Goal: Task Accomplishment & Management: Manage account settings

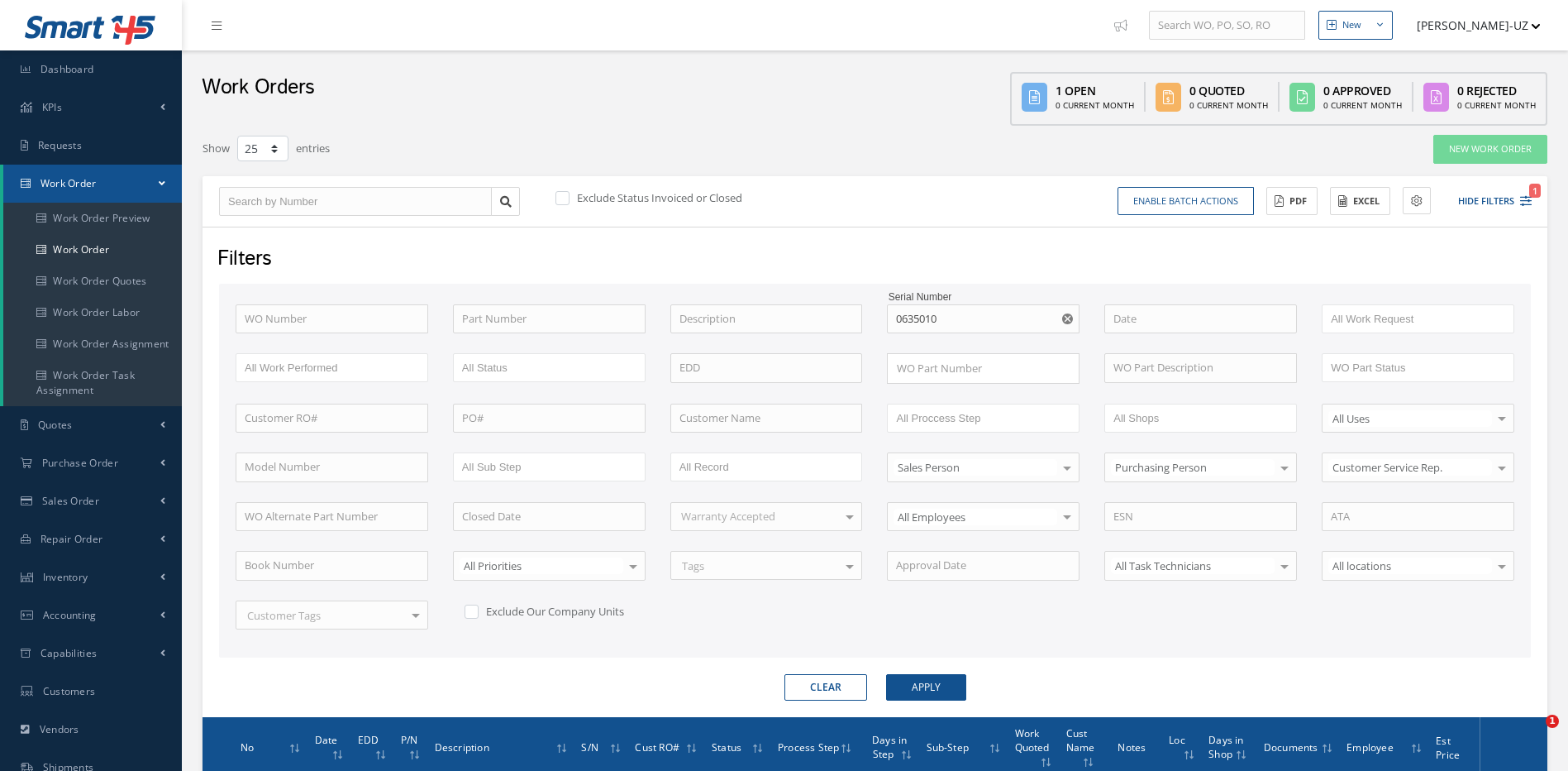
select select "25"
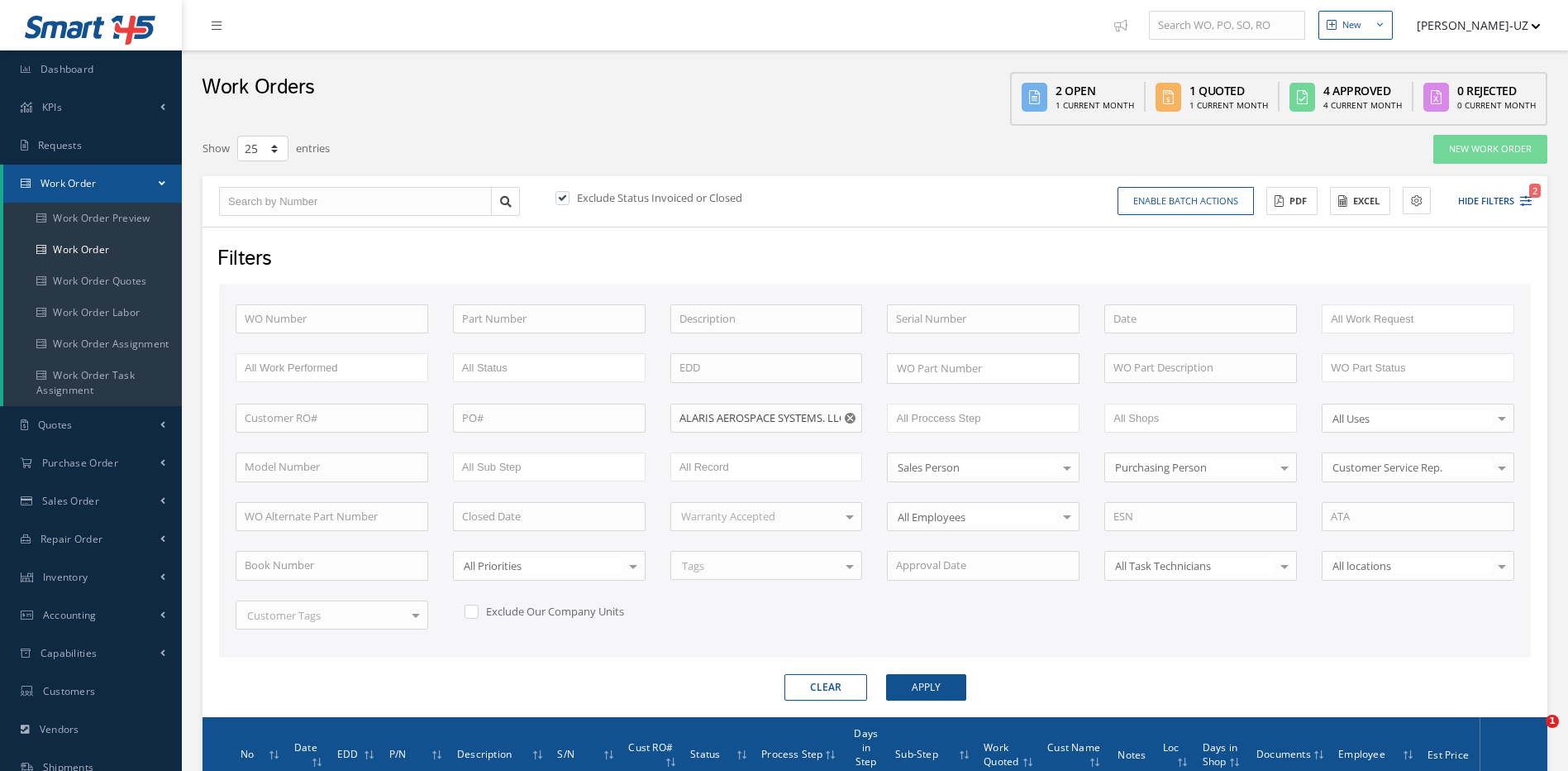
select select "25"
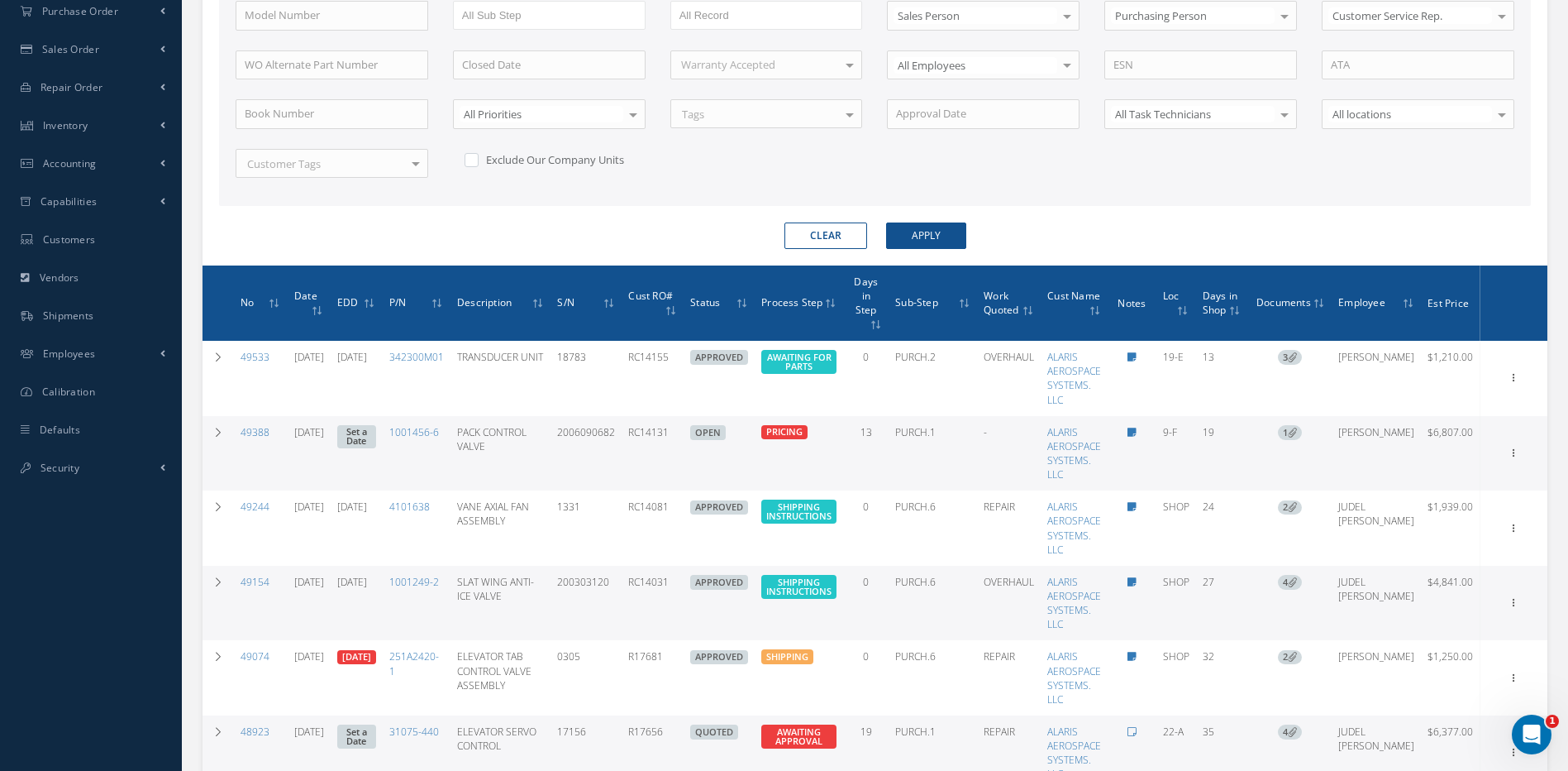
scroll to position [251, 0]
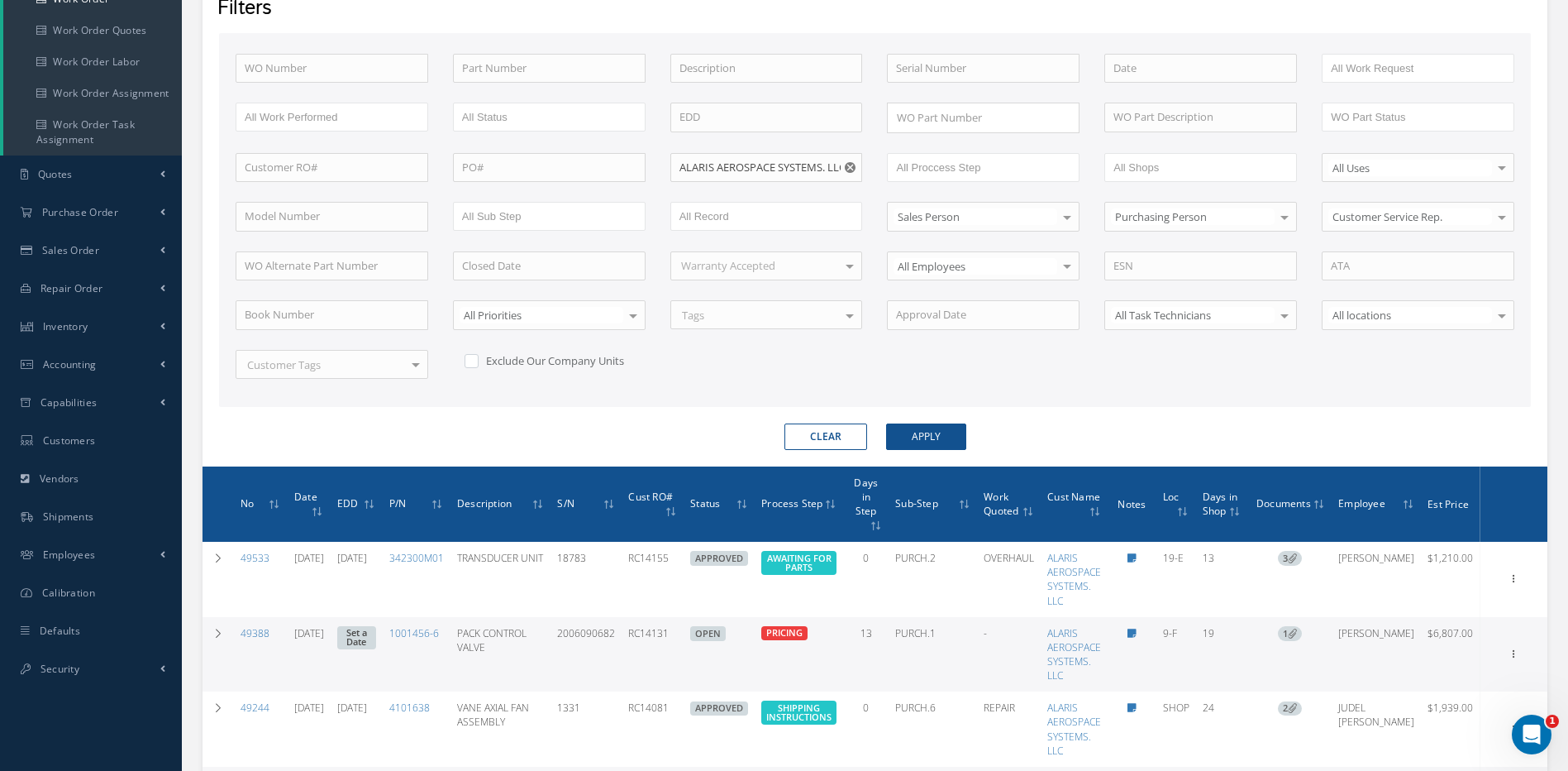
click at [827, 426] on button "Clear" at bounding box center [825, 436] width 83 height 27
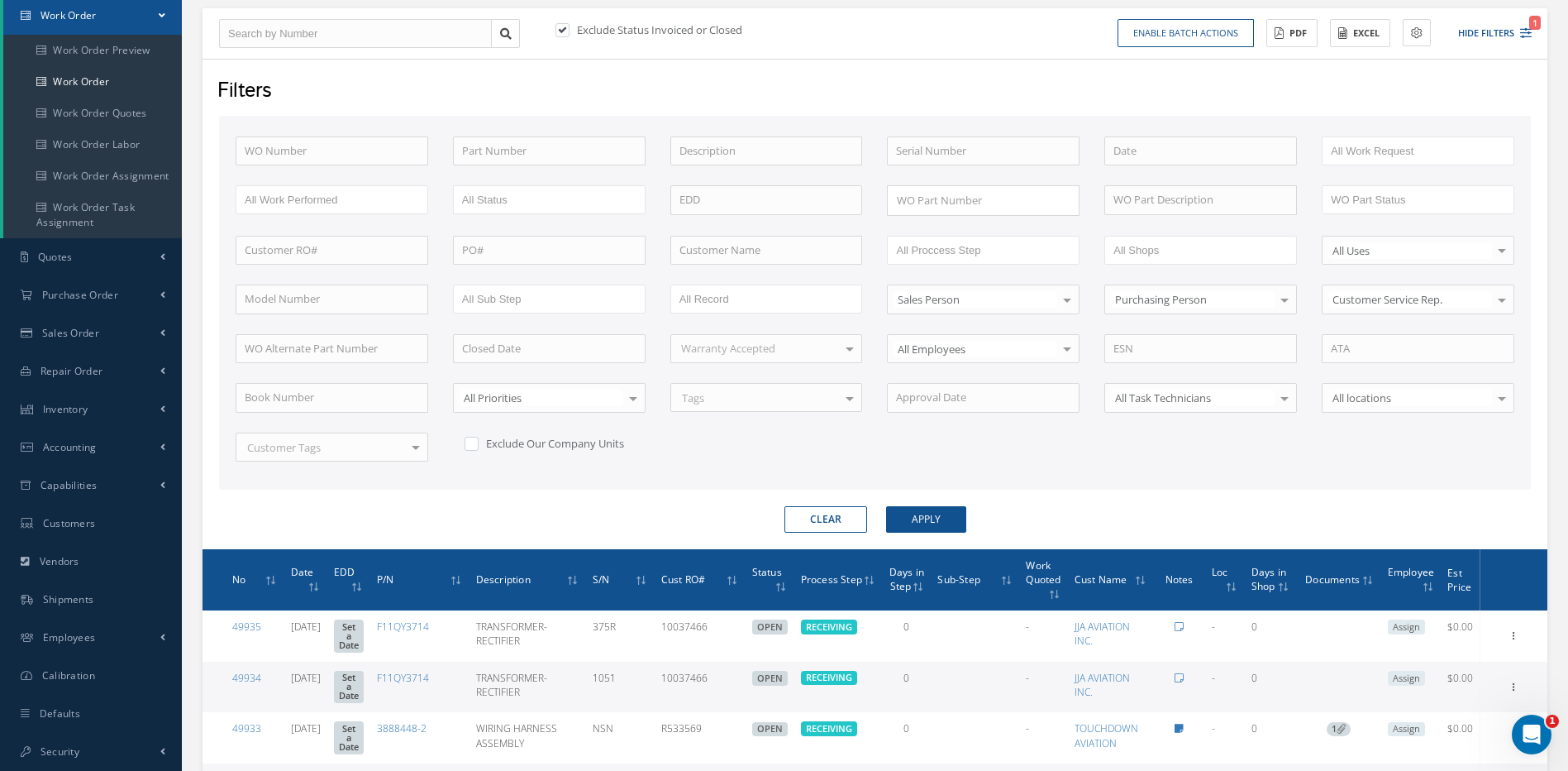
scroll to position [251, 0]
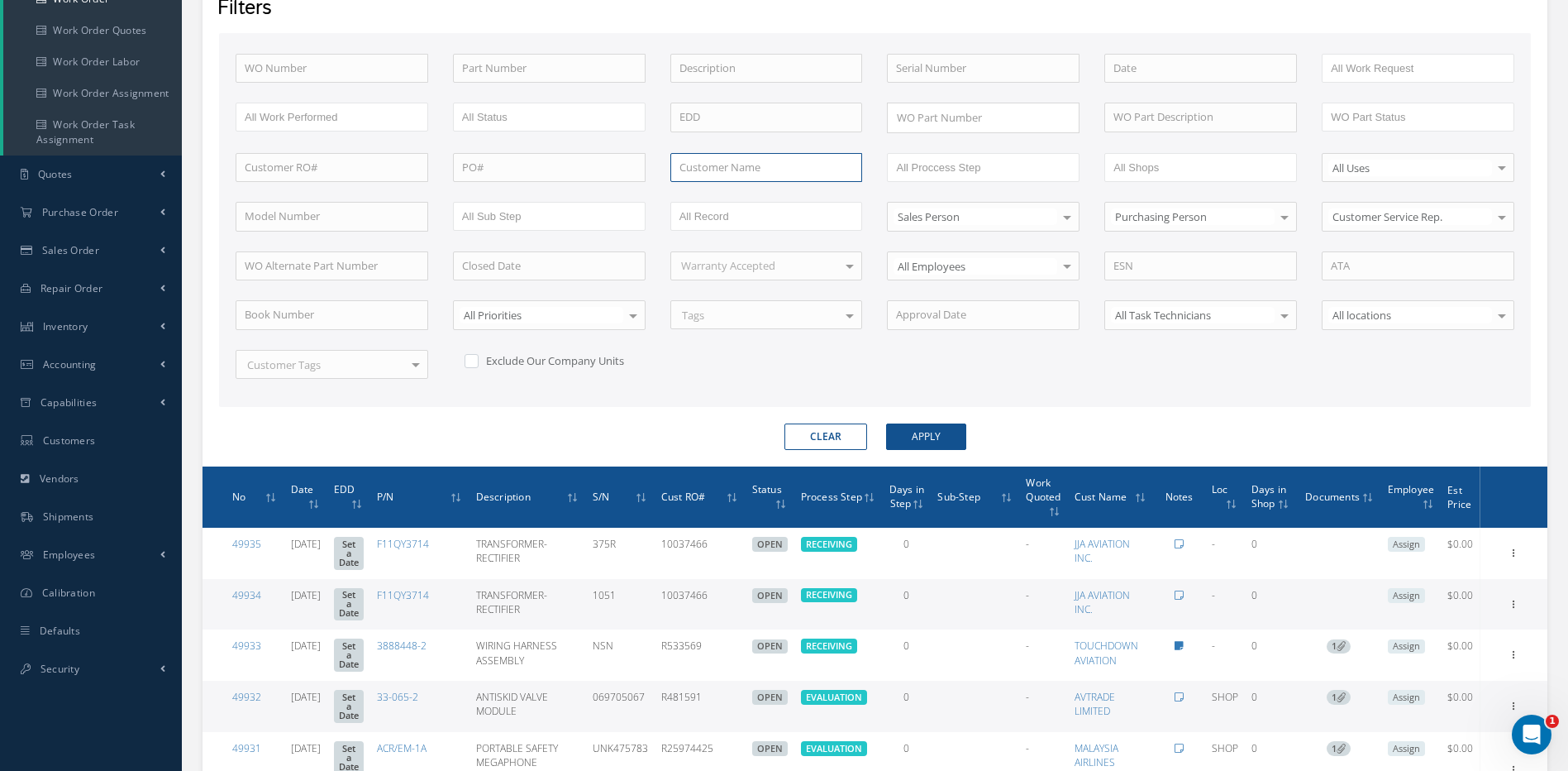
click at [723, 168] on input "text" at bounding box center [766, 167] width 193 height 29
type input "AJW"
click at [886, 423] on button "Apply" at bounding box center [926, 436] width 80 height 27
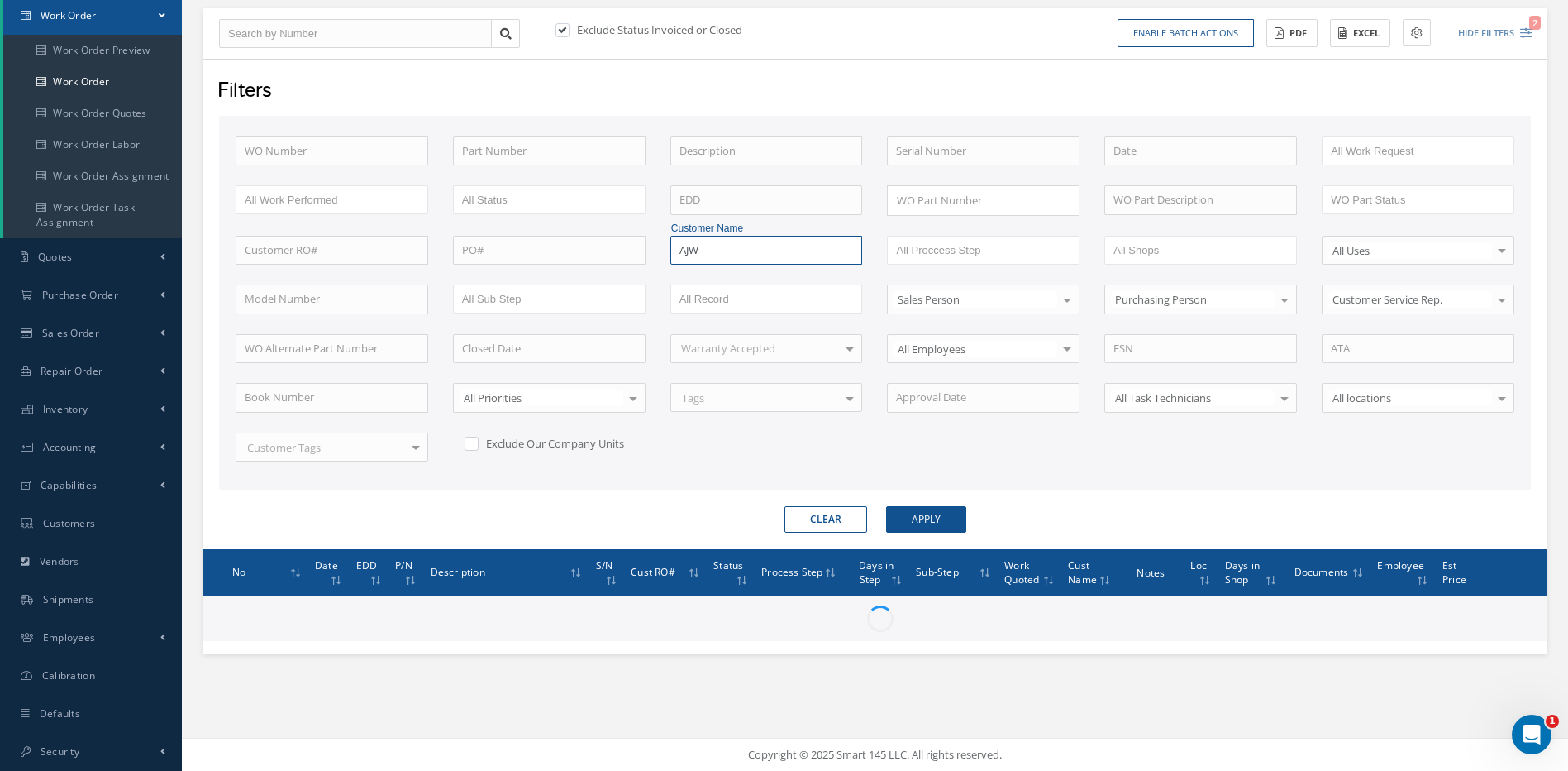
scroll to position [168, 0]
click at [938, 512] on button "Apply" at bounding box center [926, 519] width 80 height 27
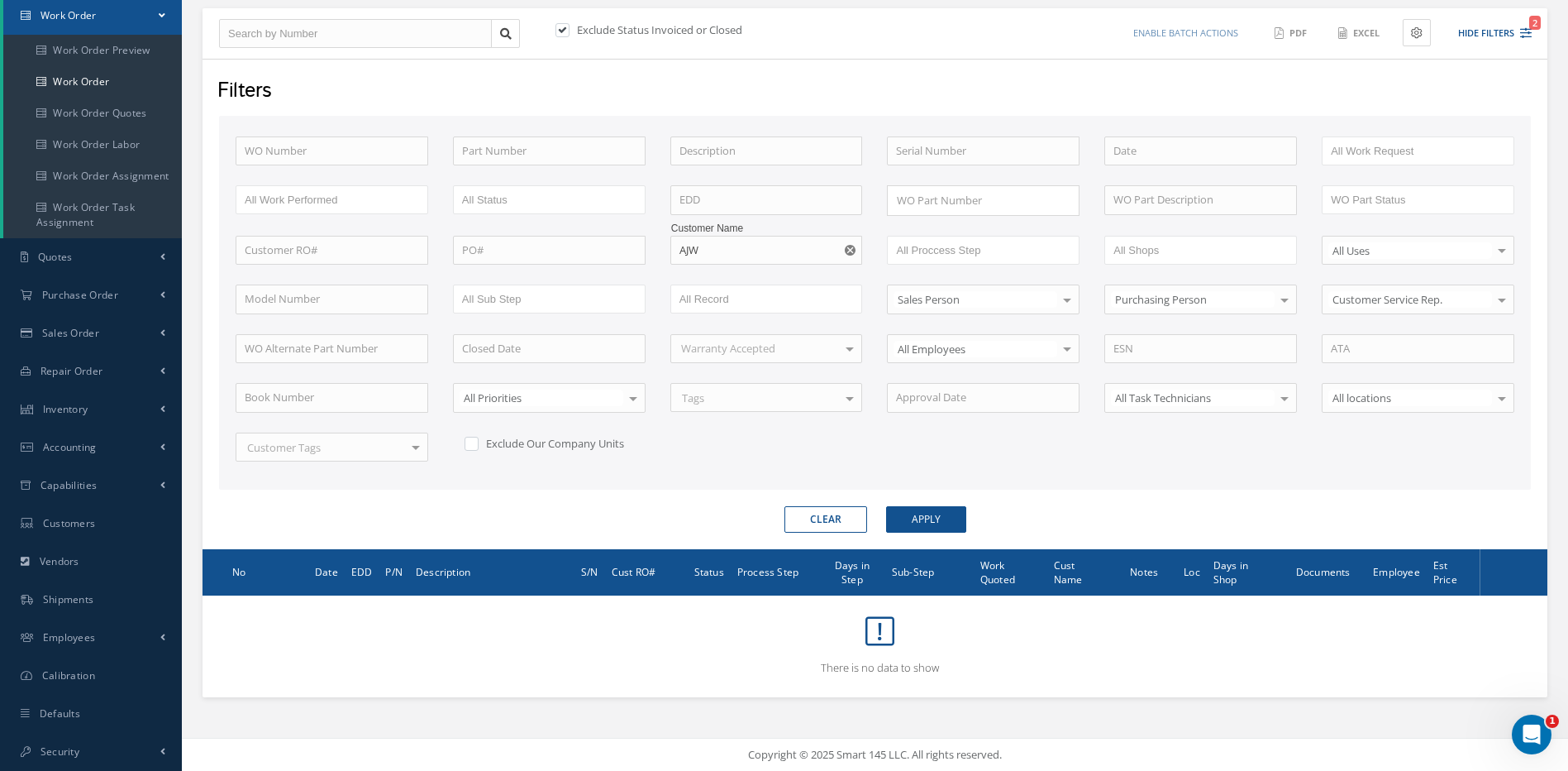
click at [848, 250] on use "Reset" at bounding box center [850, 249] width 10 height 10
click at [696, 248] on input "text" at bounding box center [766, 250] width 193 height 29
type input "AJ W"
click at [886, 506] on button "Apply" at bounding box center [926, 519] width 80 height 27
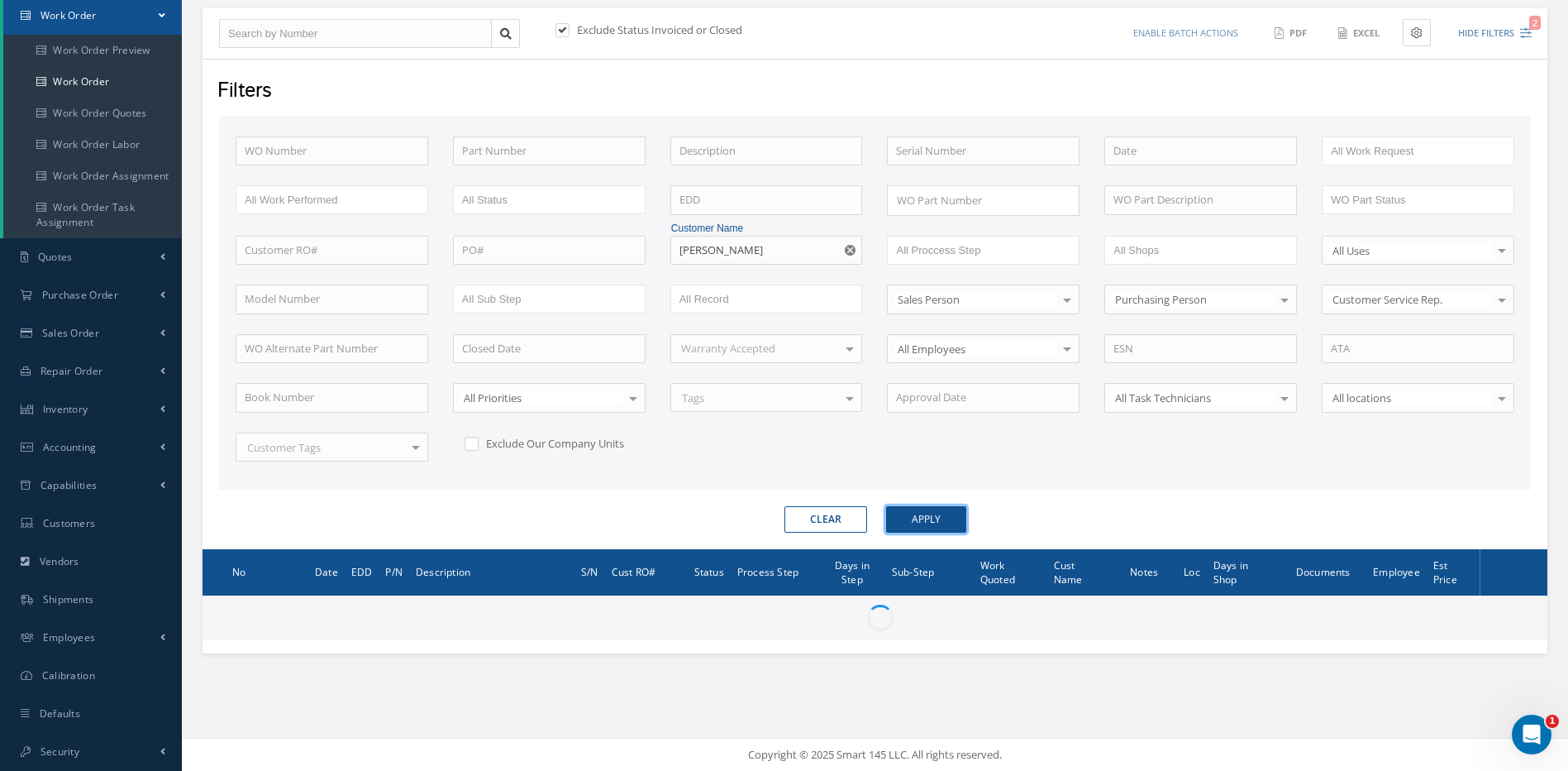
click at [936, 516] on button "Apply" at bounding box center [926, 519] width 80 height 27
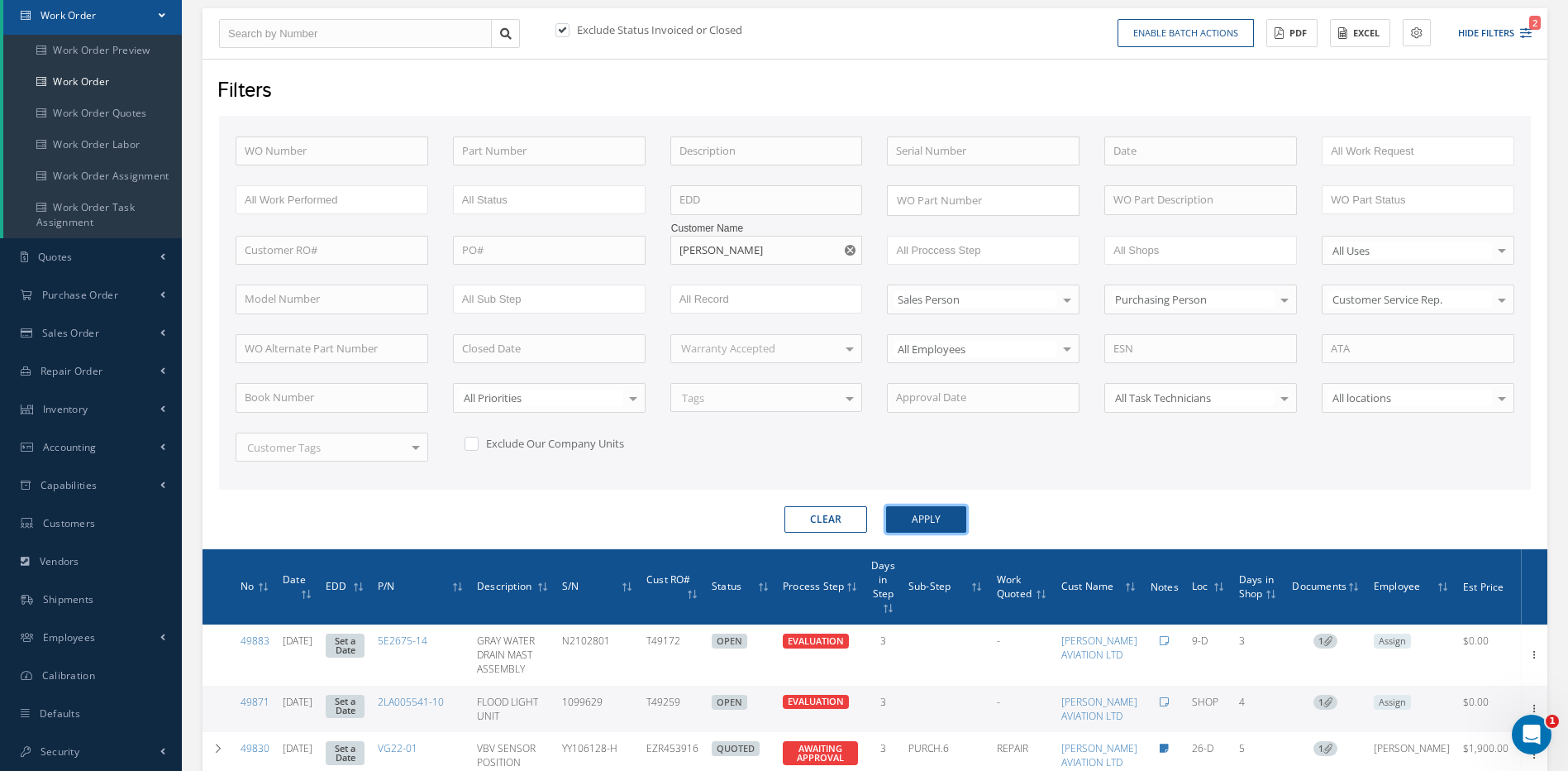
click at [913, 507] on button "Apply" at bounding box center [926, 519] width 80 height 27
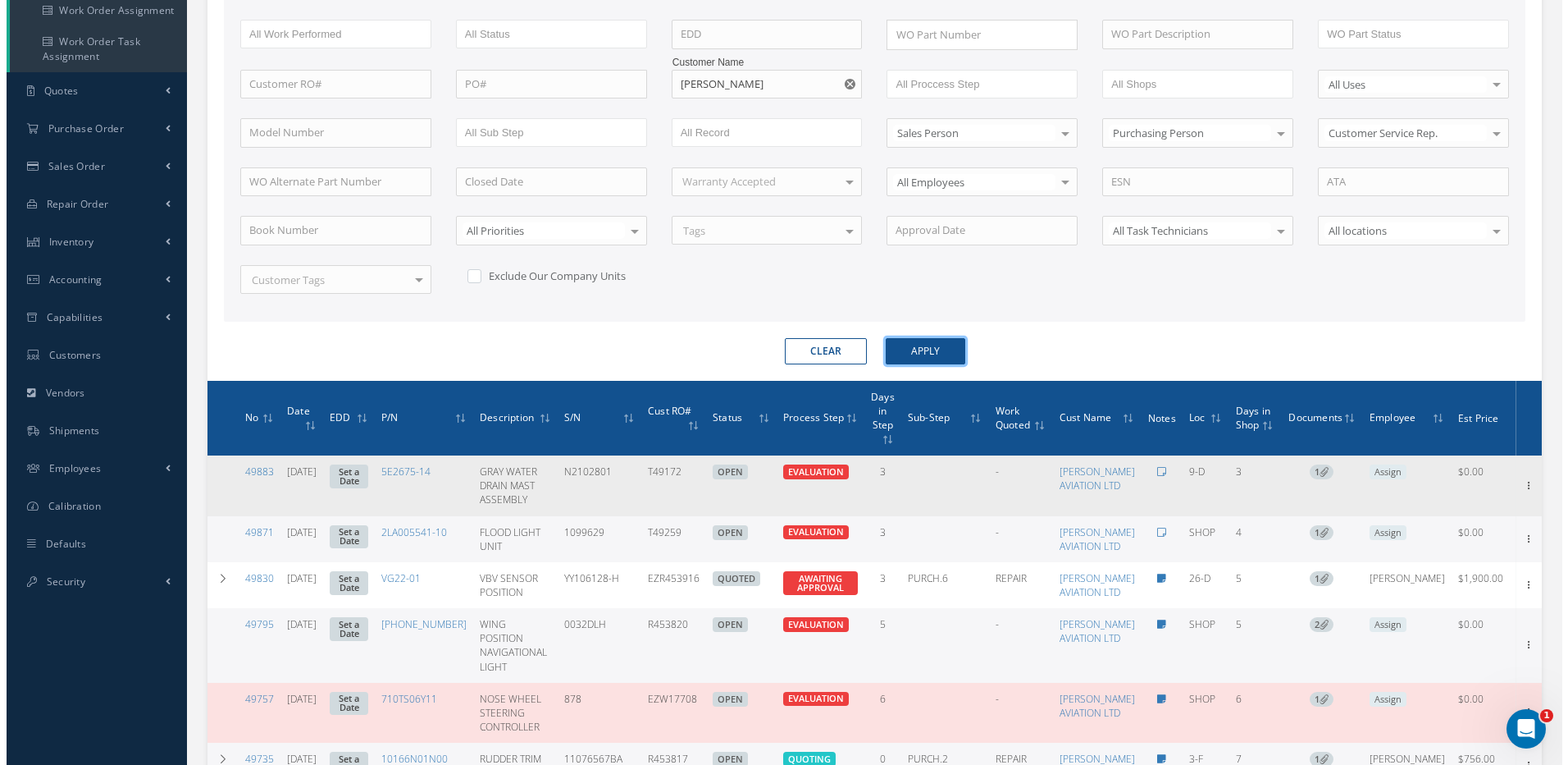
scroll to position [412, 0]
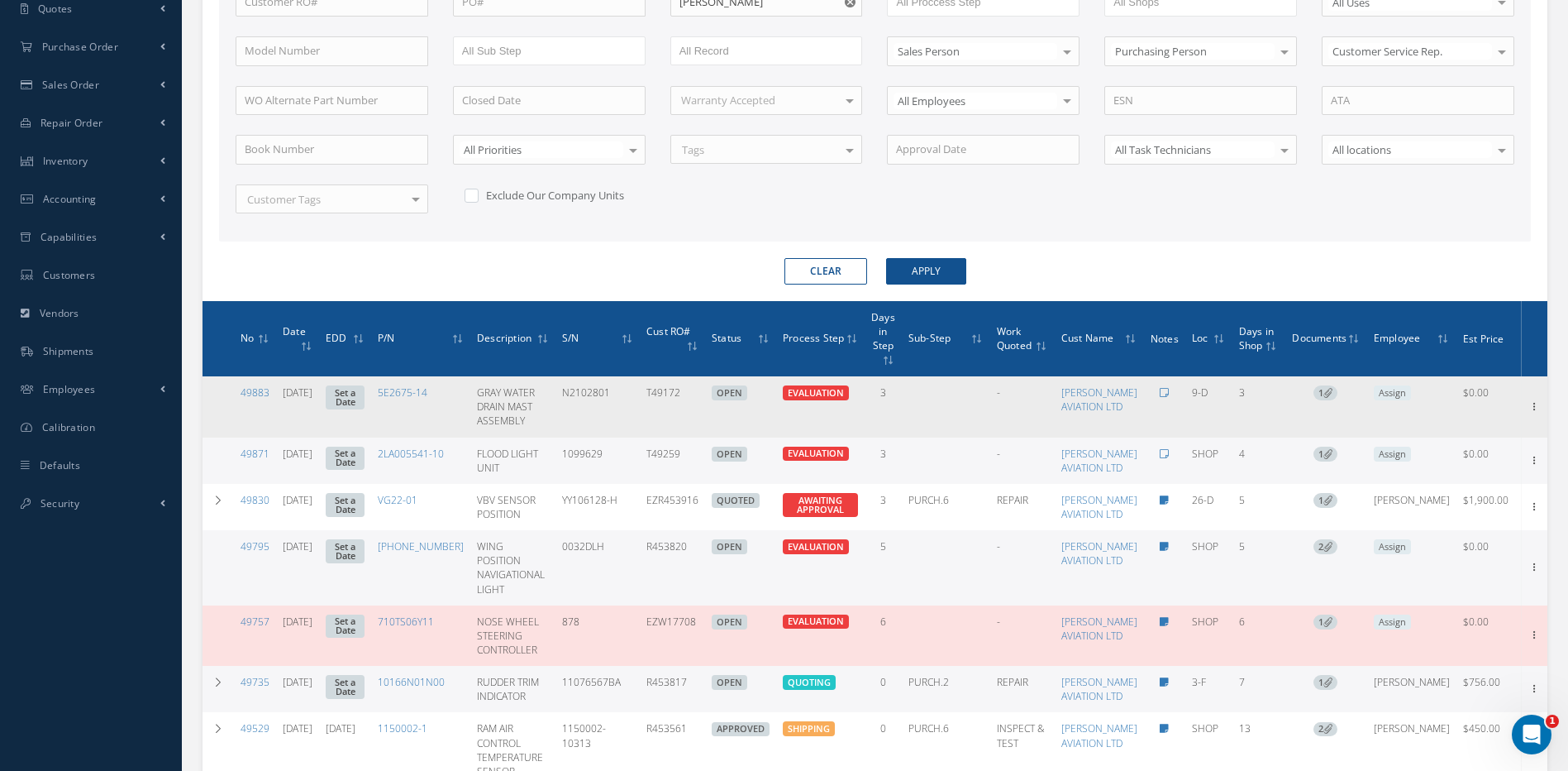
drag, startPoint x: 707, startPoint y: 395, endPoint x: 665, endPoint y: 396, distance: 42.0
click at [665, 396] on td "T49172" at bounding box center [672, 406] width 66 height 60
copy td "T49172"
click at [1159, 393] on icon at bounding box center [1164, 393] width 10 height 10
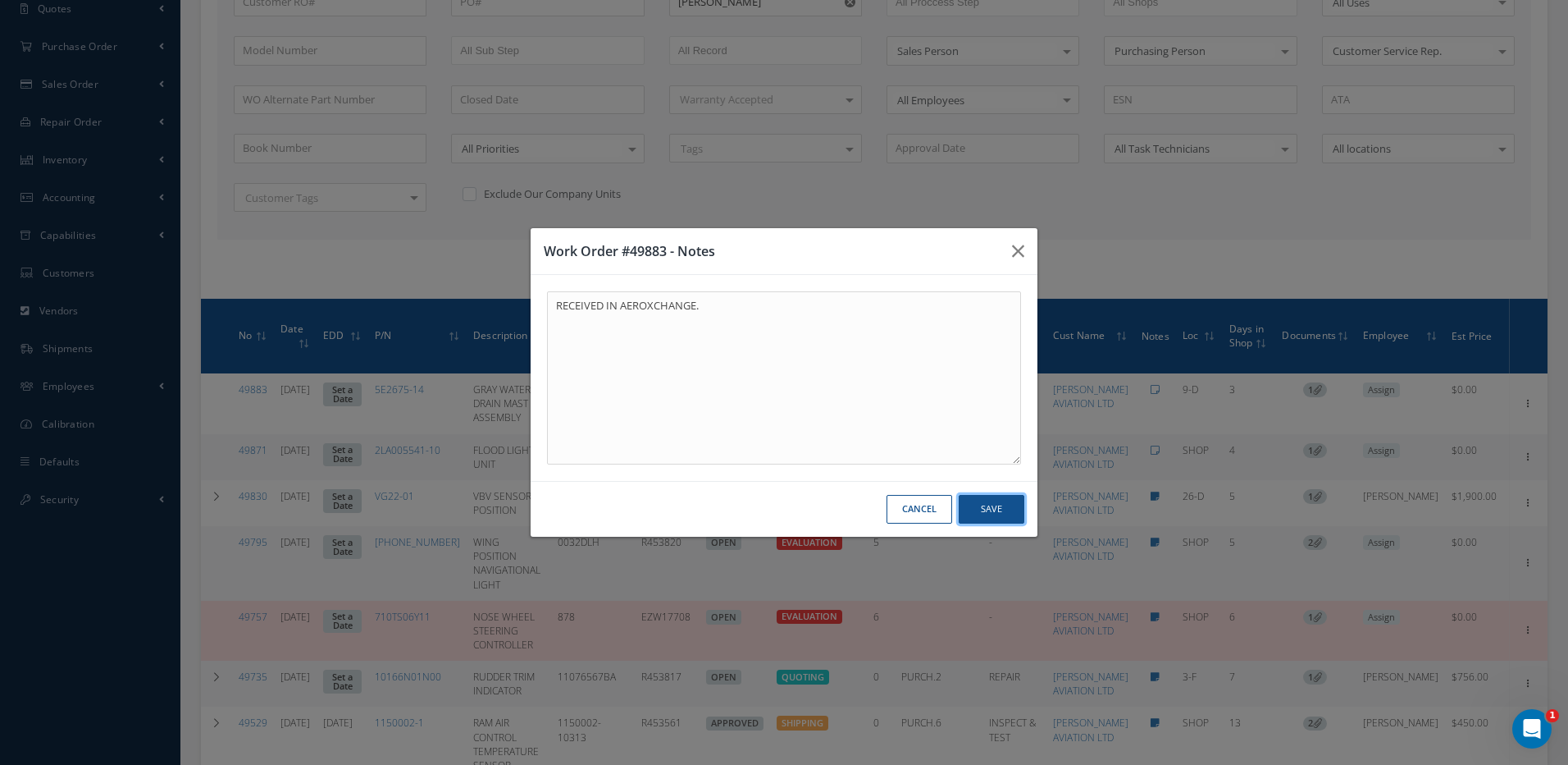
click at [987, 507] on button "Save" at bounding box center [992, 508] width 66 height 28
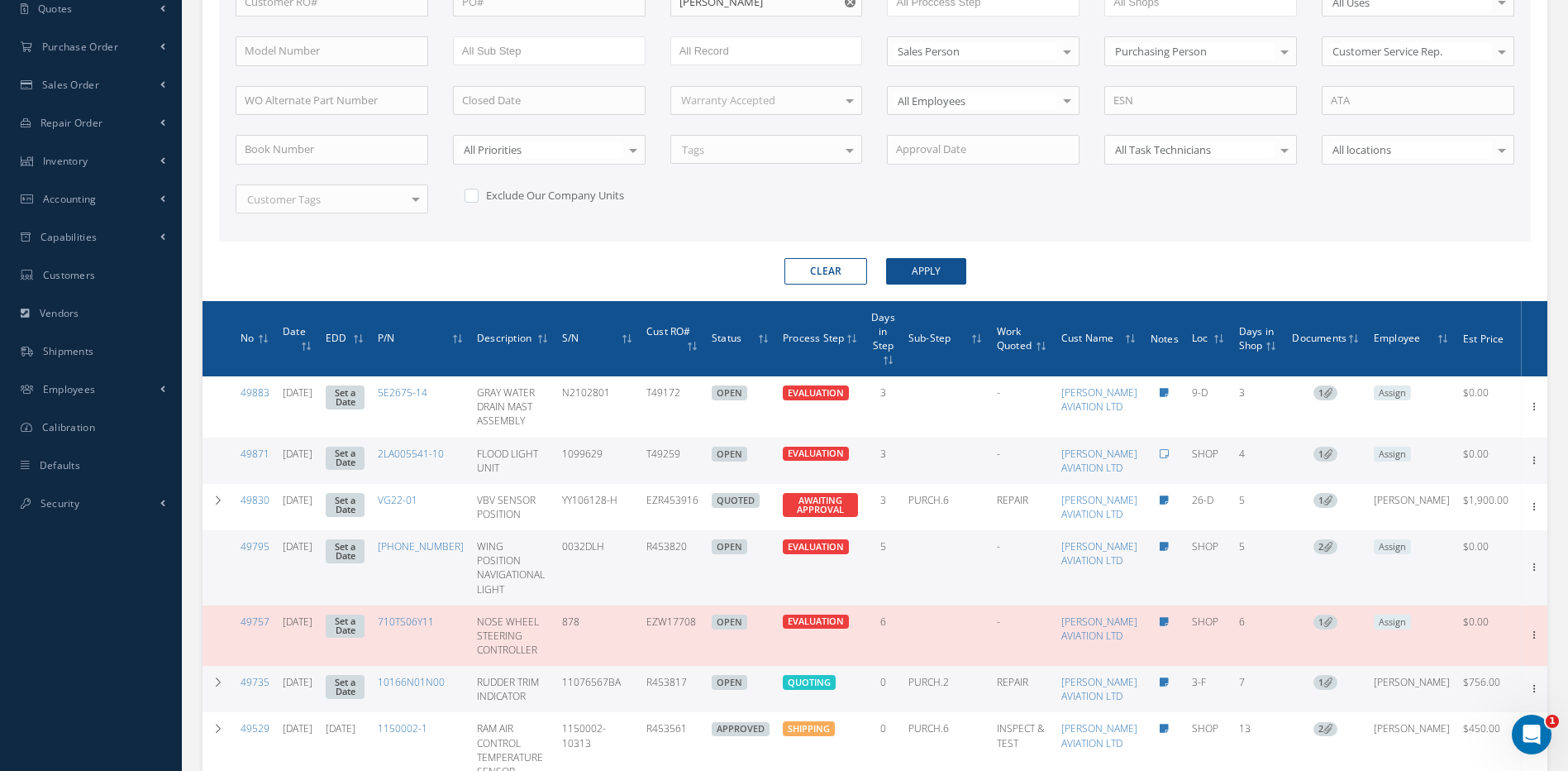
drag, startPoint x: 707, startPoint y: 467, endPoint x: 665, endPoint y: 472, distance: 42.3
click at [665, 472] on td "T49259" at bounding box center [672, 460] width 66 height 47
copy td "T49259"
click at [1159, 459] on icon at bounding box center [1164, 453] width 10 height 10
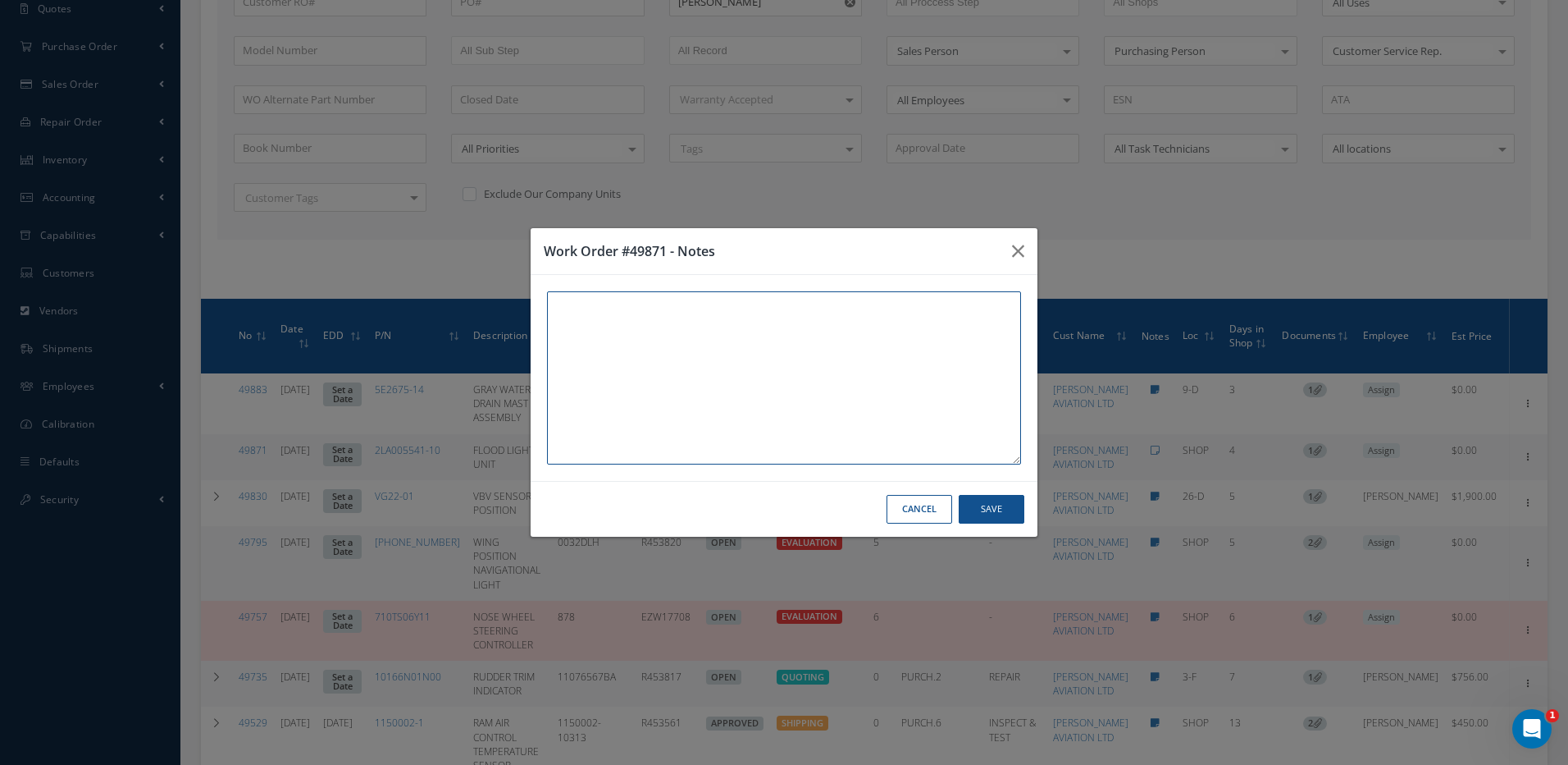
click at [703, 313] on textarea at bounding box center [784, 377] width 474 height 173
type textarea "RECEIVED IN AEROXCHANGE."
click at [996, 509] on button "Save" at bounding box center [992, 508] width 66 height 28
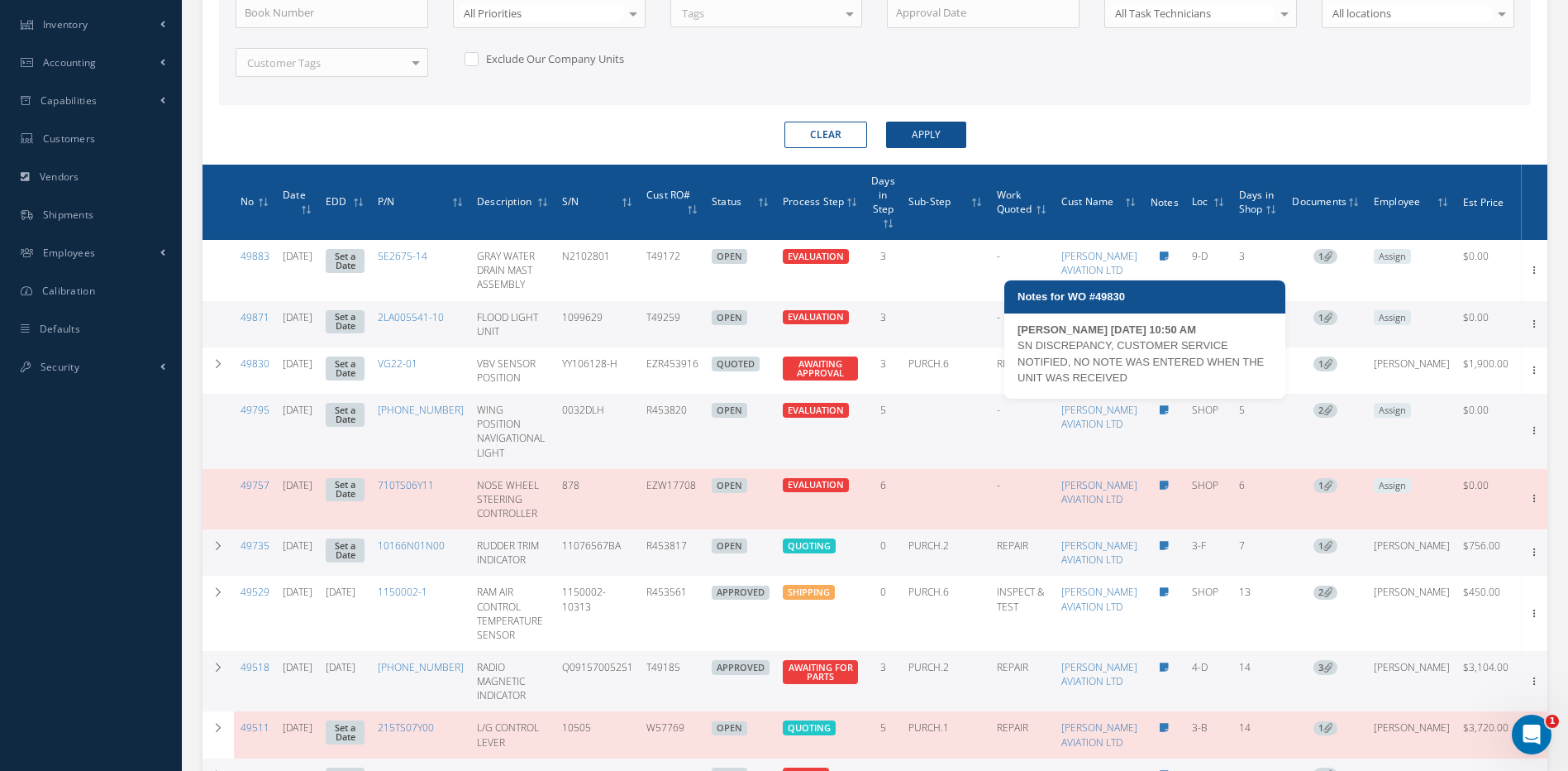
scroll to position [581, 0]
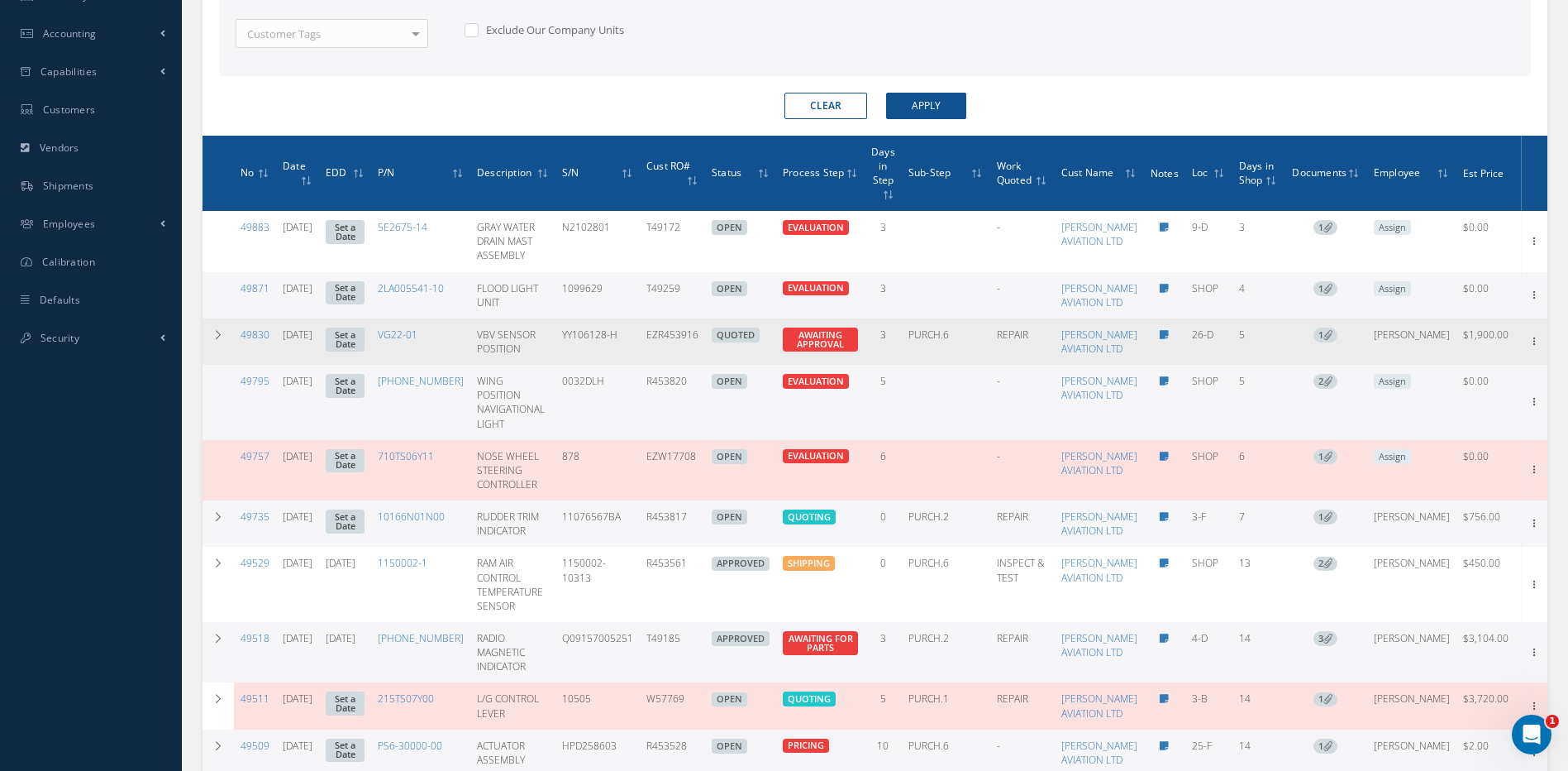
drag, startPoint x: 719, startPoint y: 376, endPoint x: 662, endPoint y: 376, distance: 57.0
click at [662, 365] on td "EZR453916" at bounding box center [672, 341] width 66 height 47
copy td "EZR453916"
click at [1525, 346] on icon at bounding box center [1533, 339] width 16 height 13
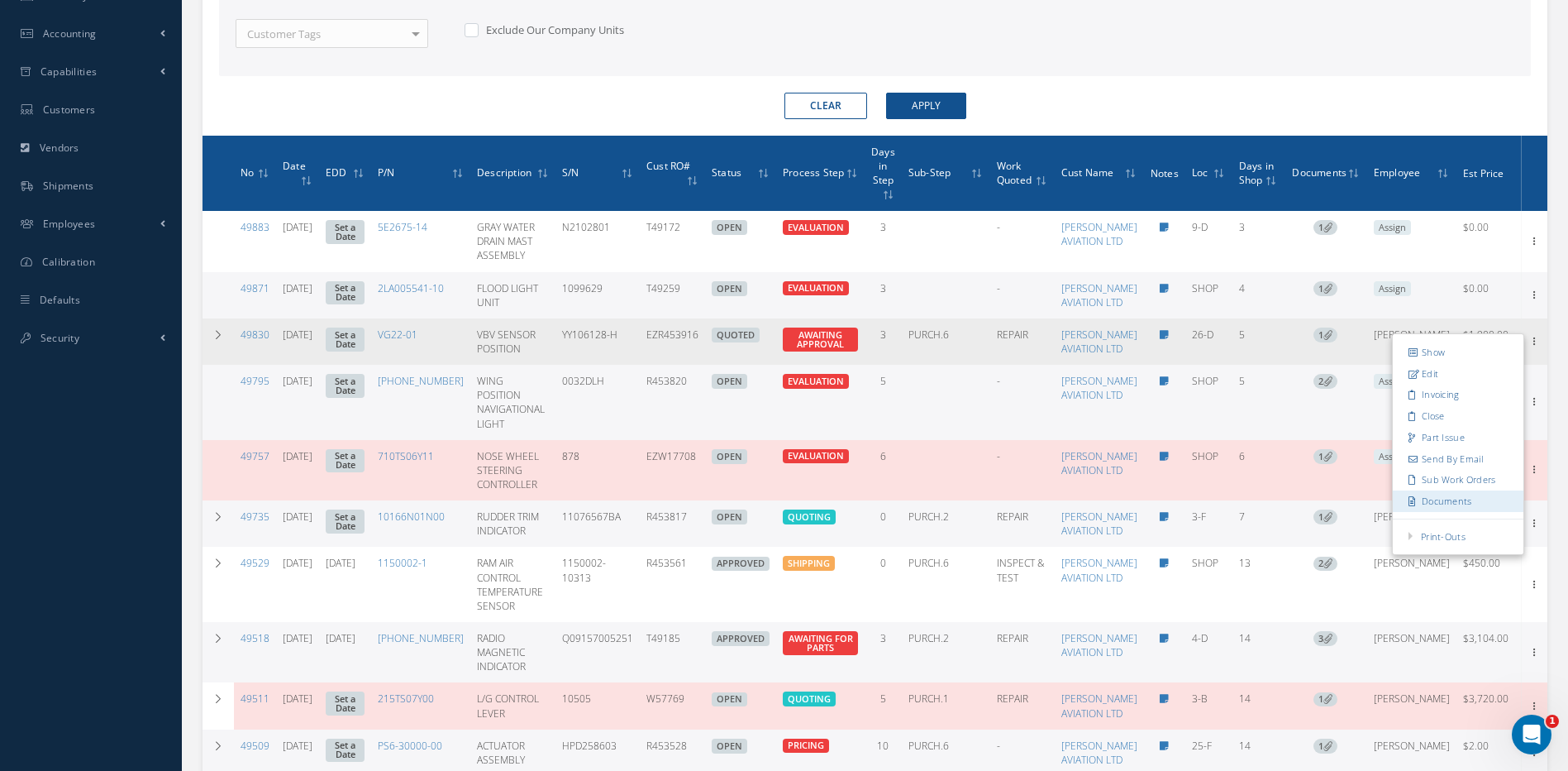
click at [1441, 511] on link "Documents" at bounding box center [1457, 501] width 130 height 22
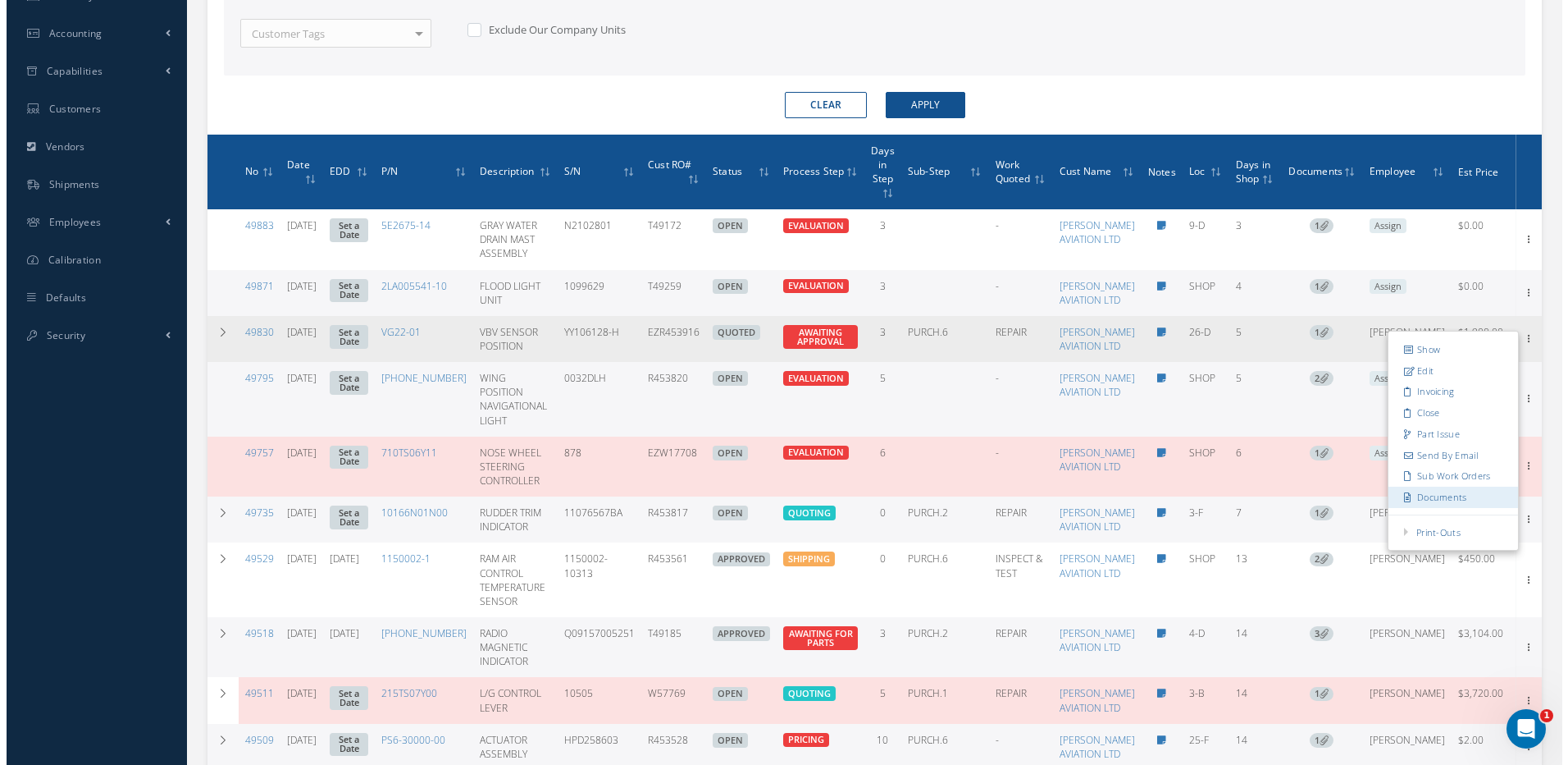
scroll to position [167, 0]
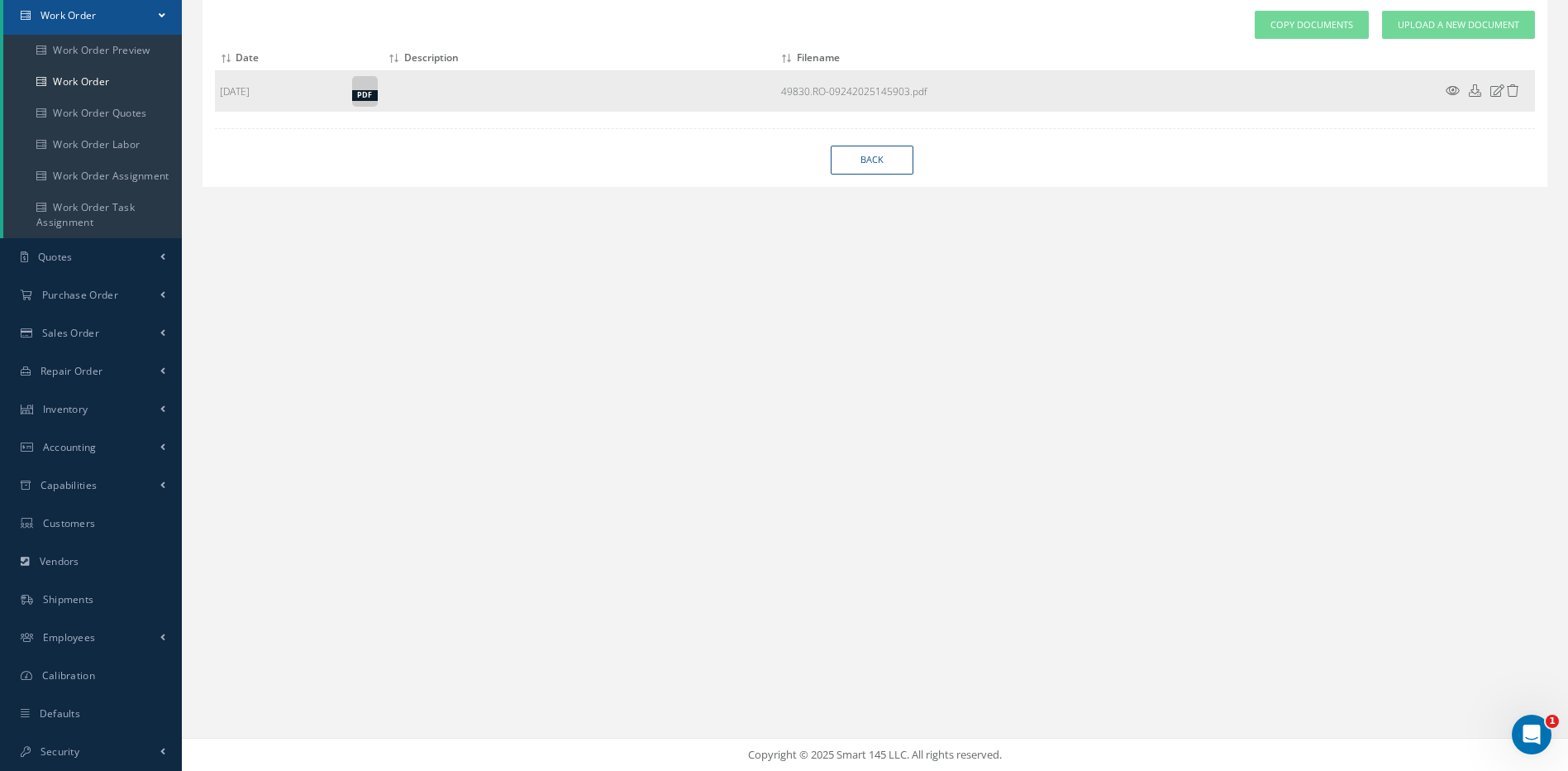
click at [1452, 92] on icon at bounding box center [1452, 90] width 14 height 12
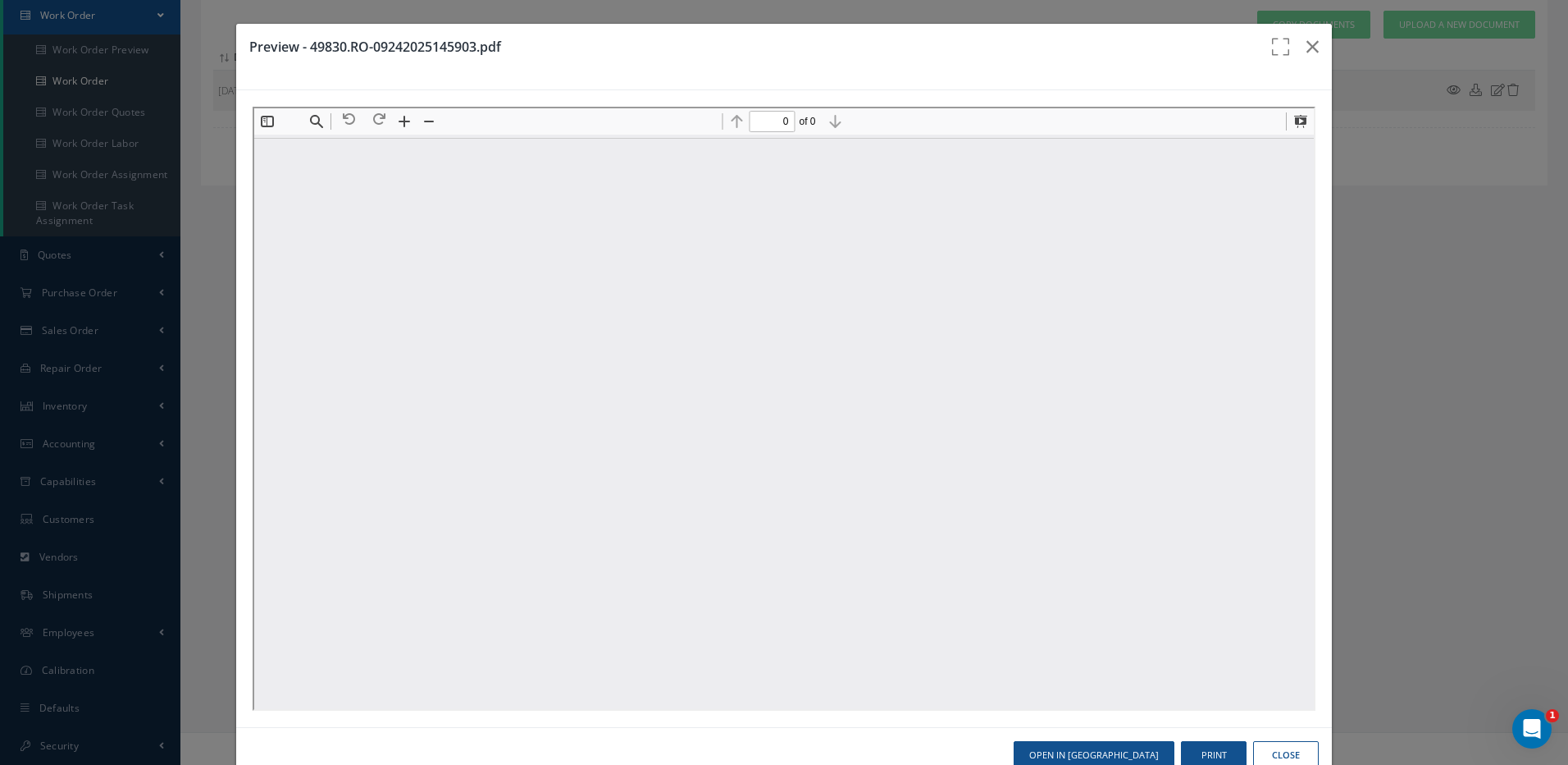
scroll to position [0, 0]
type input "1"
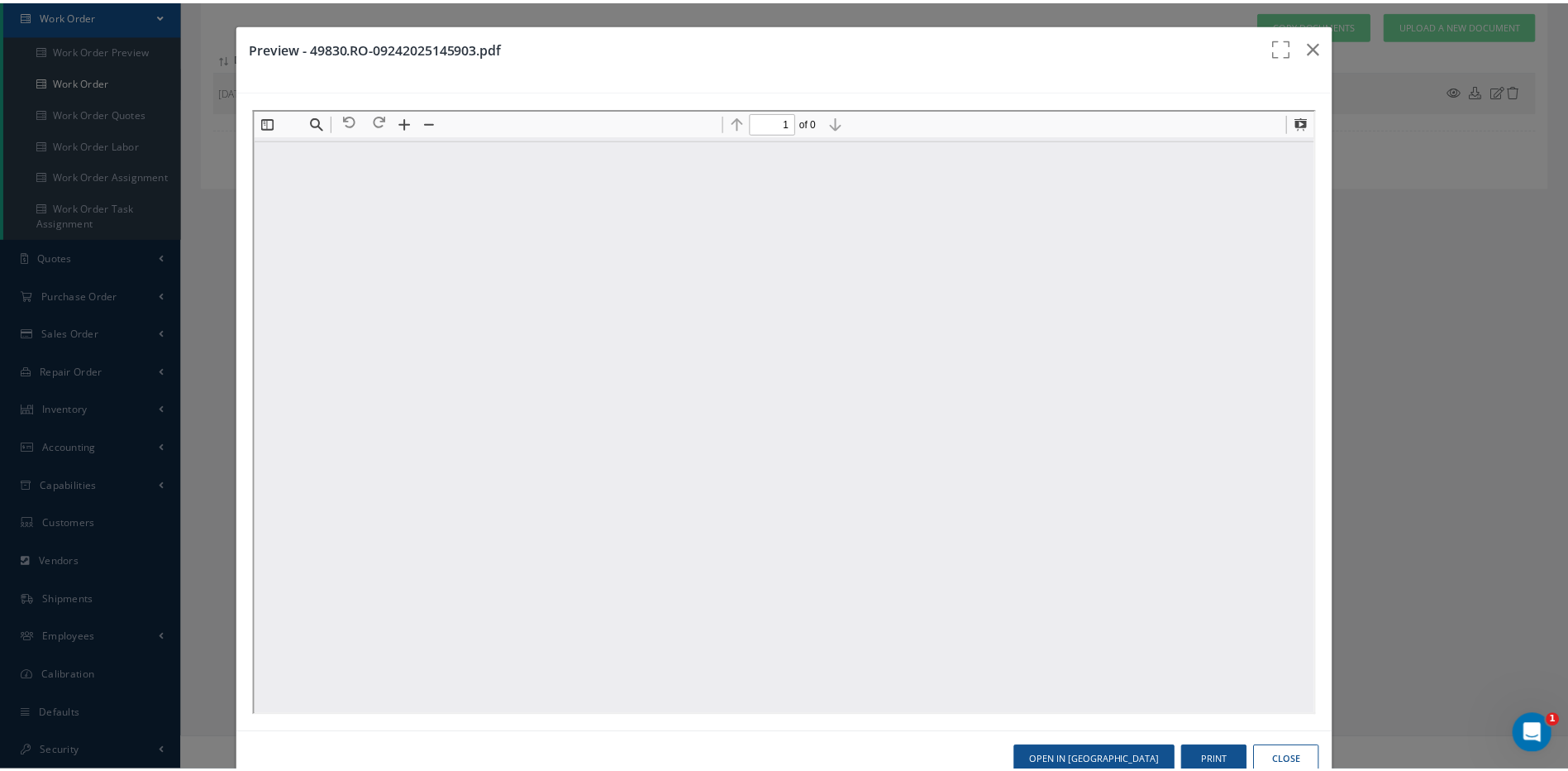
scroll to position [9, 0]
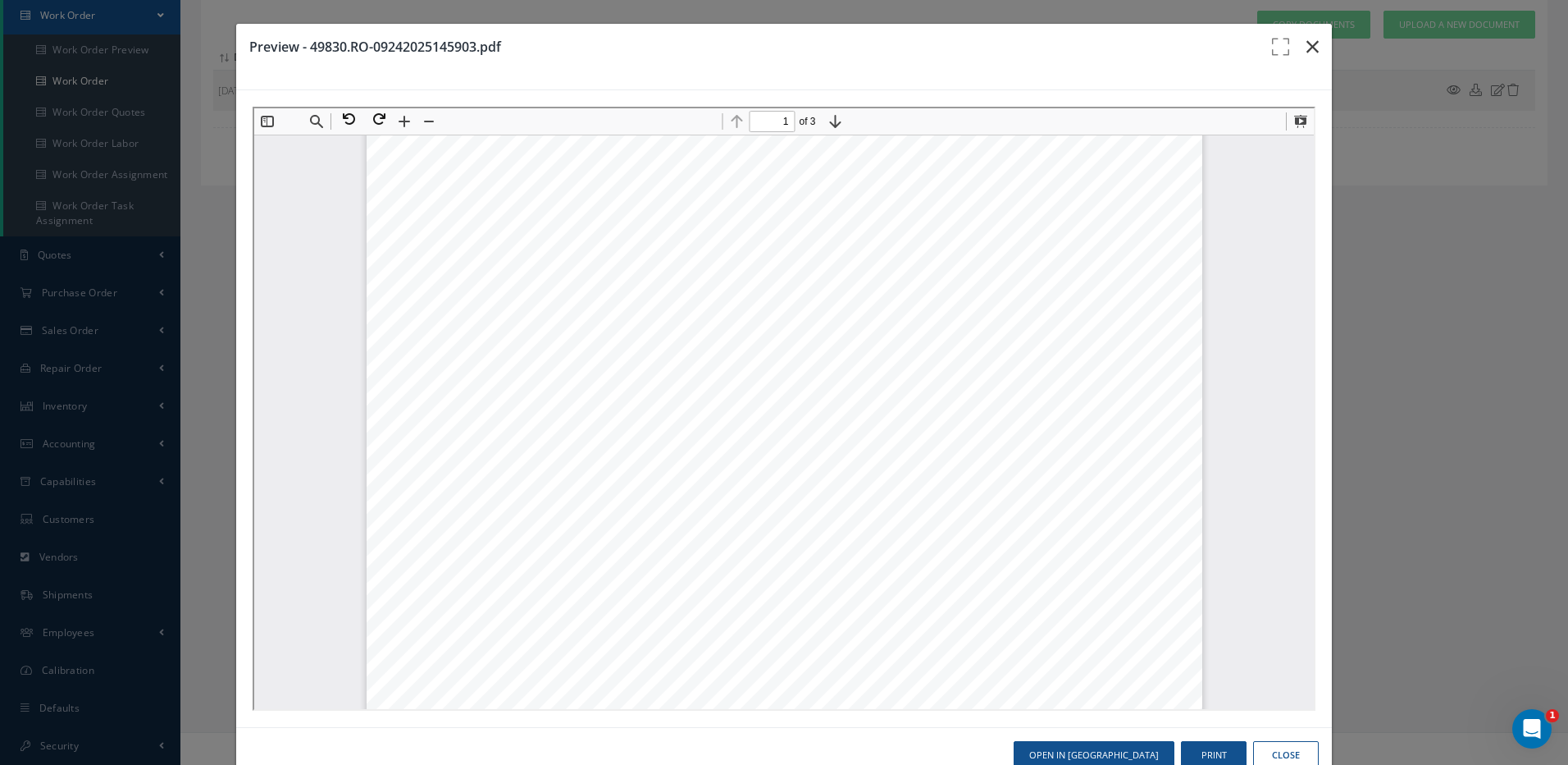
click at [1306, 44] on icon "button" at bounding box center [1312, 46] width 12 height 20
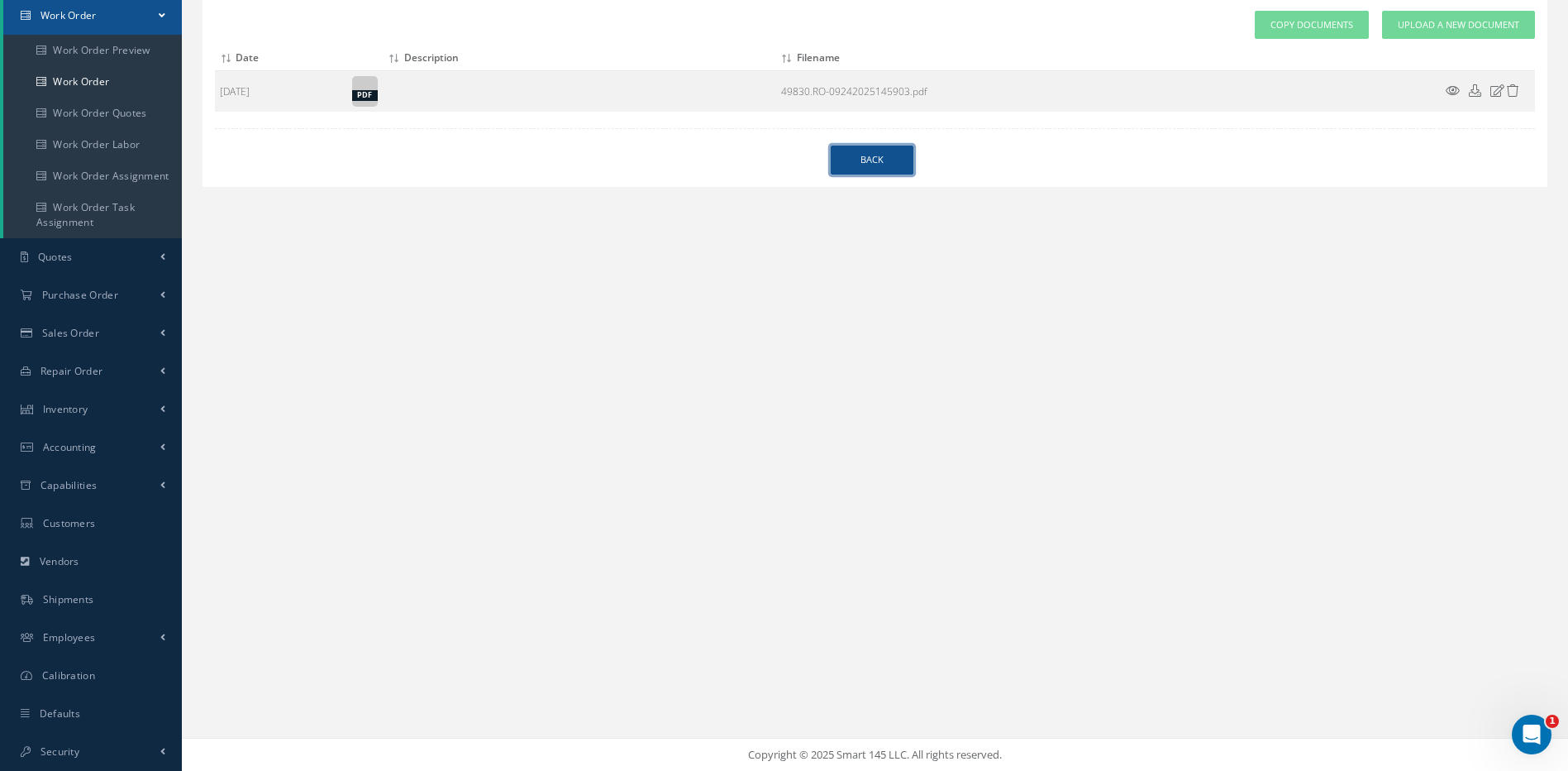
click at [870, 166] on link "Back" at bounding box center [871, 160] width 83 height 29
select select "25"
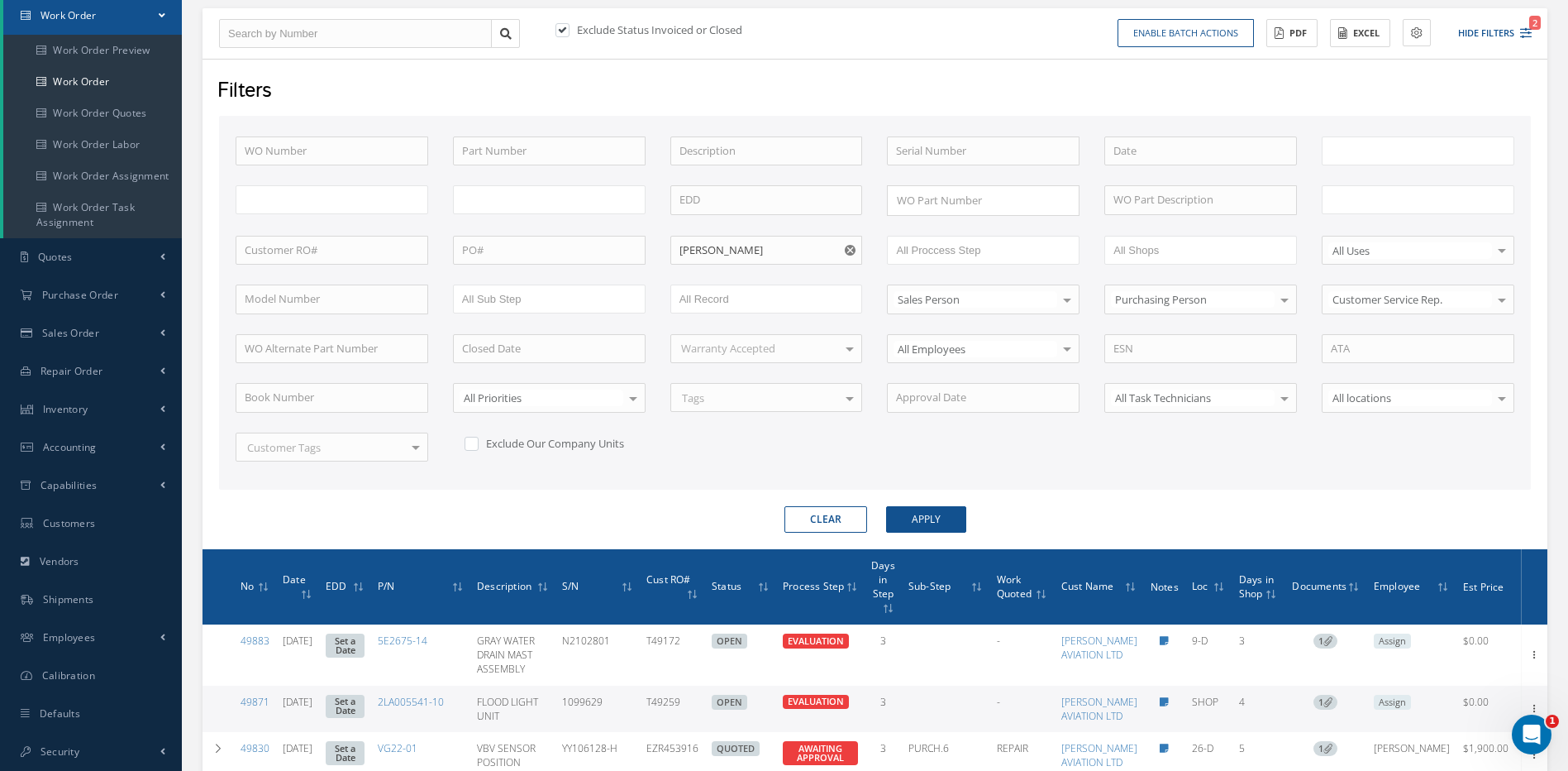
type input "All Work Request"
type input "All Work Performed"
type input "All Status"
type input "WO Part Status"
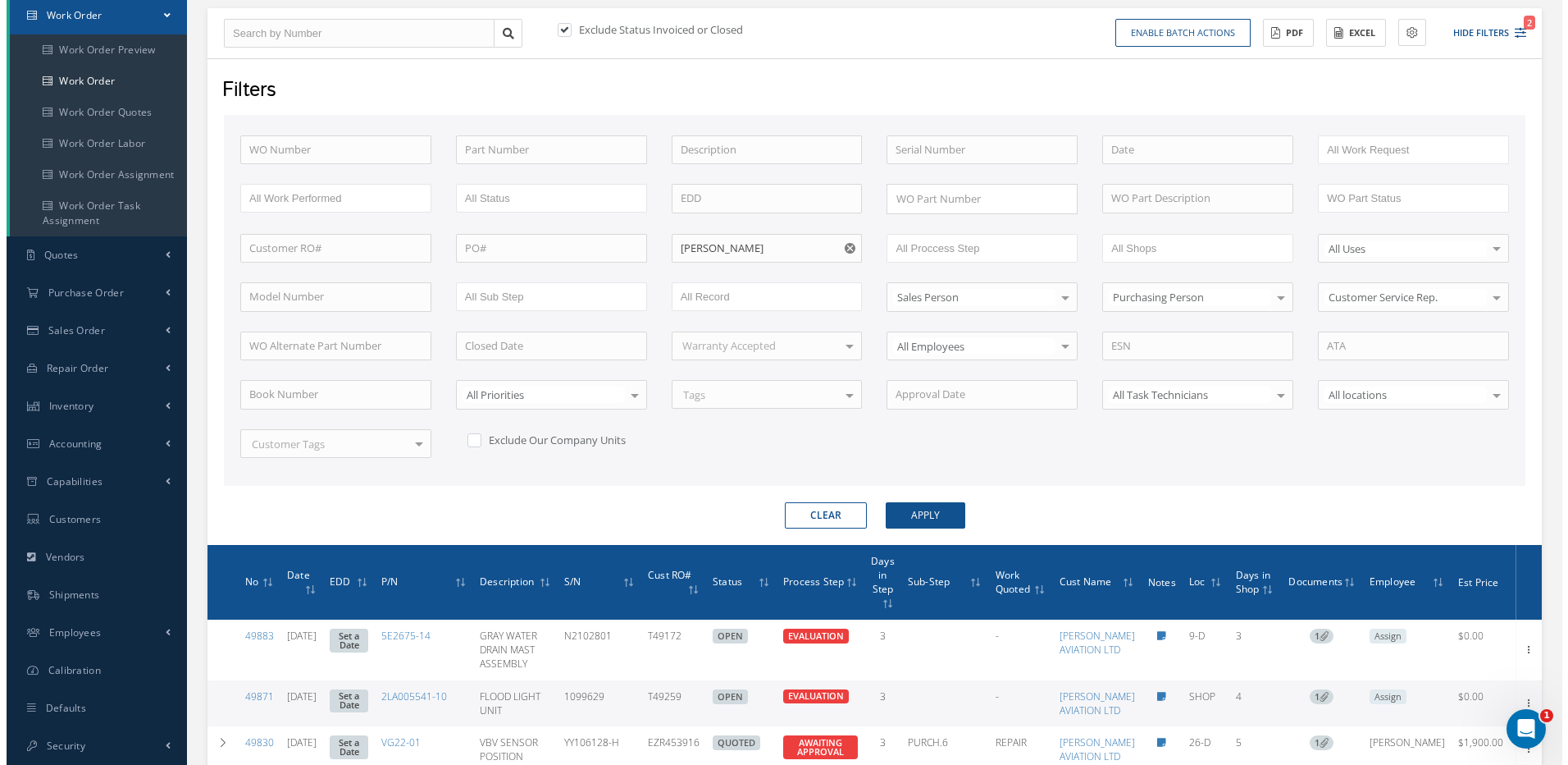
scroll to position [412, 0]
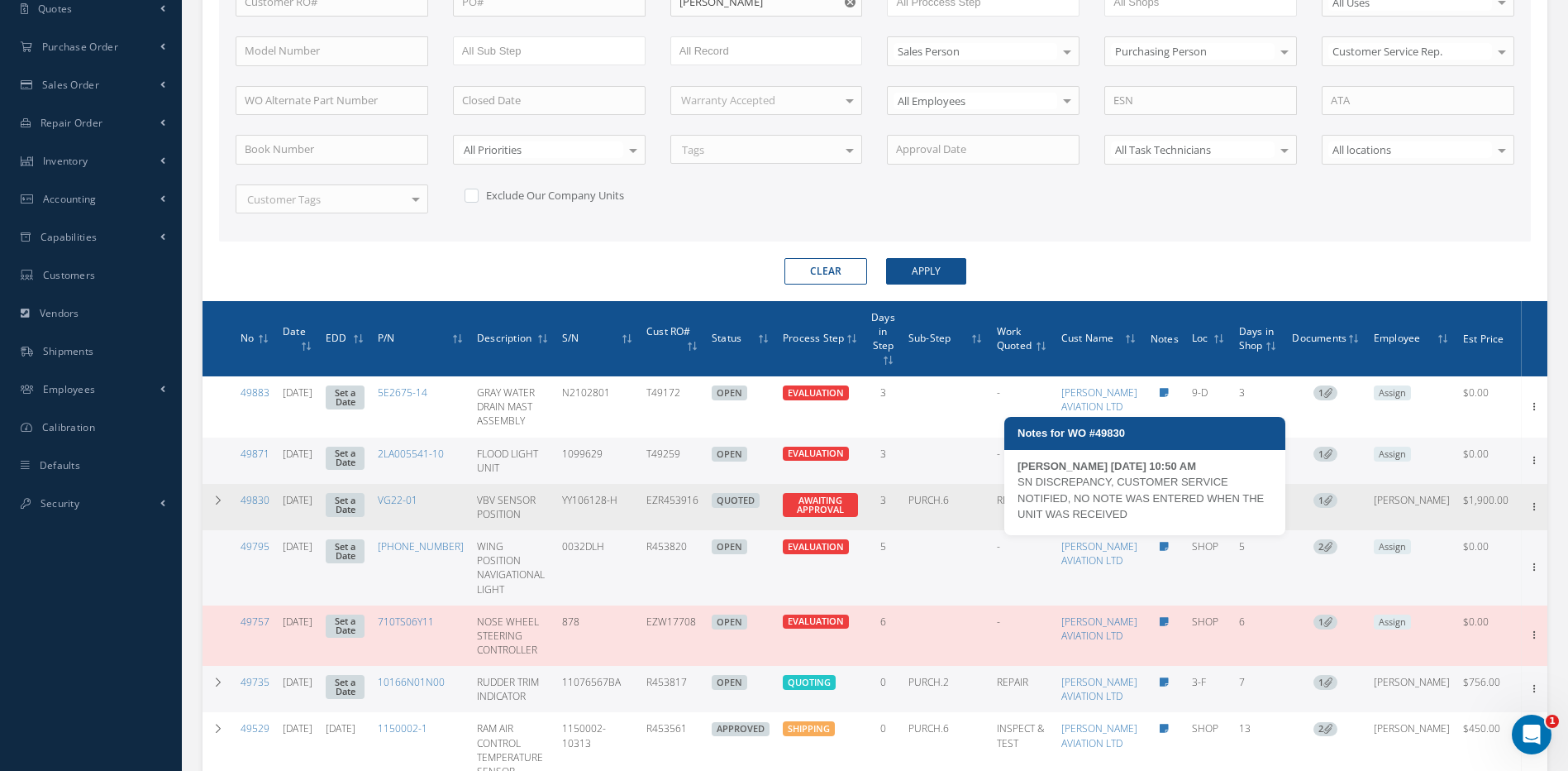
click at [1159, 505] on icon at bounding box center [1164, 500] width 10 height 10
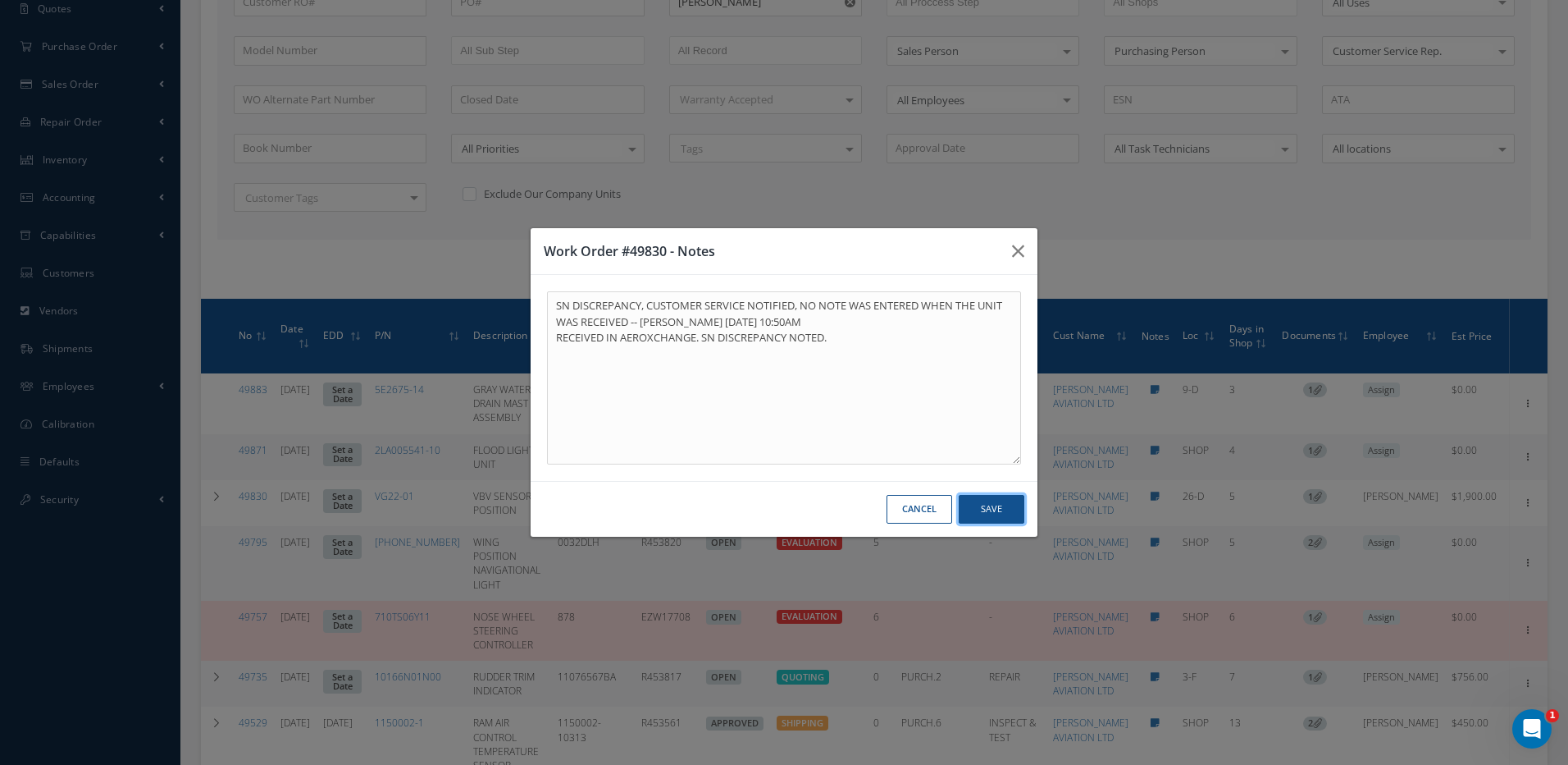
click at [972, 500] on button "Save" at bounding box center [992, 508] width 66 height 28
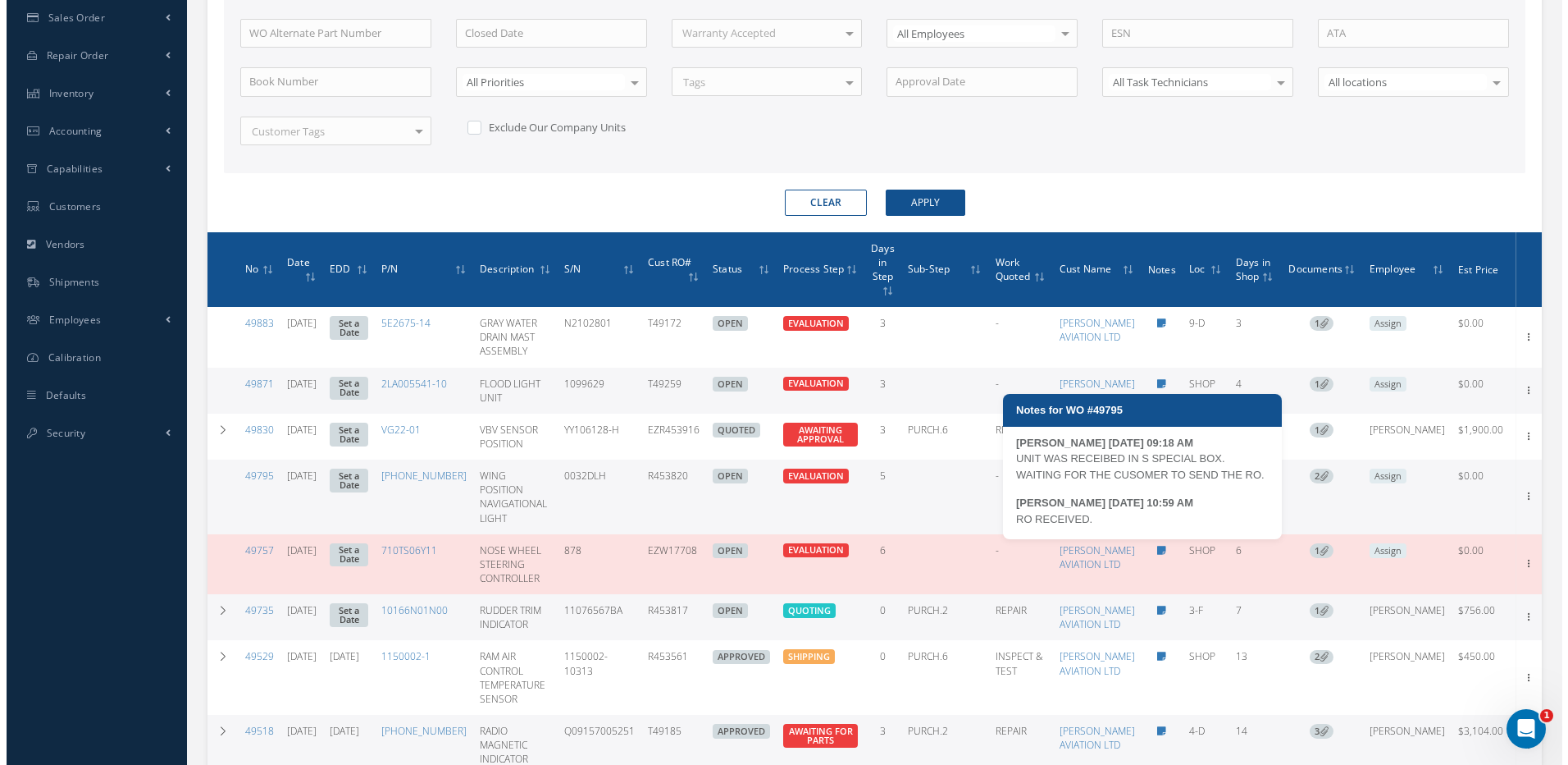
scroll to position [494, 0]
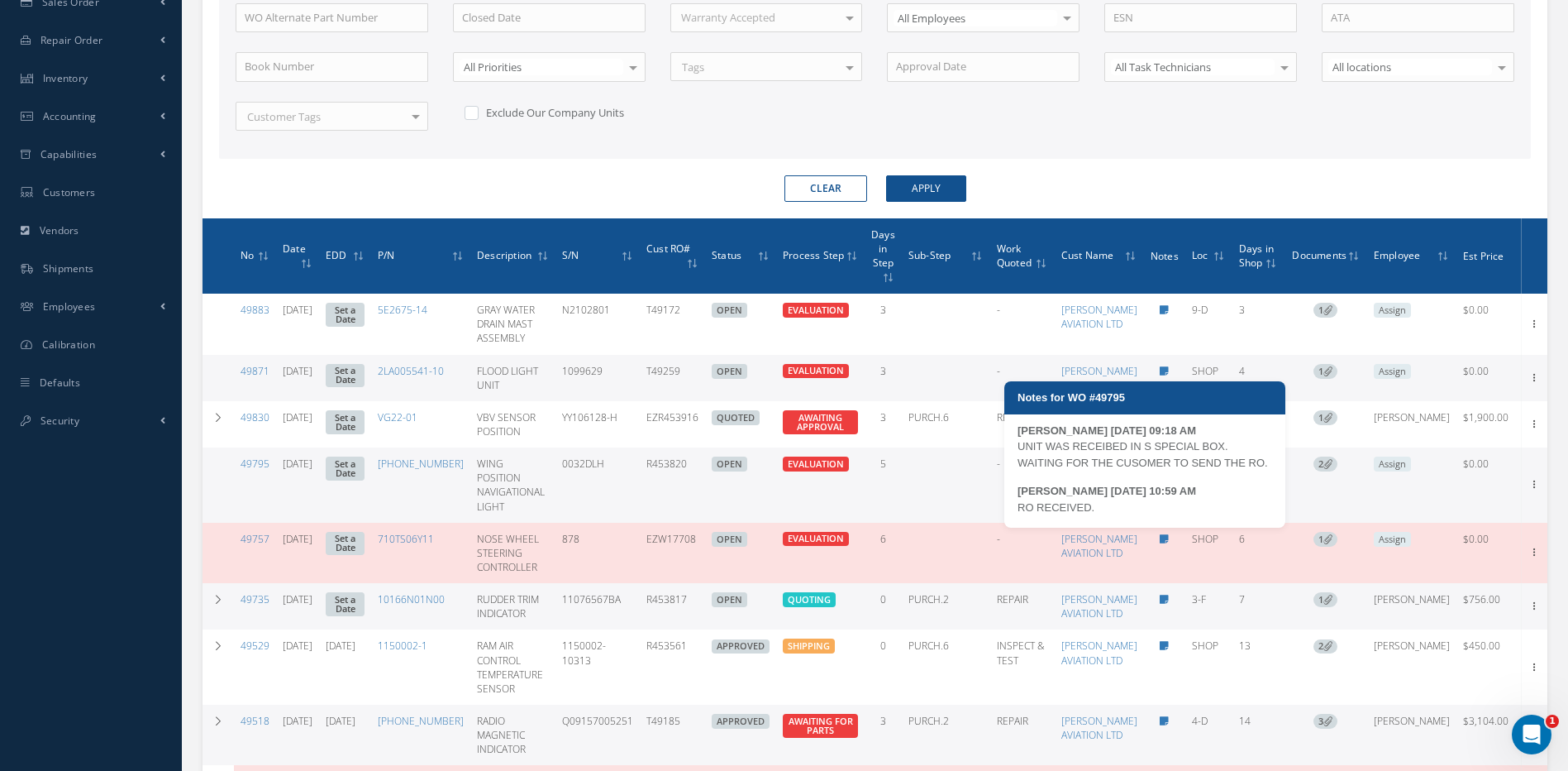
click at [1159, 469] on icon at bounding box center [1164, 464] width 10 height 10
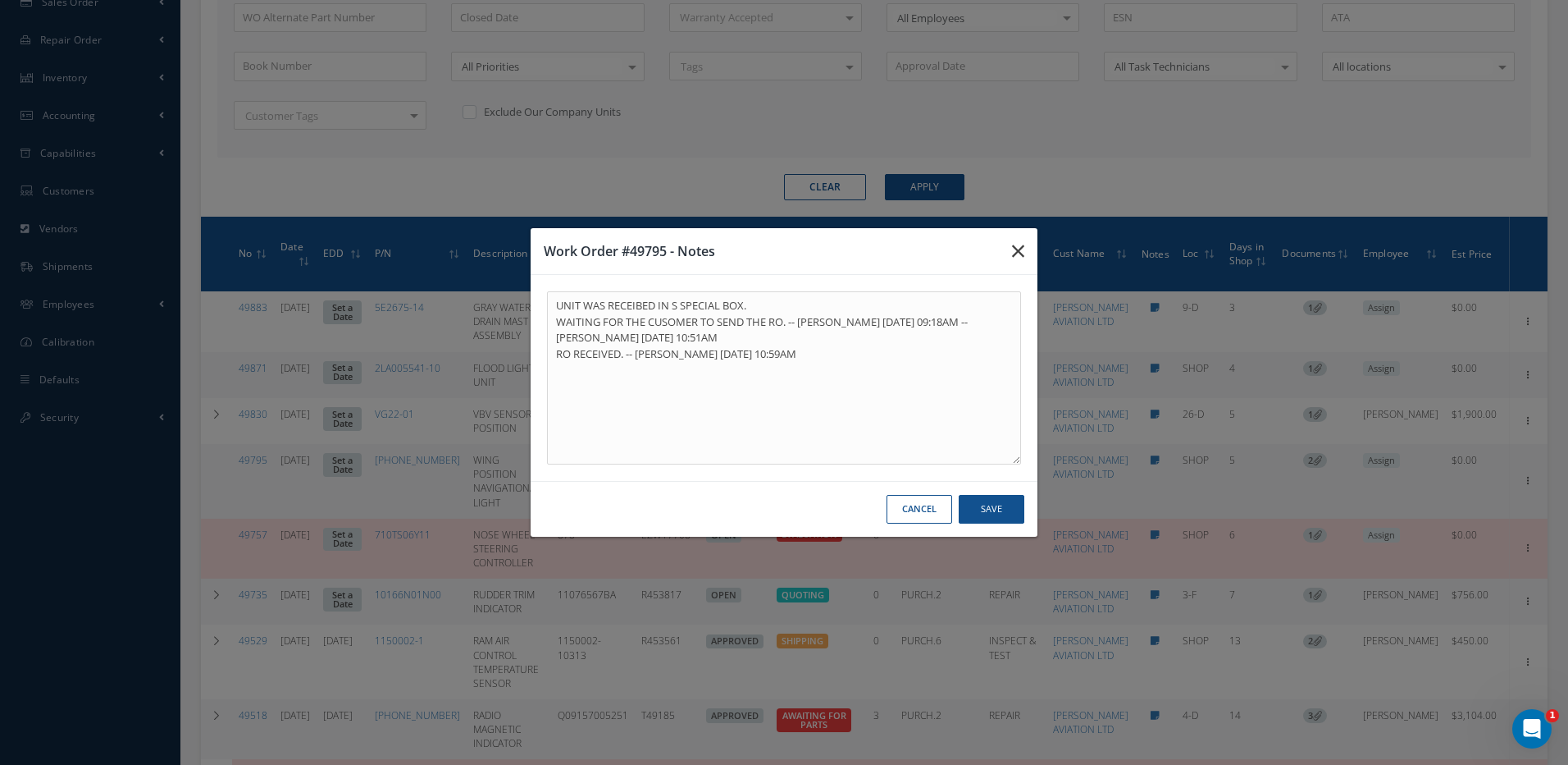
click at [1019, 252] on icon "button" at bounding box center [1017, 251] width 12 height 20
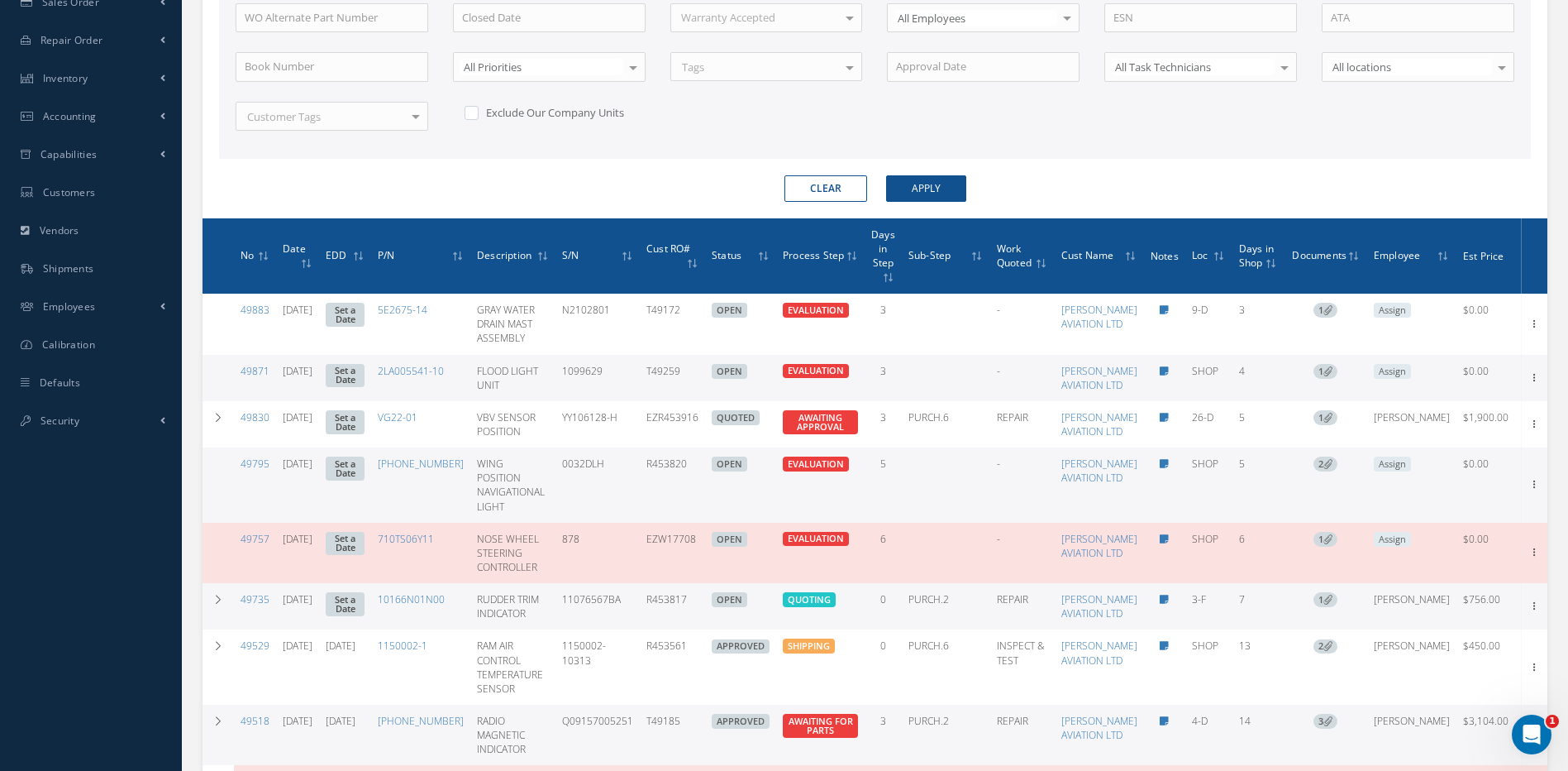
drag, startPoint x: 711, startPoint y: 532, endPoint x: 666, endPoint y: 530, distance: 45.0
click at [666, 523] on td "R453820" at bounding box center [672, 484] width 66 height 75
copy td "R453820"
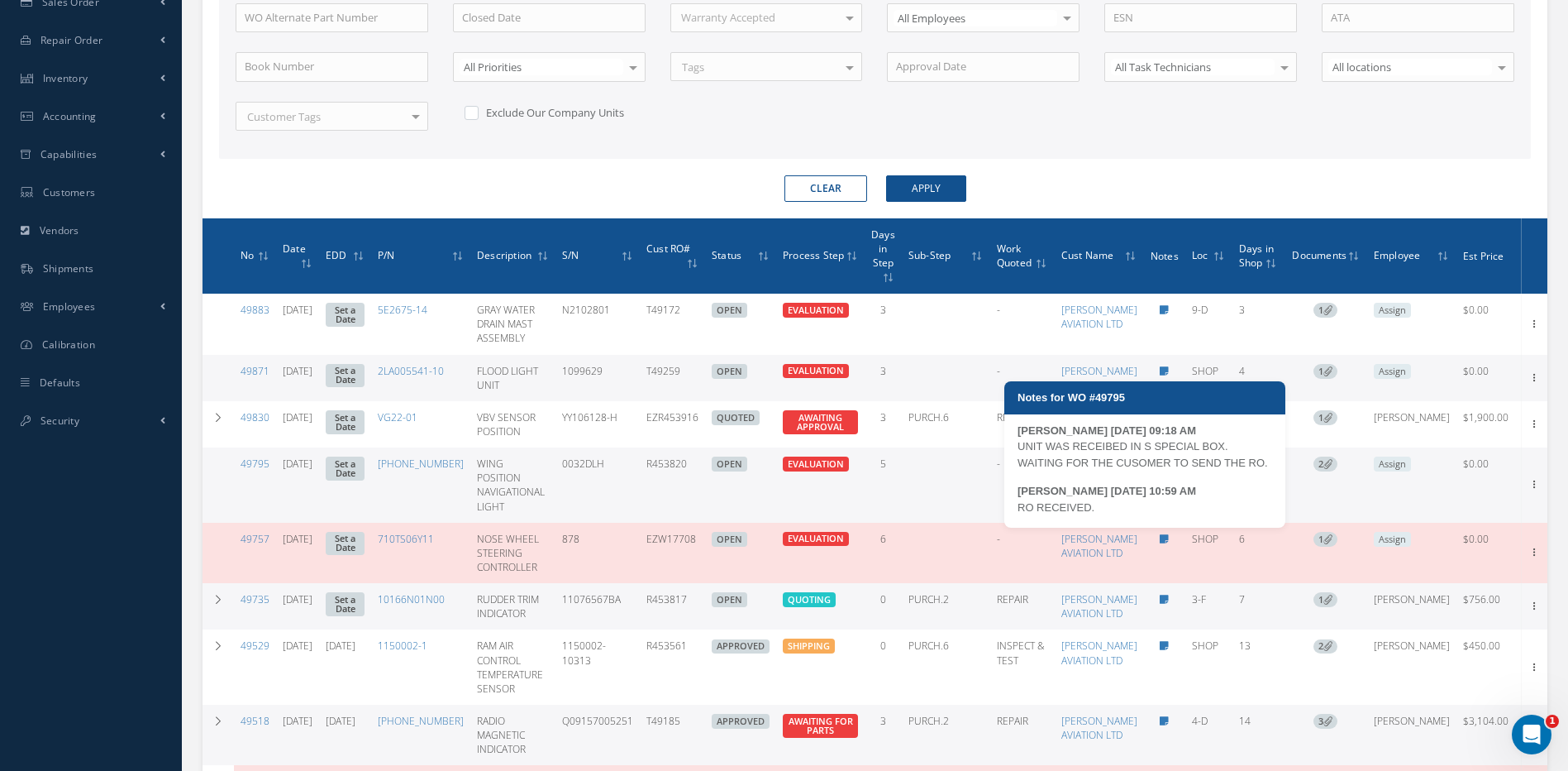
click at [1159, 469] on icon at bounding box center [1164, 464] width 10 height 10
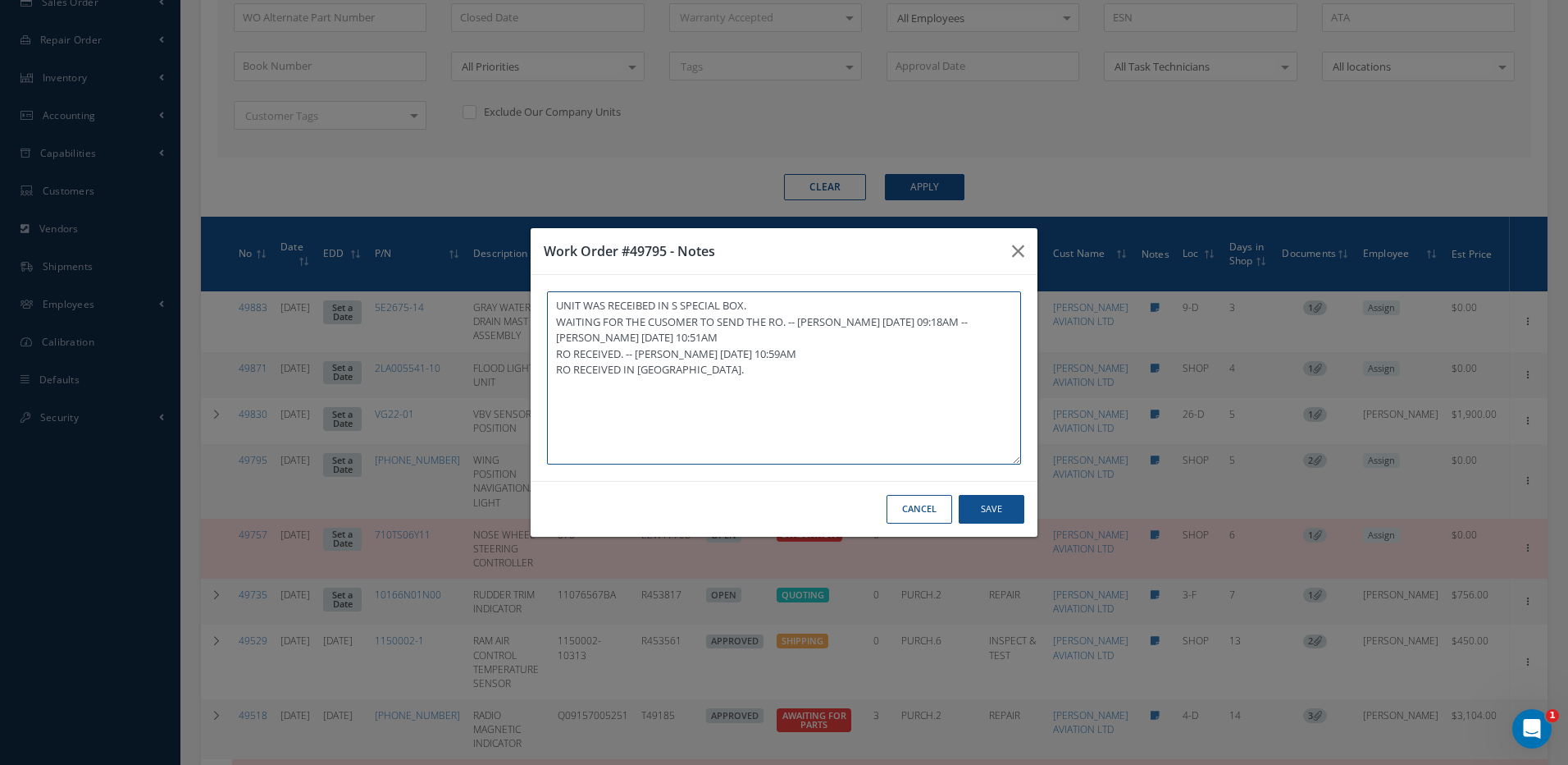
type textarea "UNIT WAS RECEIBED IN S SPECIAL BOX. WAITING FOR THE CUSOMER TO SEND THE RO. -- …"
click at [989, 510] on button "Save" at bounding box center [992, 508] width 66 height 28
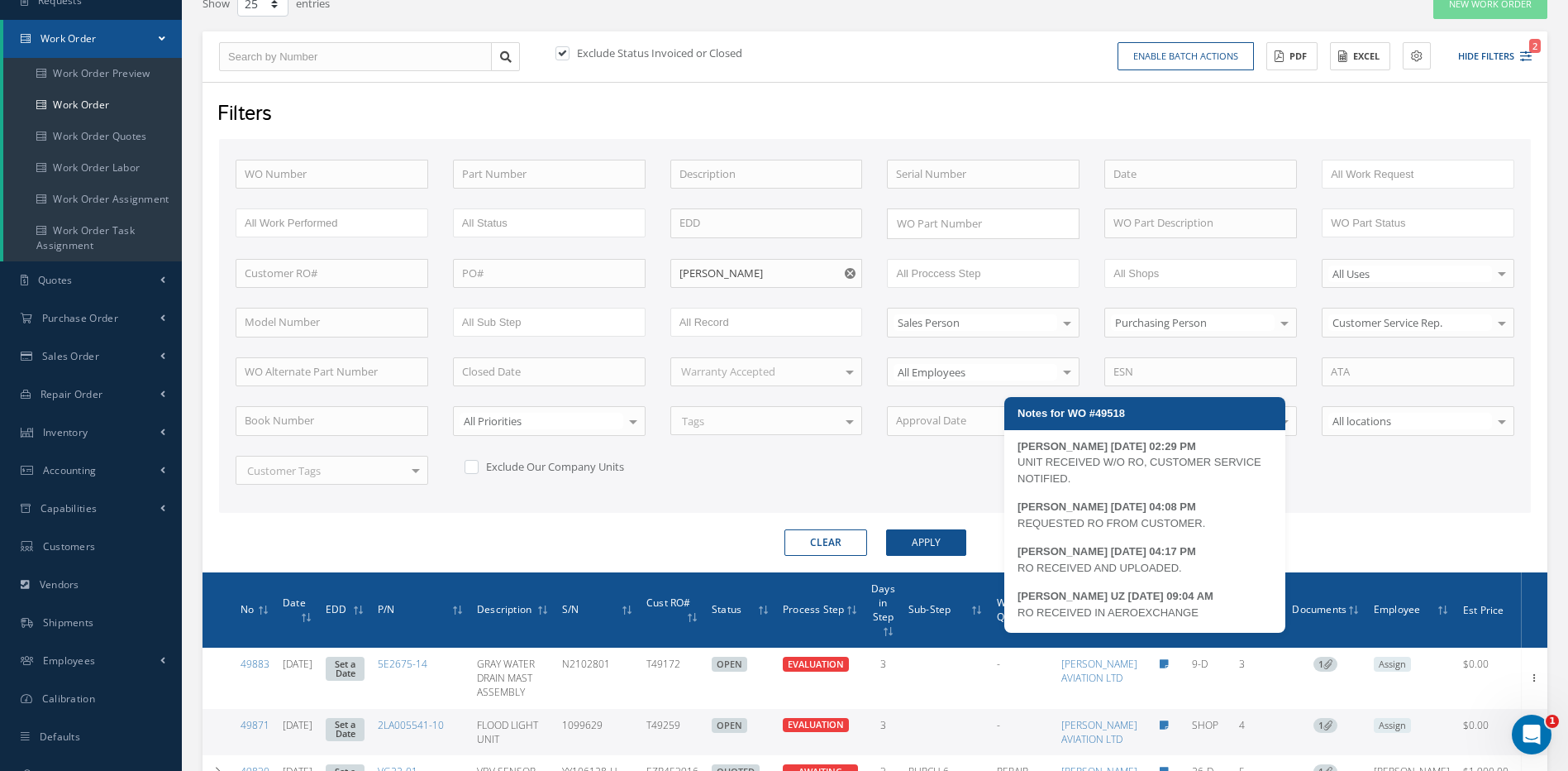
scroll to position [3, 0]
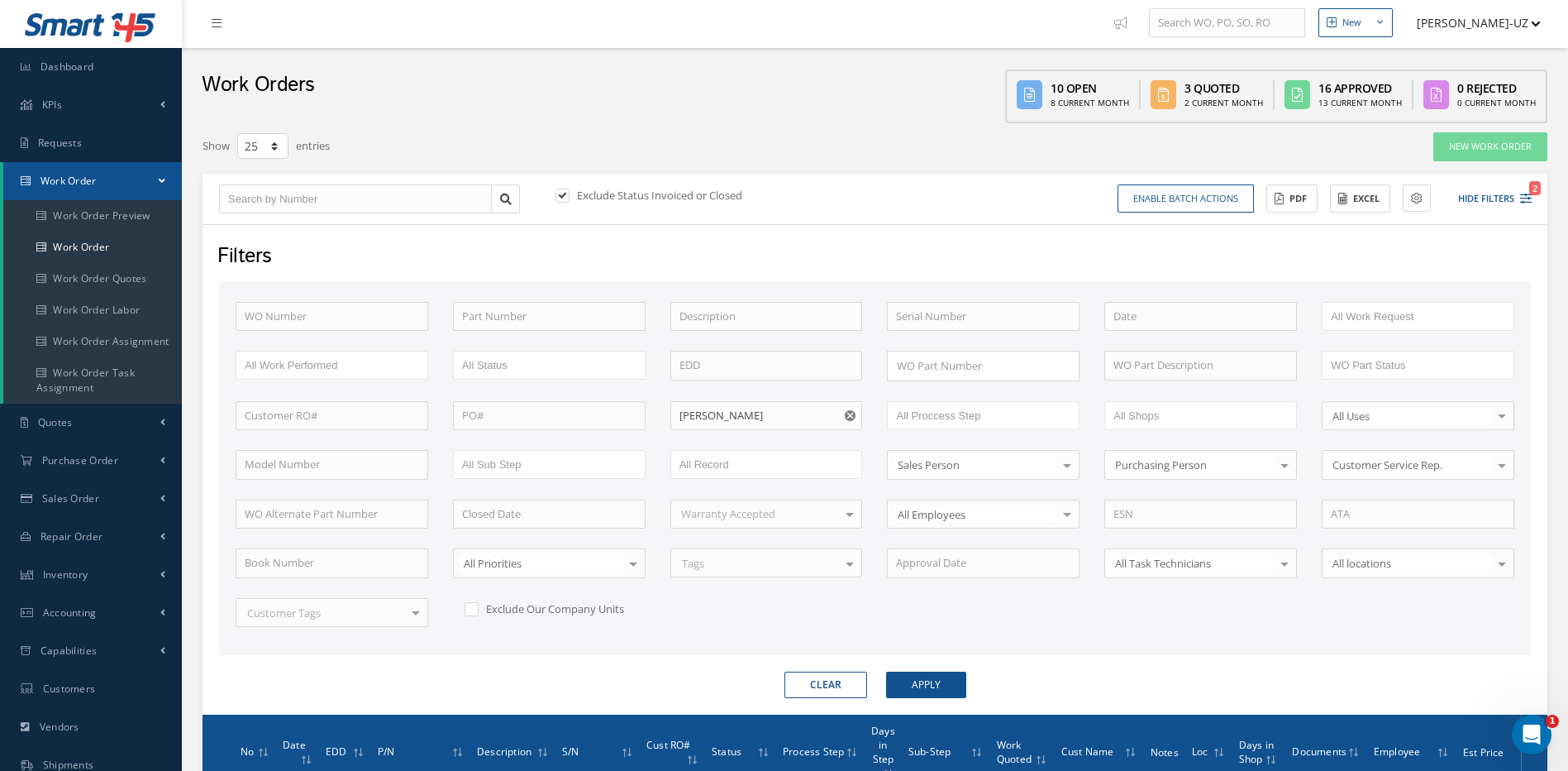
drag, startPoint x: 562, startPoint y: 193, endPoint x: 568, endPoint y: 229, distance: 36.5
click at [568, 193] on label at bounding box center [570, 195] width 4 height 15
click at [562, 193] on input "checkbox" at bounding box center [560, 196] width 10 height 10
checkbox input "false"
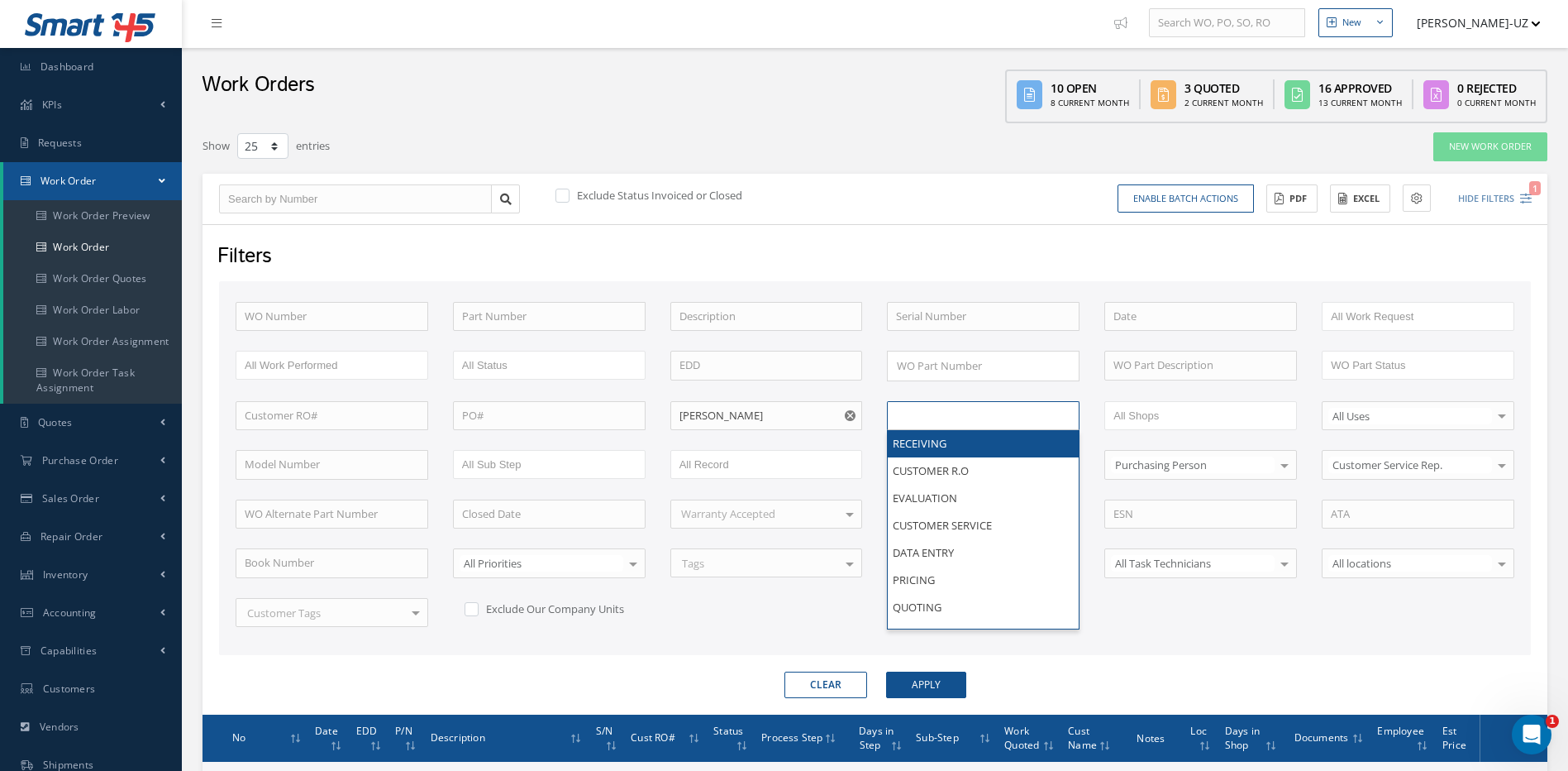
click at [936, 414] on input "text" at bounding box center [948, 415] width 105 height 21
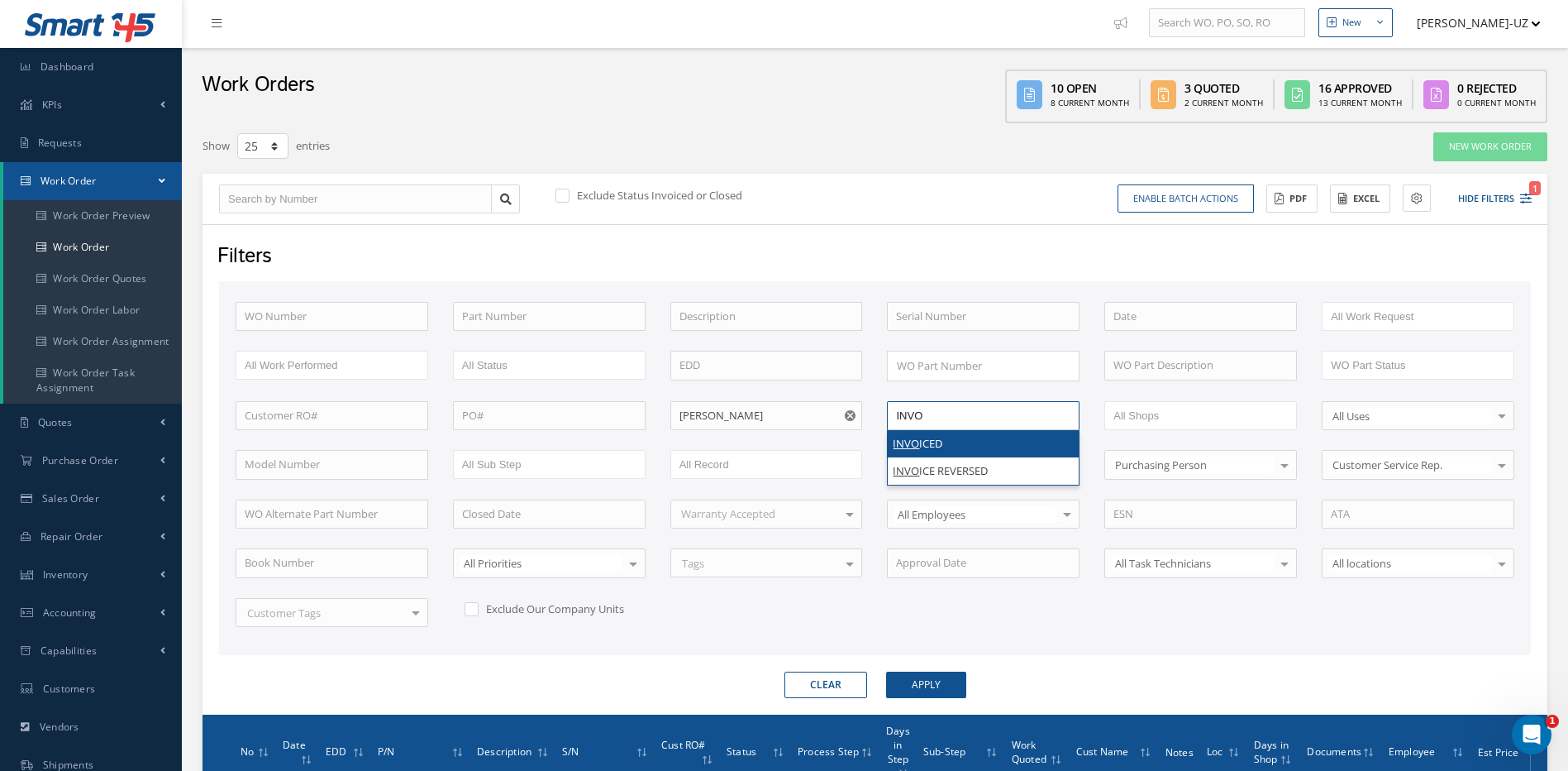
type input "INVO"
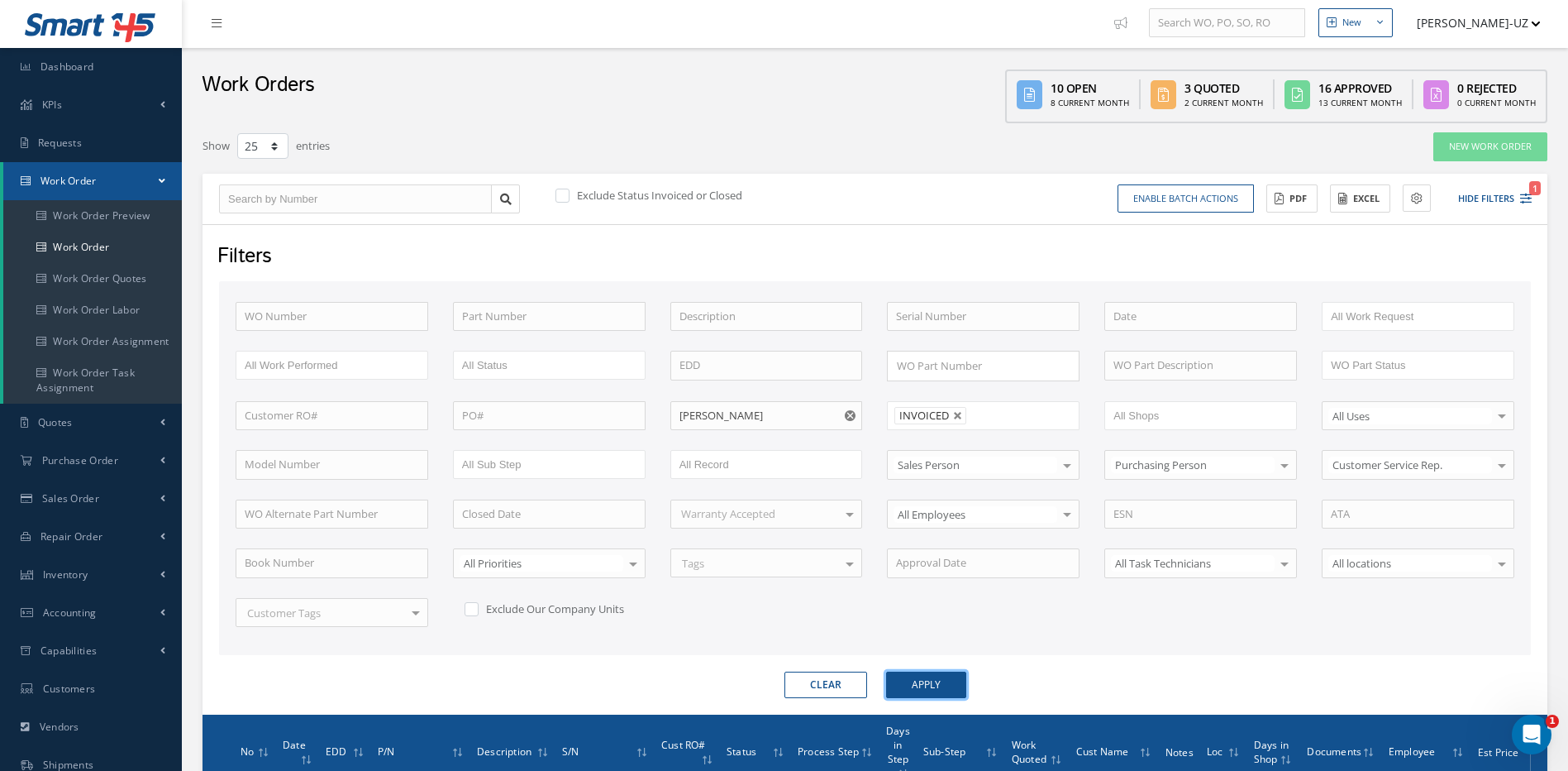
click at [930, 680] on button "Apply" at bounding box center [926, 684] width 80 height 27
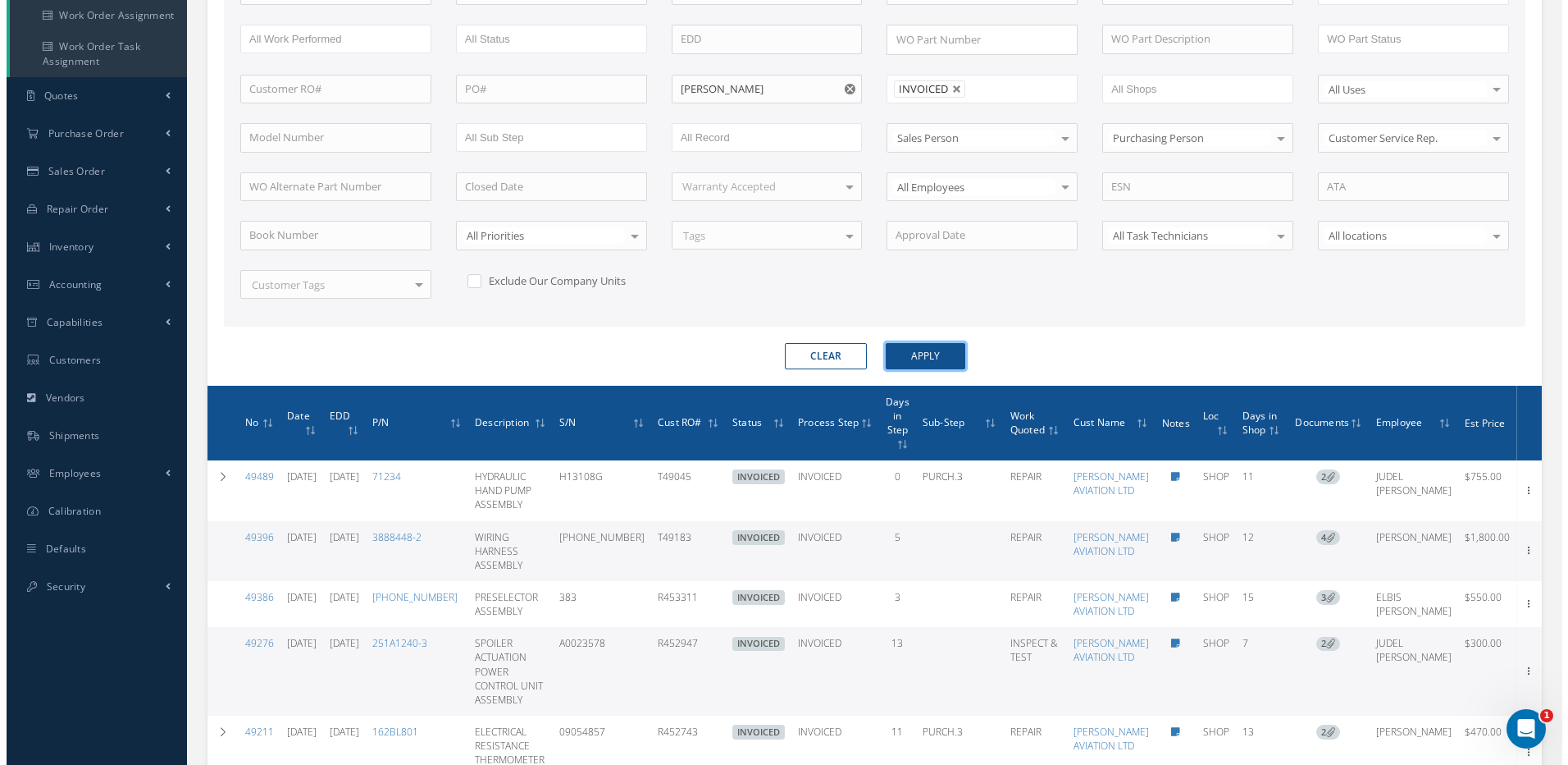
scroll to position [330, 0]
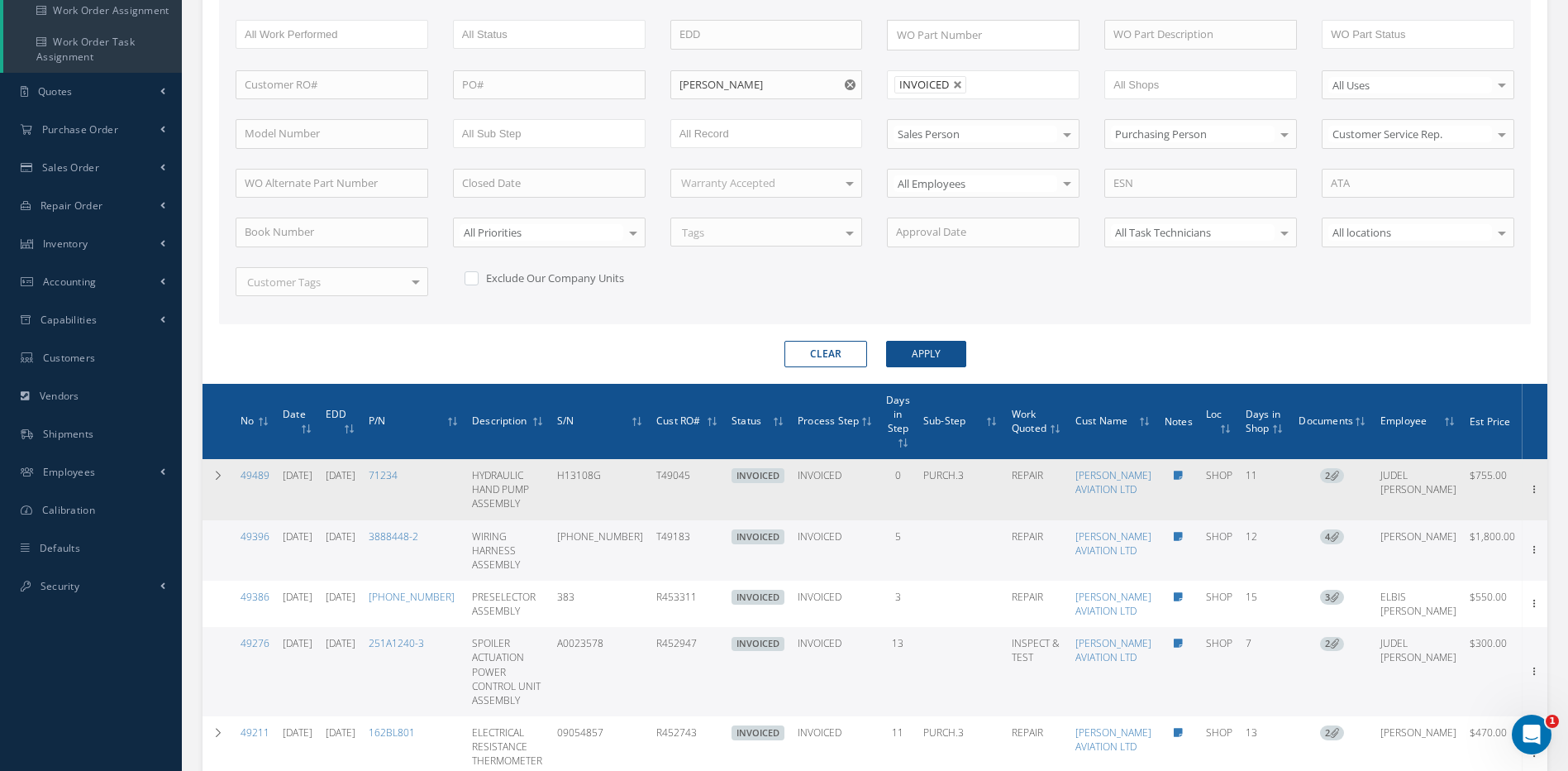
drag, startPoint x: 727, startPoint y: 485, endPoint x: 681, endPoint y: 485, distance: 46.0
click at [681, 485] on td "T49045" at bounding box center [687, 489] width 75 height 60
copy td "T49045"
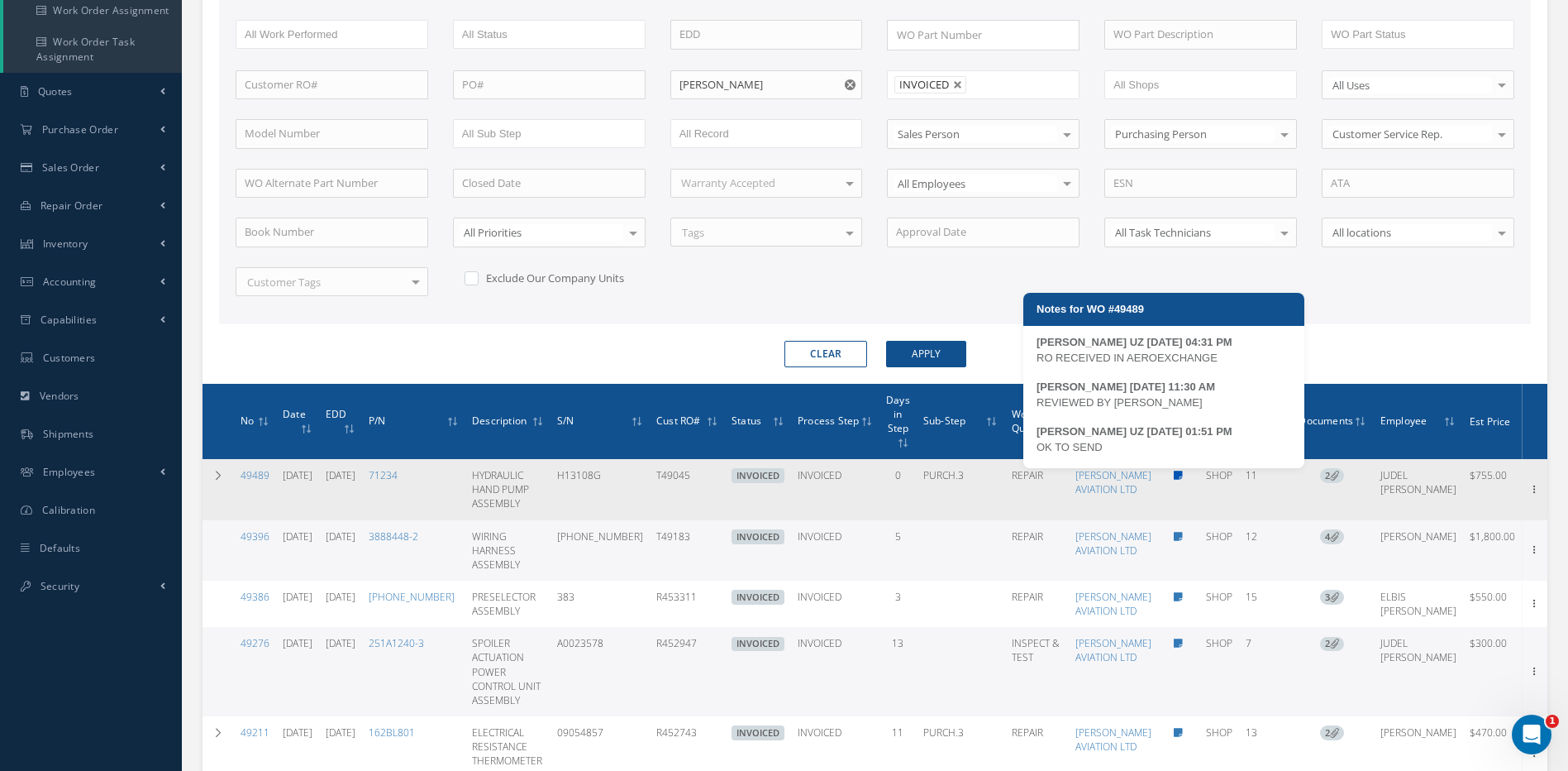
click at [1174, 476] on icon at bounding box center [1178, 475] width 10 height 10
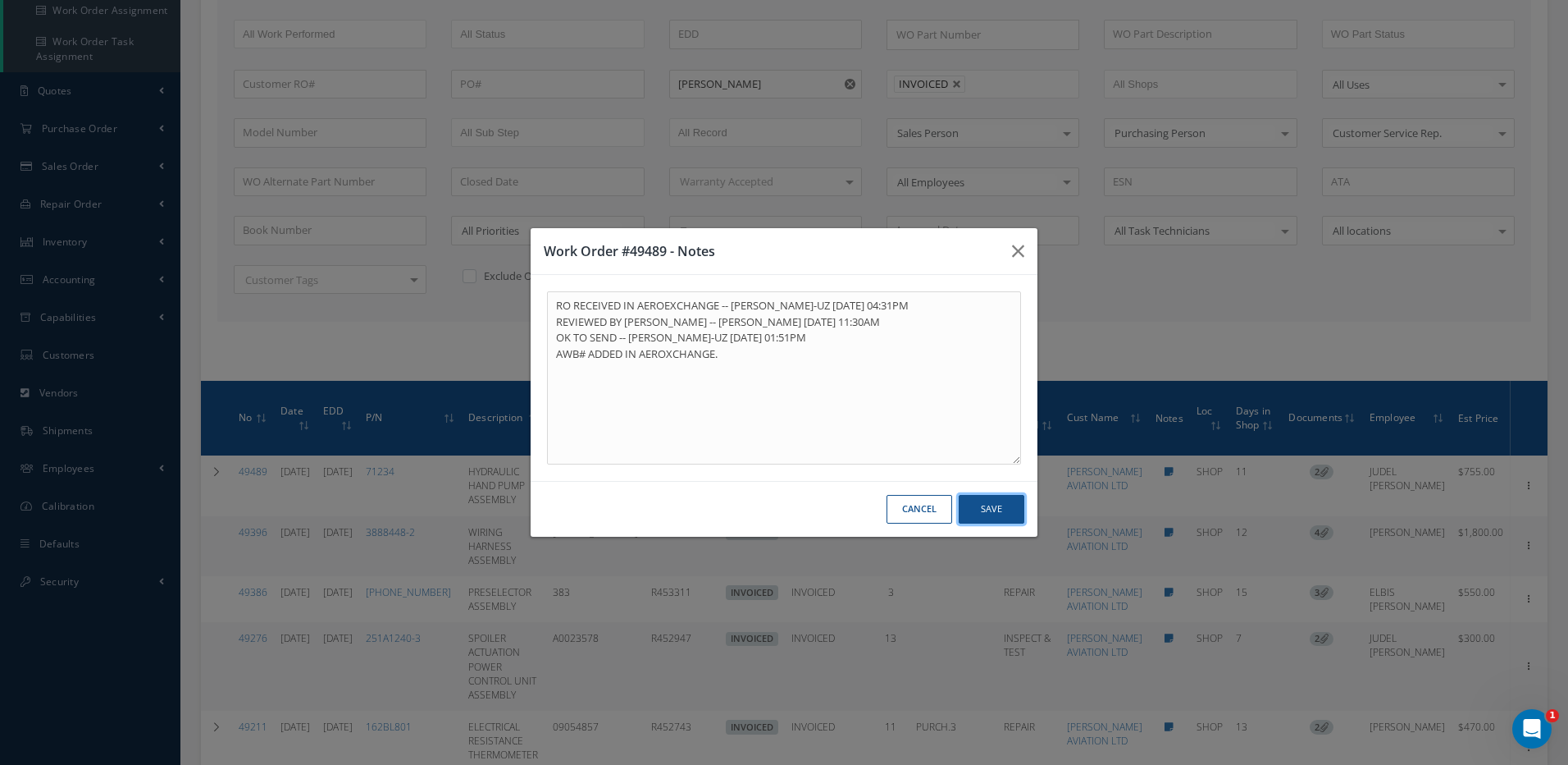
click at [986, 512] on button "Save" at bounding box center [992, 508] width 66 height 28
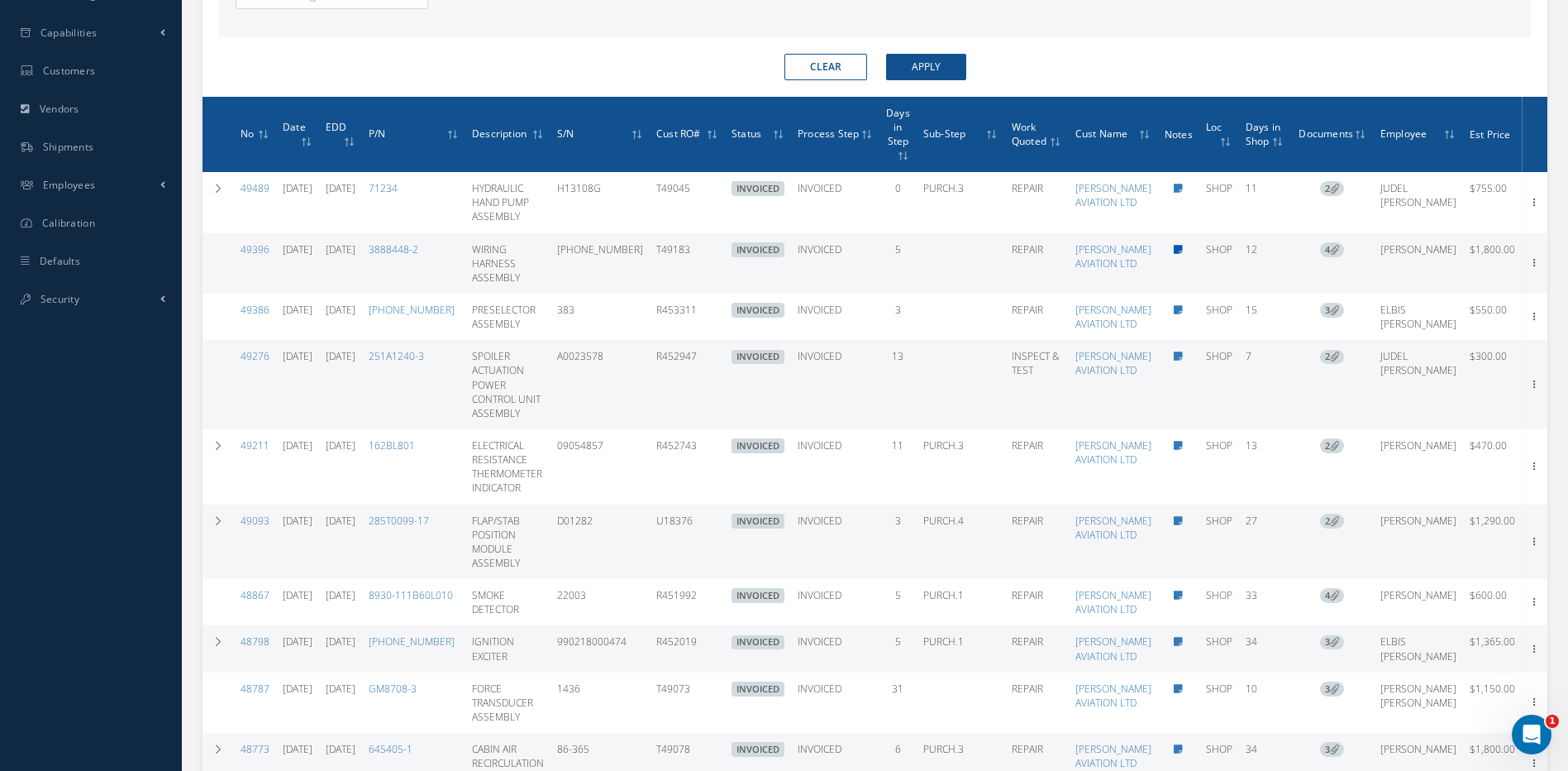
scroll to position [664, 0]
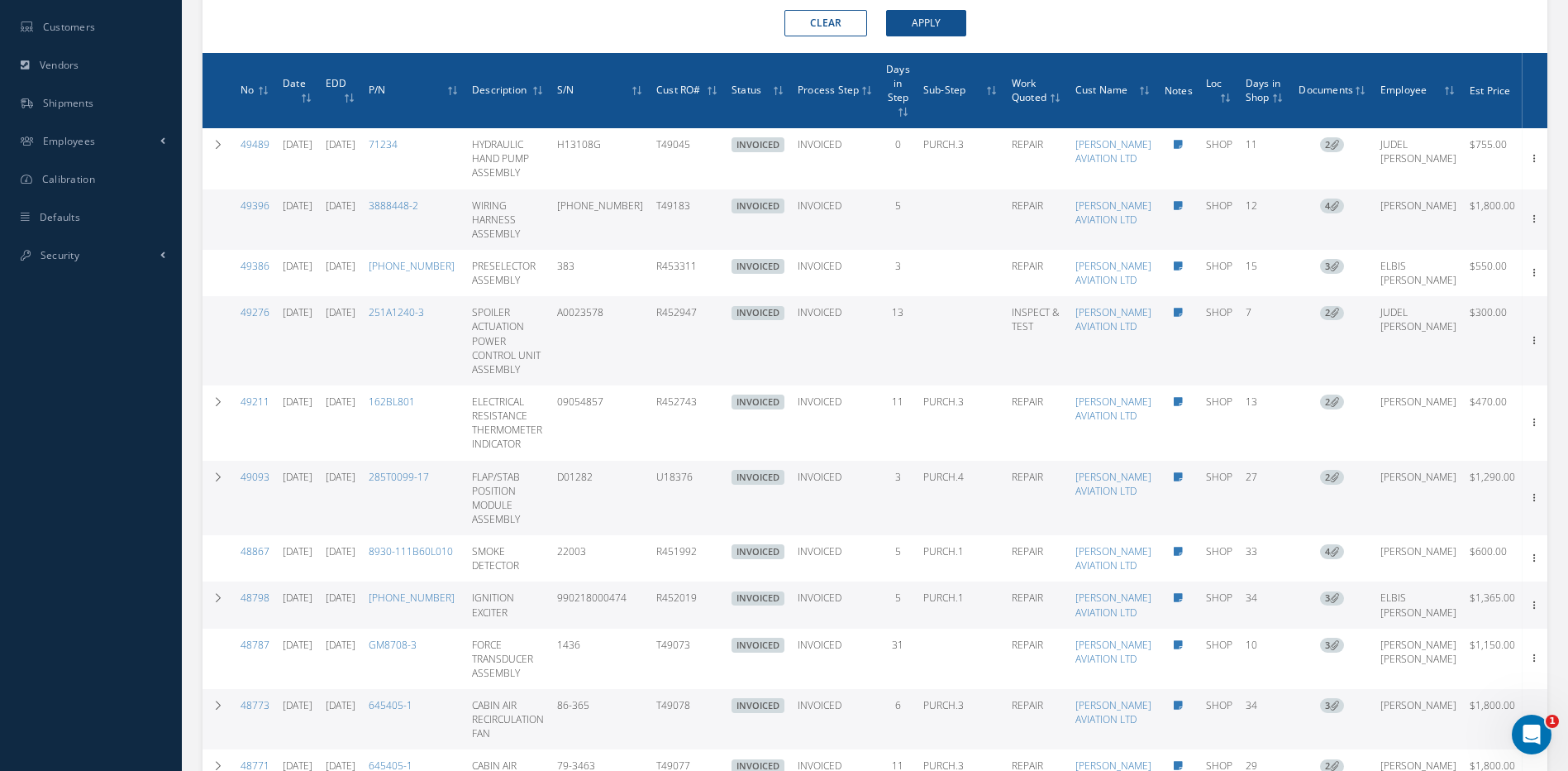
click at [916, 113] on th "Days in Step" at bounding box center [897, 91] width 37 height 76
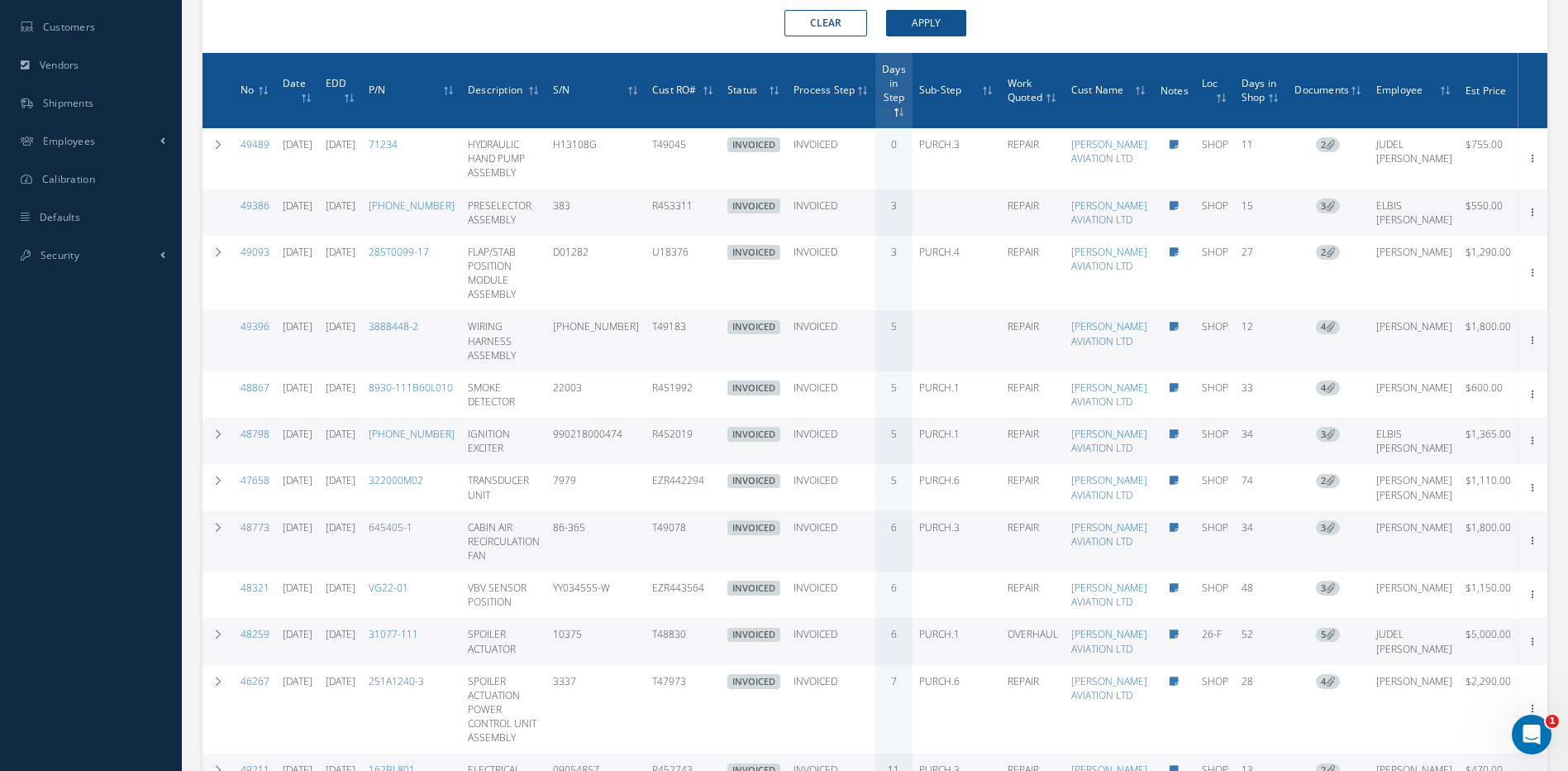
drag, startPoint x: 709, startPoint y: 221, endPoint x: 662, endPoint y: 220, distance: 47.0
click at [662, 220] on td "R453311" at bounding box center [682, 212] width 75 height 47
copy td "R453311"
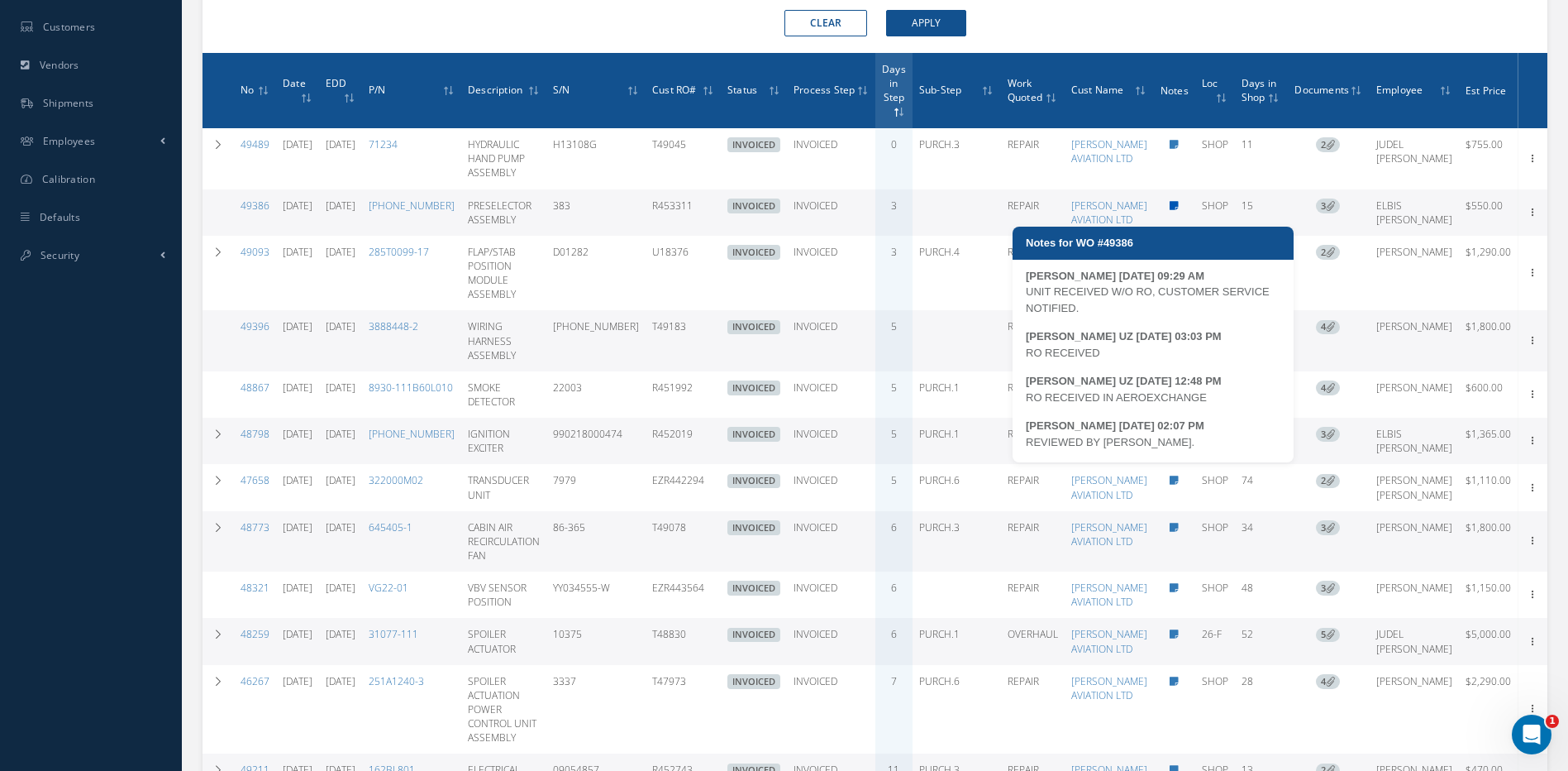
click at [1170, 211] on icon at bounding box center [1175, 205] width 10 height 10
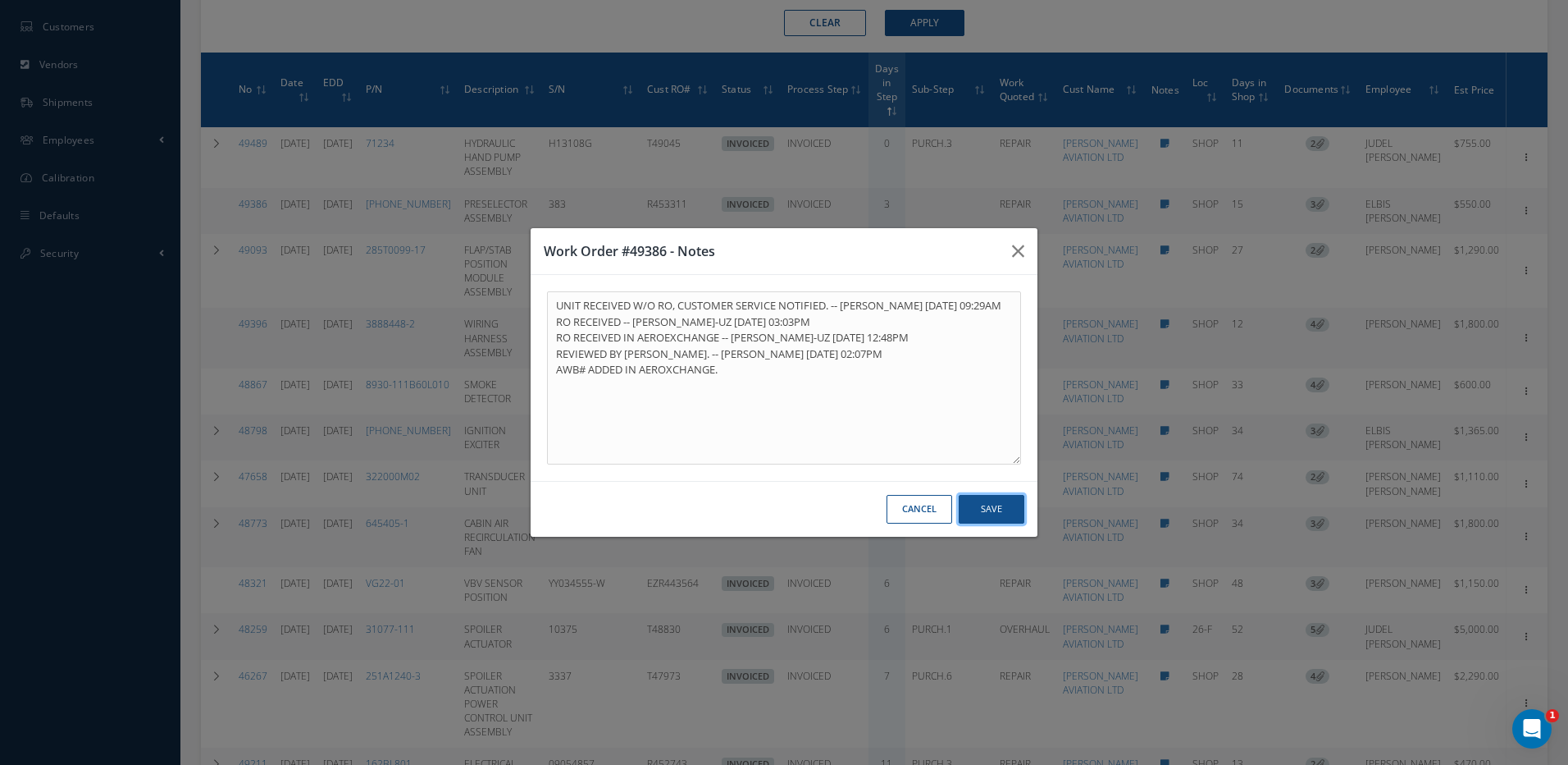
click at [986, 511] on button "Save" at bounding box center [992, 508] width 66 height 28
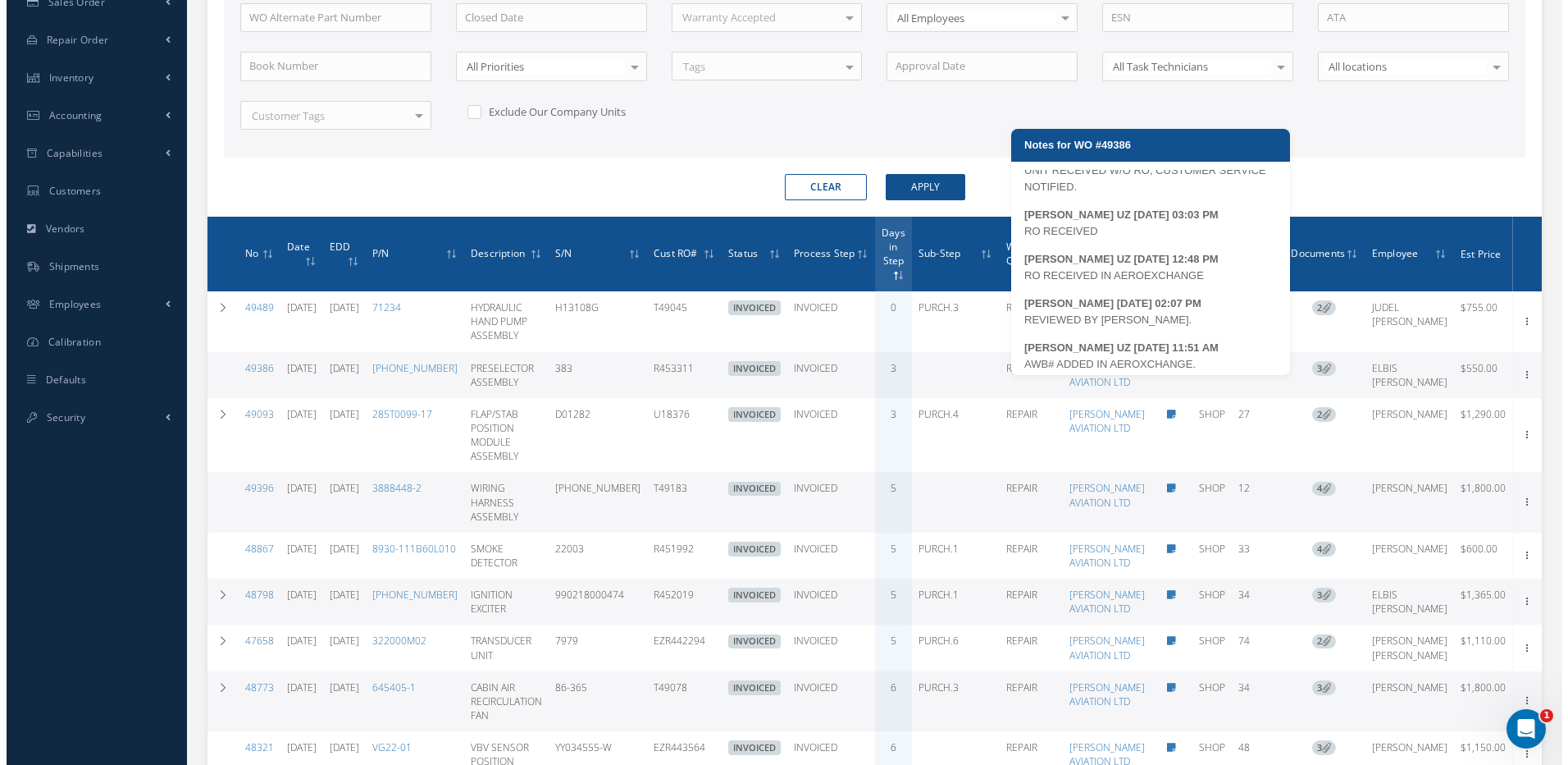
scroll to position [32, 0]
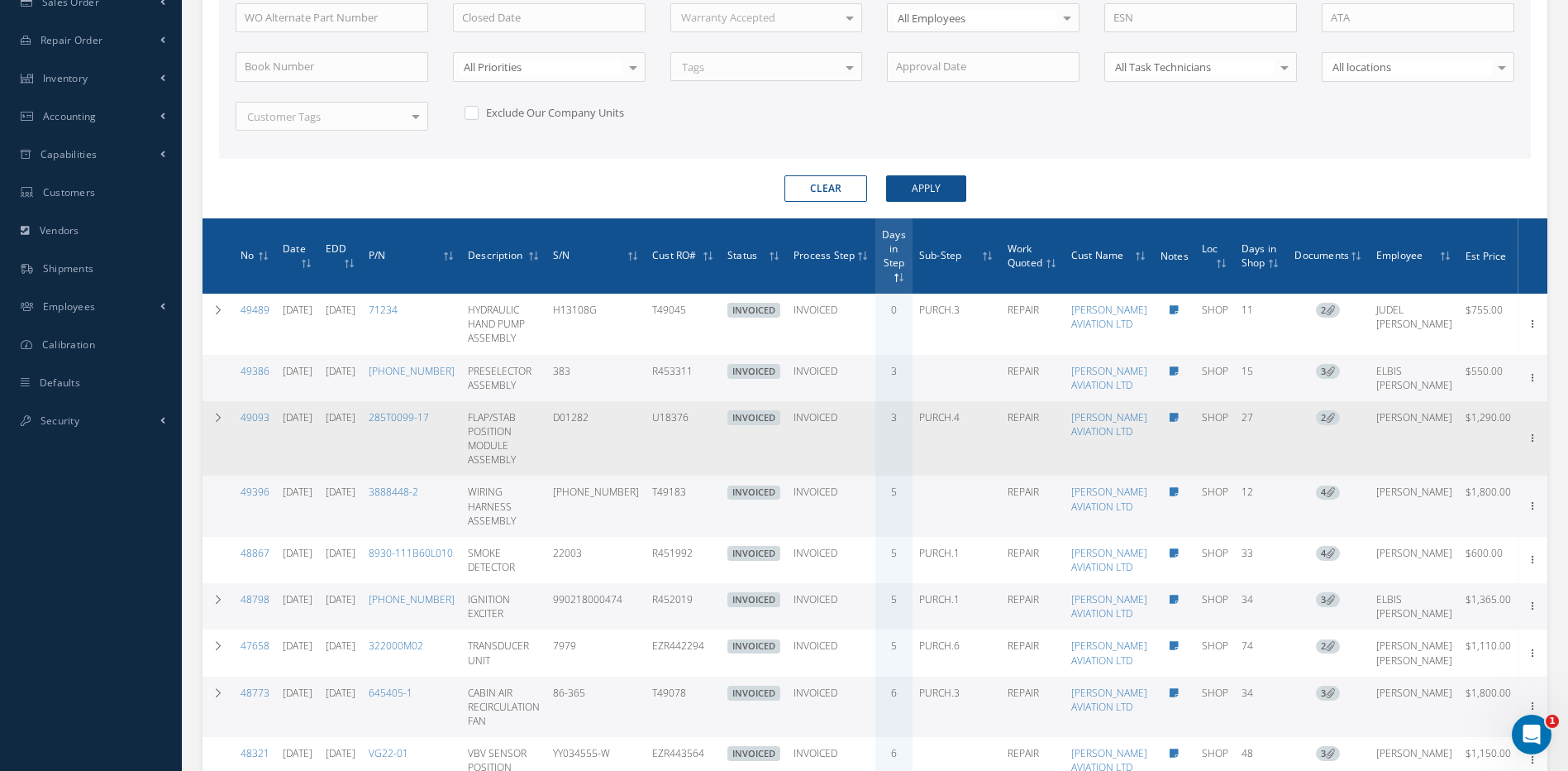
drag, startPoint x: 706, startPoint y: 462, endPoint x: 663, endPoint y: 460, distance: 43.0
click at [663, 460] on td "U18376" at bounding box center [682, 438] width 75 height 75
copy td "U18376"
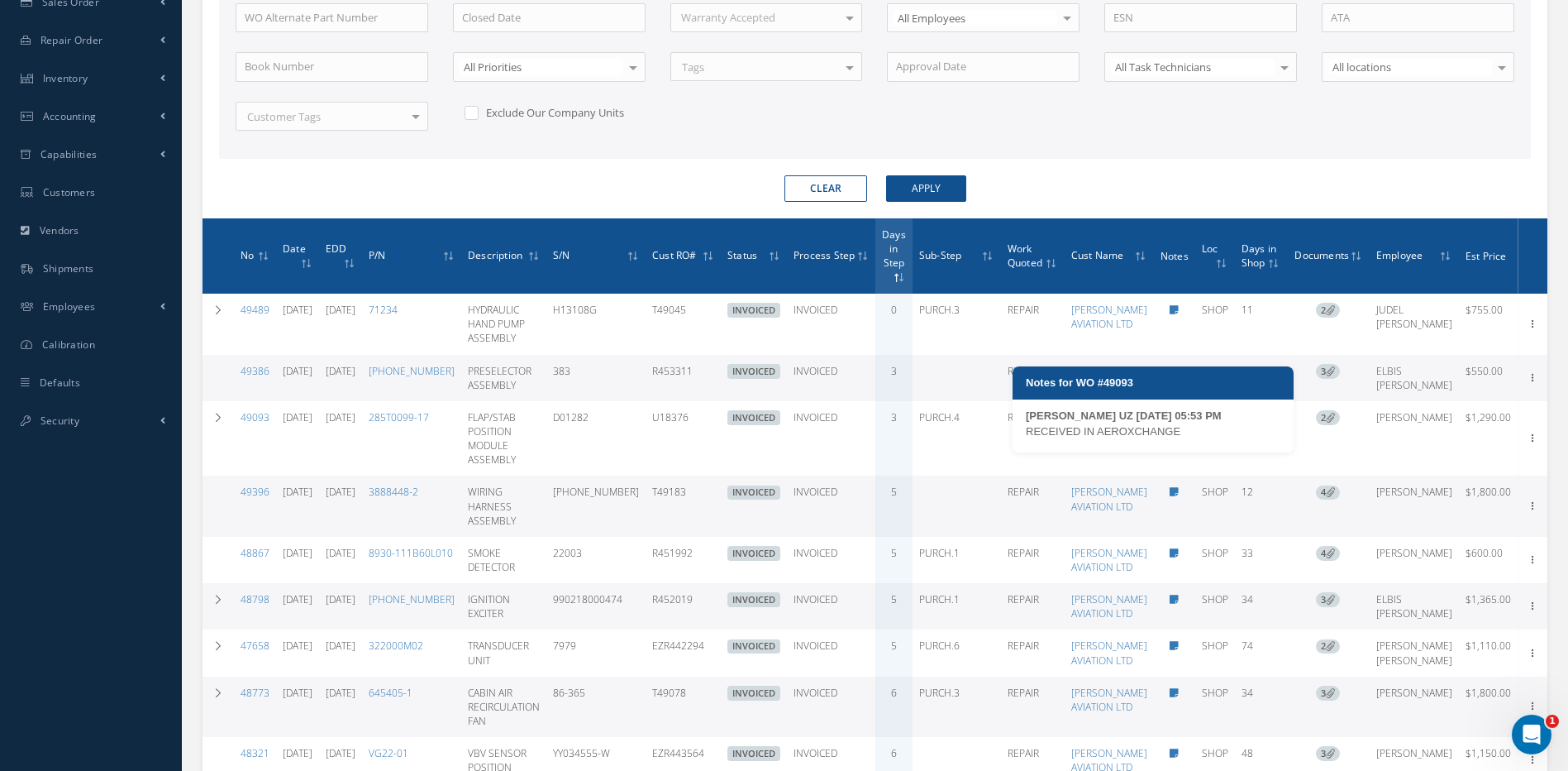
click at [1170, 422] on icon at bounding box center [1175, 417] width 10 height 10
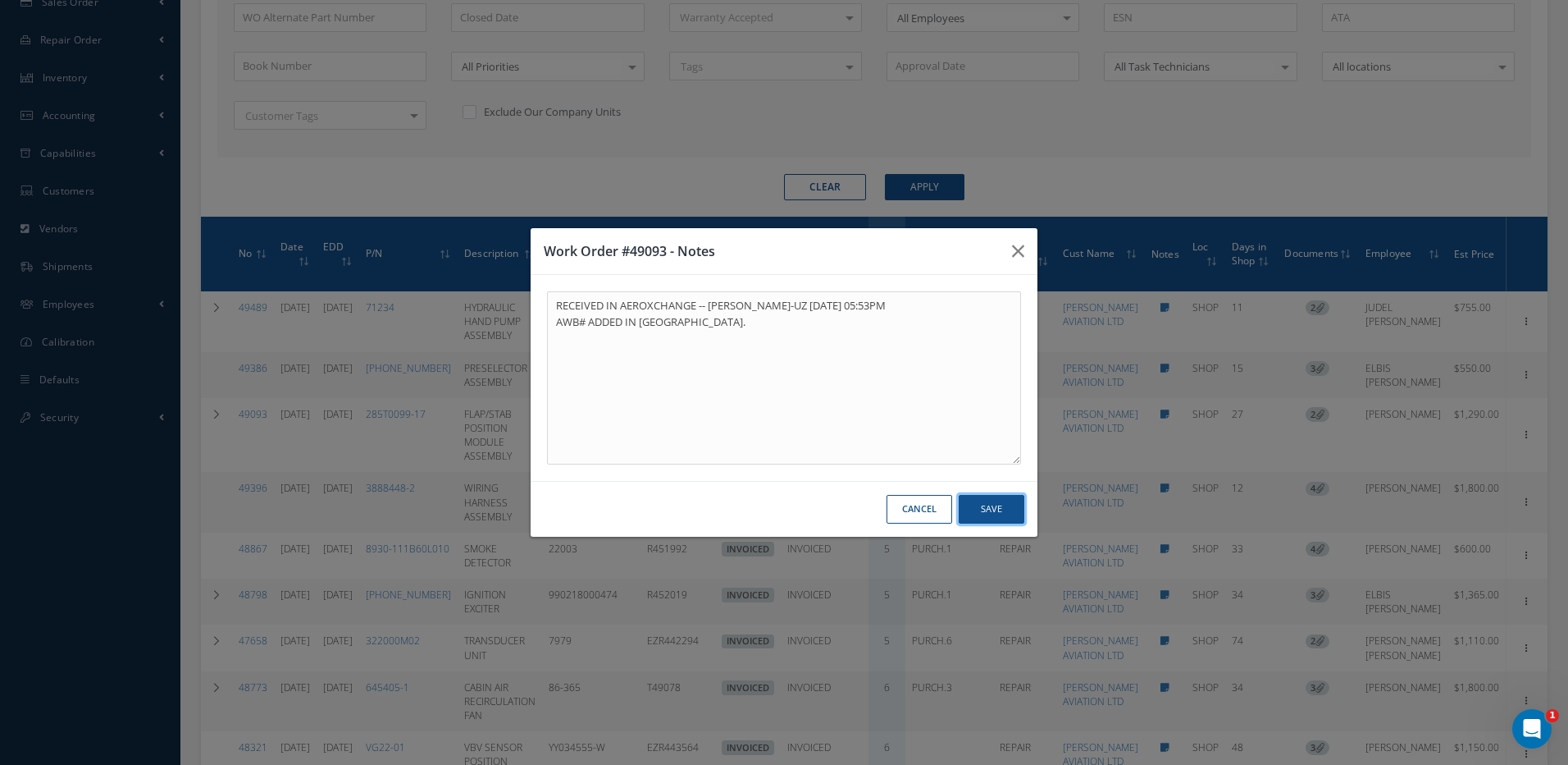
click at [994, 506] on button "Save" at bounding box center [992, 508] width 66 height 28
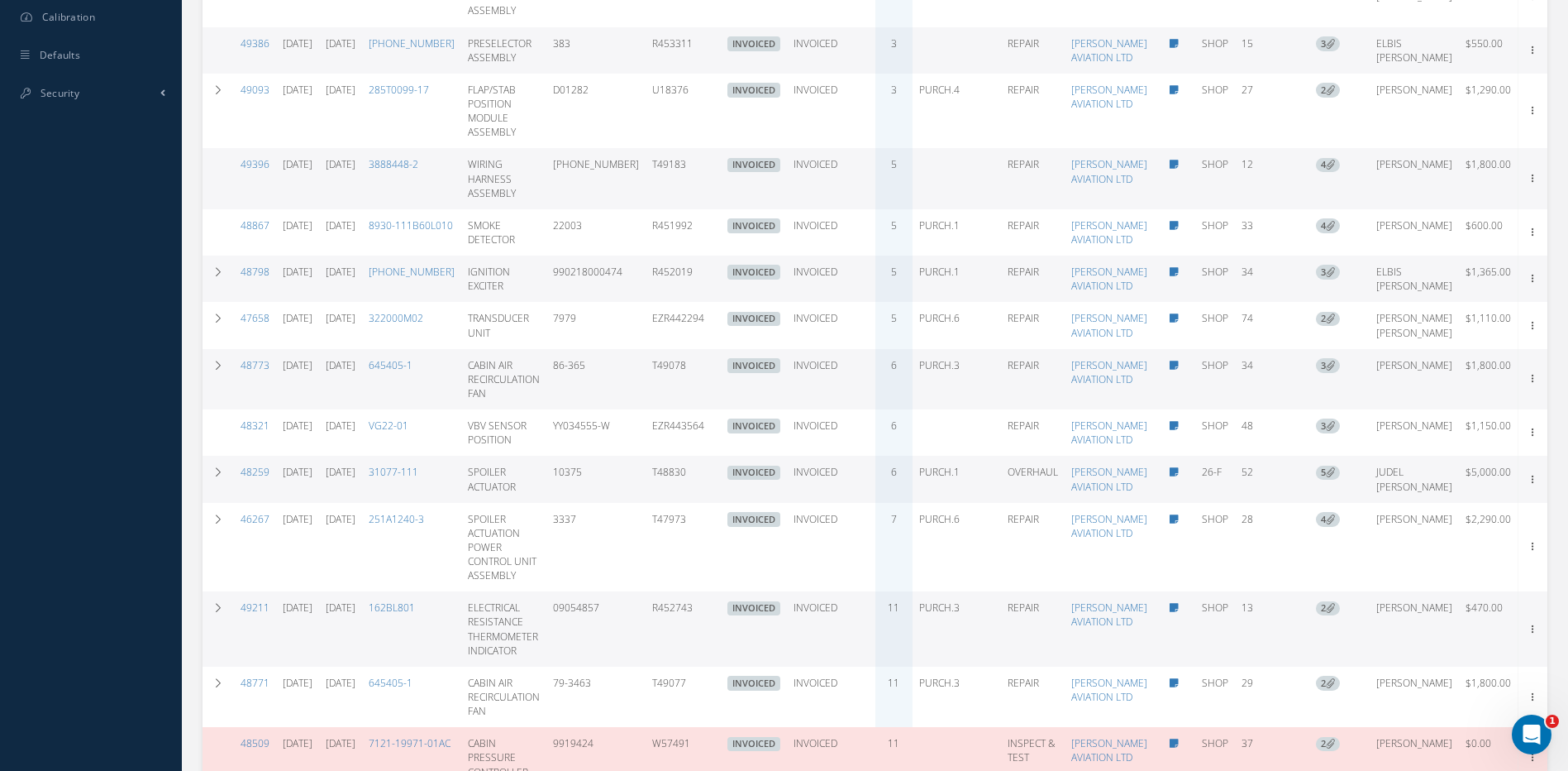
scroll to position [829, 0]
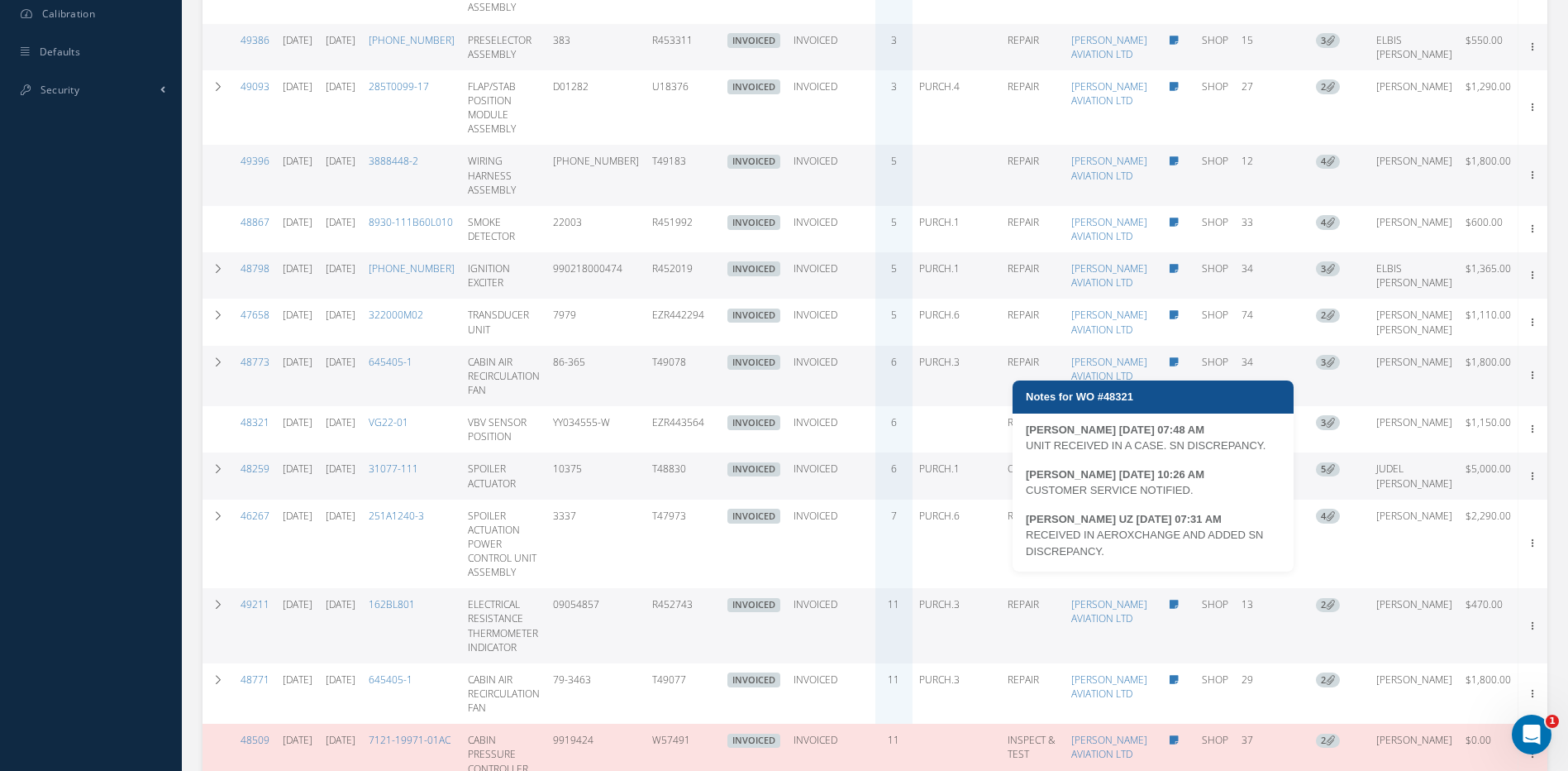
click at [1141, 526] on div "MARIA PERDOMO UZ 08/06/2025 07:31 AM" at bounding box center [1153, 518] width 255 height 16
click at [1081, 441] on div "UNIT RECEIVED IN A CASE. SN DISCREPANCY." at bounding box center [1153, 445] width 255 height 16
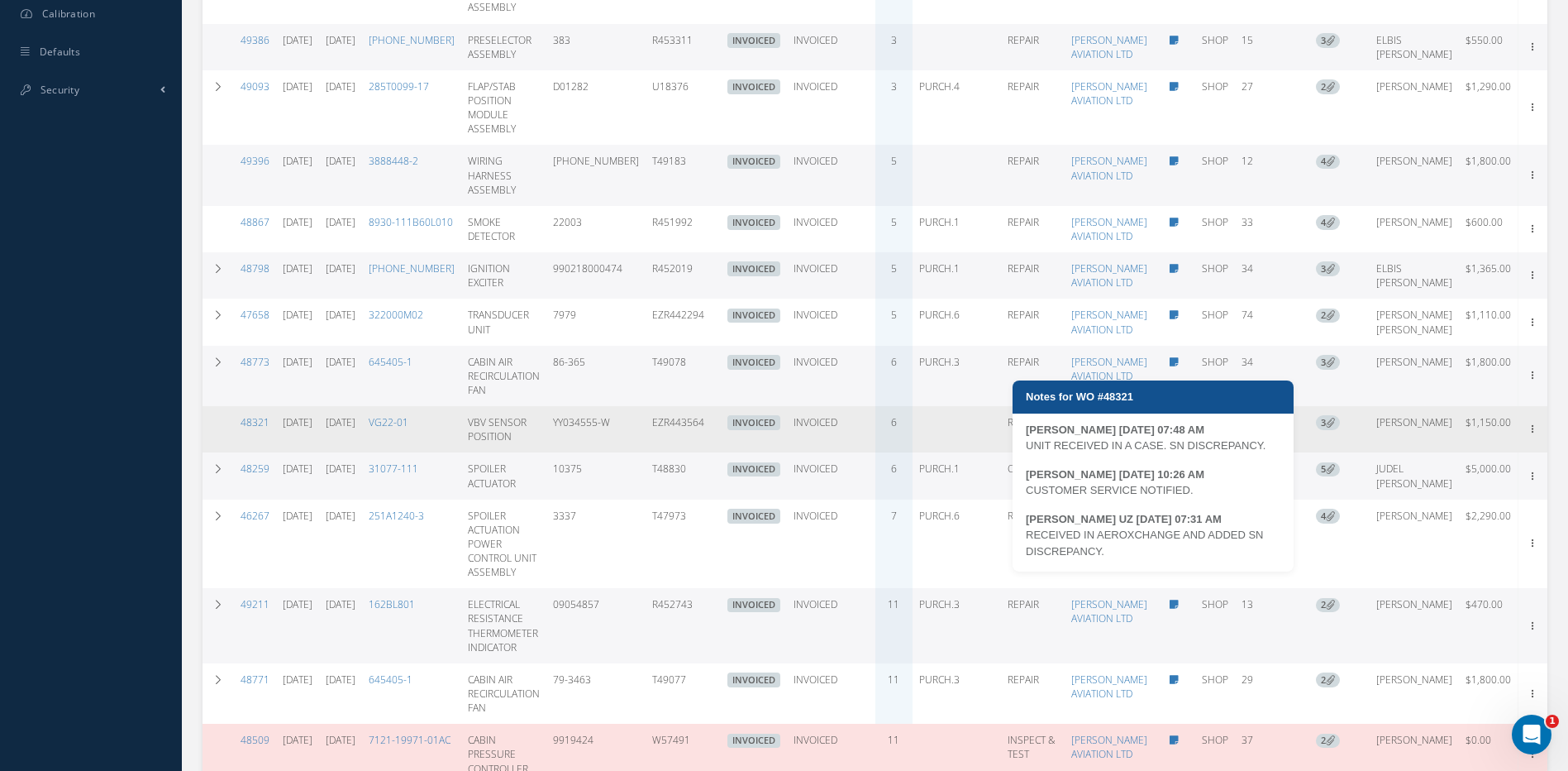
click at [1170, 428] on icon at bounding box center [1175, 422] width 10 height 10
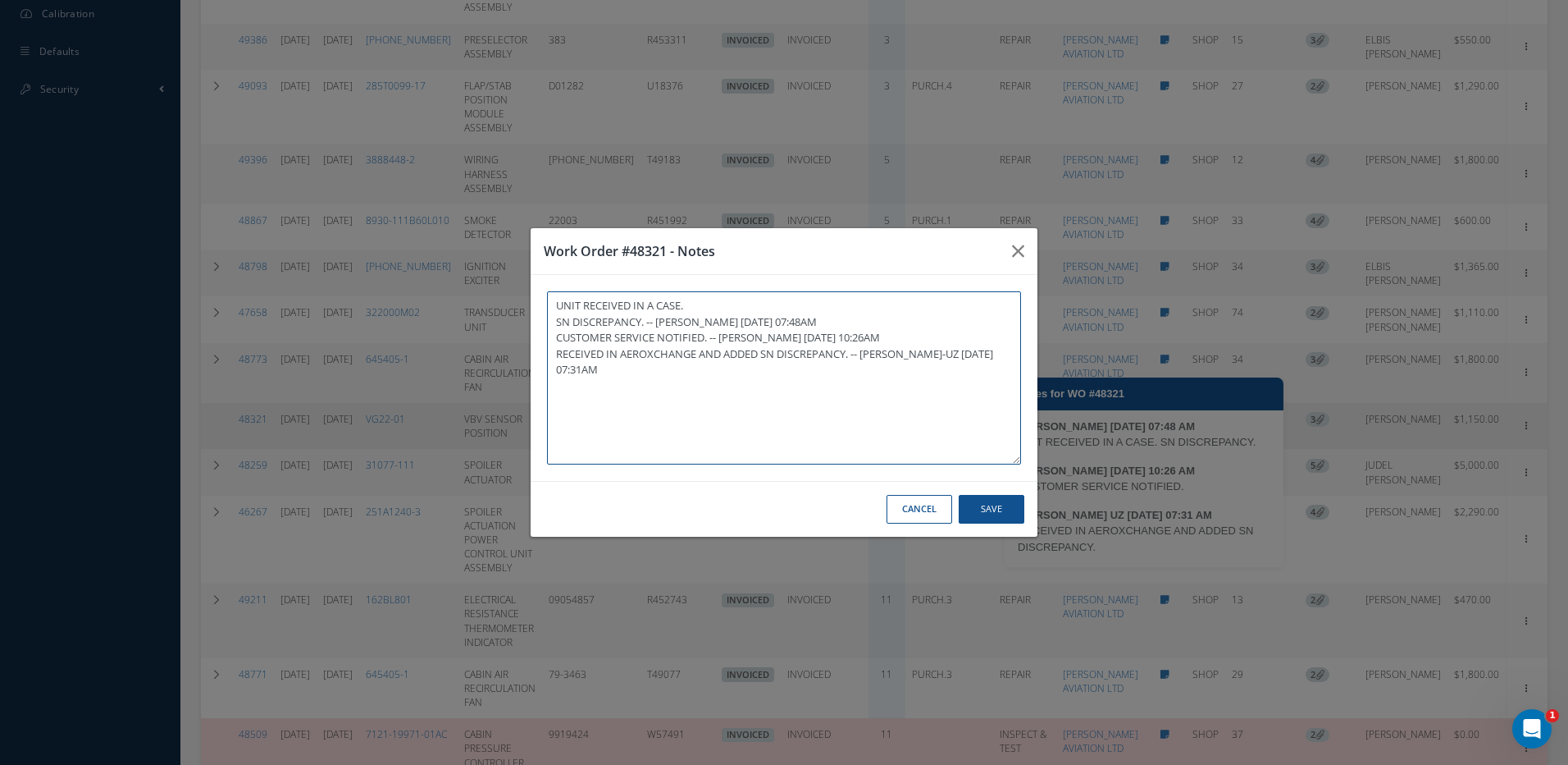
type textarea "UNIT RECEIVED IN A CASE. SN DISCREPANCY. -- MARCOS FERRER 08/05/2025 07:48AM CU…"
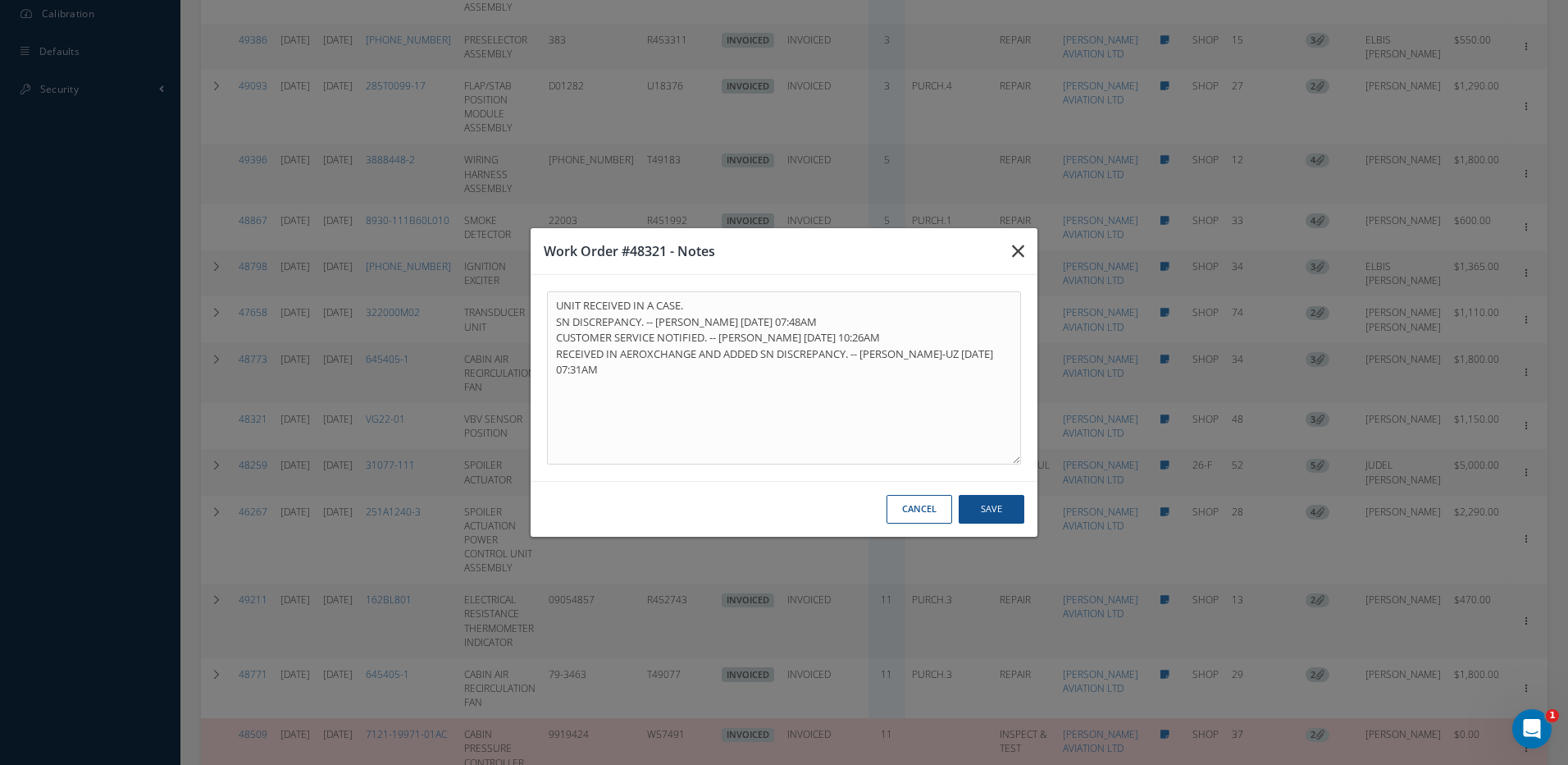
click at [1018, 251] on icon "button" at bounding box center [1017, 251] width 12 height 20
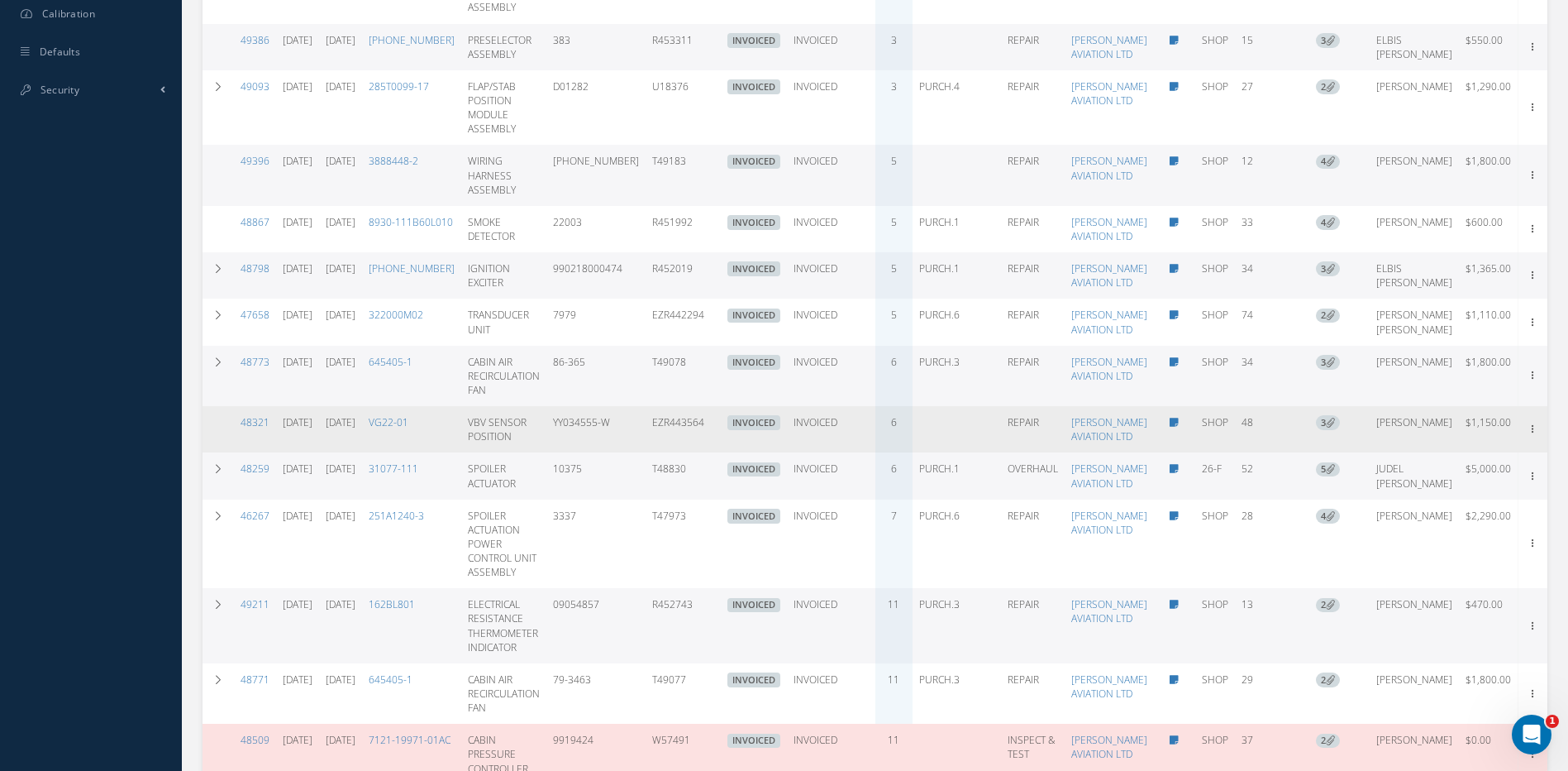
drag, startPoint x: 725, startPoint y: 577, endPoint x: 660, endPoint y: 577, distance: 65.0
click at [660, 453] on td "EZR443564" at bounding box center [682, 429] width 75 height 47
copy td "EZR443564"
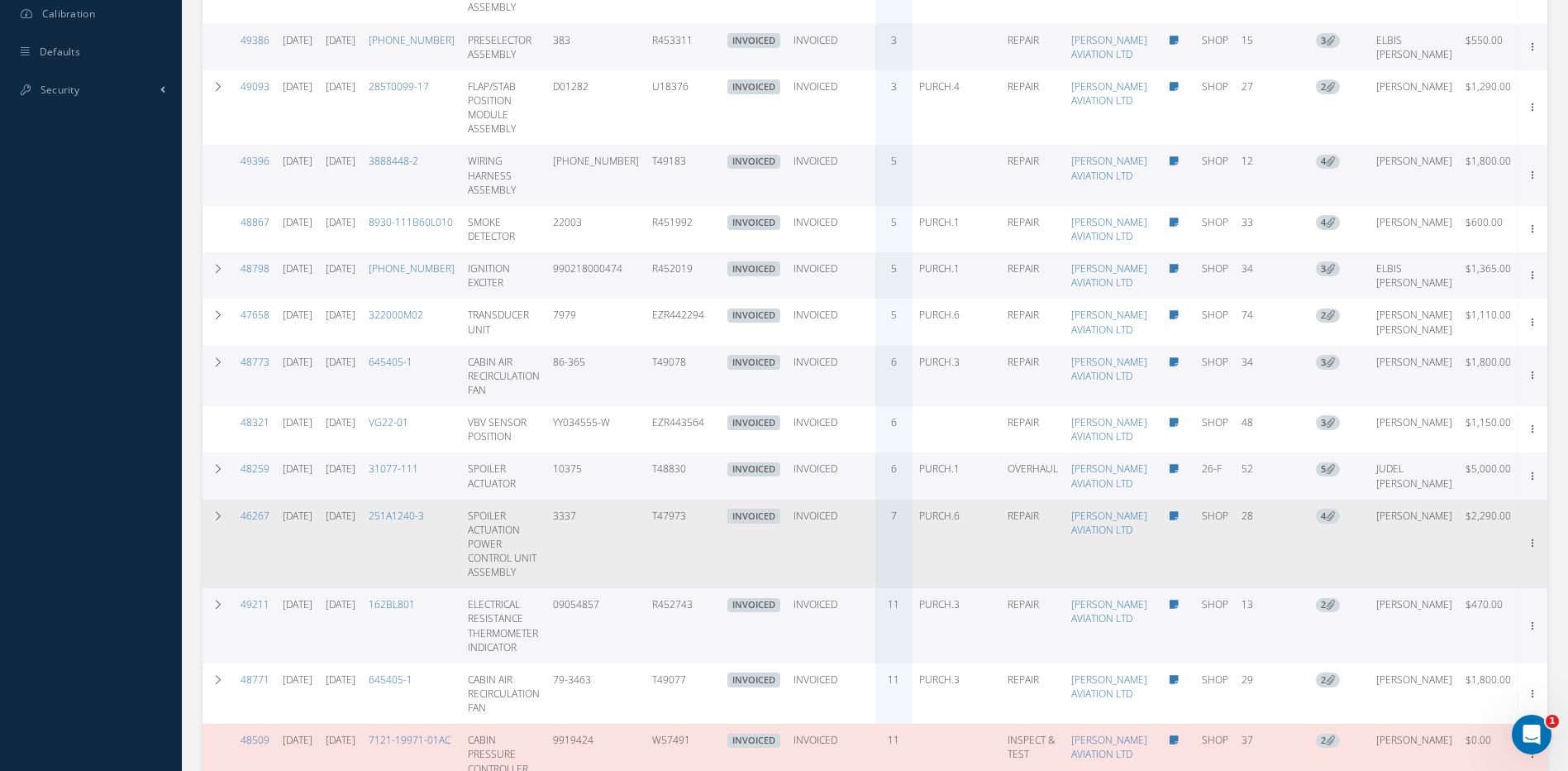
drag, startPoint x: 700, startPoint y: 733, endPoint x: 657, endPoint y: 732, distance: 43.0
click at [657, 588] on tr "46267 05/23/2025 06/18/2025 251A1240-3 SPOILER ACTUATION POWER CONTROL UNIT ASS…" at bounding box center [874, 544] width 1345 height 89
copy tr "T47973"
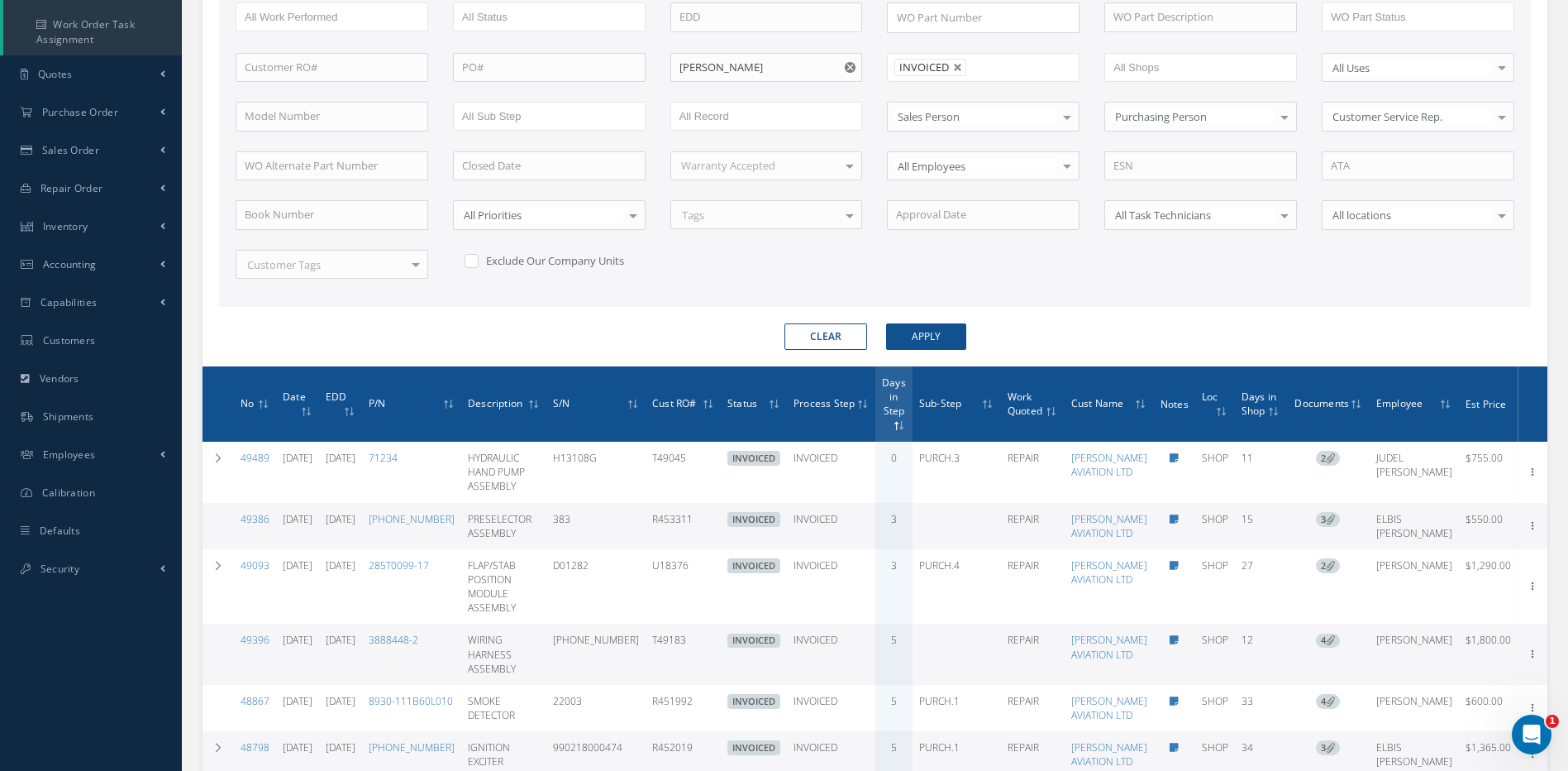
scroll to position [168, 0]
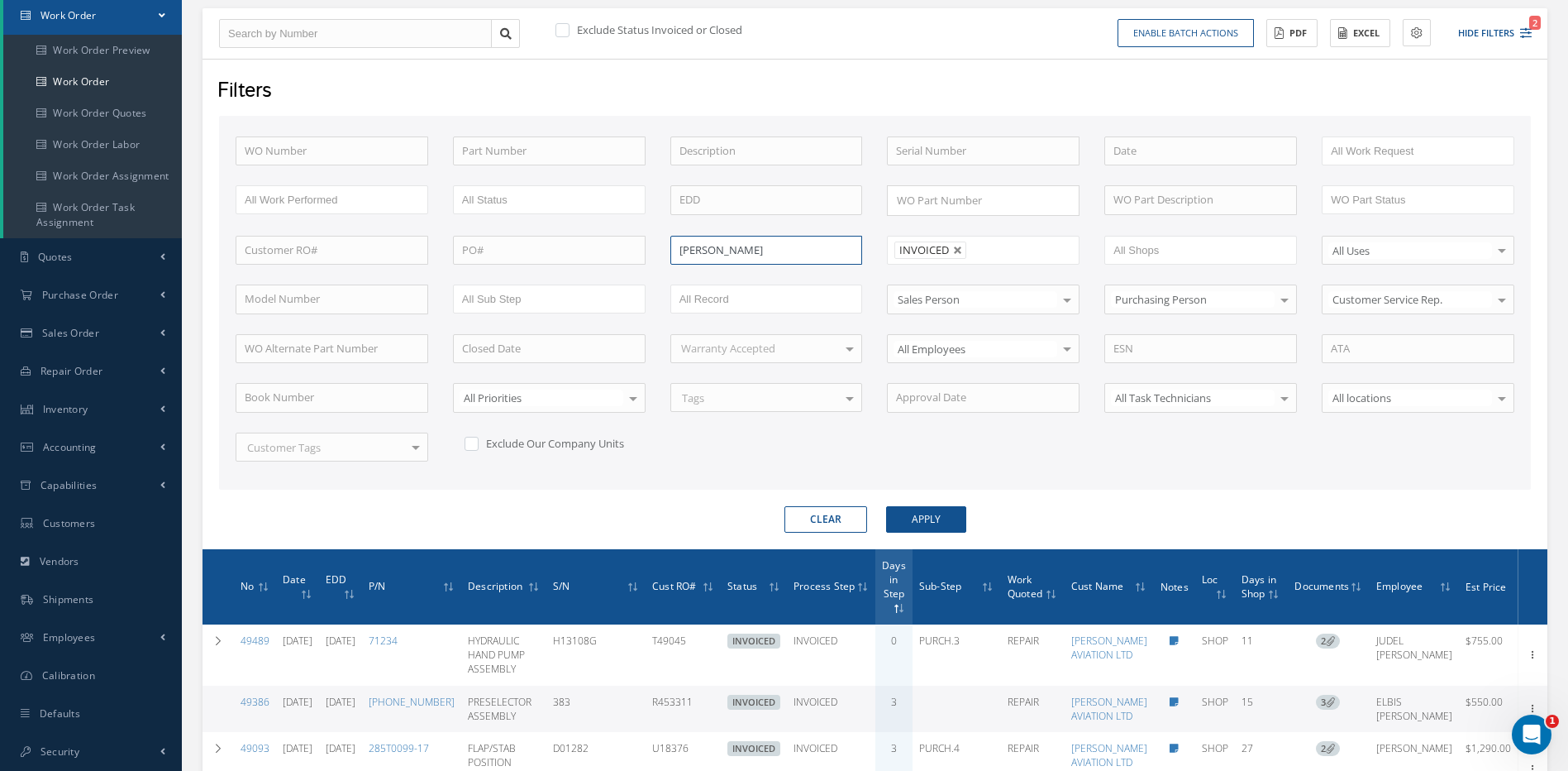
drag, startPoint x: 710, startPoint y: 251, endPoint x: 667, endPoint y: 243, distance: 43.7
click at [667, 243] on div "Customer Name AJ W" at bounding box center [766, 250] width 218 height 29
type input "QA"
click at [886, 506] on button "Apply" at bounding box center [926, 519] width 80 height 27
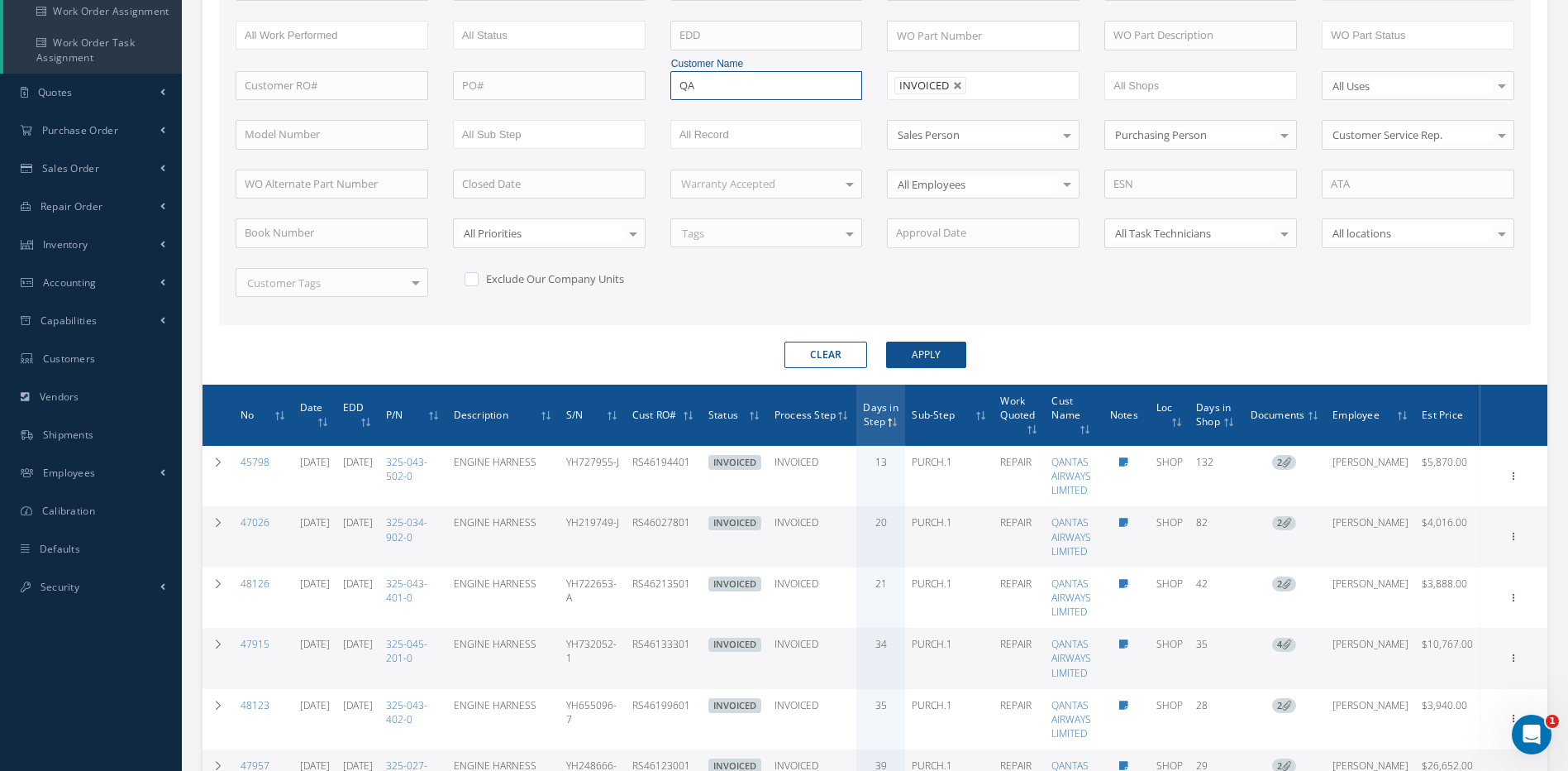
scroll to position [333, 0]
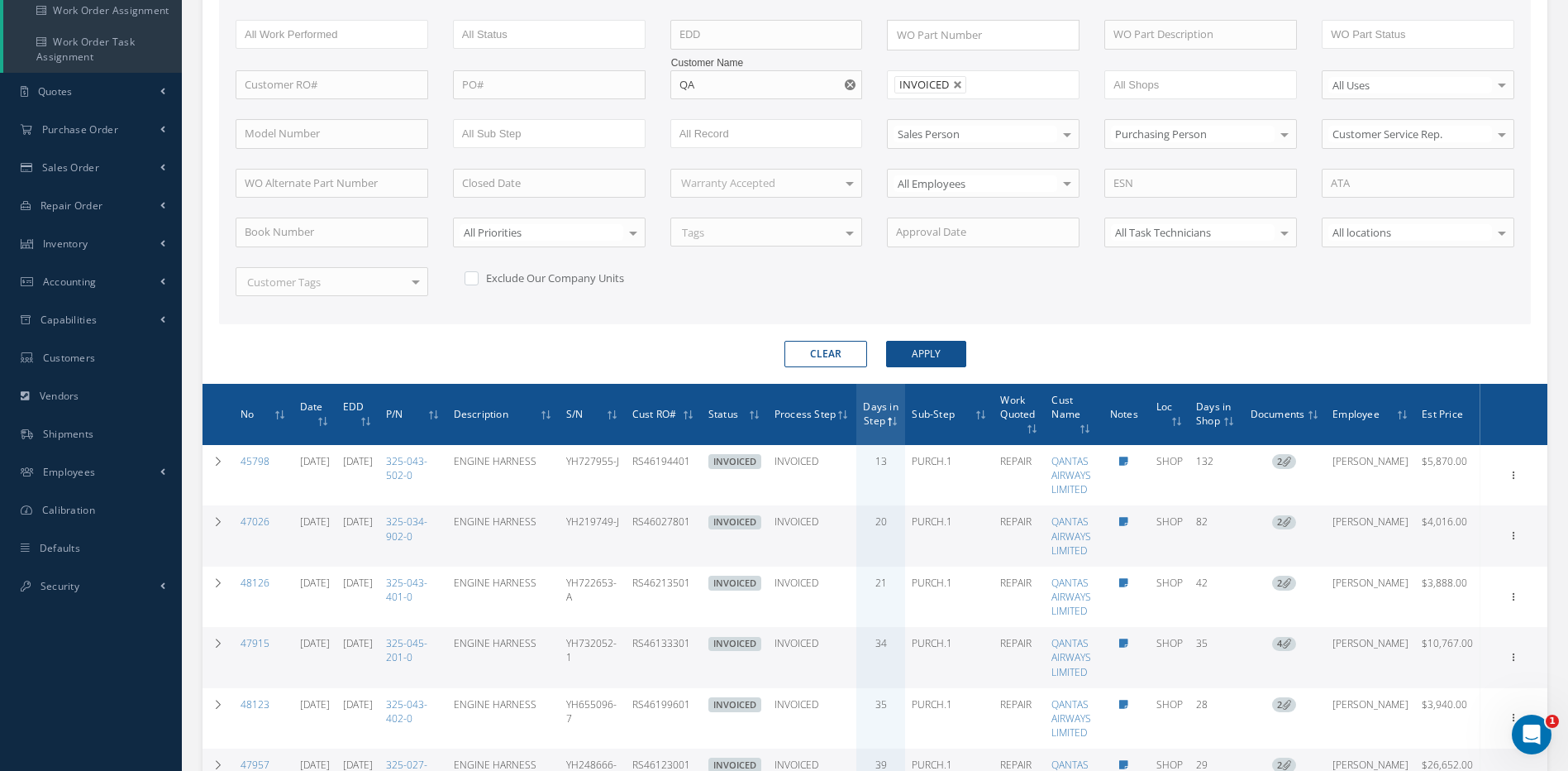
click at [892, 427] on icon at bounding box center [889, 421] width 5 height 10
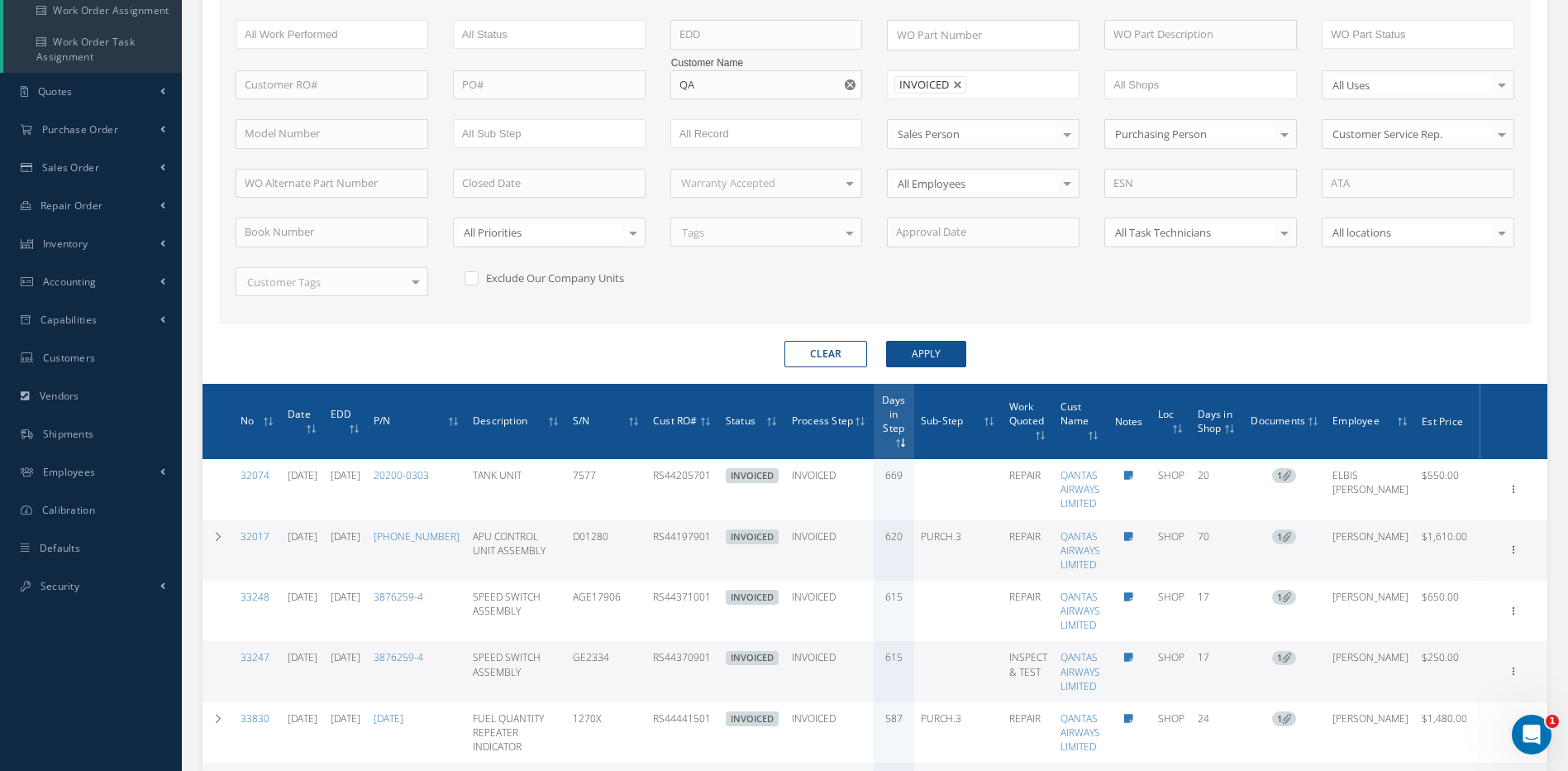
click at [906, 407] on span "Days in Step" at bounding box center [893, 413] width 24 height 44
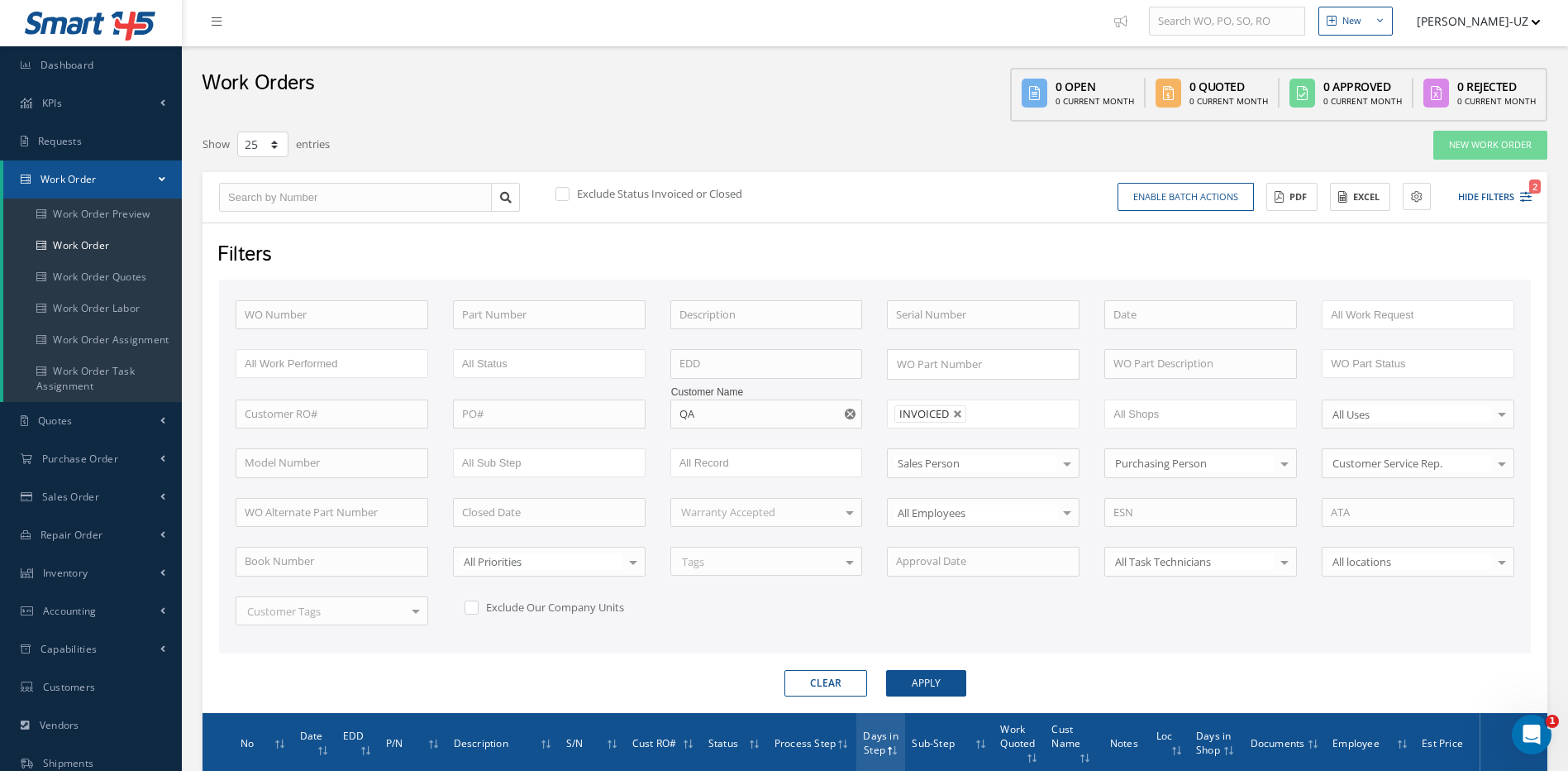
scroll to position [3, 0]
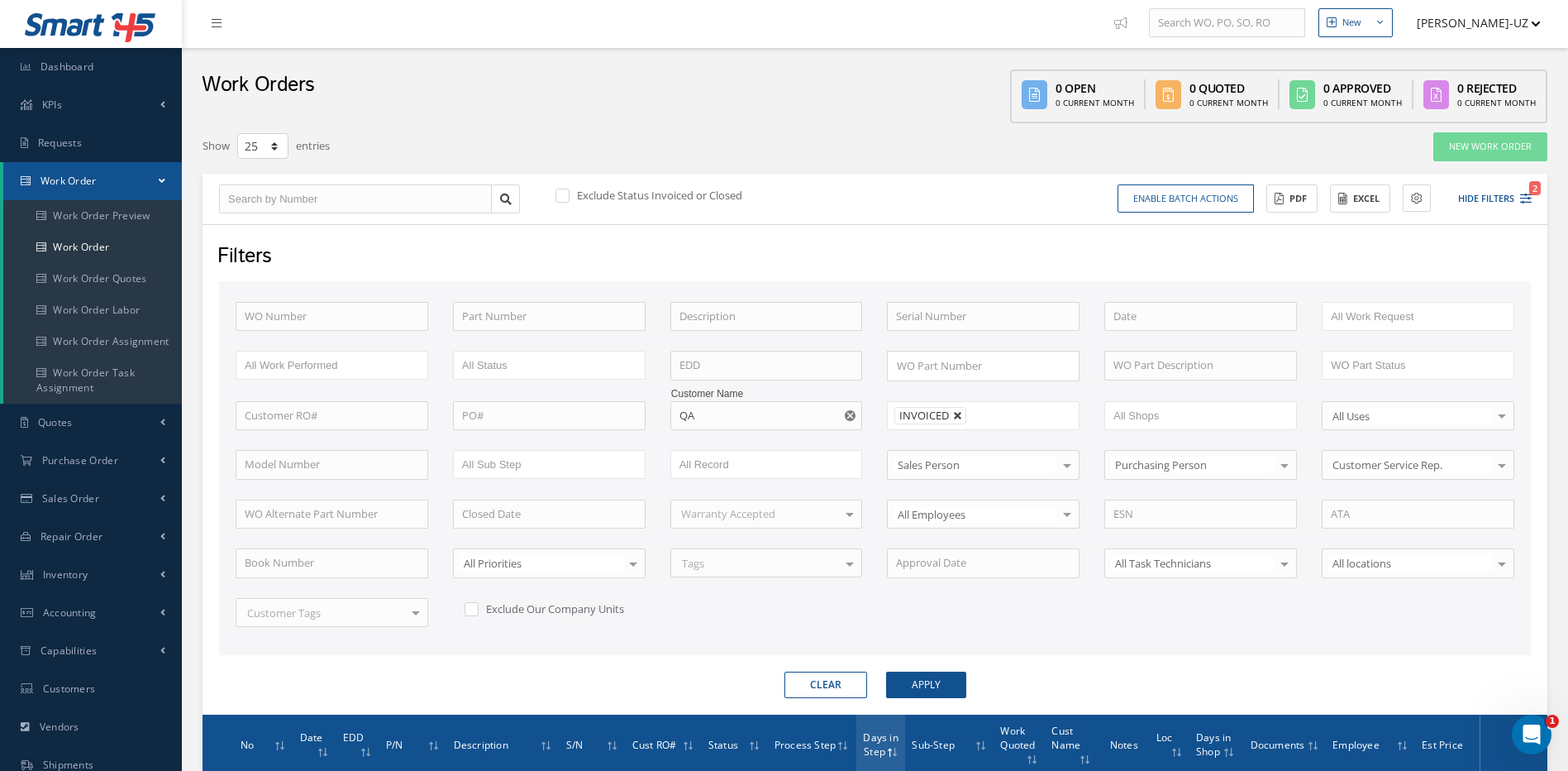
click at [962, 414] on link at bounding box center [958, 415] width 10 height 10
type input "All Proccess Step"
drag, startPoint x: 563, startPoint y: 193, endPoint x: 570, endPoint y: 219, distance: 26.9
click at [568, 193] on label at bounding box center [570, 195] width 4 height 15
click at [564, 193] on input "checkbox" at bounding box center [560, 196] width 10 height 10
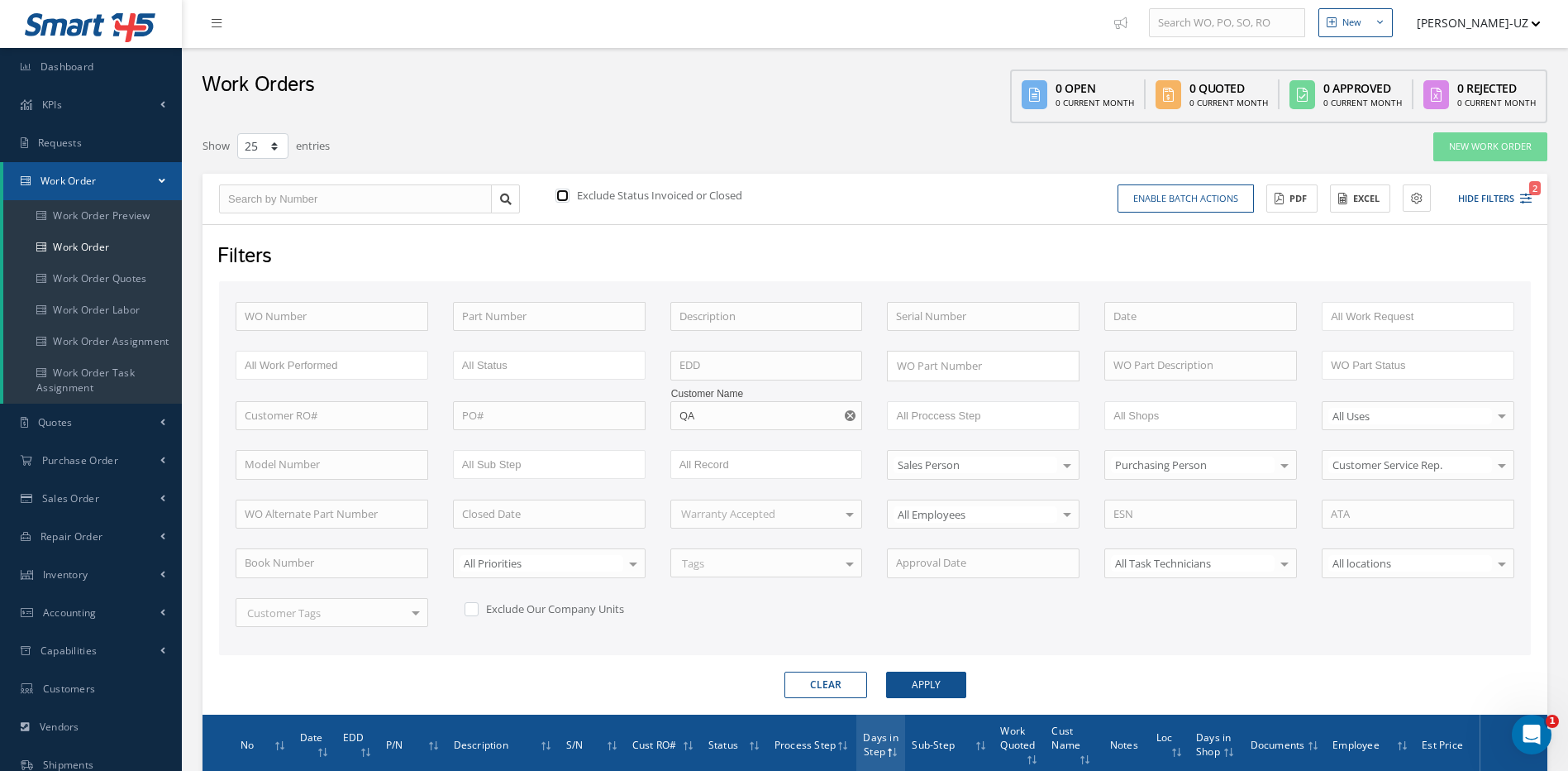
checkbox input "true"
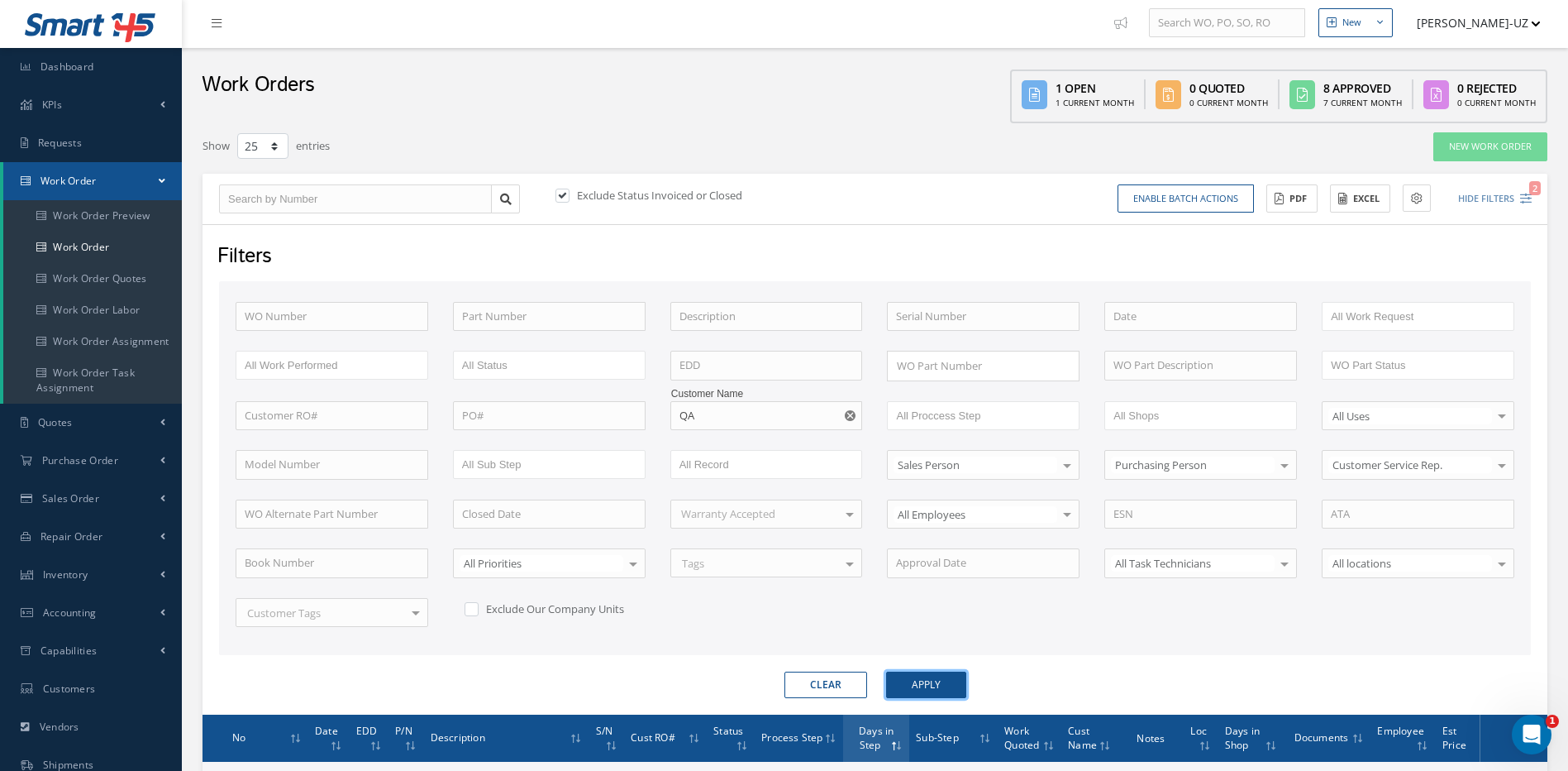
click at [928, 682] on button "Apply" at bounding box center [926, 684] width 80 height 27
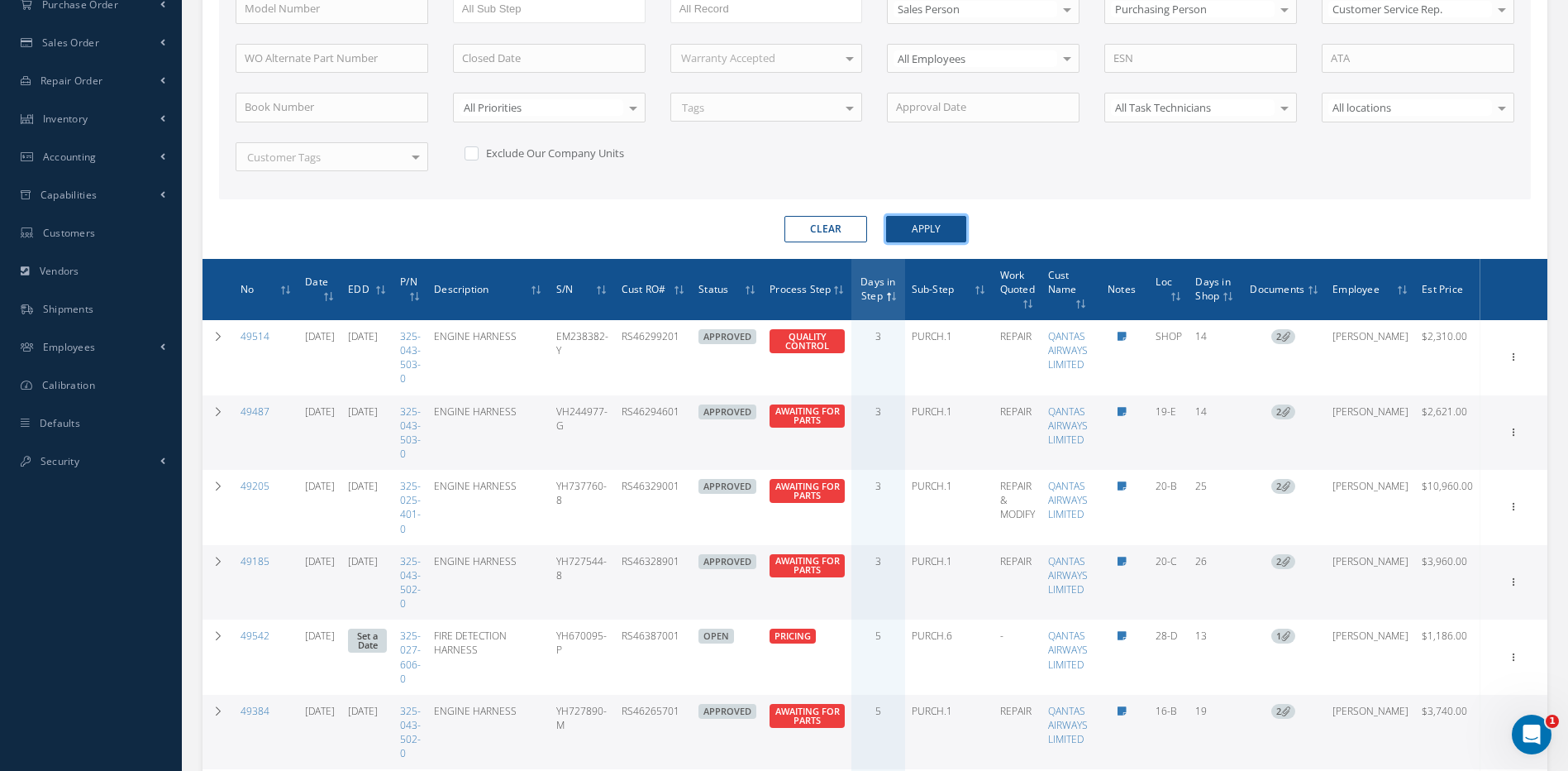
scroll to position [498, 0]
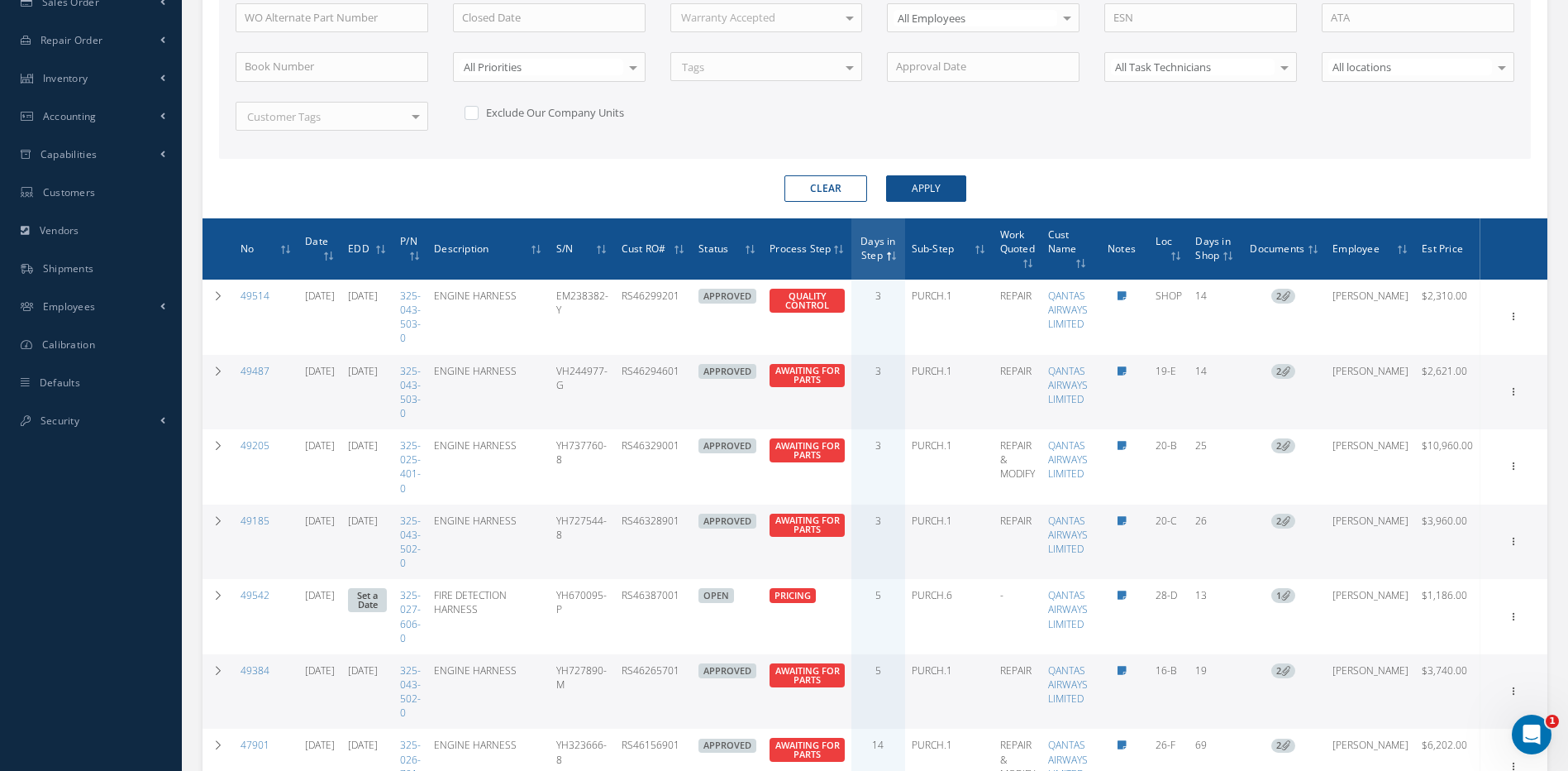
click at [247, 248] on span "No" at bounding box center [247, 247] width 13 height 16
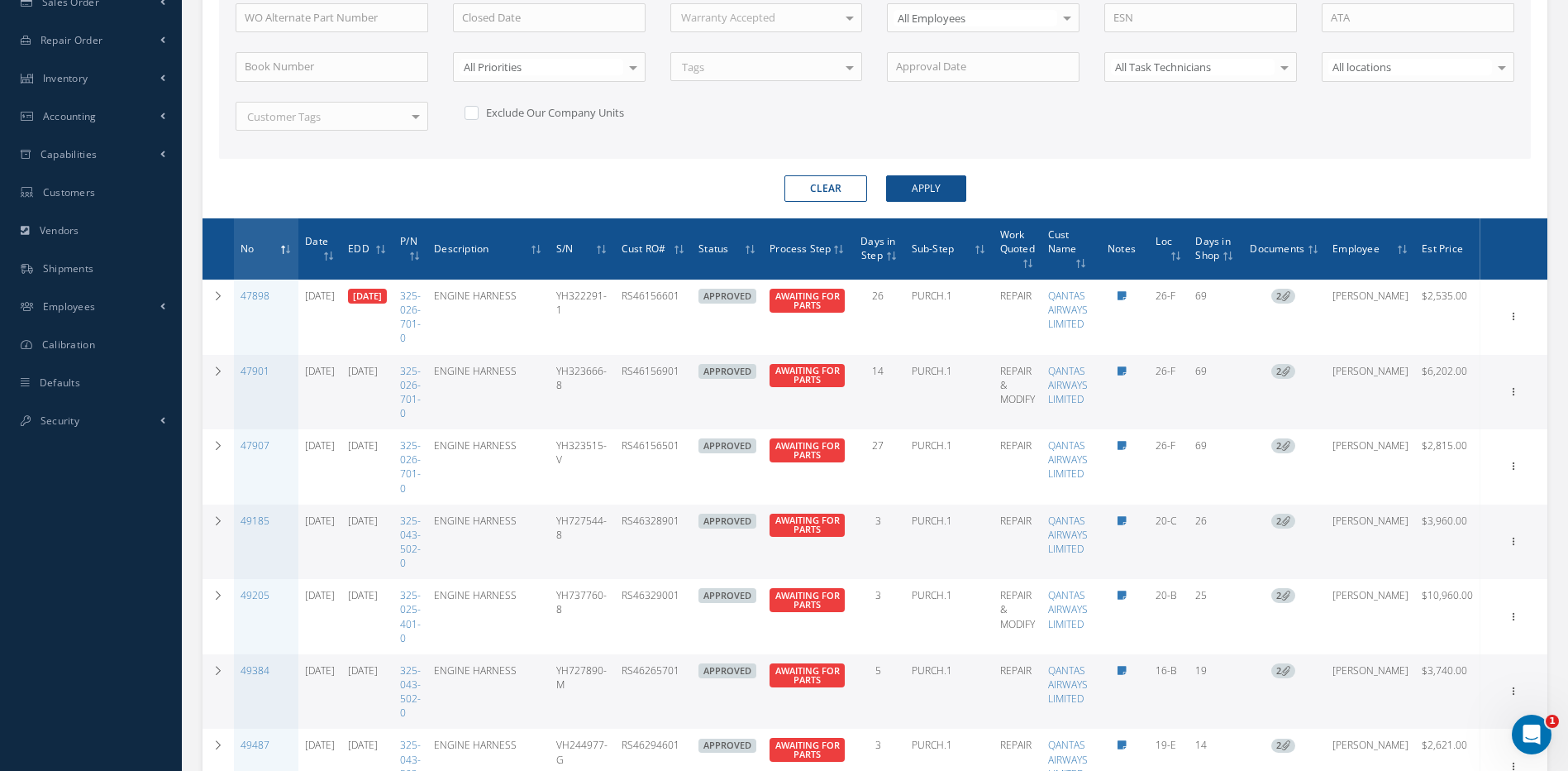
click at [282, 244] on span at bounding box center [285, 249] width 12 height 15
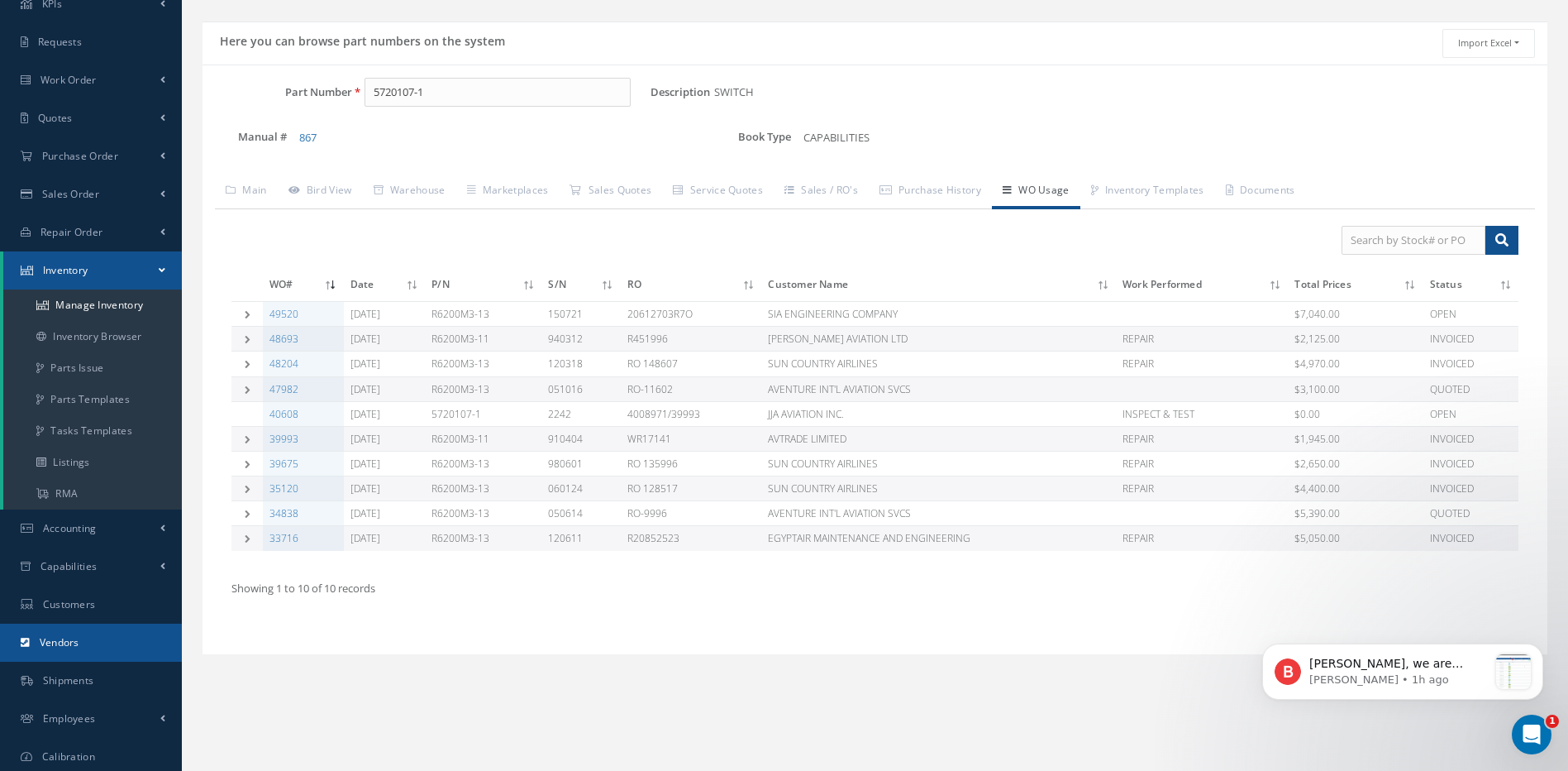
scroll to position [184, 0]
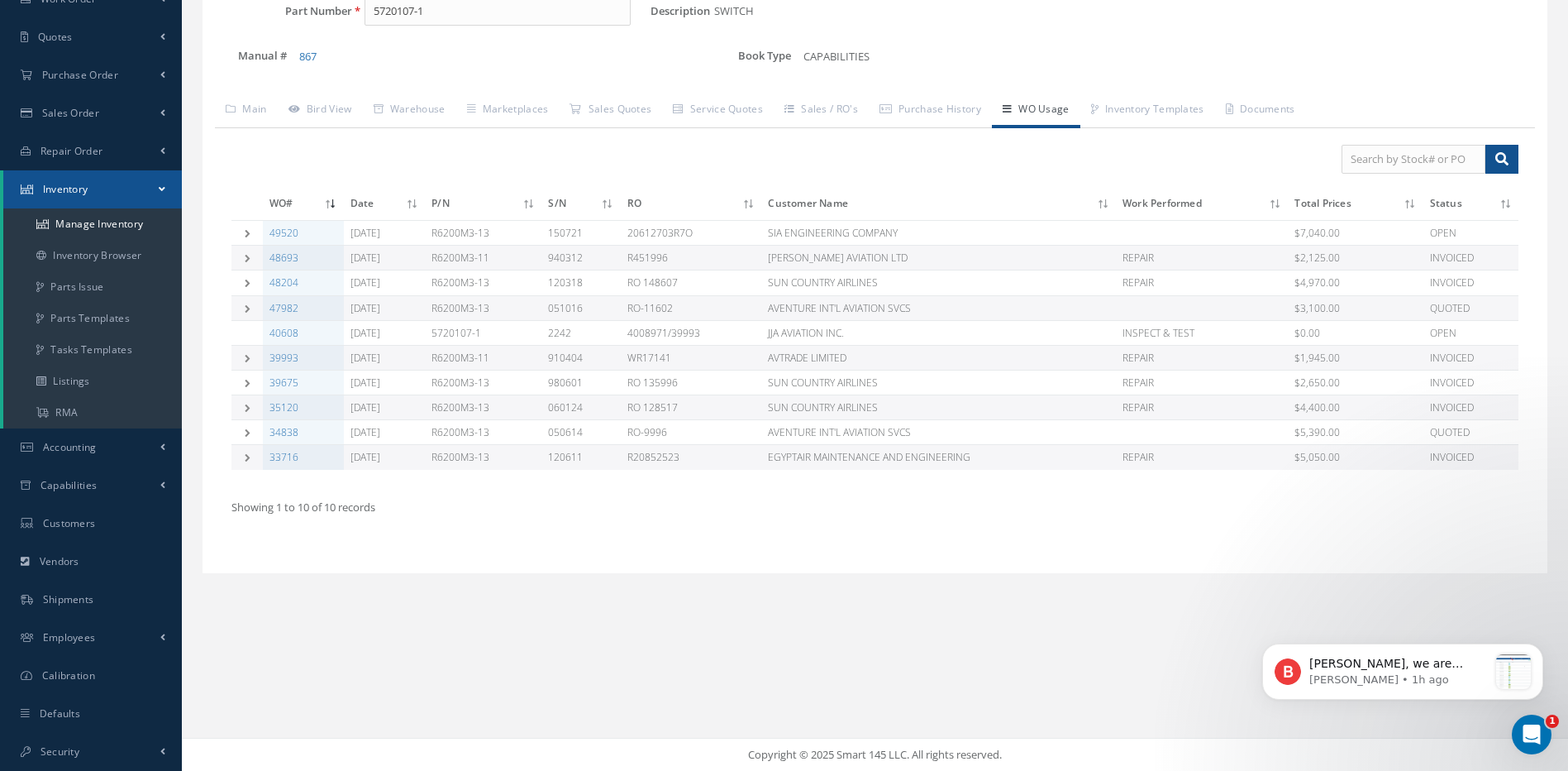
click at [328, 606] on div "Here you can browse part numbers on the system Import Excel to undefined Column…" at bounding box center [874, 279] width 1361 height 695
click at [66, 603] on span "Shipments" at bounding box center [68, 599] width 51 height 14
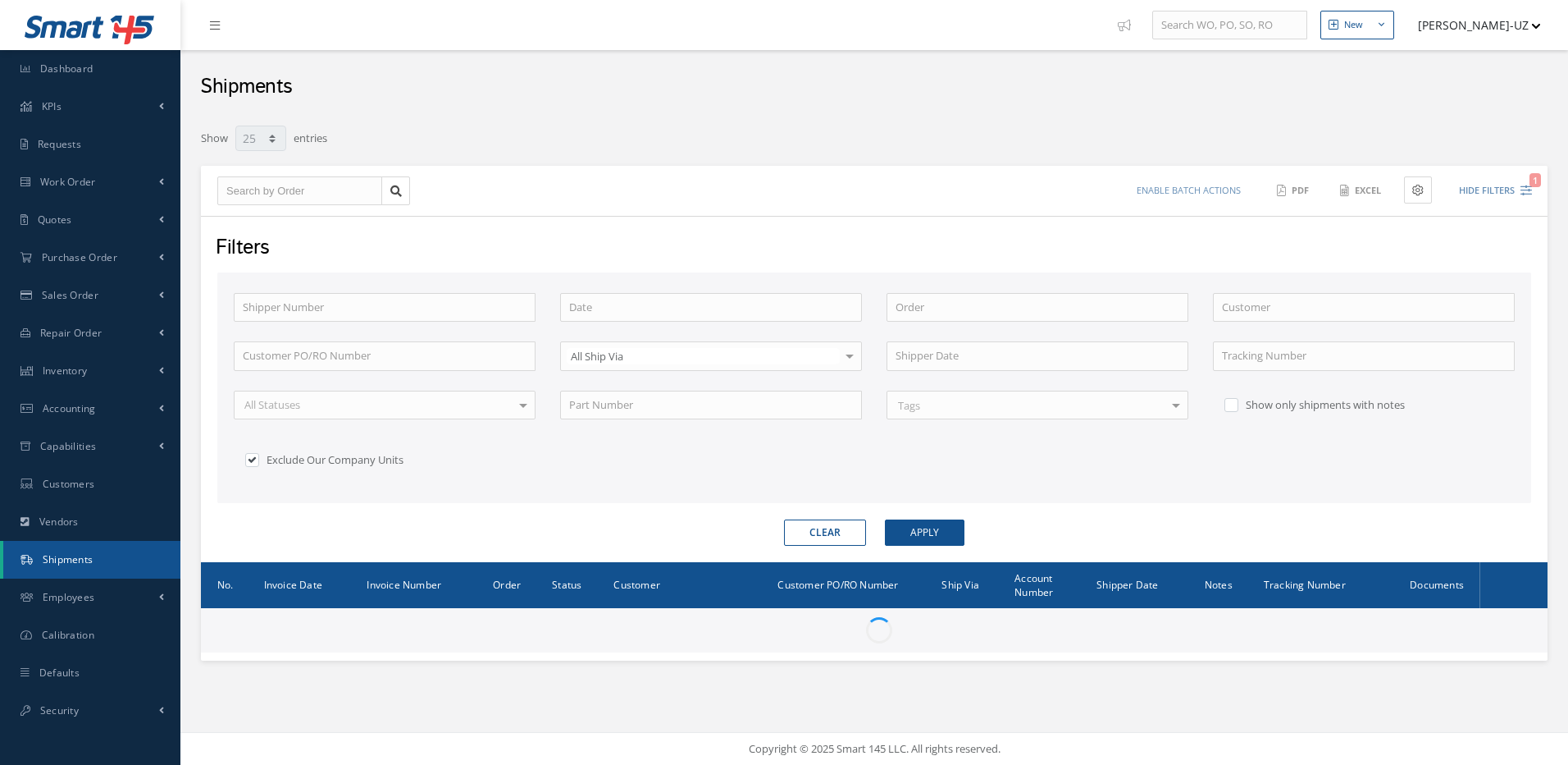
select select "25"
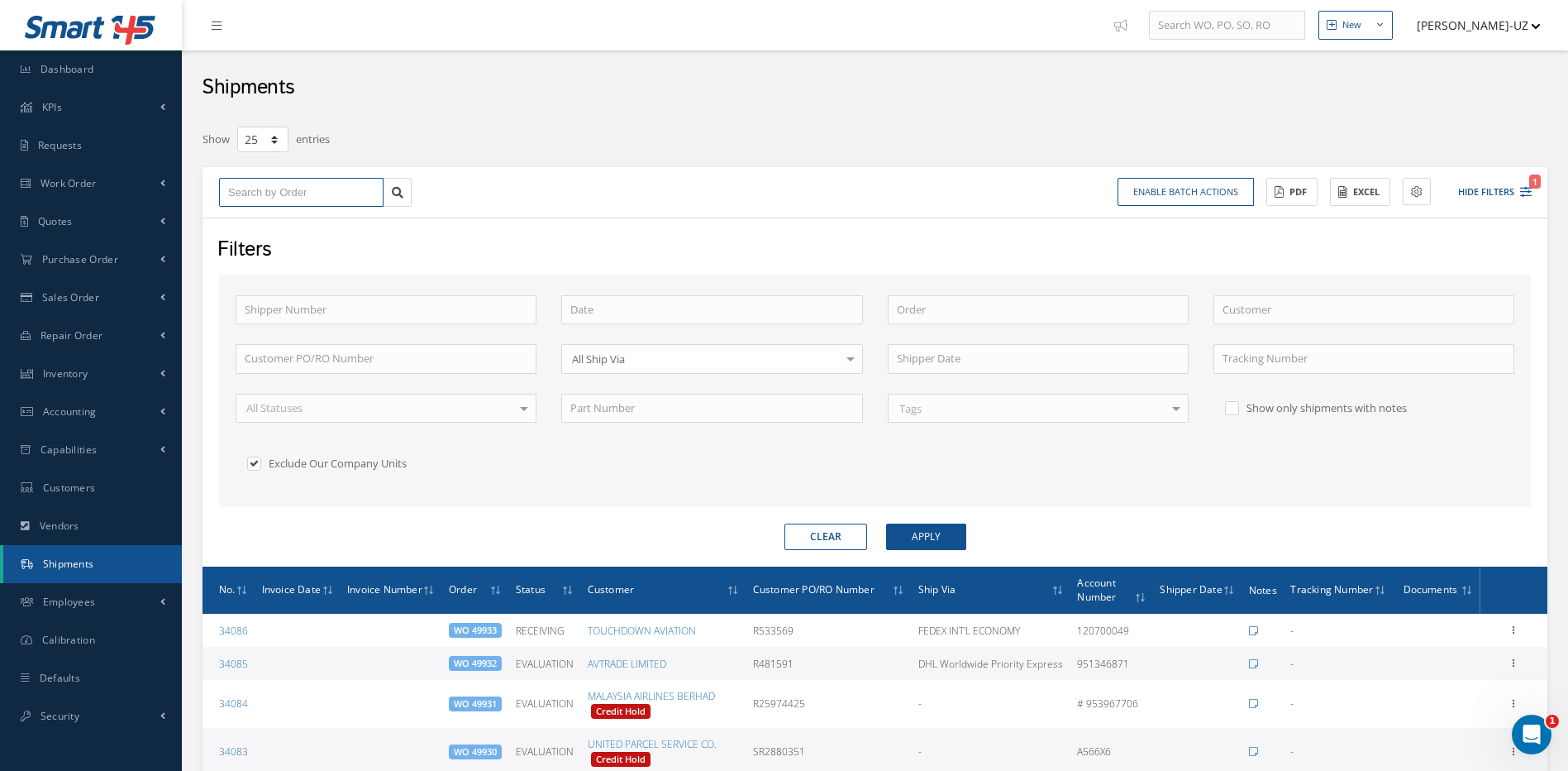
click at [275, 189] on input "text" at bounding box center [300, 192] width 164 height 29
type input "4"
type input "49"
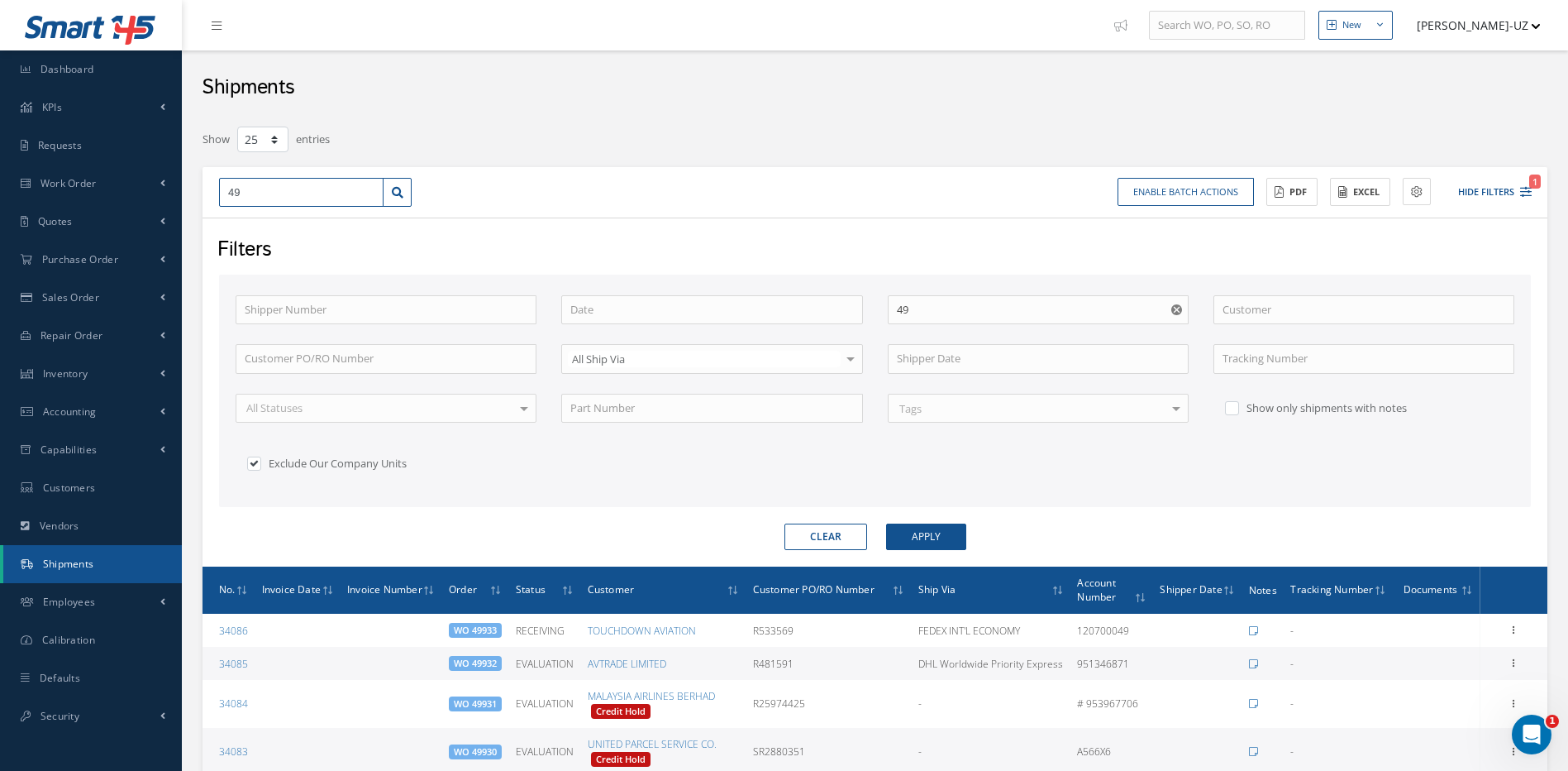
type input "494"
type input "4948"
type input "49489"
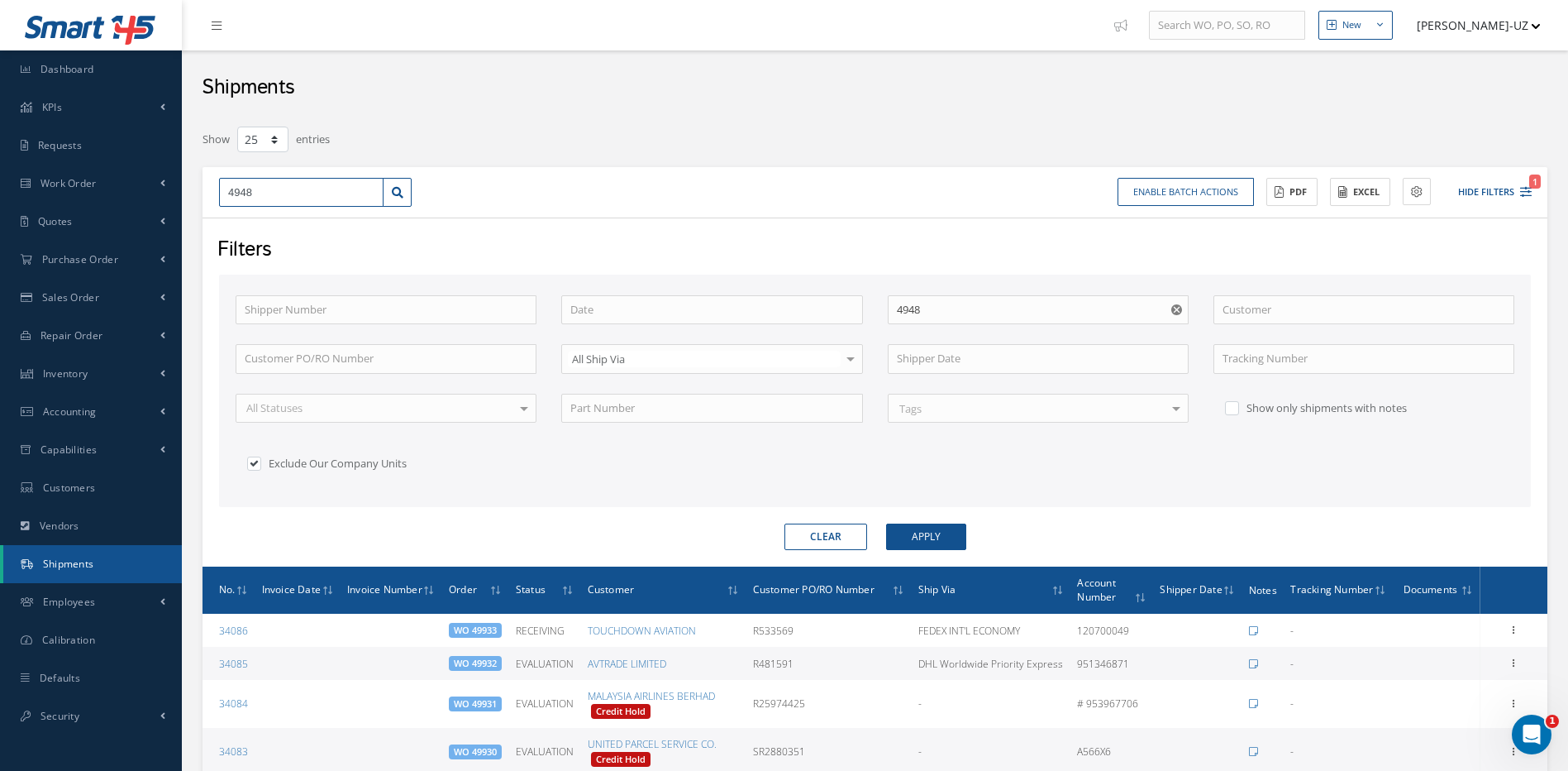
type input "49489"
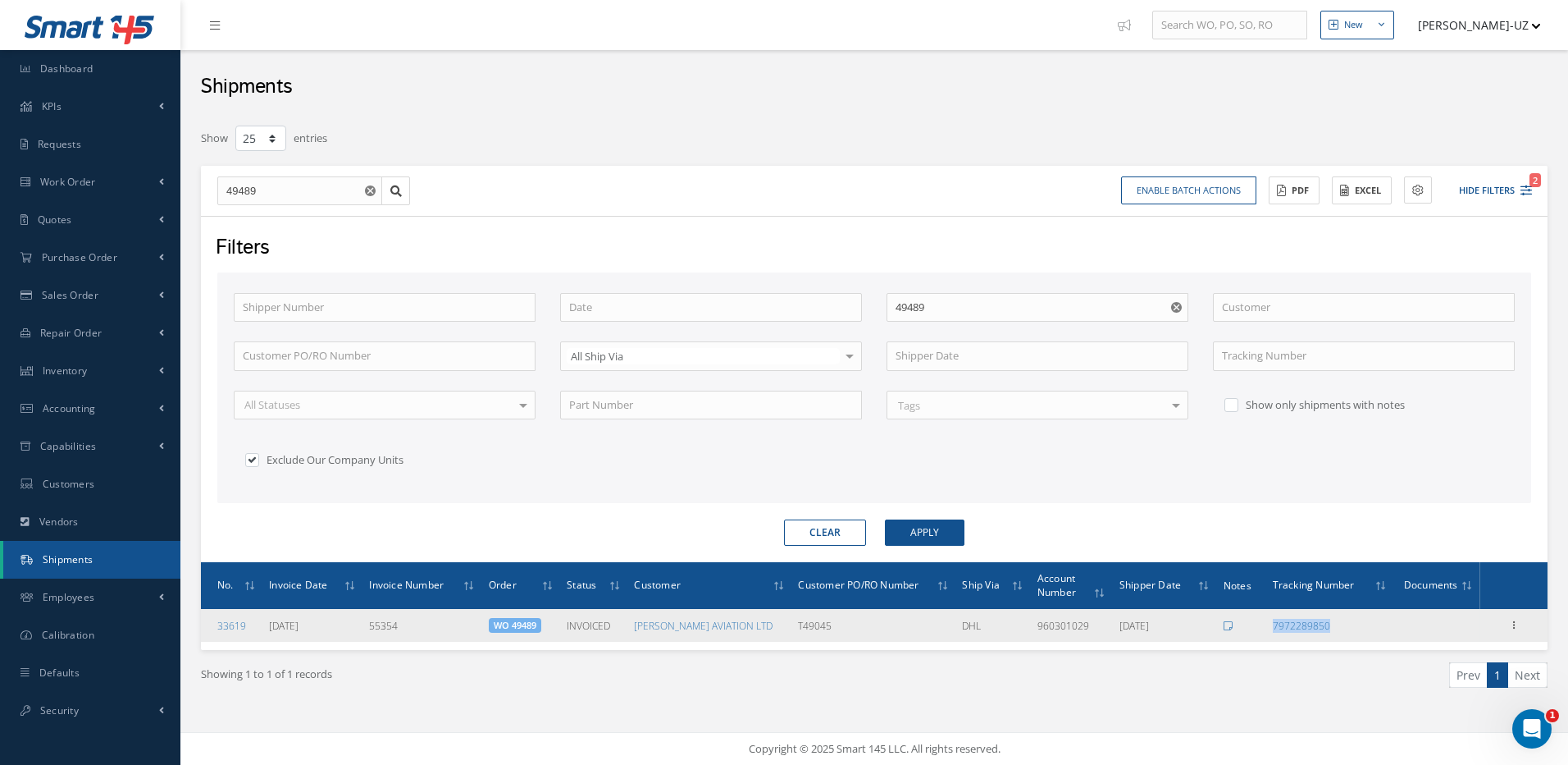
drag, startPoint x: 1351, startPoint y: 633, endPoint x: 1269, endPoint y: 635, distance: 82.0
click at [1269, 635] on td "7972289850" at bounding box center [1330, 624] width 128 height 33
copy link "7972289850"
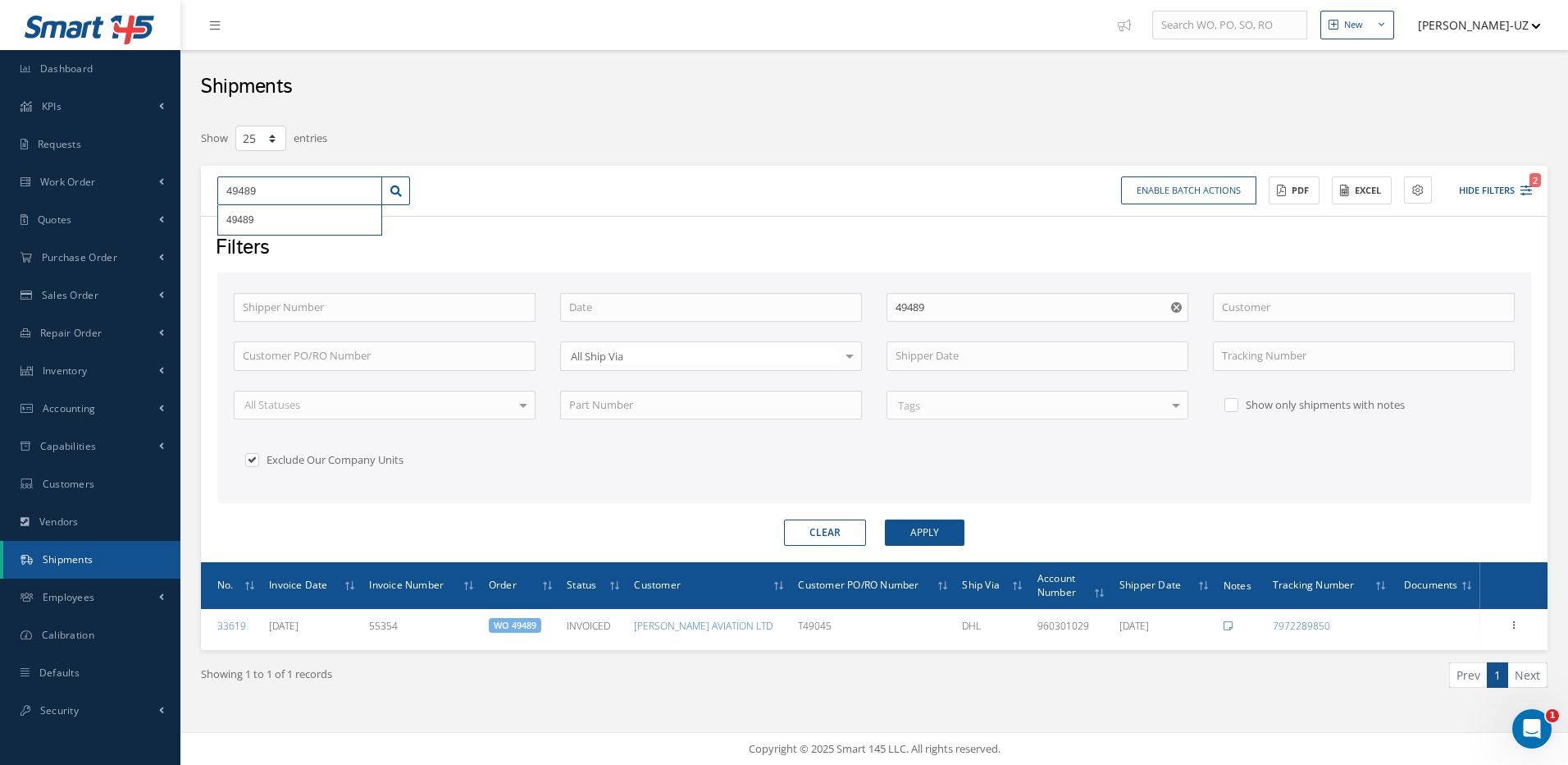
drag, startPoint x: 305, startPoint y: 192, endPoint x: 198, endPoint y: 147, distance: 116.1
click at [211, 174] on div "49489 49489 Enable batch actions Update Shipments ACTIONS Receive Payments Sele…" at bounding box center [874, 191] width 1346 height 51
type input "4"
type input "49"
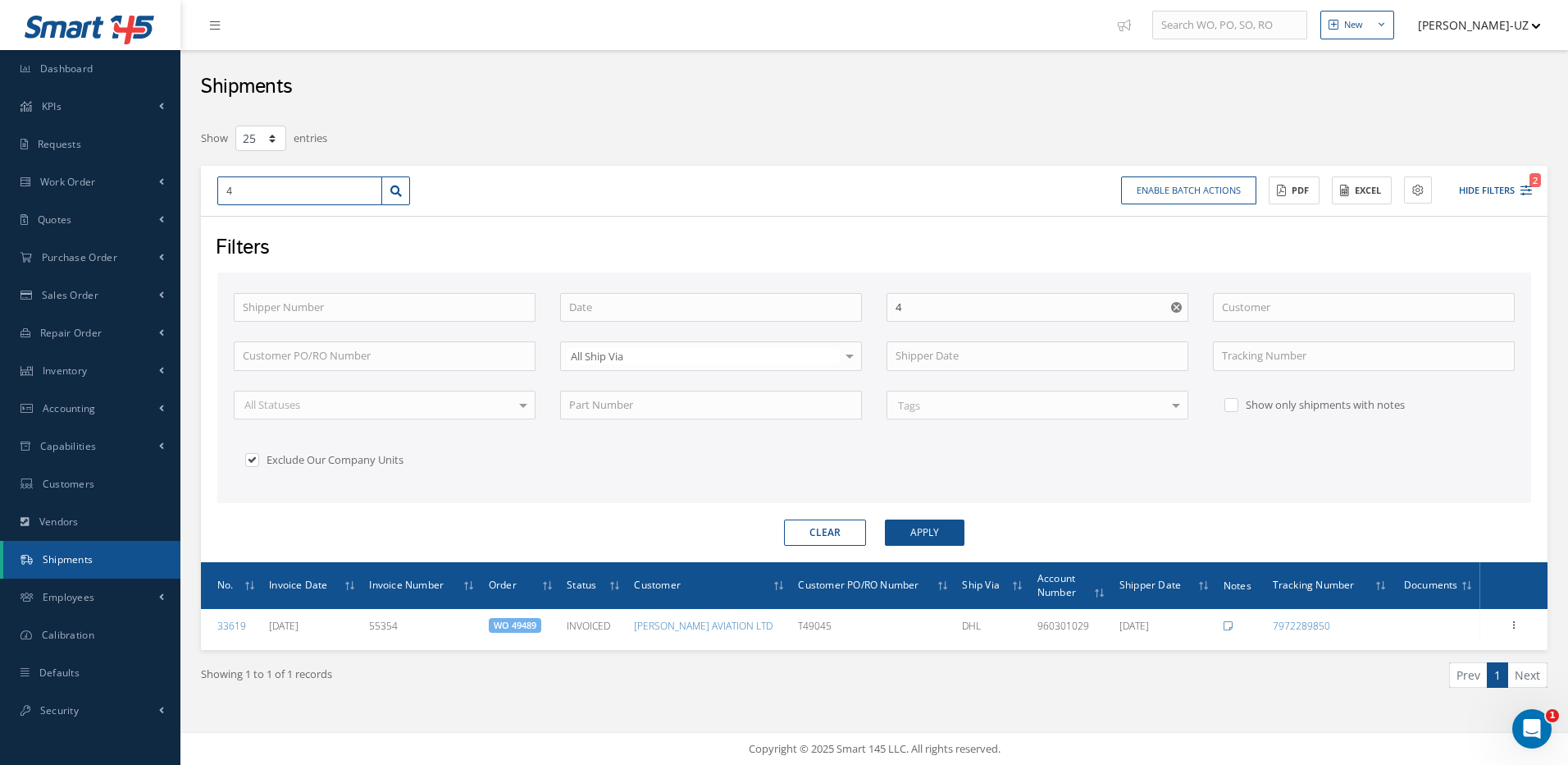
type input "49"
type input "493"
type input "4938"
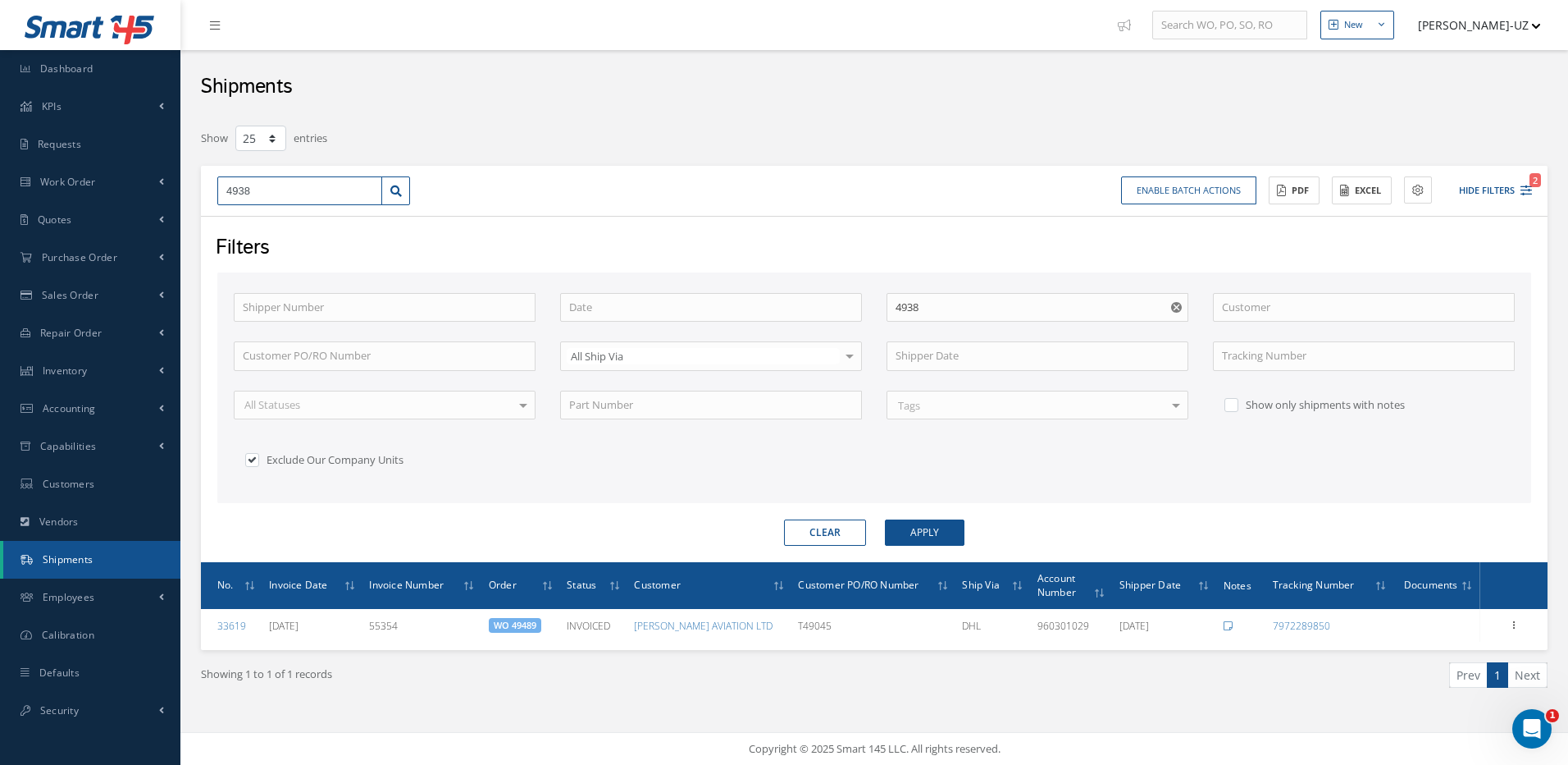
type input "49386"
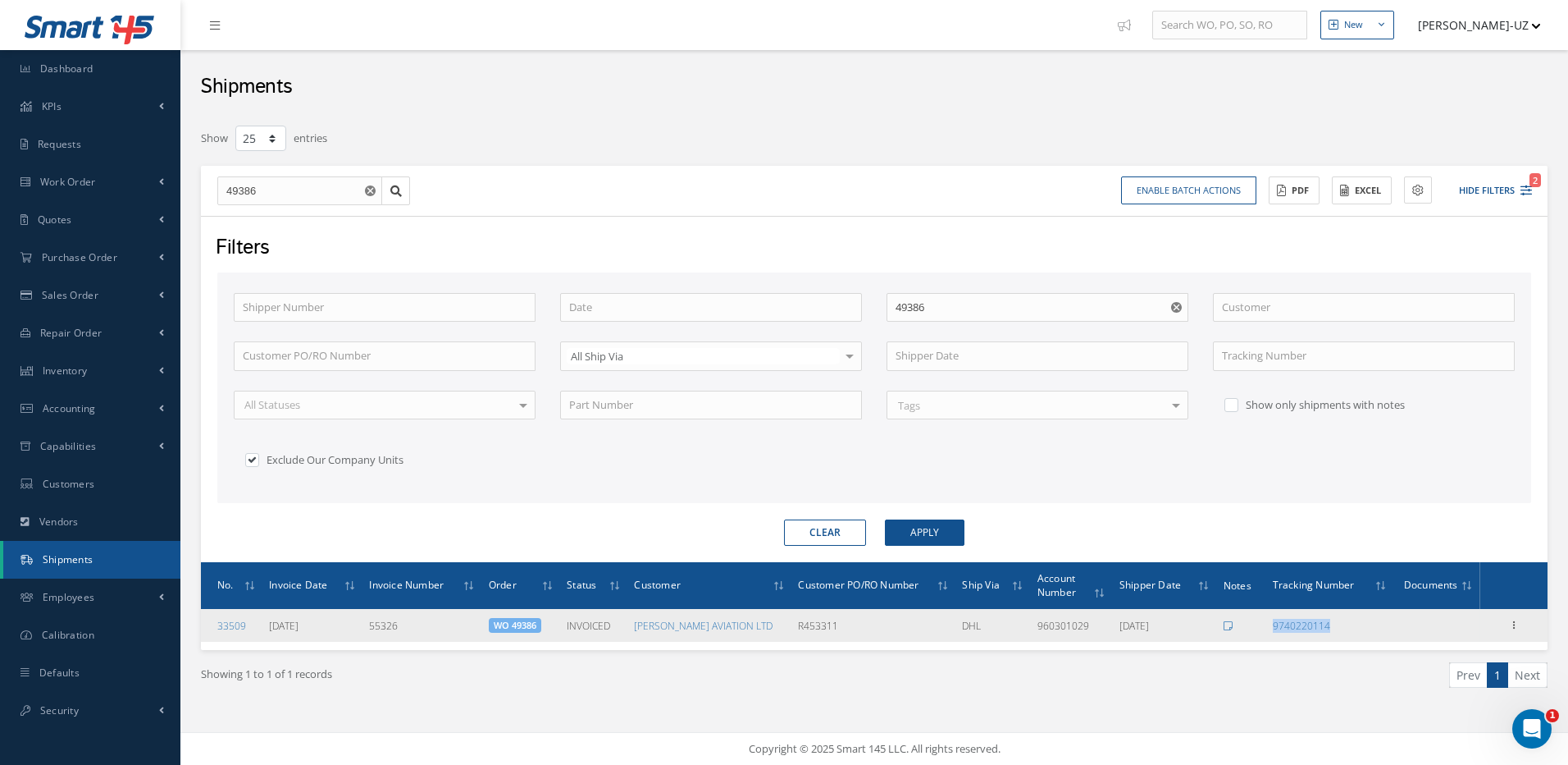
drag, startPoint x: 1350, startPoint y: 626, endPoint x: 1264, endPoint y: 617, distance: 86.5
click at [1264, 617] on tr "33509 09/25/2025 55326 WO 49386 INVOICED AJ WALTER AVIATION LTD R453311 DHL 960…" at bounding box center [874, 624] width 1346 height 33
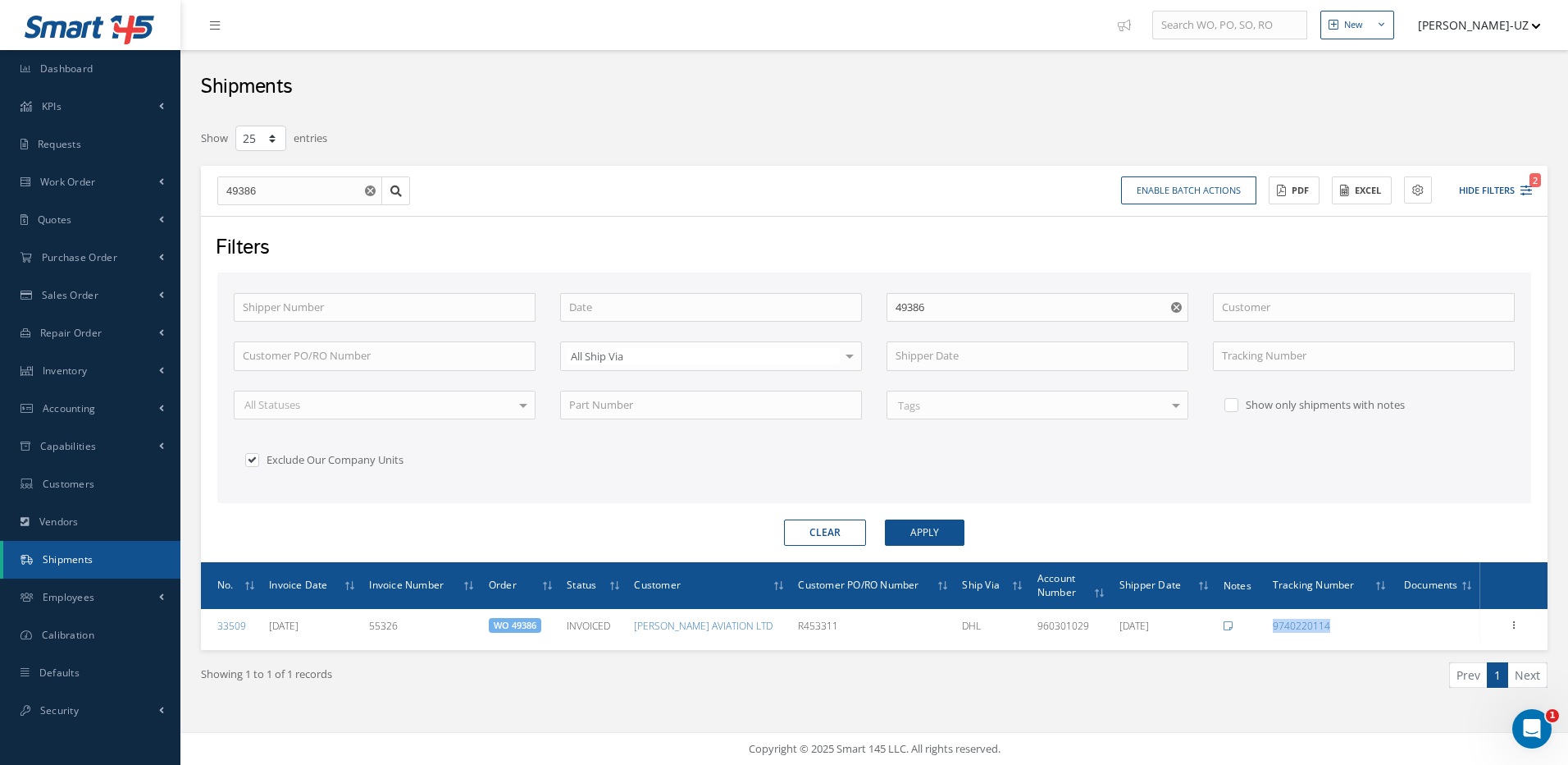
copy tr "9740220114"
drag, startPoint x: 256, startPoint y: 191, endPoint x: 182, endPoint y: 155, distance: 82.3
click at [213, 184] on div "49386 49386" at bounding box center [313, 191] width 217 height 29
type input "4"
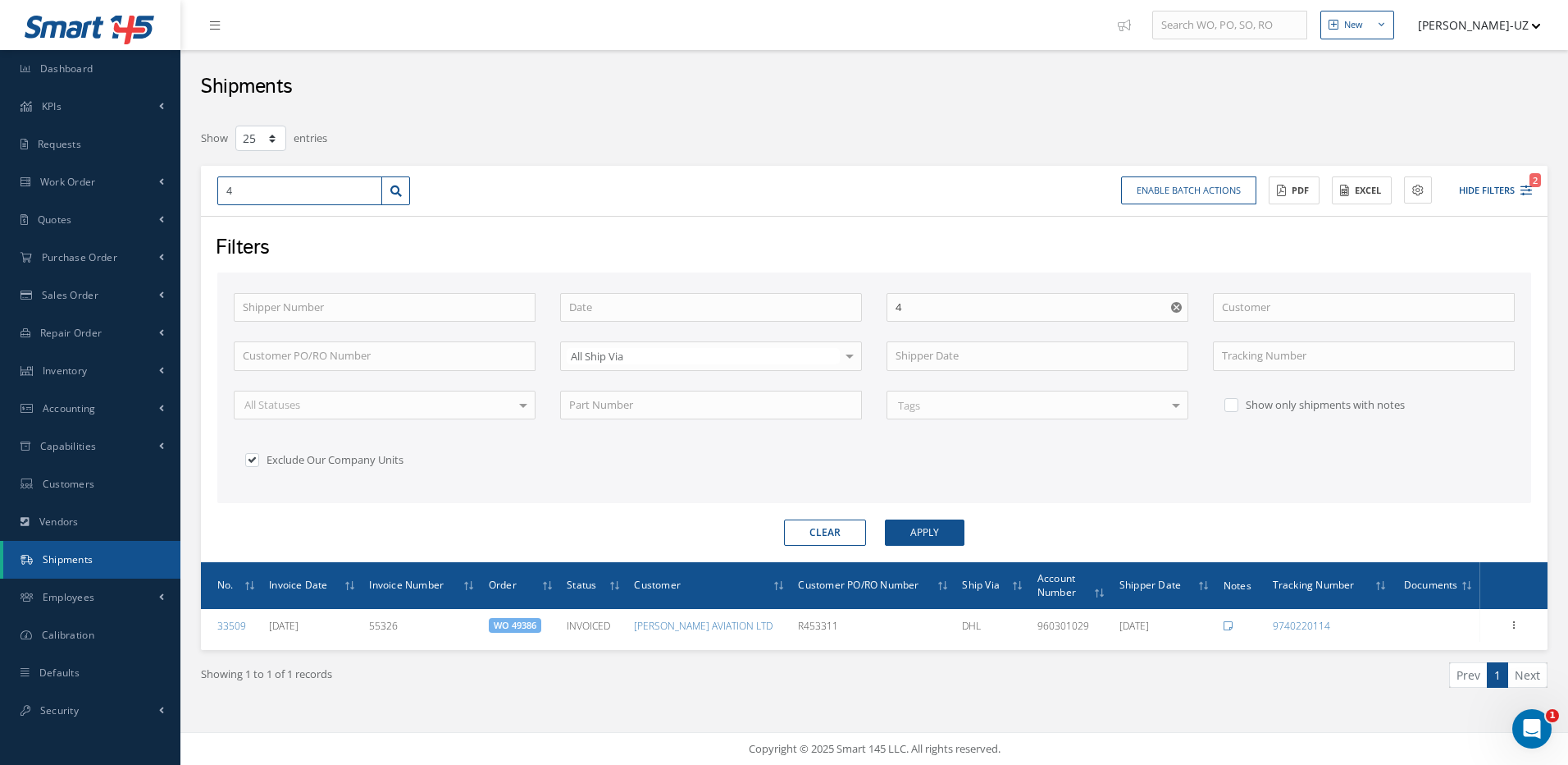
type input "49"
type input "490"
type input "4909"
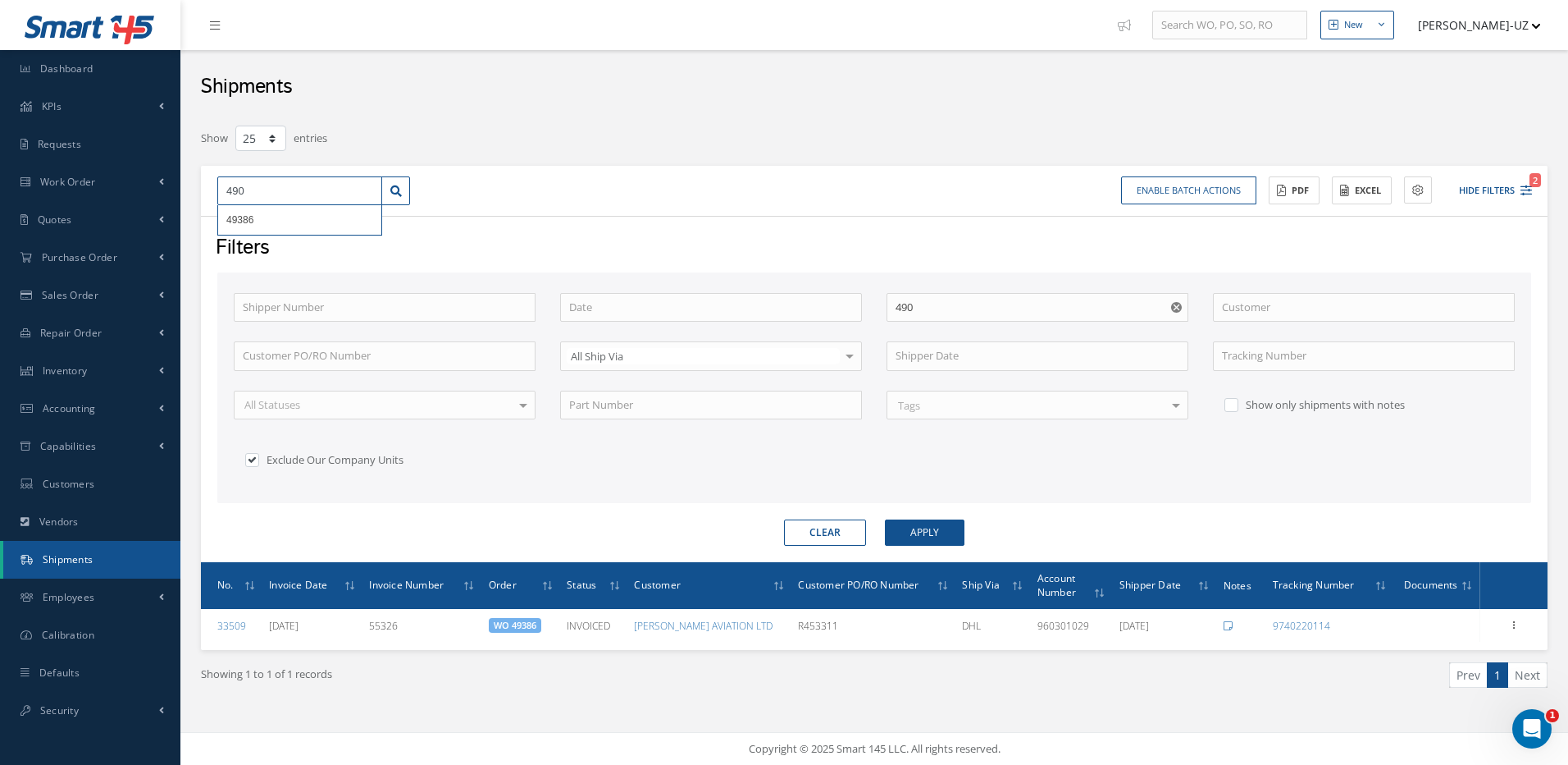
type input "4909"
type input "49093"
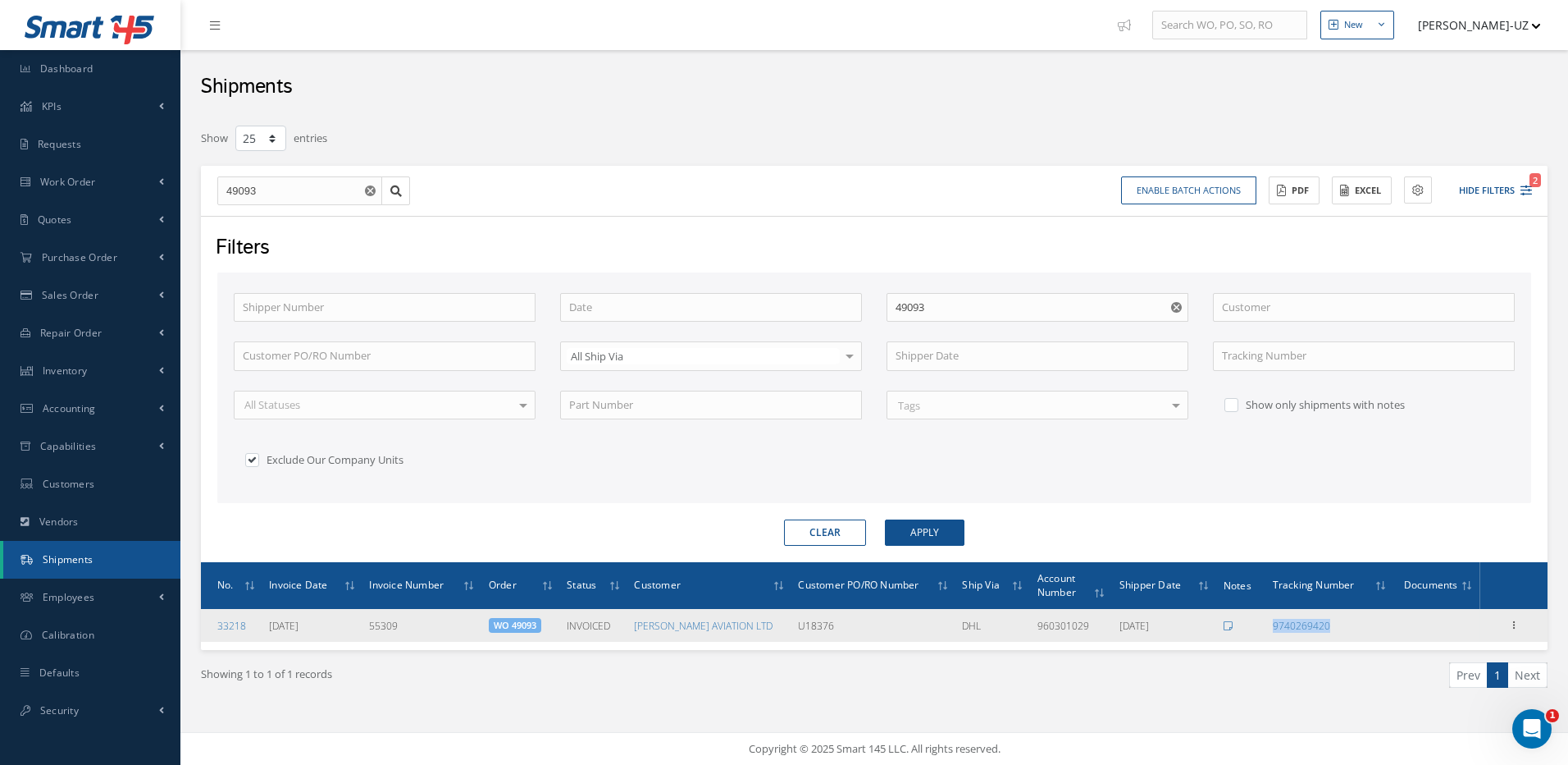
drag, startPoint x: 1337, startPoint y: 631, endPoint x: 1267, endPoint y: 626, distance: 70.2
click at [1267, 626] on td "9740269420" at bounding box center [1330, 624] width 128 height 33
copy link "9740269420"
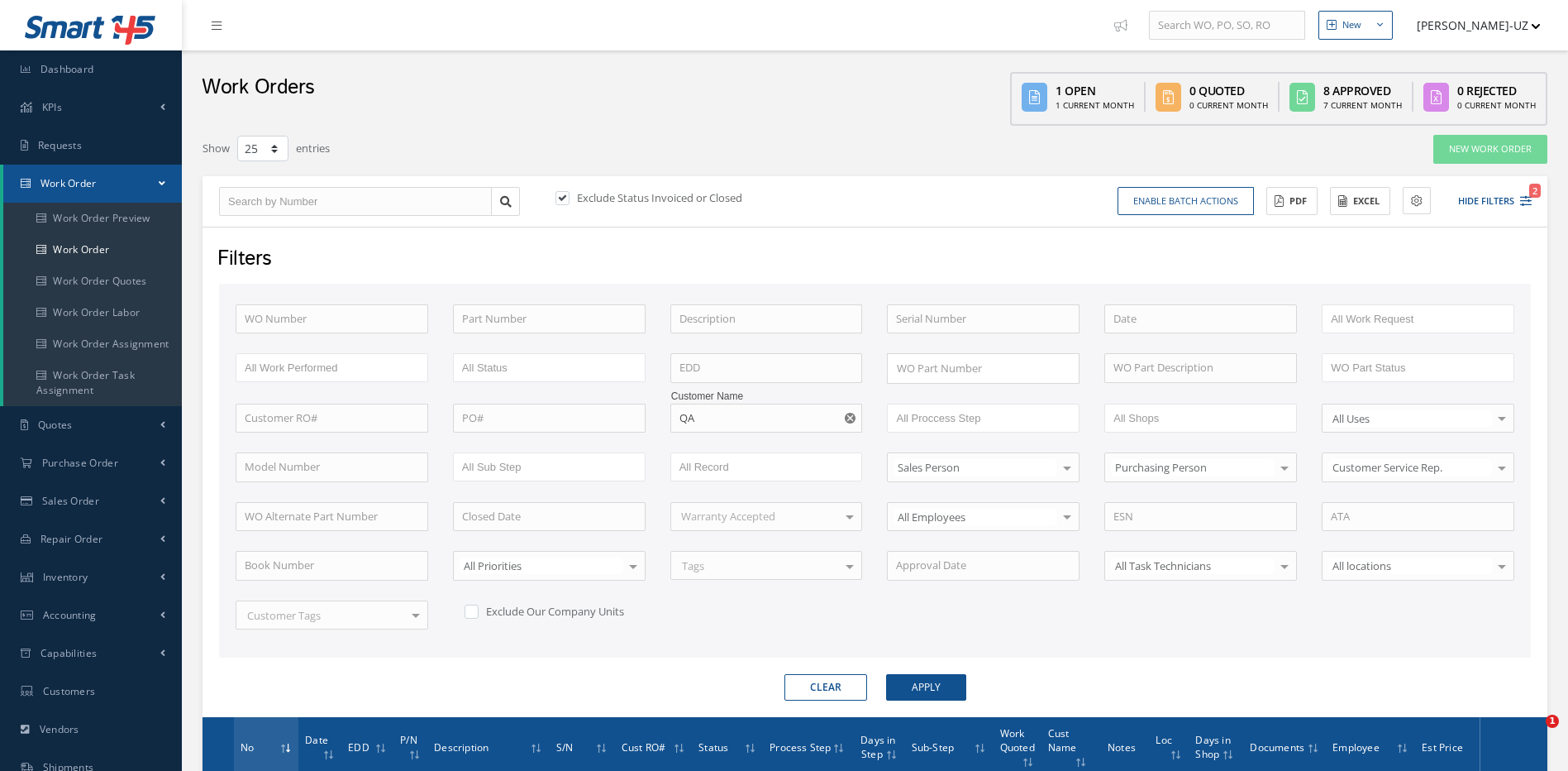
select select "25"
drag, startPoint x: 816, startPoint y: 684, endPoint x: 725, endPoint y: 541, distance: 169.5
click at [816, 684] on button "Clear" at bounding box center [825, 687] width 83 height 27
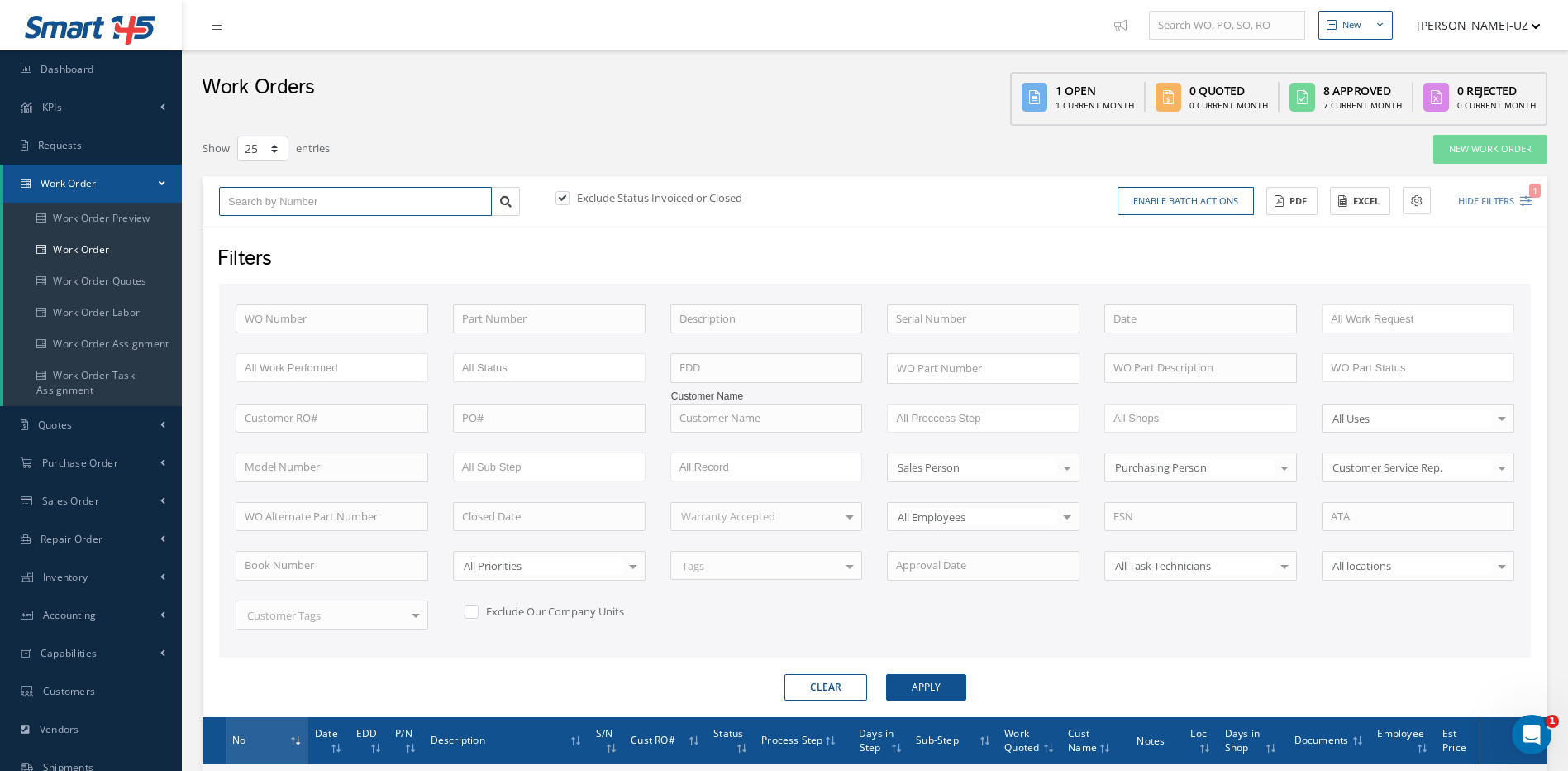
click at [264, 196] on input "text" at bounding box center [354, 202] width 273 height 29
type input "4"
type input "49"
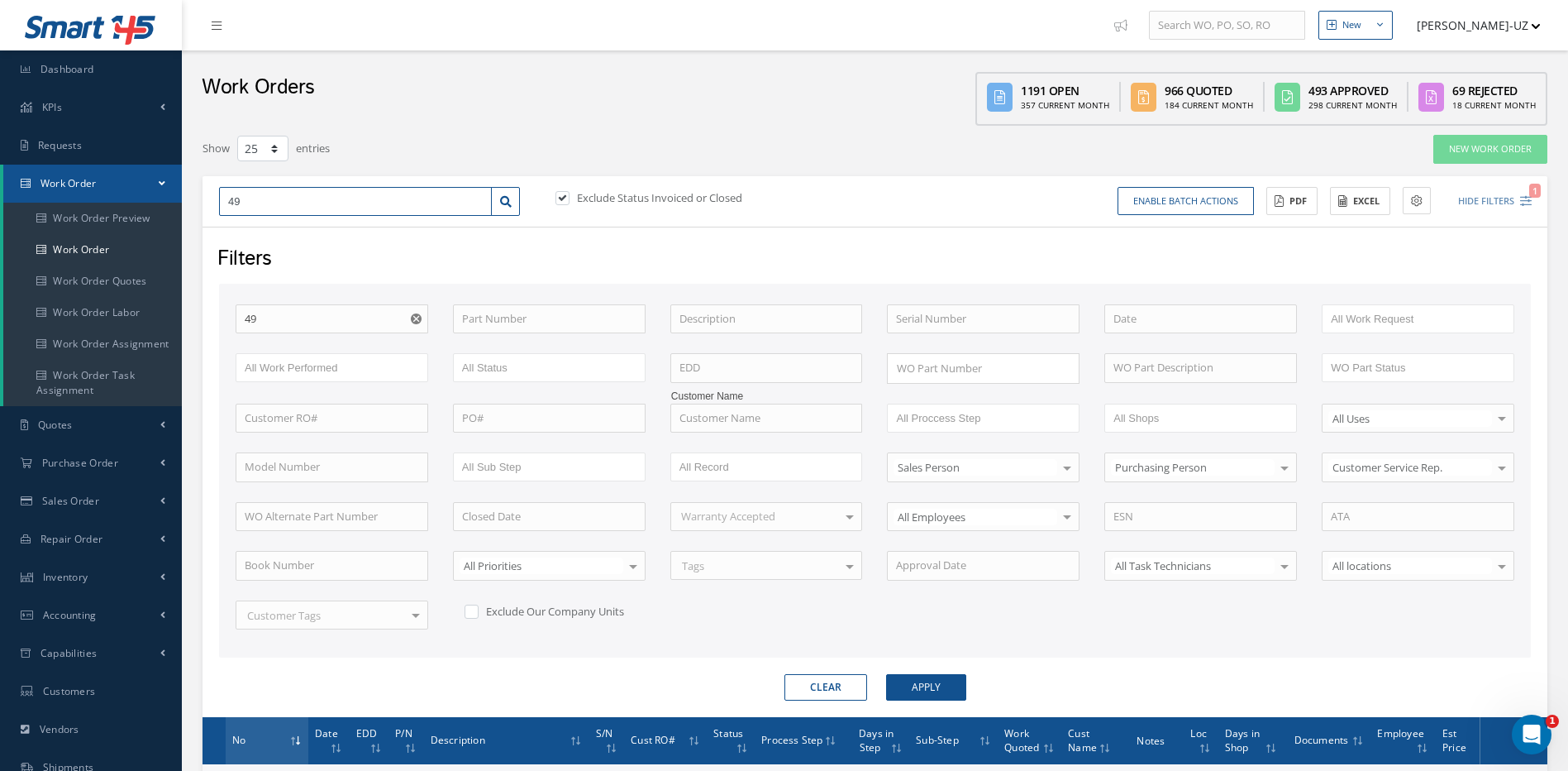
type input "494"
type input "4943"
type input "49438"
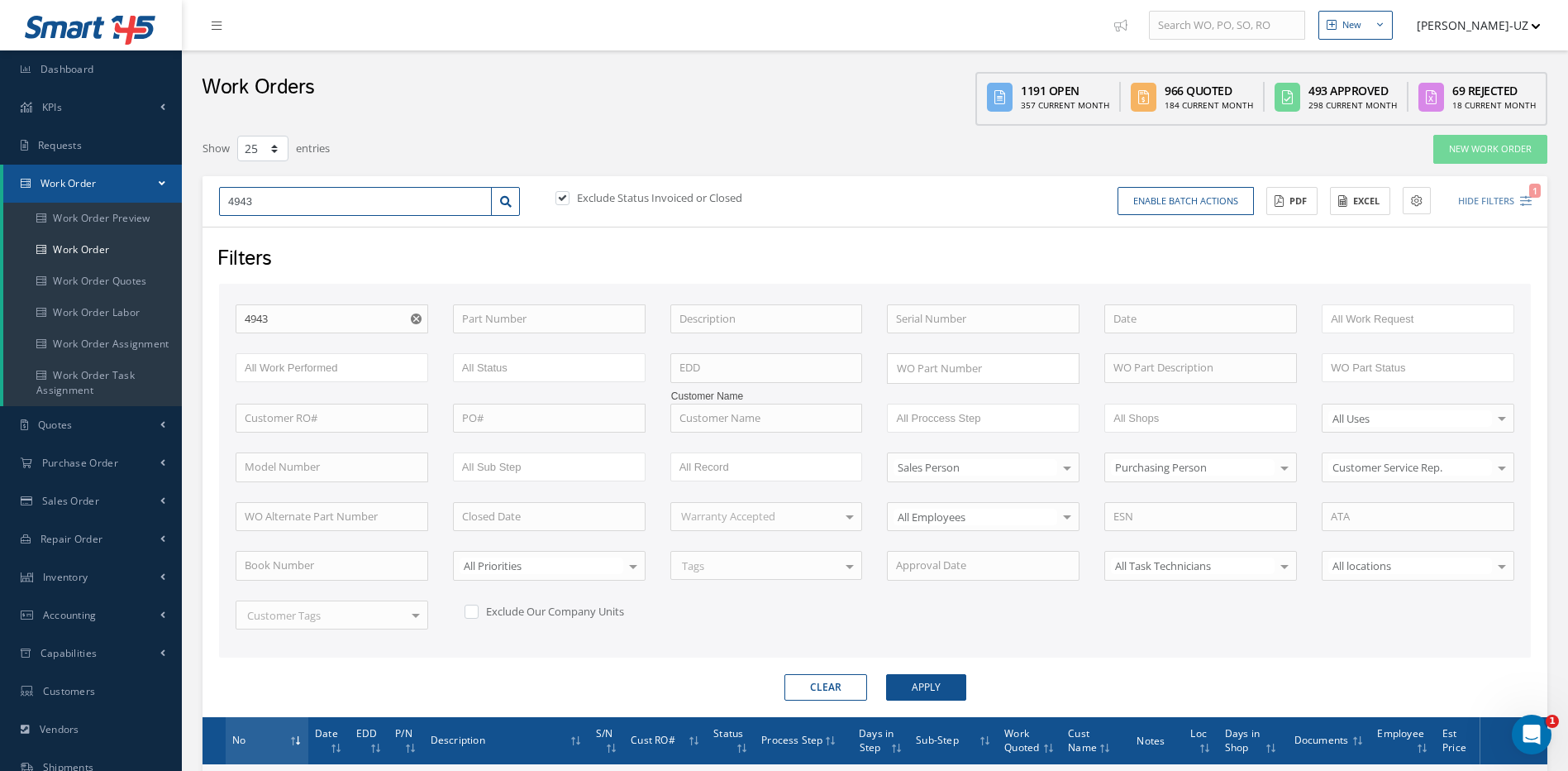
type input "49438"
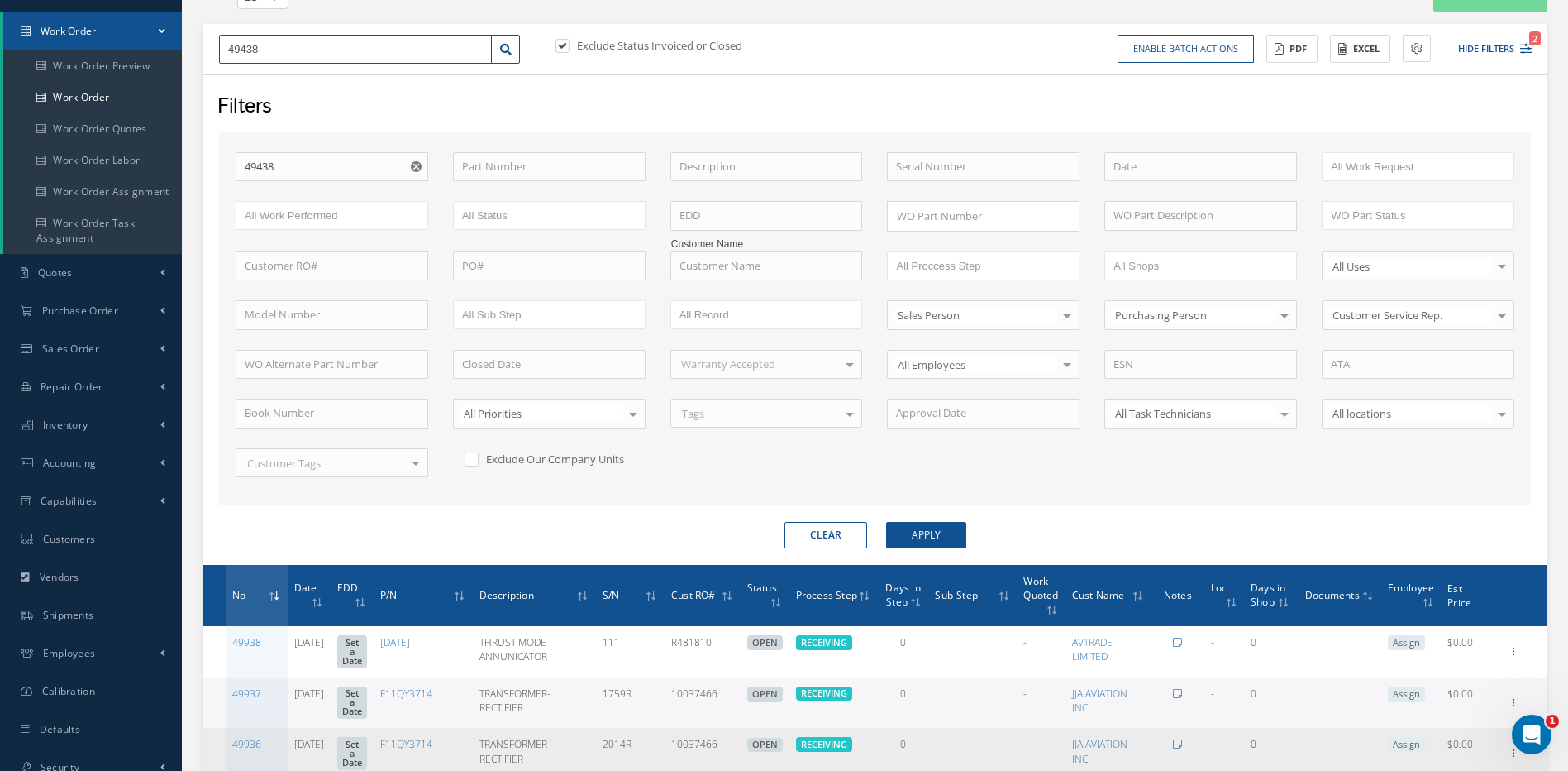
scroll to position [331, 0]
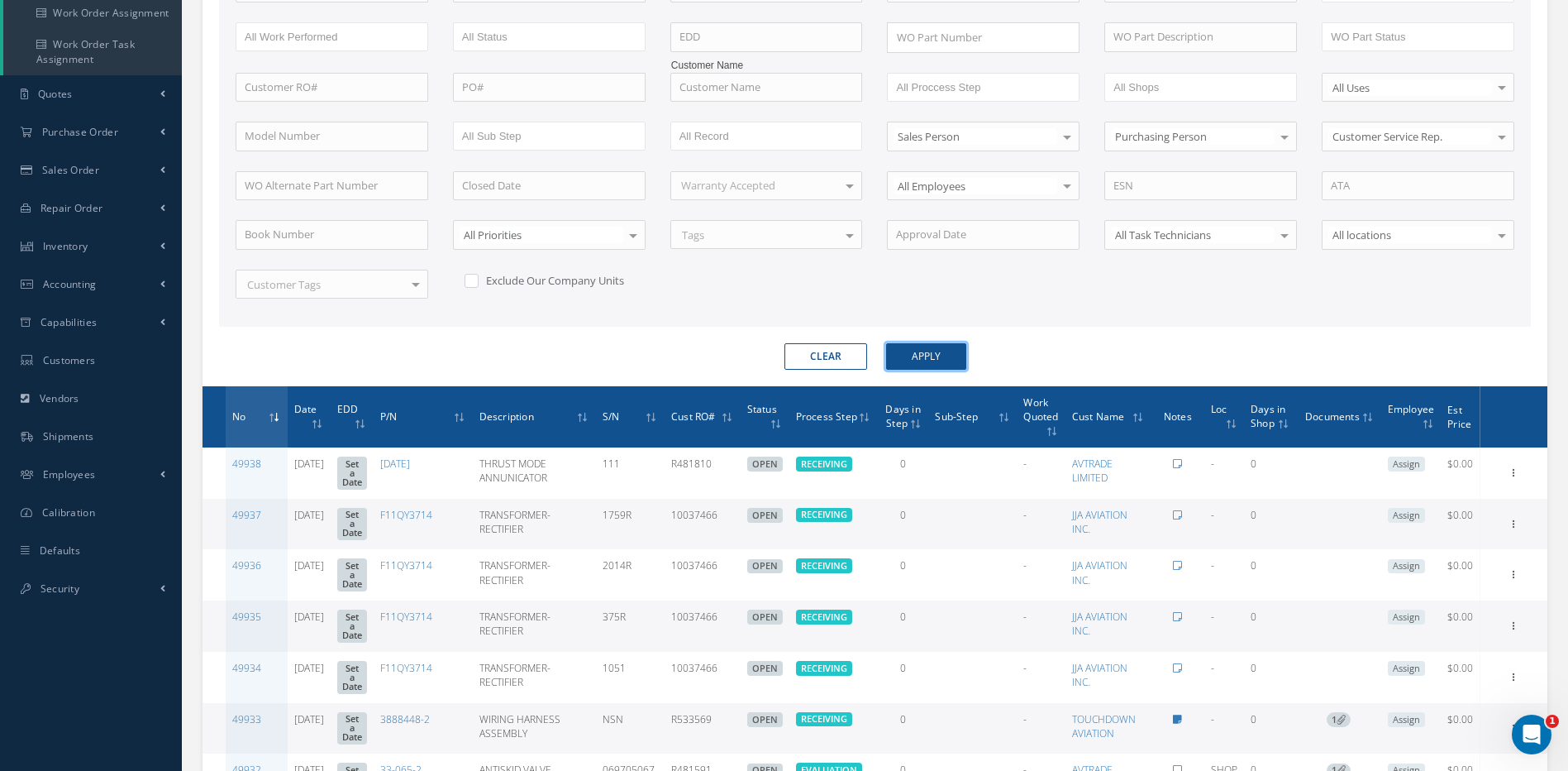
click at [914, 347] on button "Apply" at bounding box center [926, 357] width 80 height 27
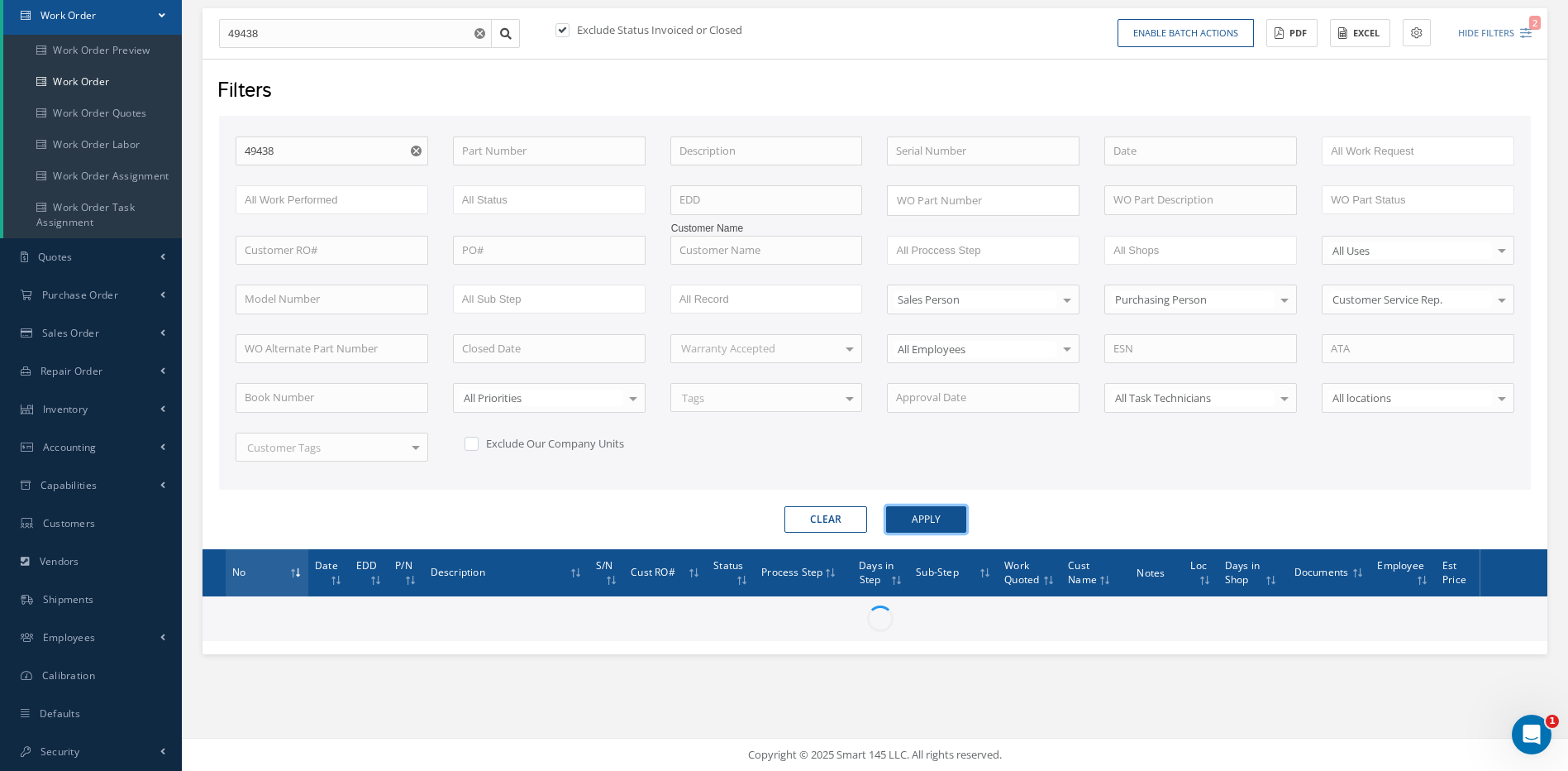
scroll to position [181, 0]
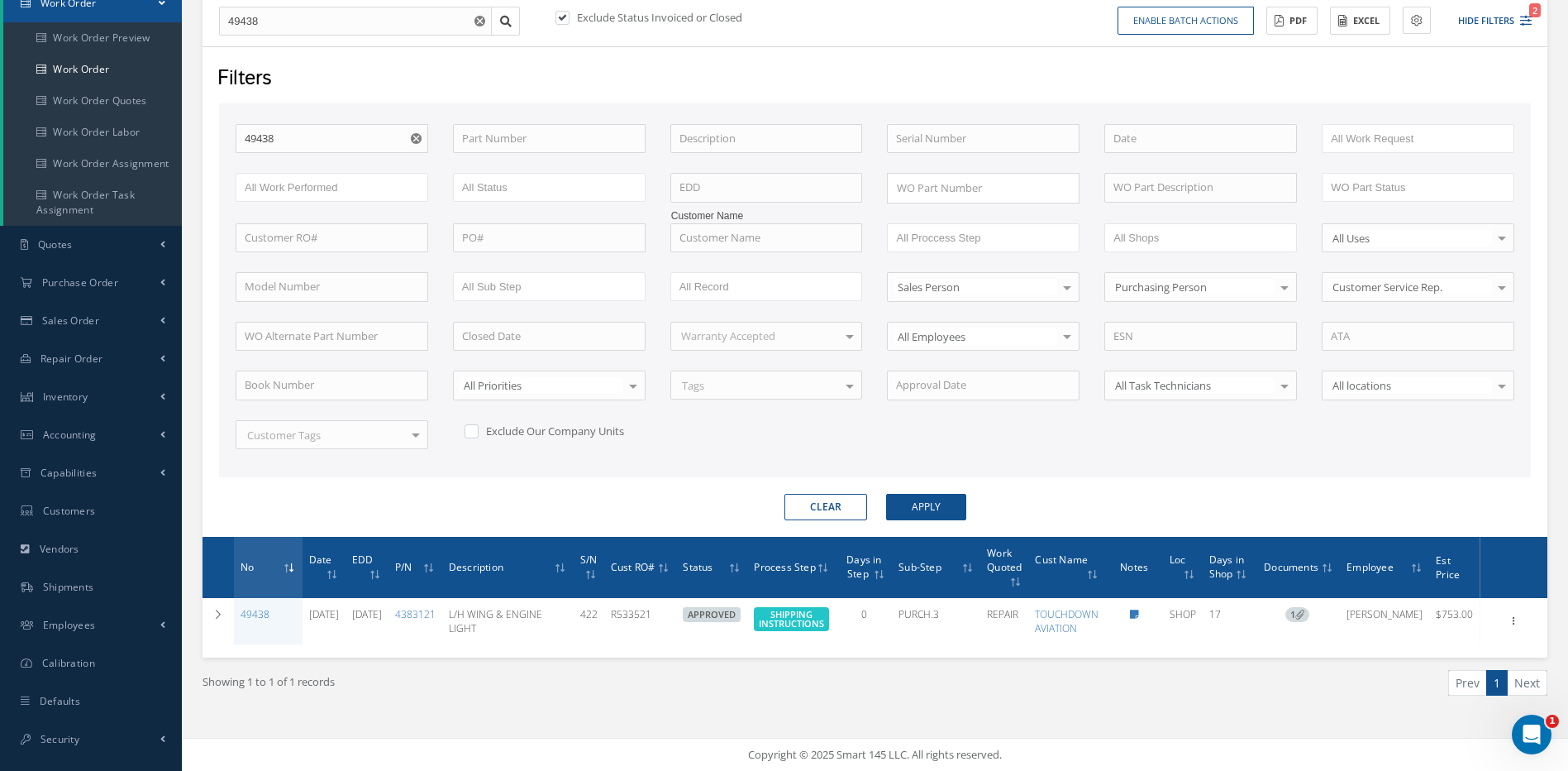
click at [816, 511] on button "Clear" at bounding box center [825, 507] width 83 height 27
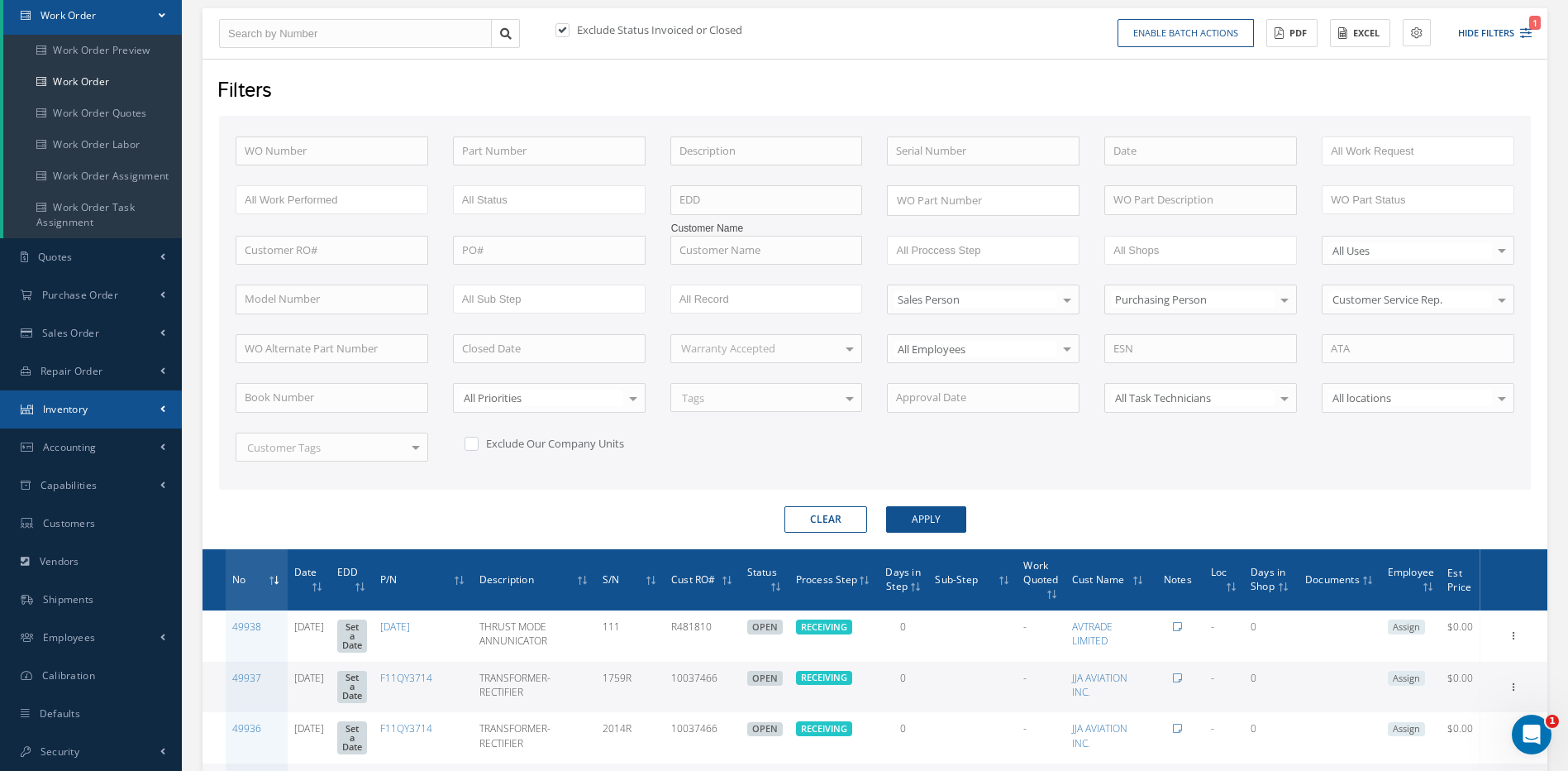
scroll to position [181, 0]
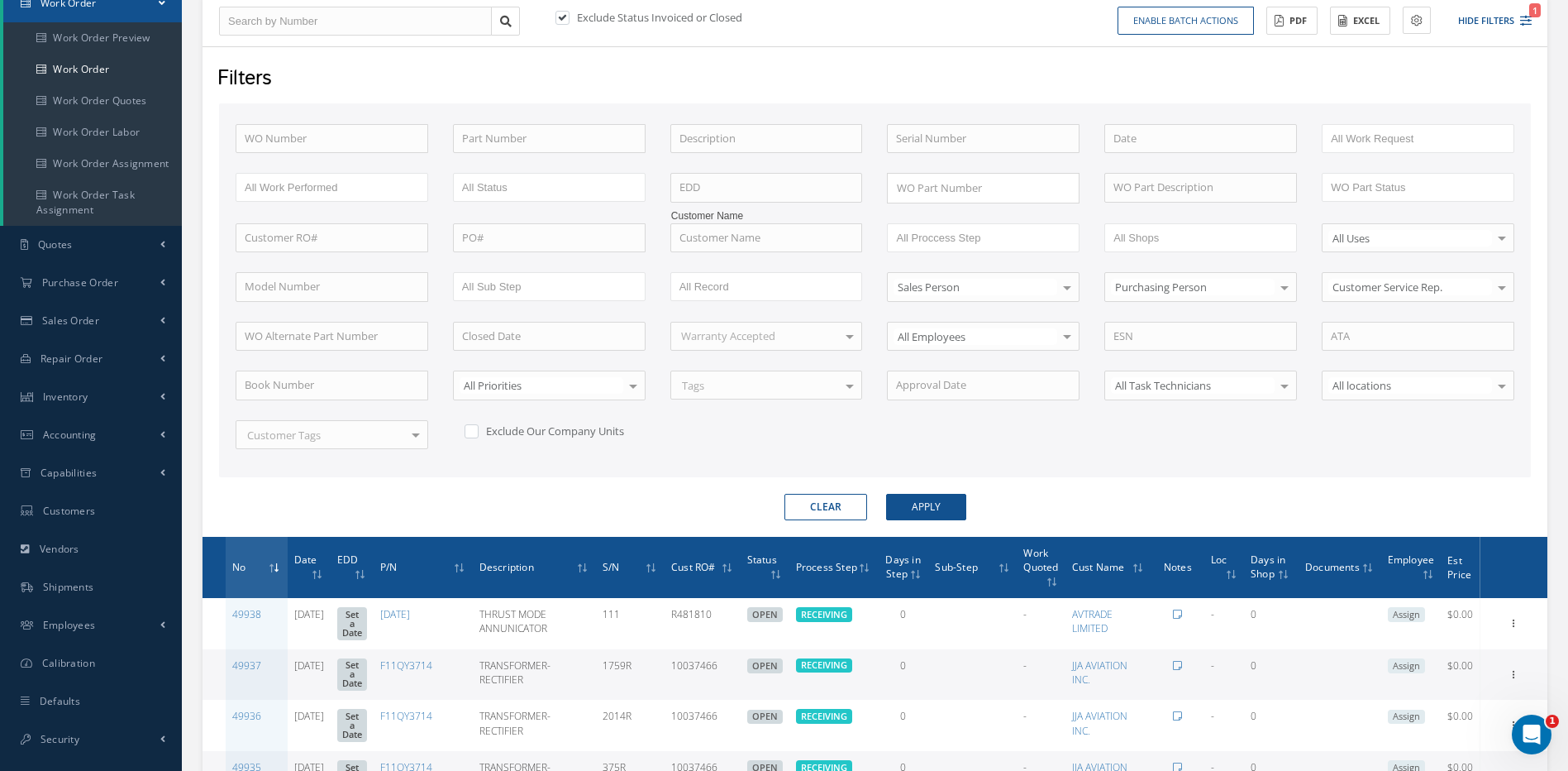
click at [813, 510] on button "Clear" at bounding box center [825, 507] width 83 height 27
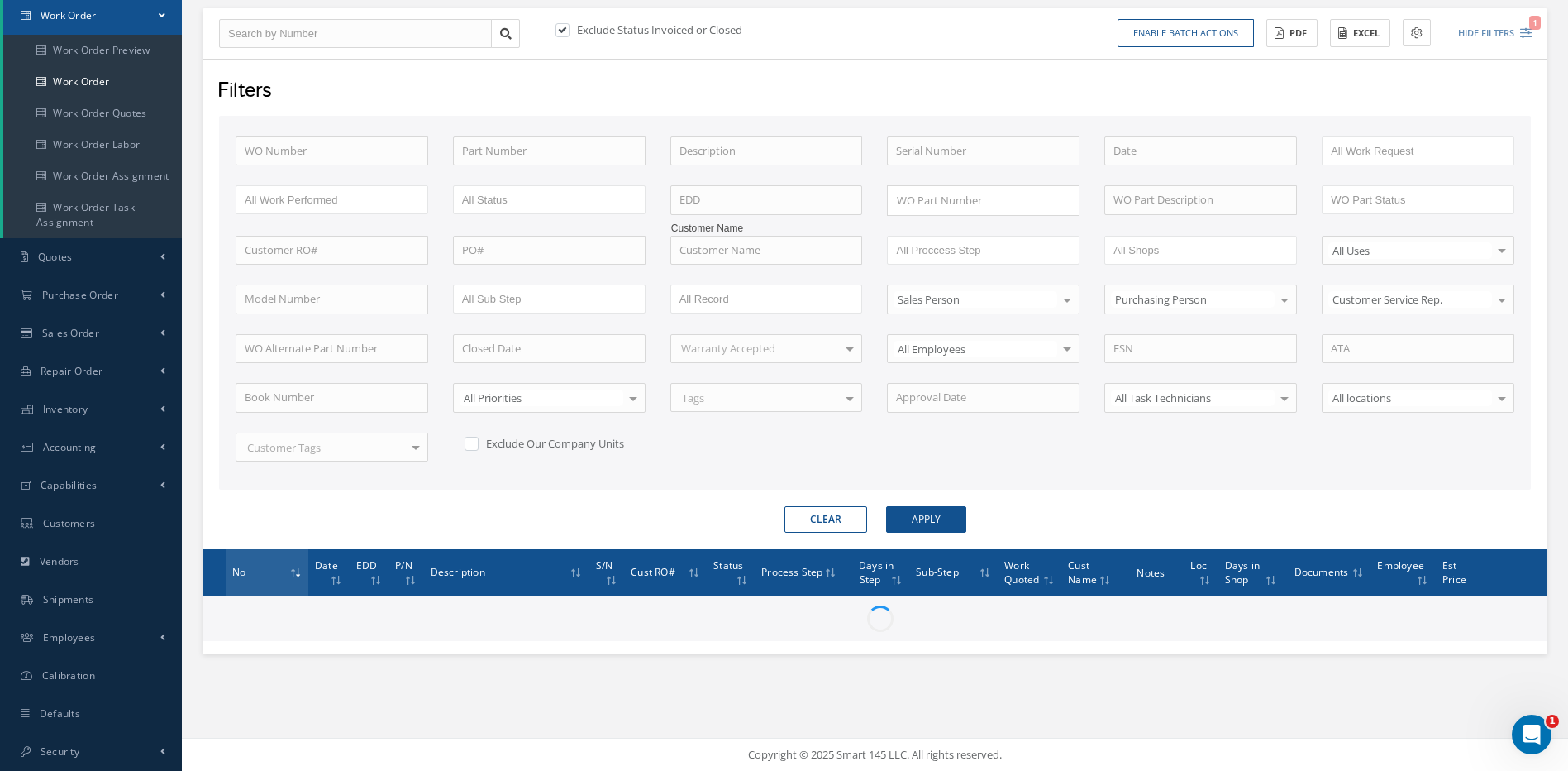
scroll to position [168, 0]
click at [938, 248] on input "text" at bounding box center [948, 250] width 105 height 21
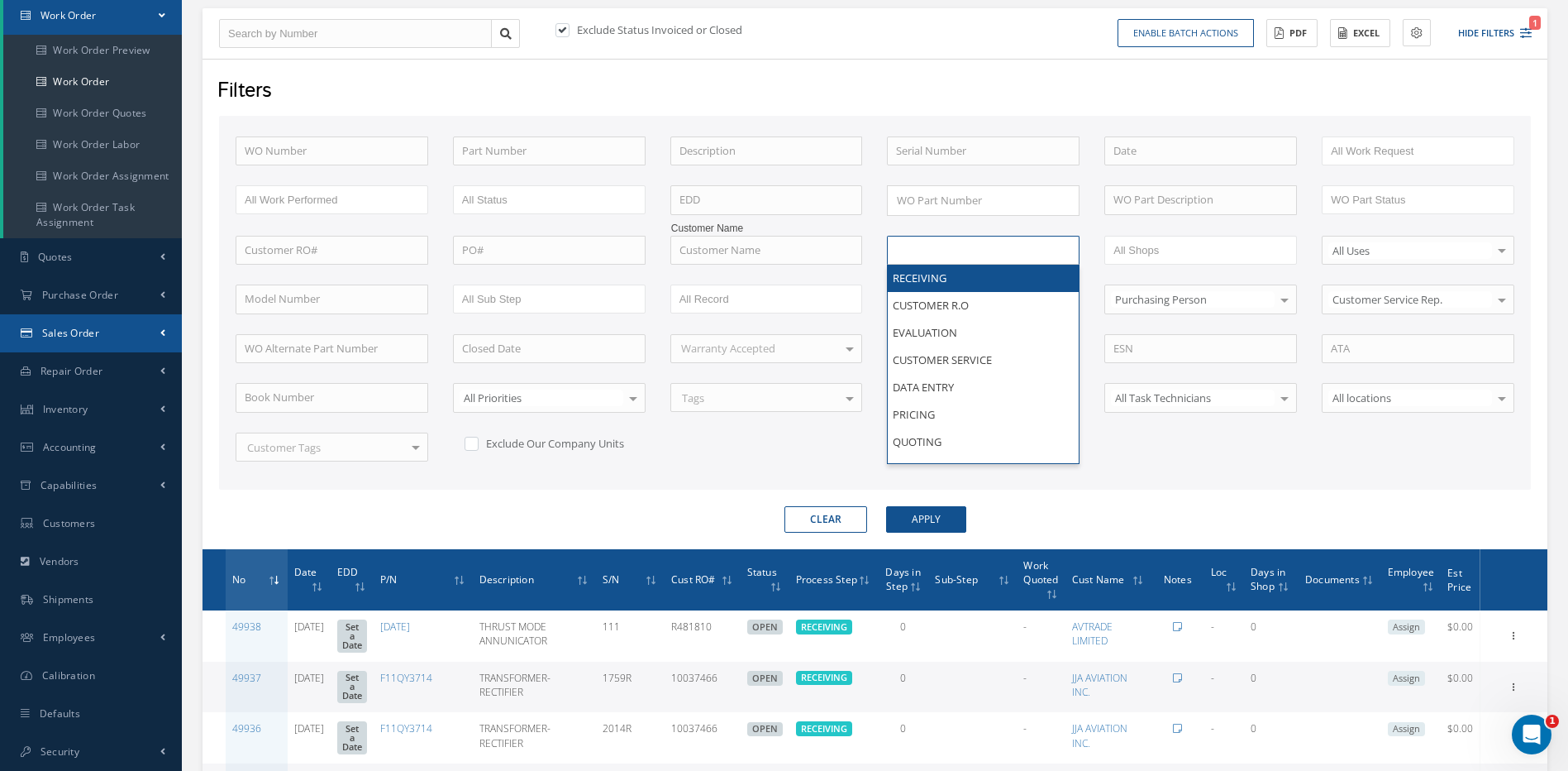
type input "All Proccess Step"
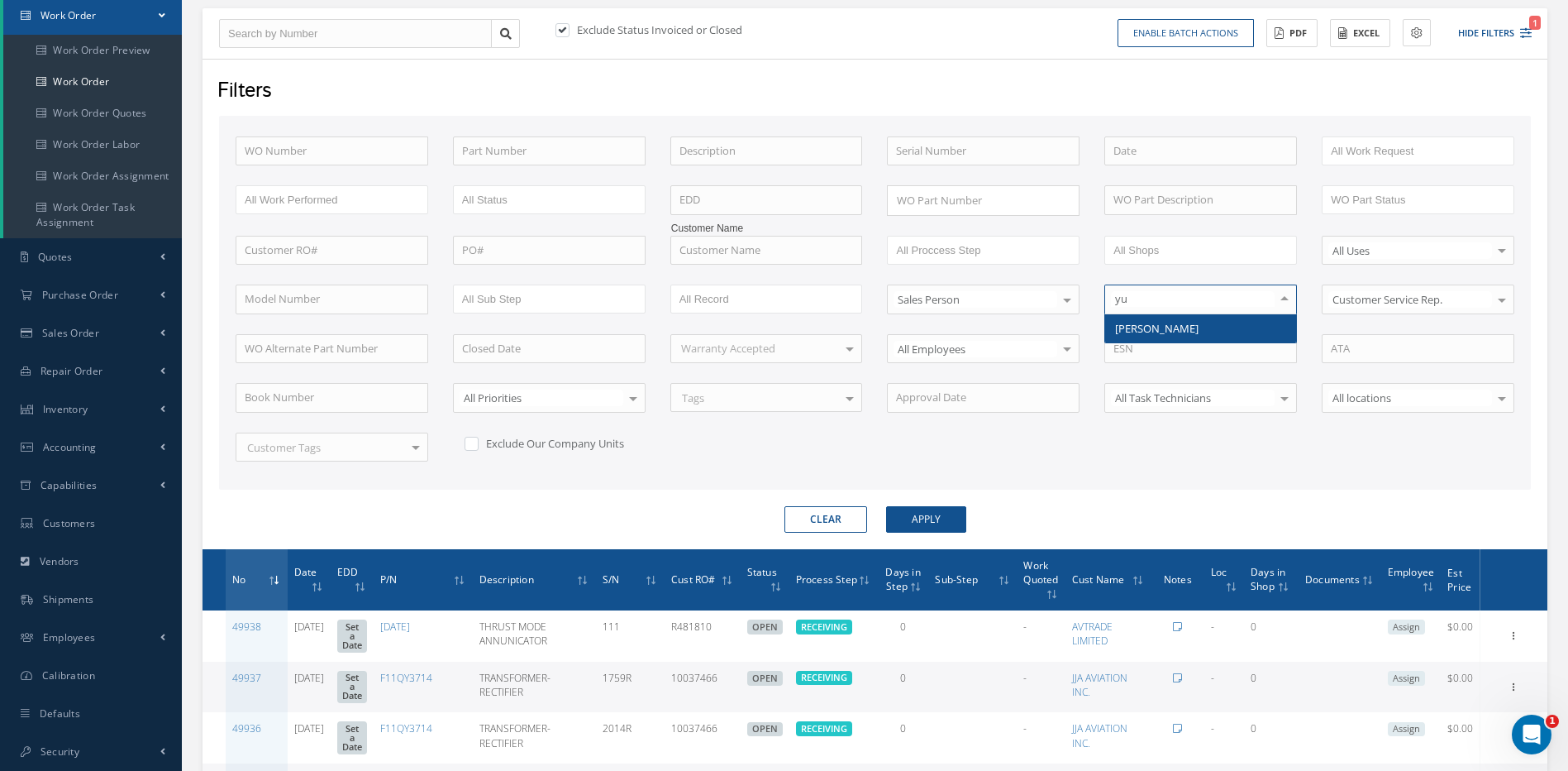
type input "yus"
click at [1171, 323] on span "[PERSON_NAME]" at bounding box center [1157, 328] width 84 height 15
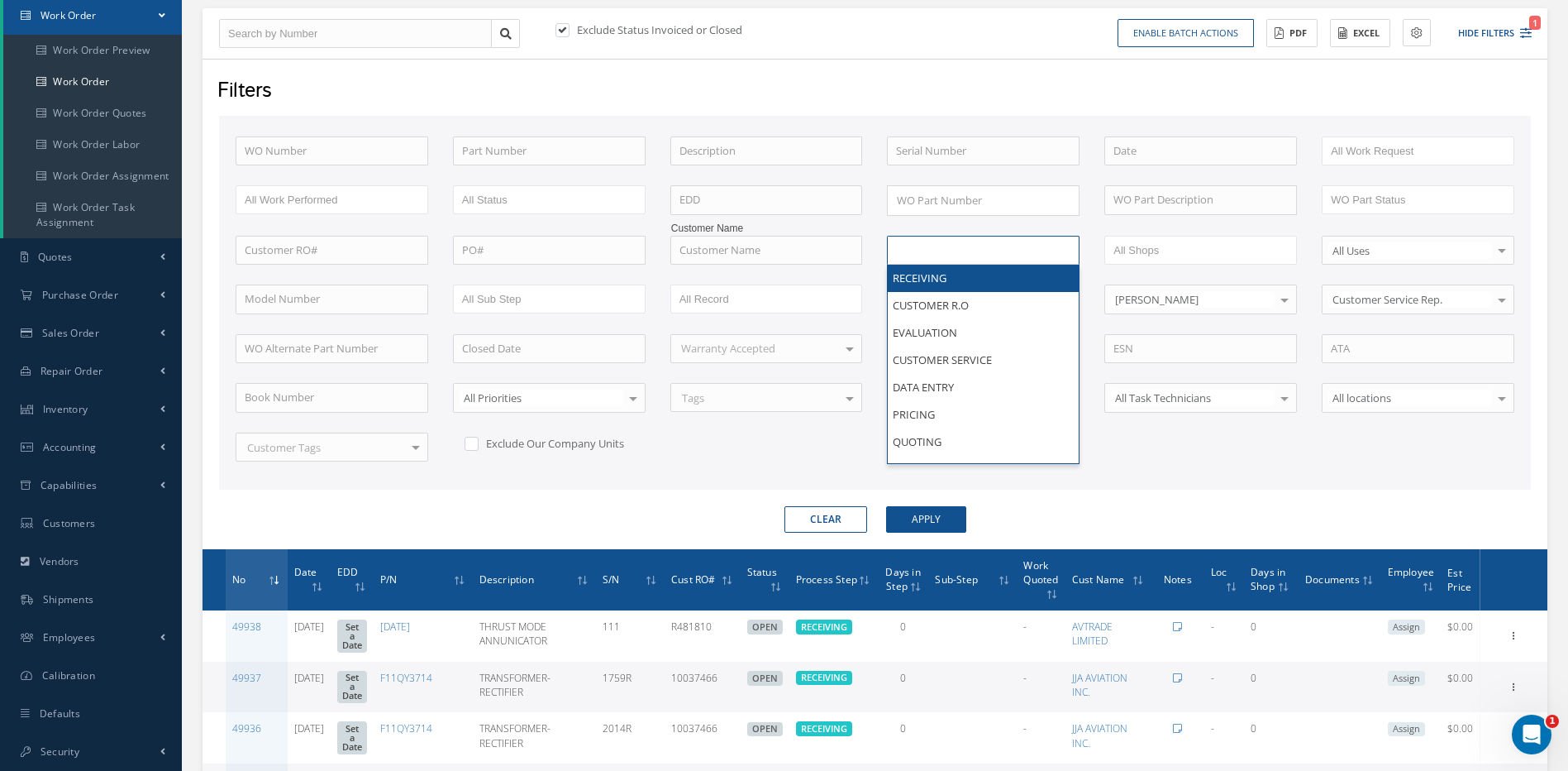
click at [968, 248] on input "text" at bounding box center [948, 250] width 105 height 21
type input "q"
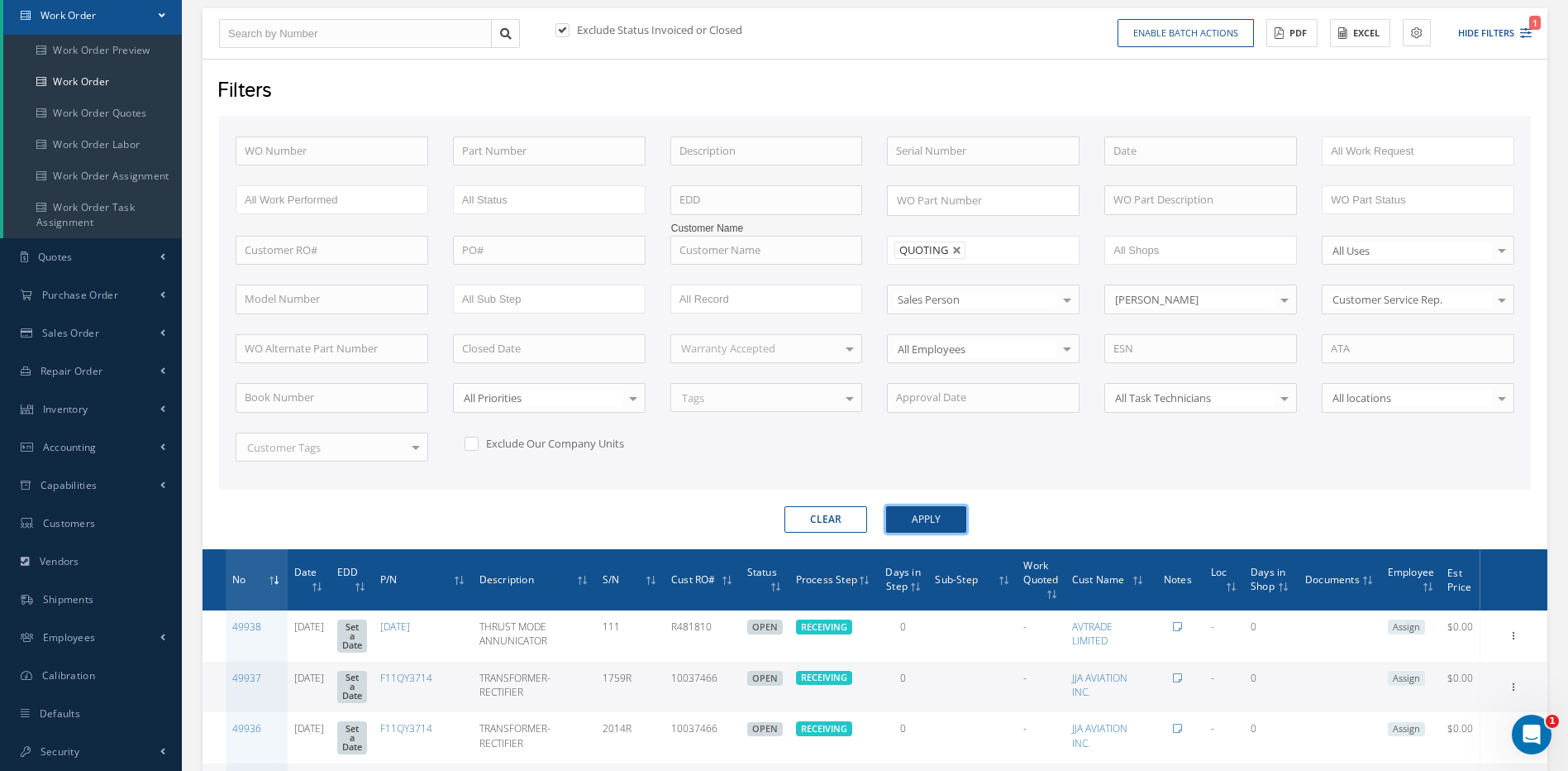
click at [943, 513] on button "Apply" at bounding box center [926, 519] width 80 height 27
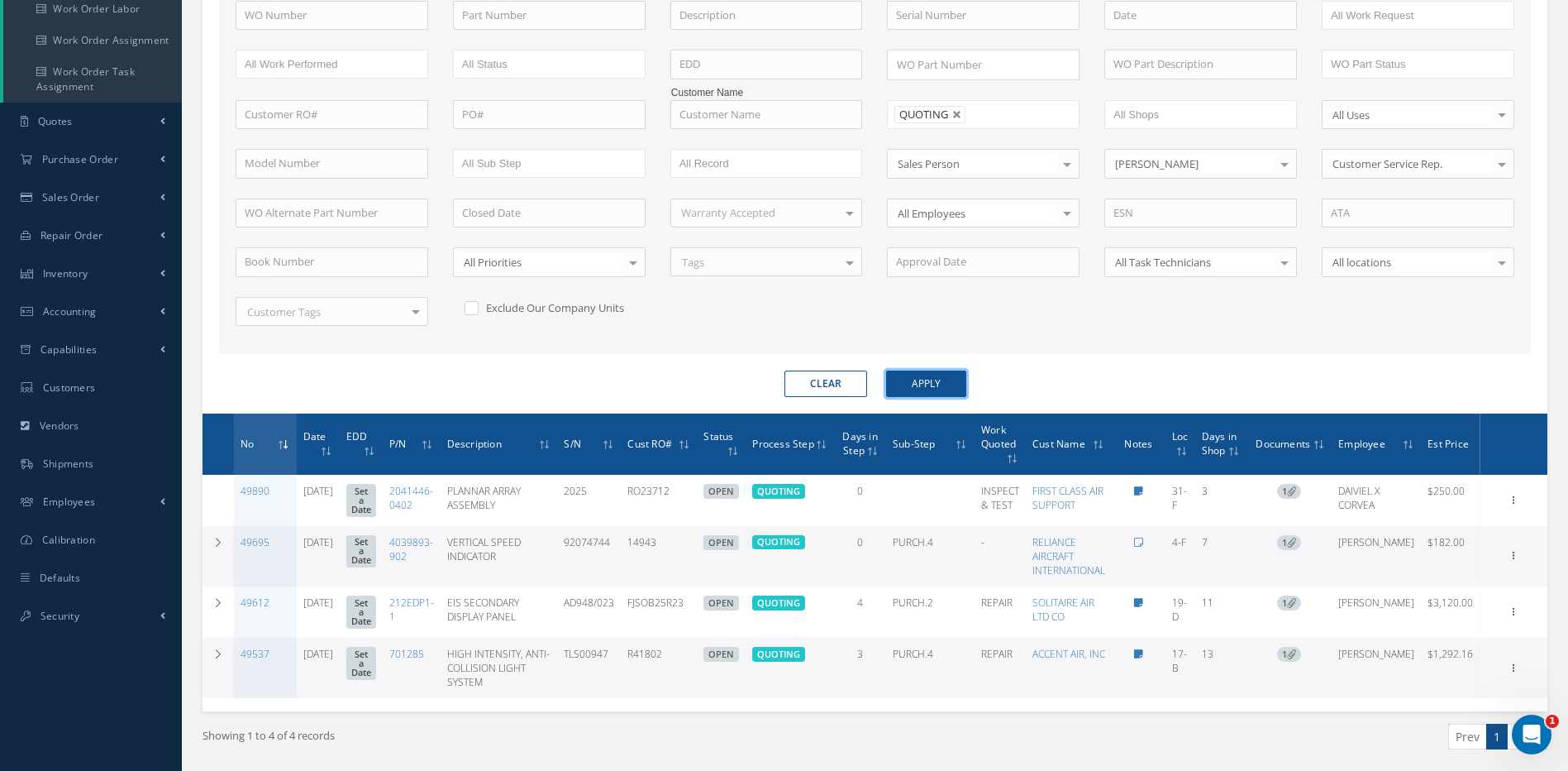
scroll to position [333, 0]
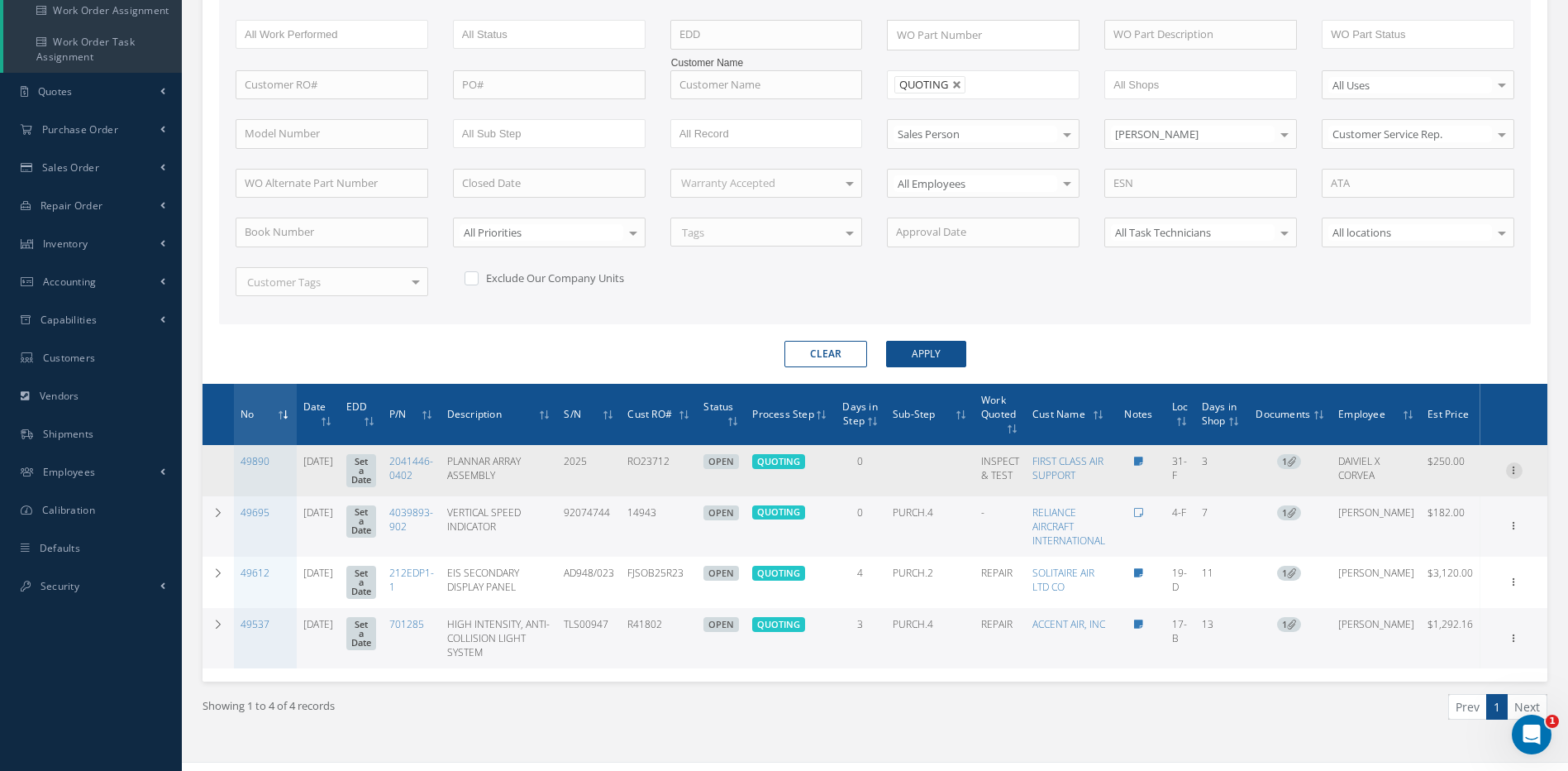
click at [1512, 467] on icon at bounding box center [1514, 469] width 16 height 13
click at [1405, 499] on link "Edit" at bounding box center [1437, 502] width 130 height 22
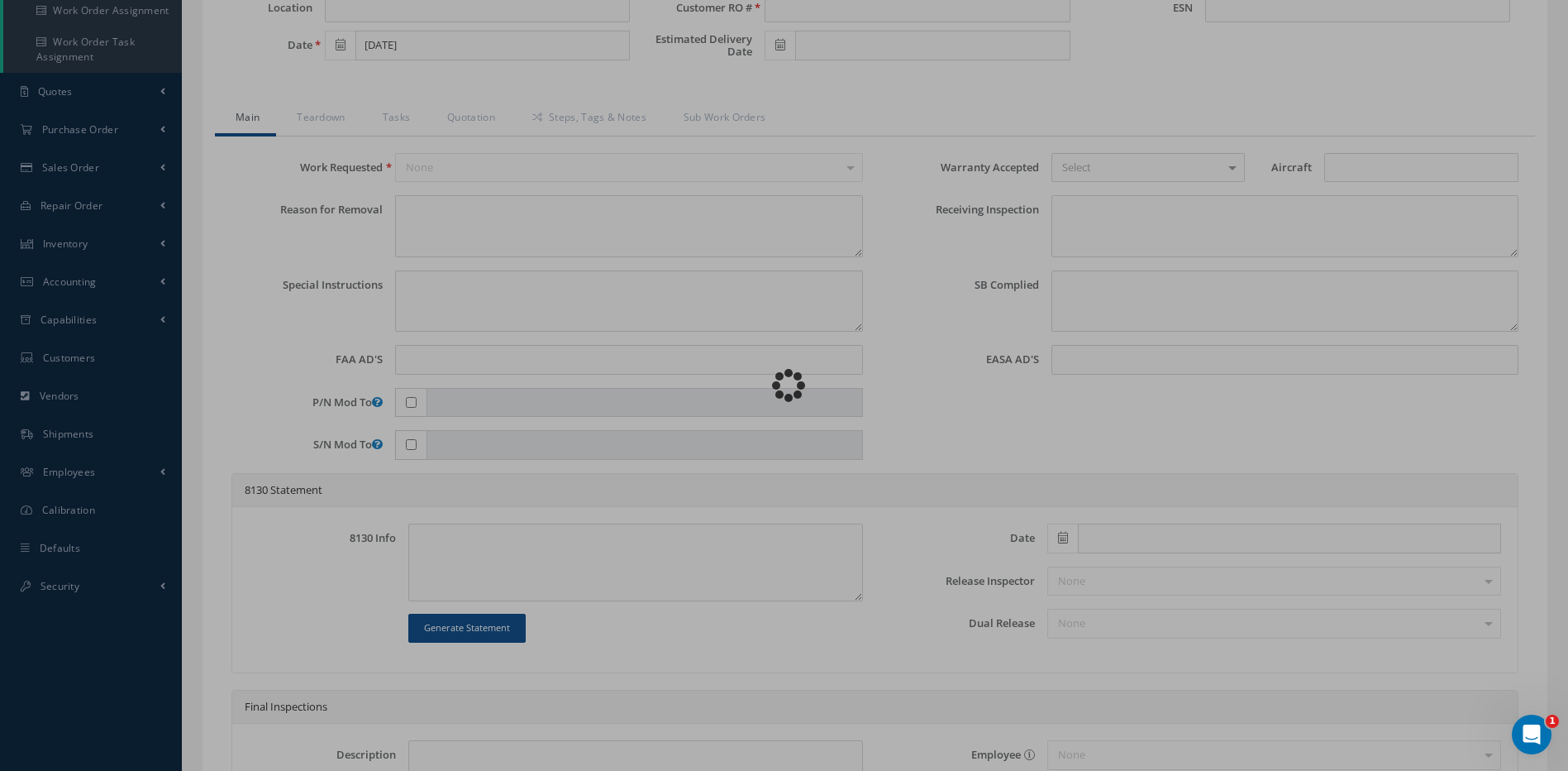
type input "2041446-0402"
type input "REA-4B"
type input "31-F"
type input "[DATE]"
type input "PLANNAR ARRAY ASSEMBLY"
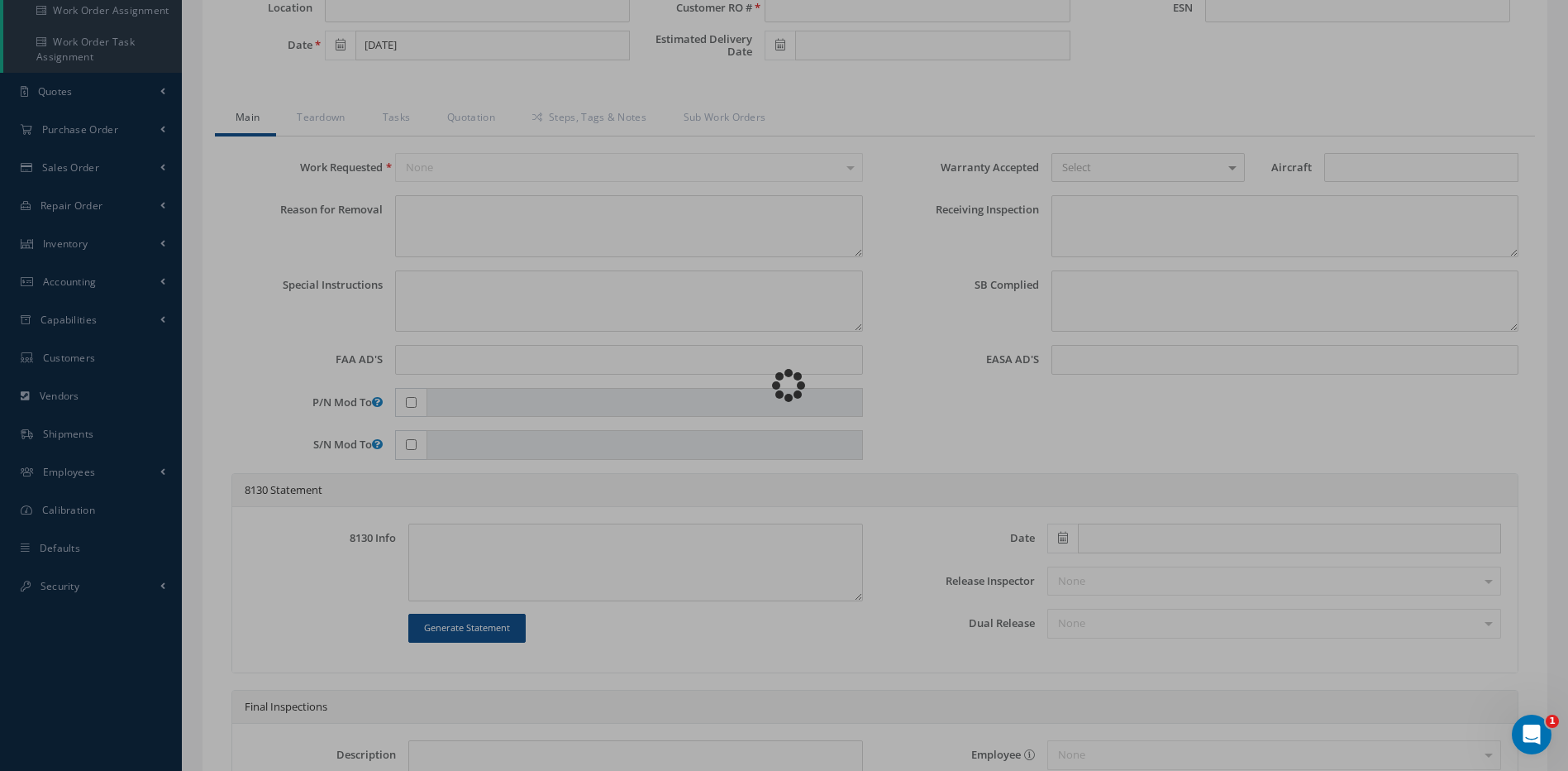
type input "RO23712"
type input "2025"
type textarea "NONE"
type textarea "PLEASE SEE R.O. FOR DETAILS"
type textarea "NO VISUAL DAMAGE"
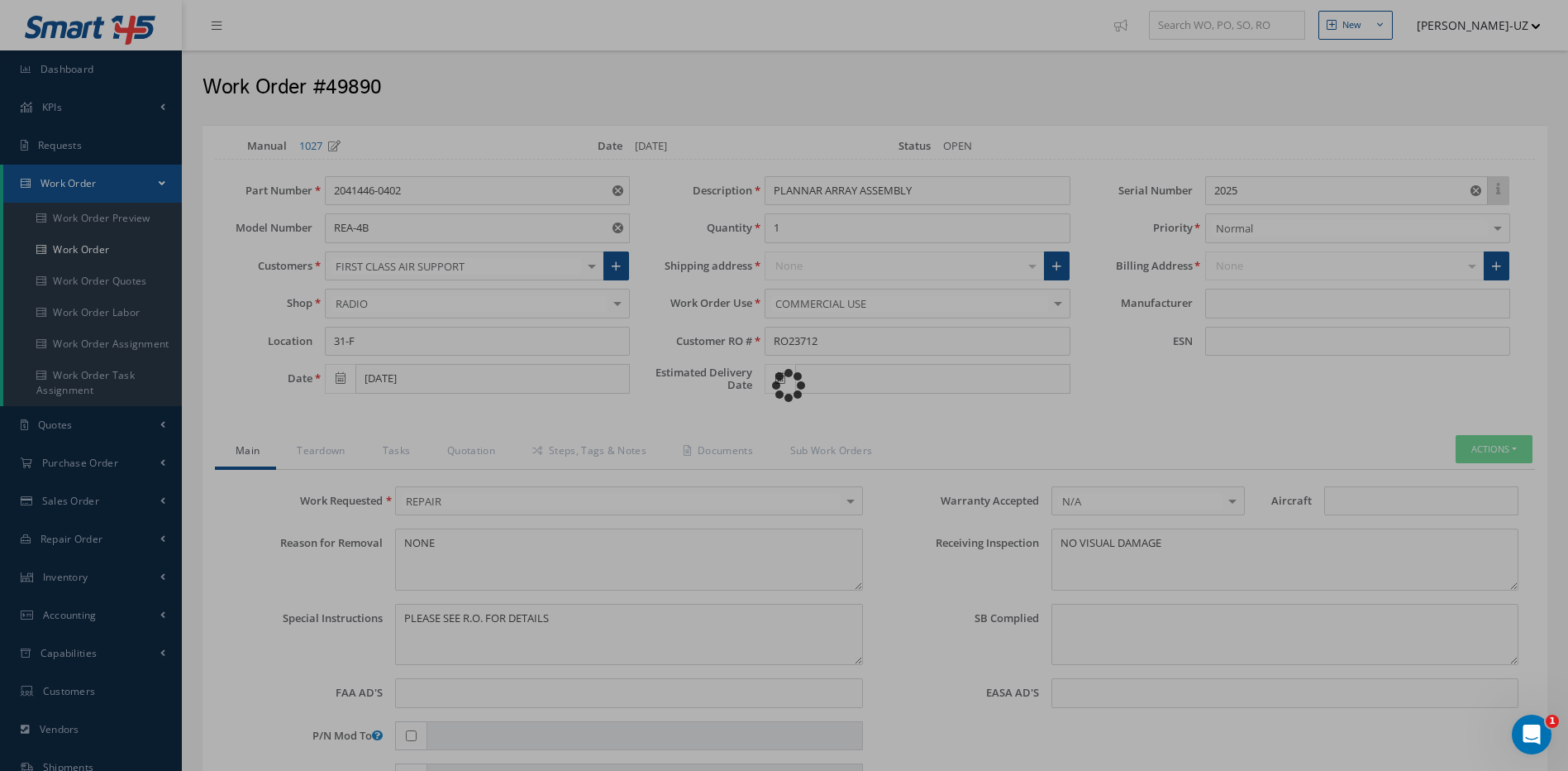
type input "HONEYWELL"
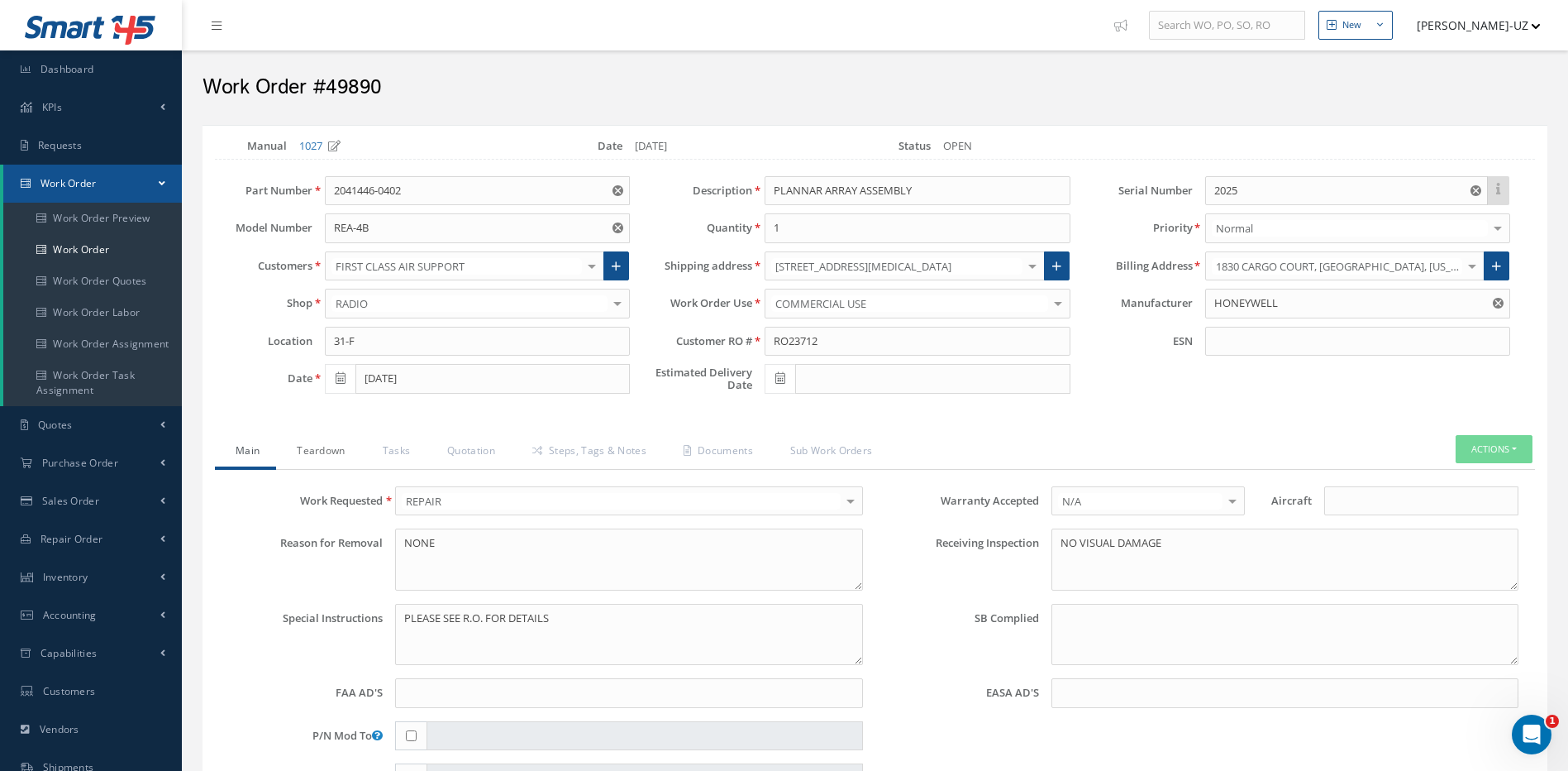
click at [323, 449] on link "Teardown" at bounding box center [318, 452] width 86 height 35
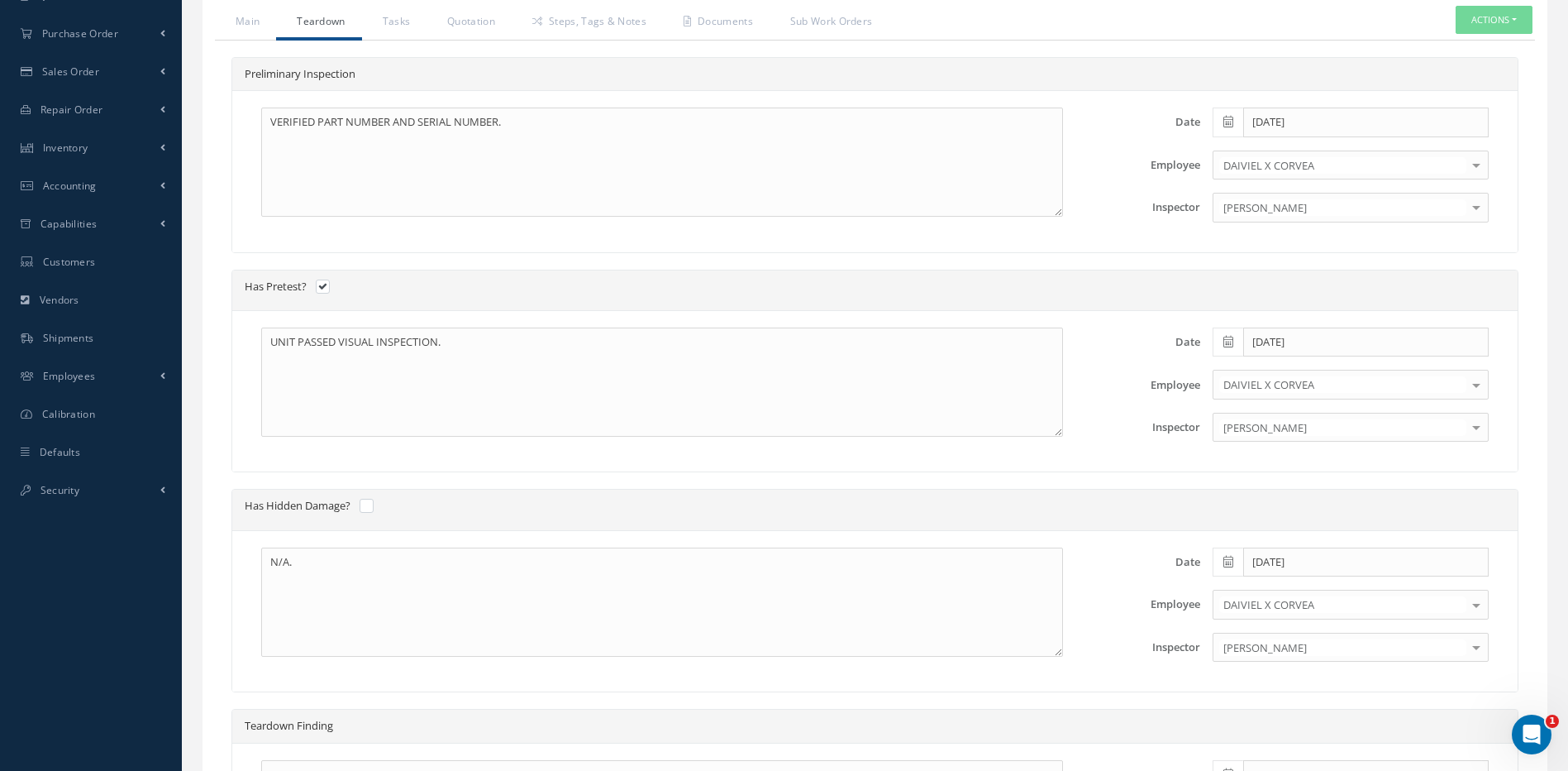
scroll to position [248, 0]
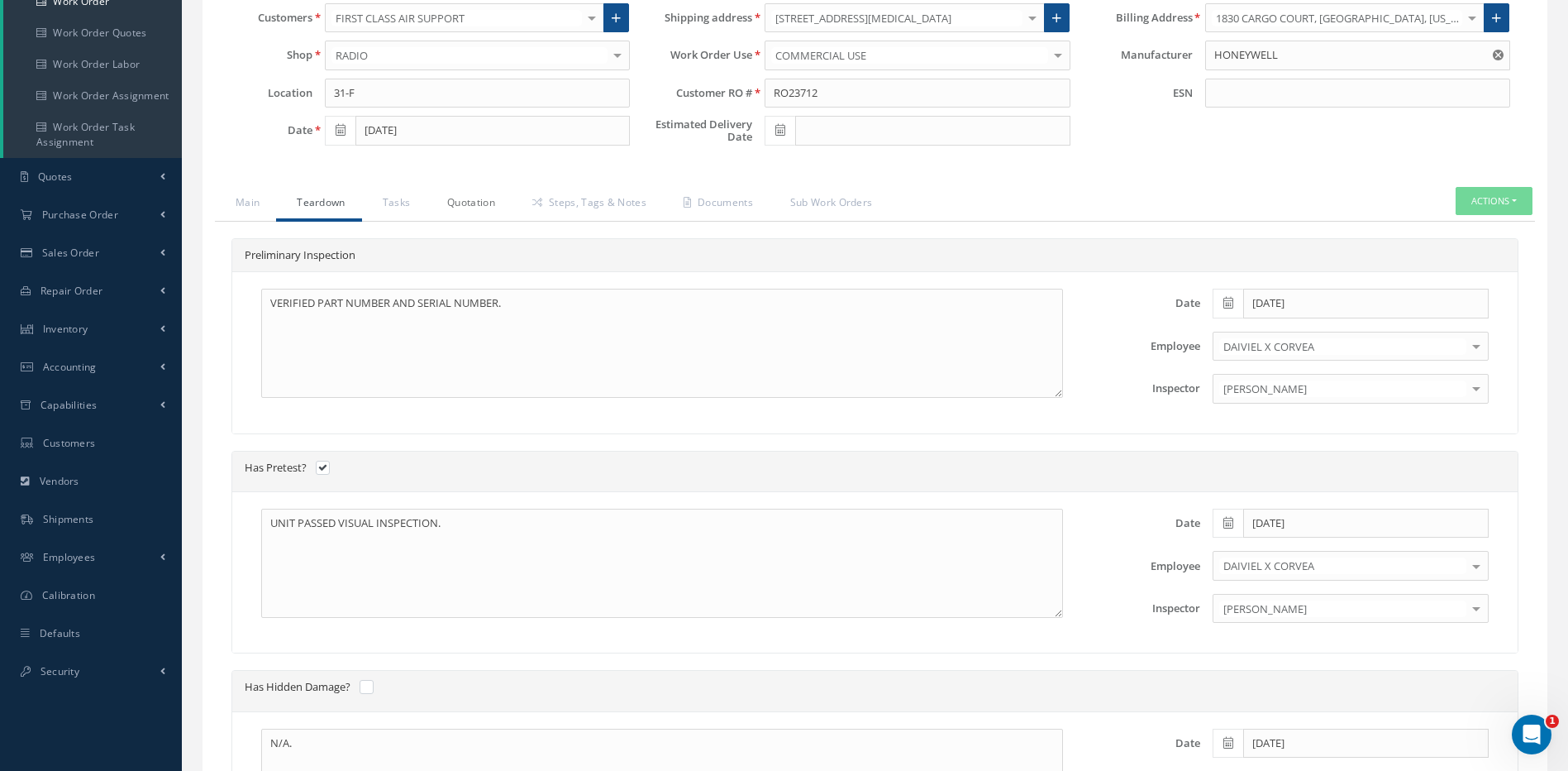
click at [470, 202] on link "Quotation" at bounding box center [469, 204] width 86 height 35
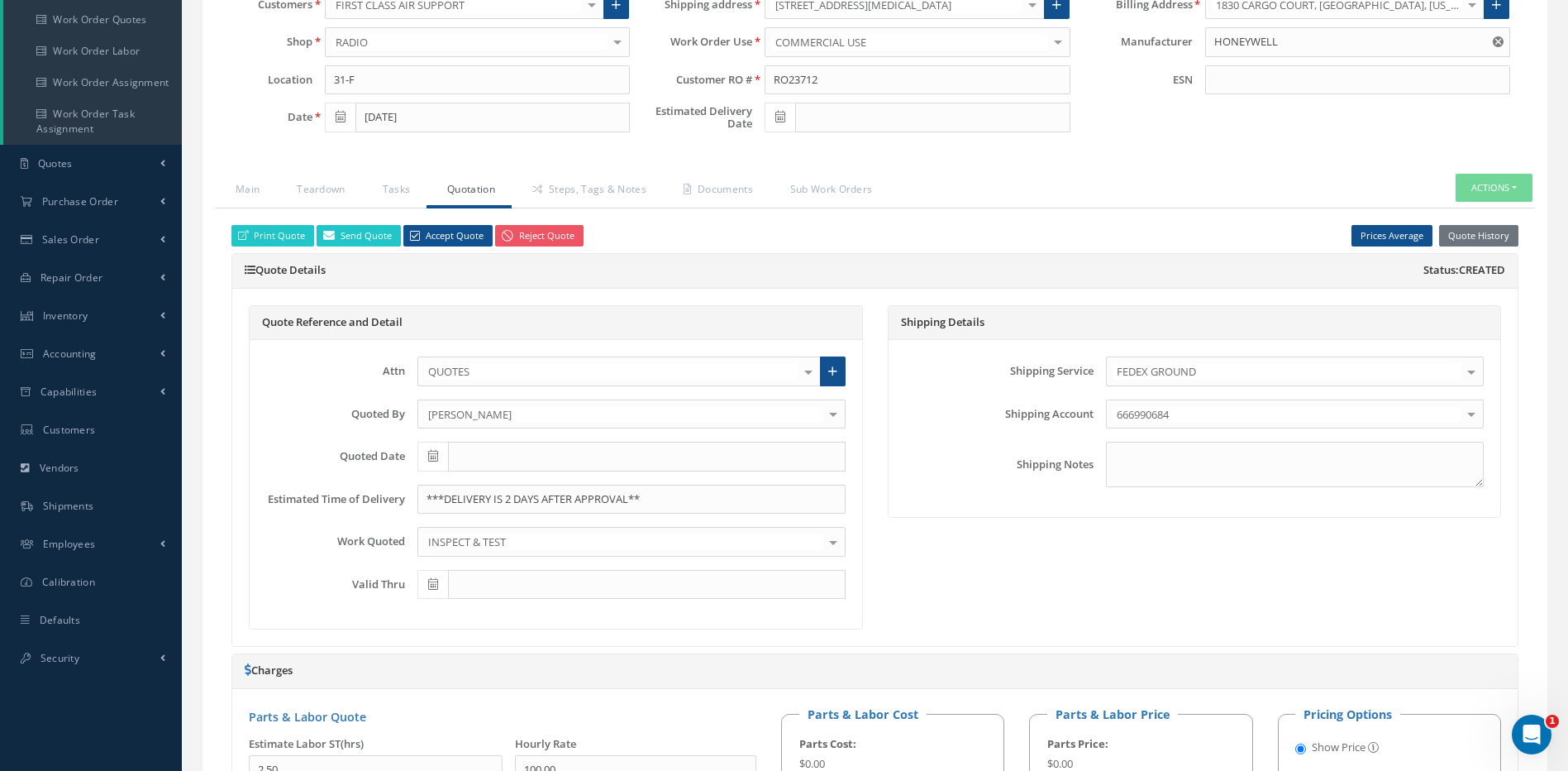
scroll to position [83, 0]
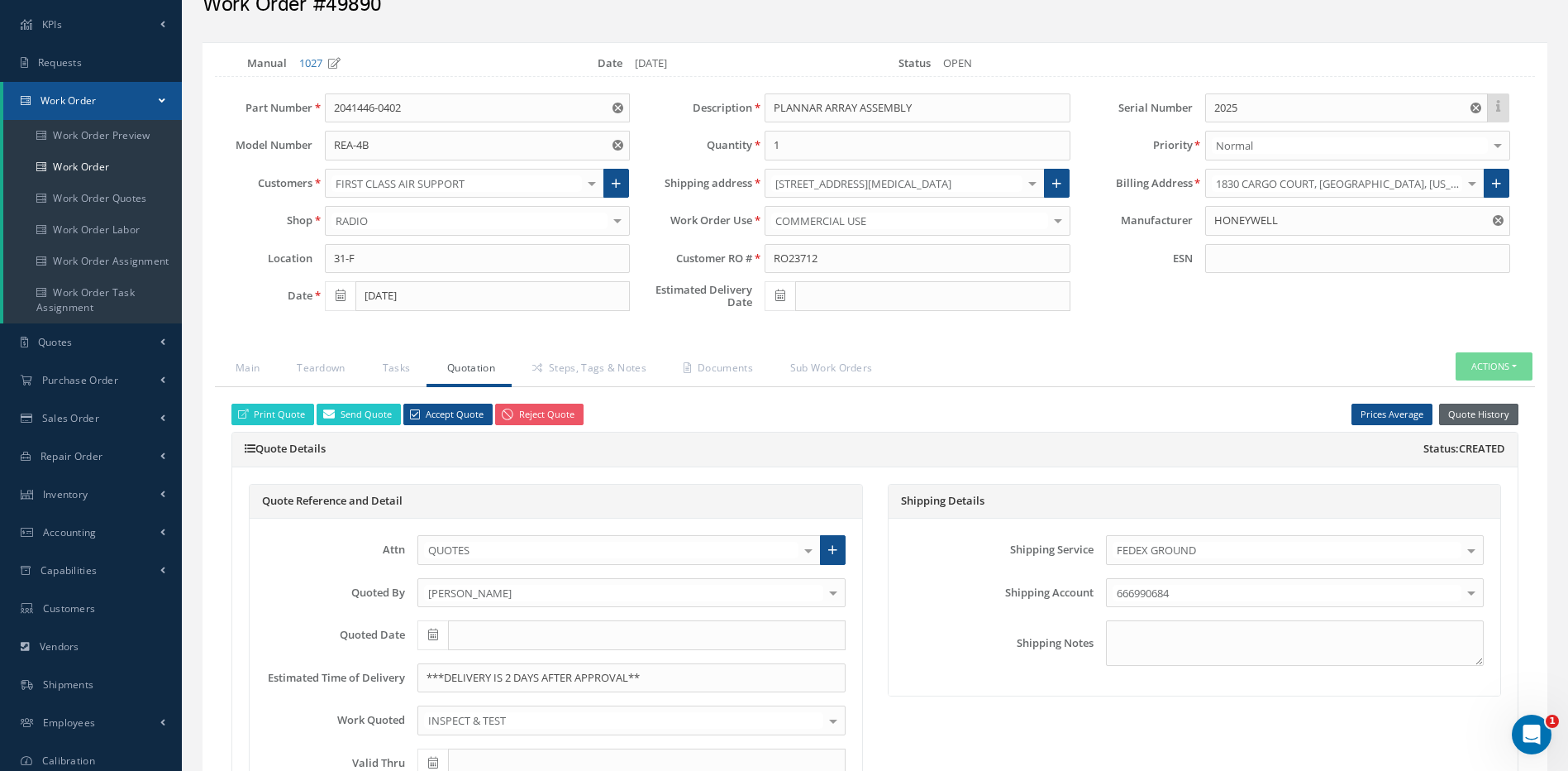
click at [1482, 416] on button "Quote History" at bounding box center [1478, 414] width 79 height 22
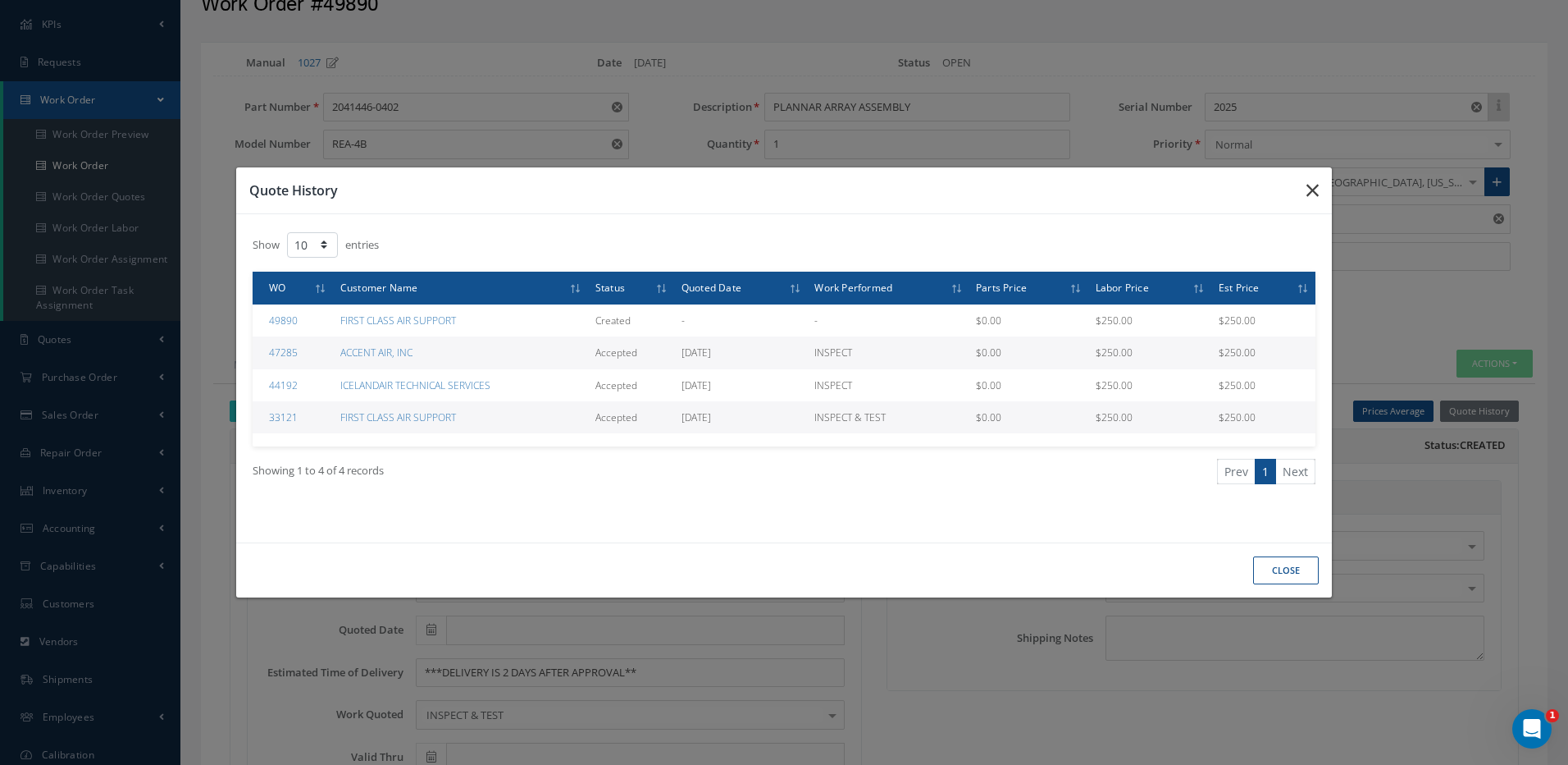
click at [1316, 189] on icon "button" at bounding box center [1312, 190] width 12 height 20
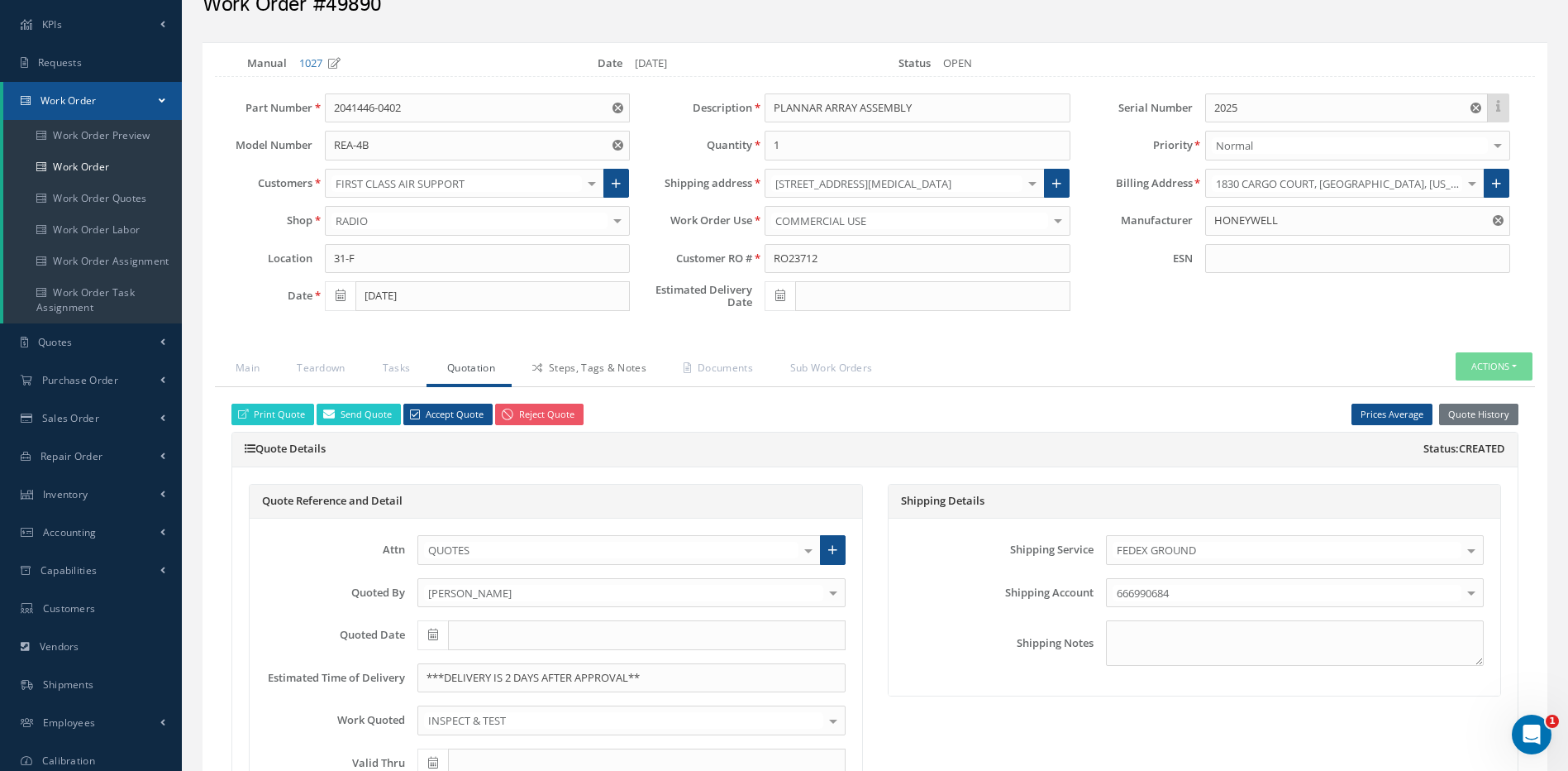
drag, startPoint x: 599, startPoint y: 364, endPoint x: 602, endPoint y: 374, distance: 10.4
click at [600, 371] on link "Steps, Tags & Notes" at bounding box center [586, 369] width 151 height 35
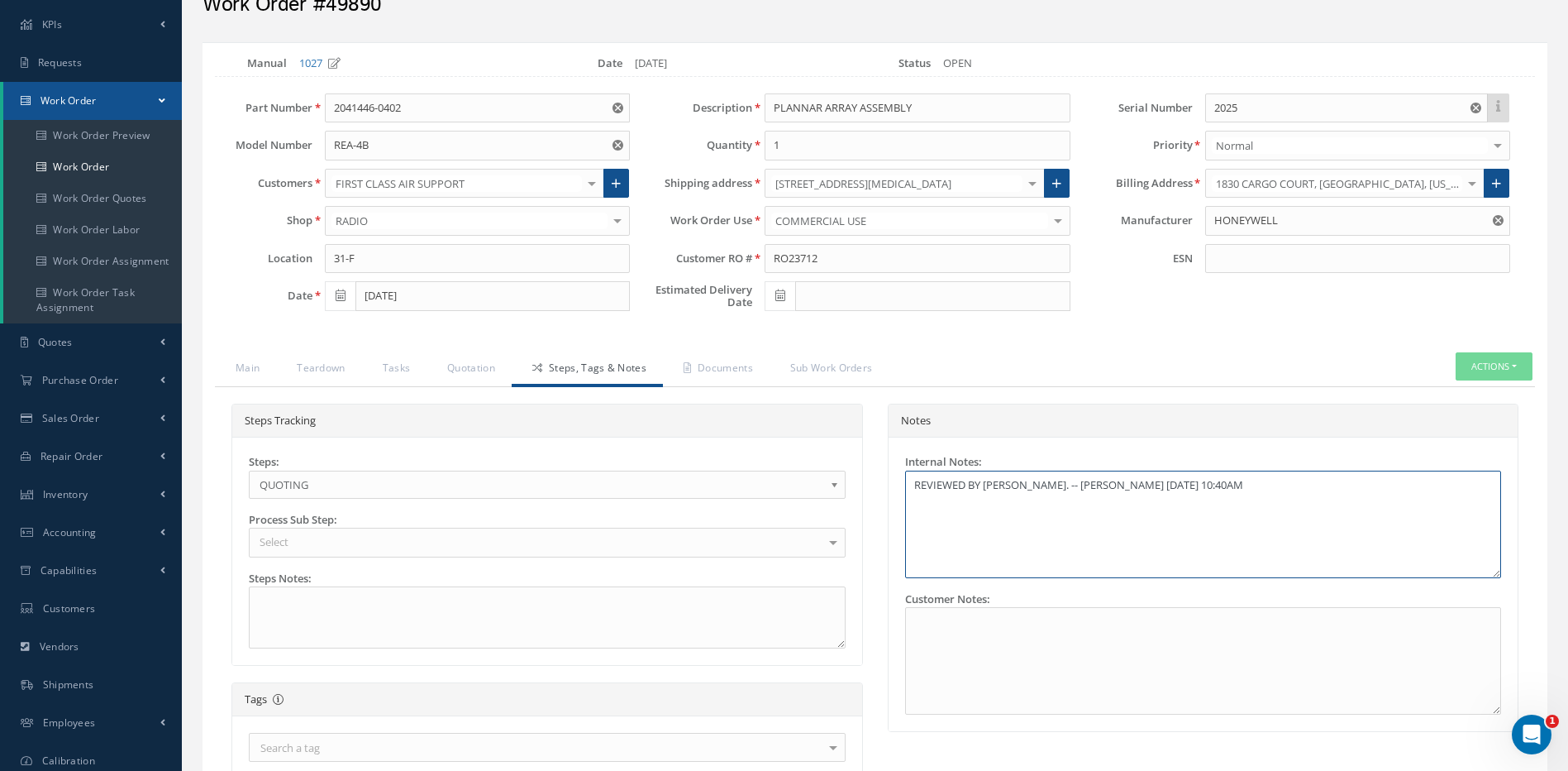
click at [1278, 487] on textarea "REVIEWED BY YUSMARY. -- YUSMARY PADRON 09/29/2025 10:40AM" at bounding box center [1203, 524] width 597 height 107
type textarea "REVIEWED BY YUSMARY. -- YUSMARY PADRON 09/29/2025 10:40AM OK TO SEND, SEND QUOT…"
click at [474, 371] on link "Quotation" at bounding box center [469, 369] width 86 height 35
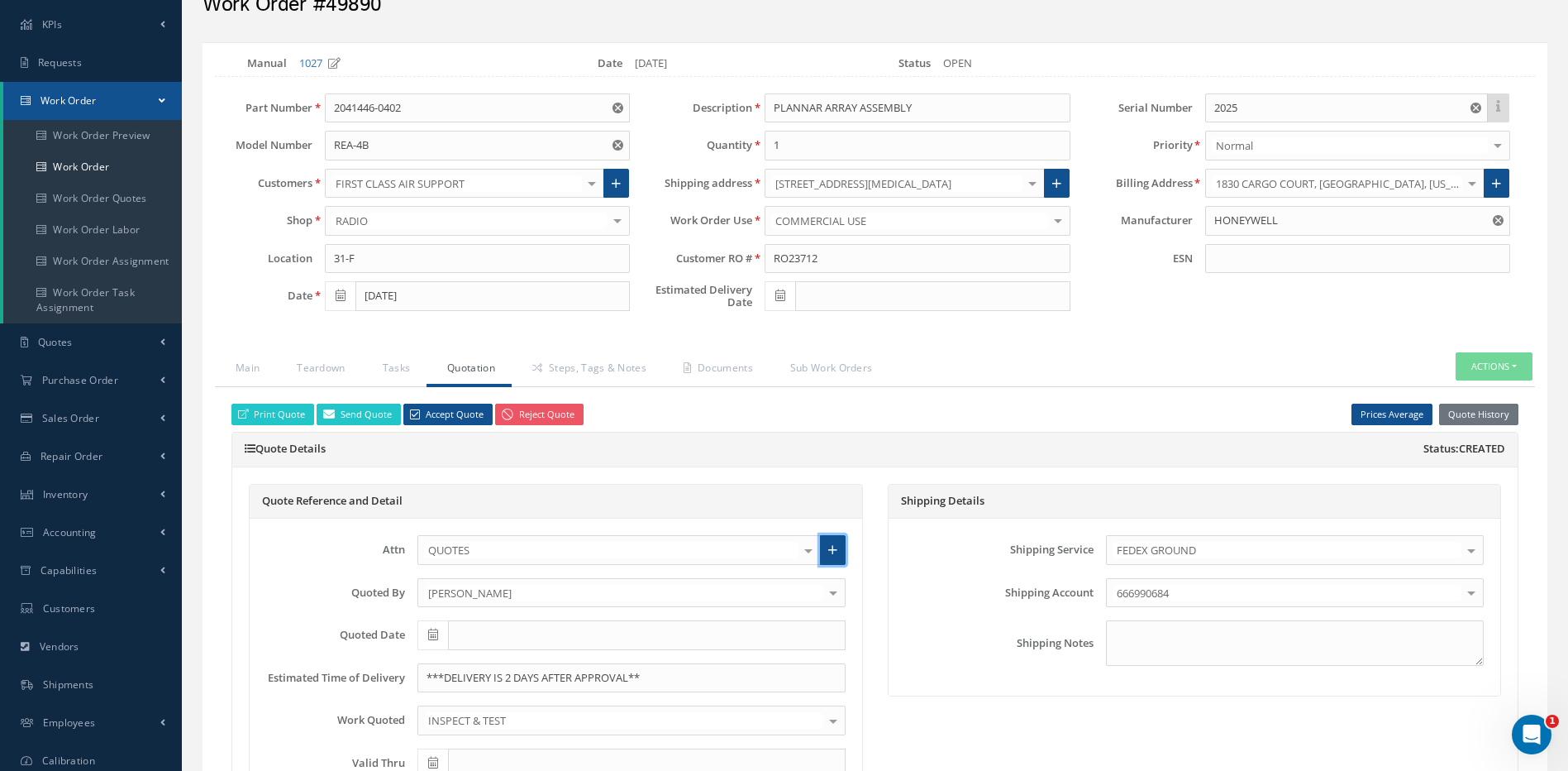
click at [829, 553] on icon at bounding box center [832, 549] width 10 height 11
radio input "true"
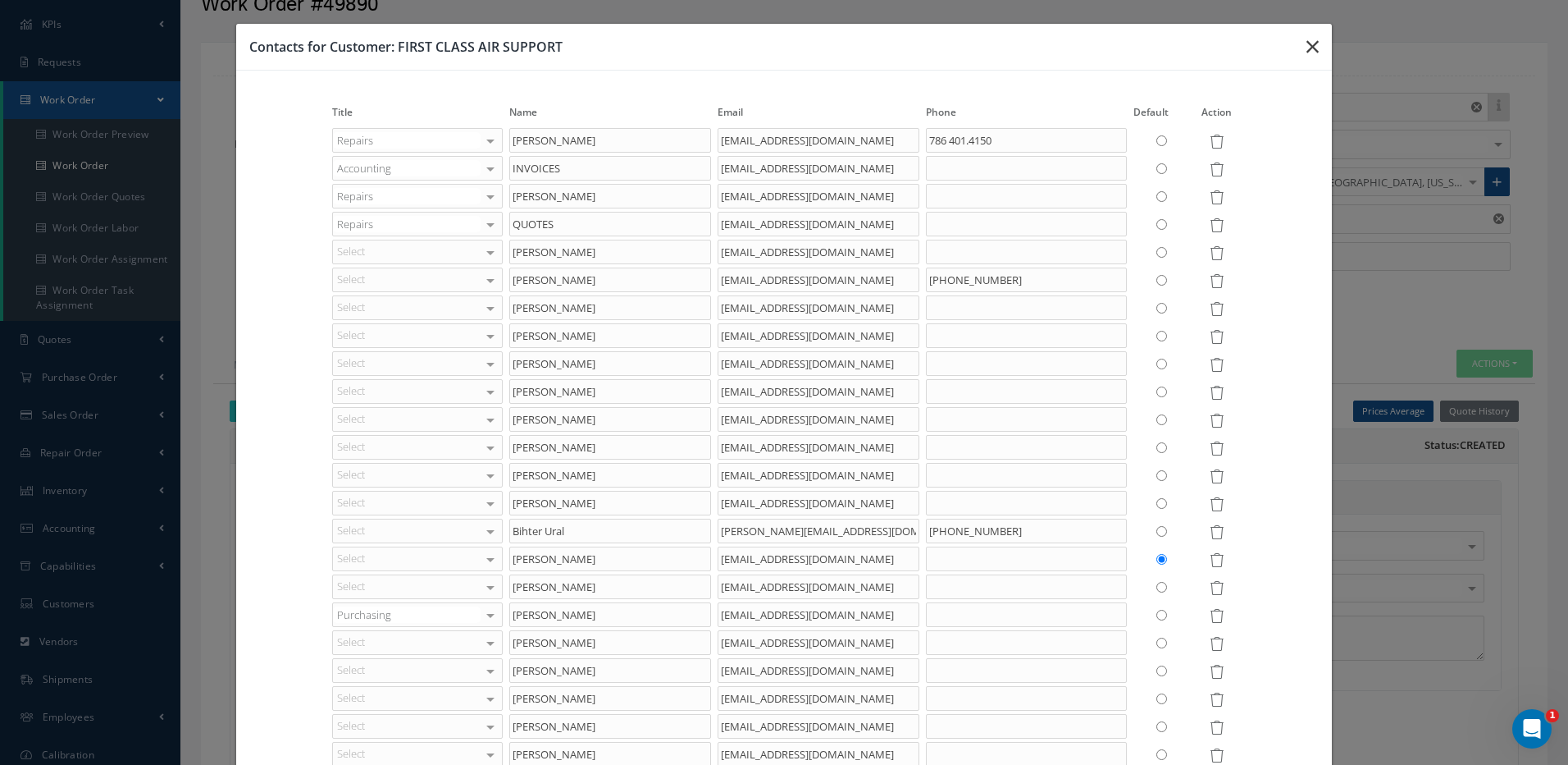
click at [1306, 45] on icon "button" at bounding box center [1312, 46] width 12 height 20
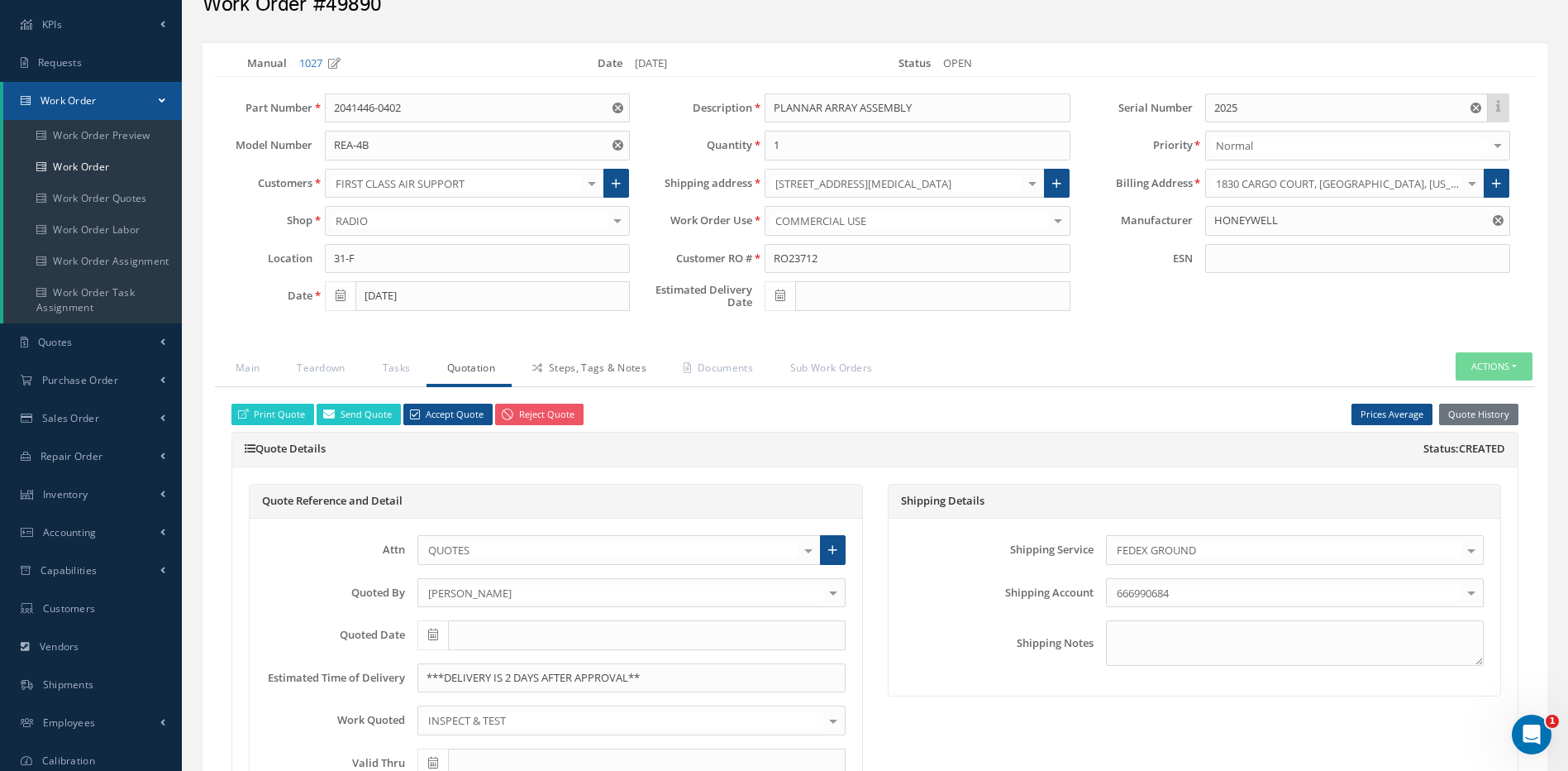
drag, startPoint x: 626, startPoint y: 374, endPoint x: 632, endPoint y: 383, distance: 10.8
click at [631, 382] on link "Steps, Tags & Notes" at bounding box center [586, 369] width 151 height 35
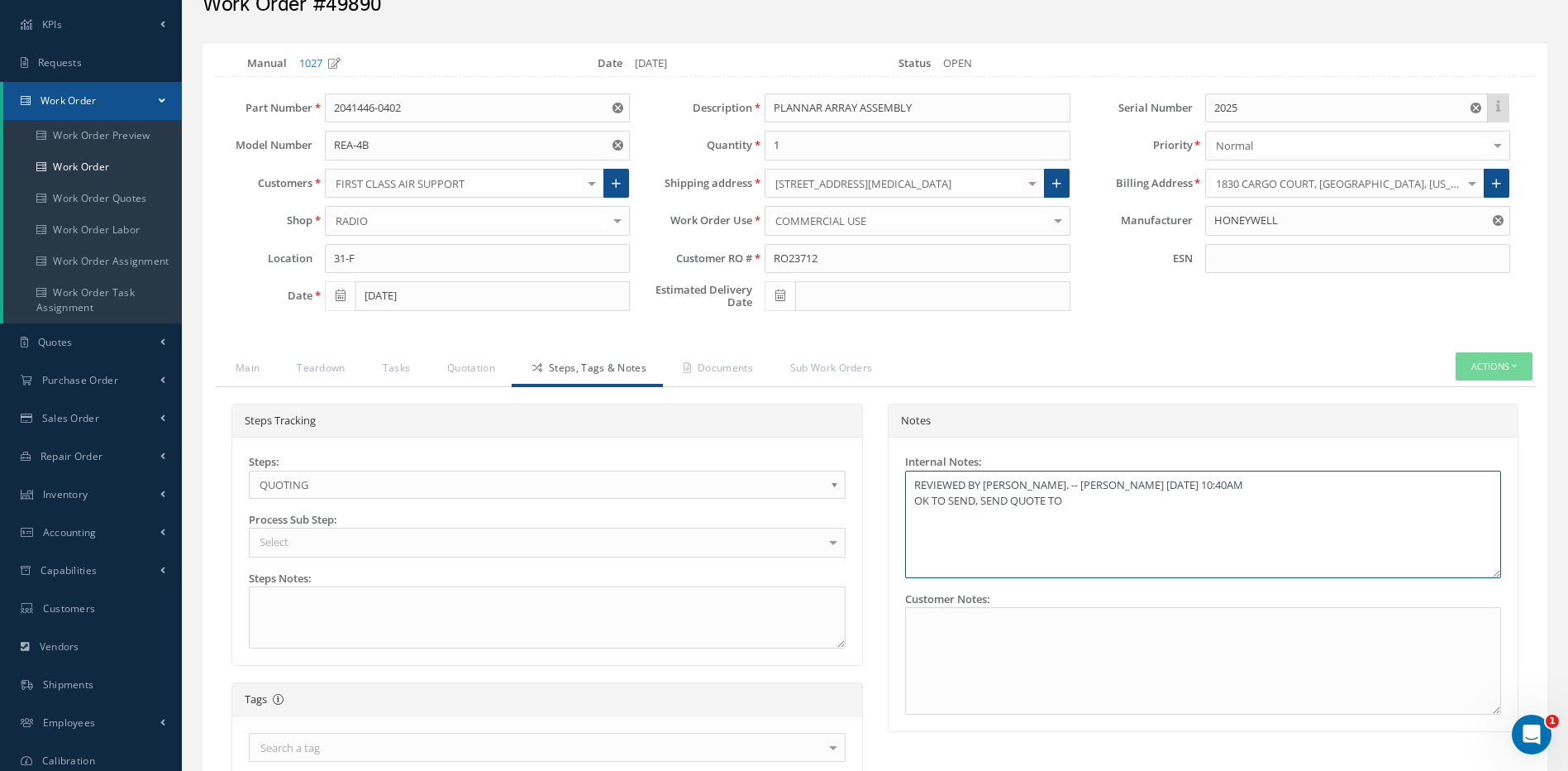
click at [1114, 505] on textarea "REVIEWED BY YUSMARY. -- YUSMARY PADRON 09/29/2025 10:40AM OK TO SEND, SEND QUOT…" at bounding box center [1203, 524] width 597 height 107
type textarea "REVIEWED BY YUSMARY. -- YUSMARY PADRON 09/29/2025 10:40AM OK TO SEND, SEND QUOT…"
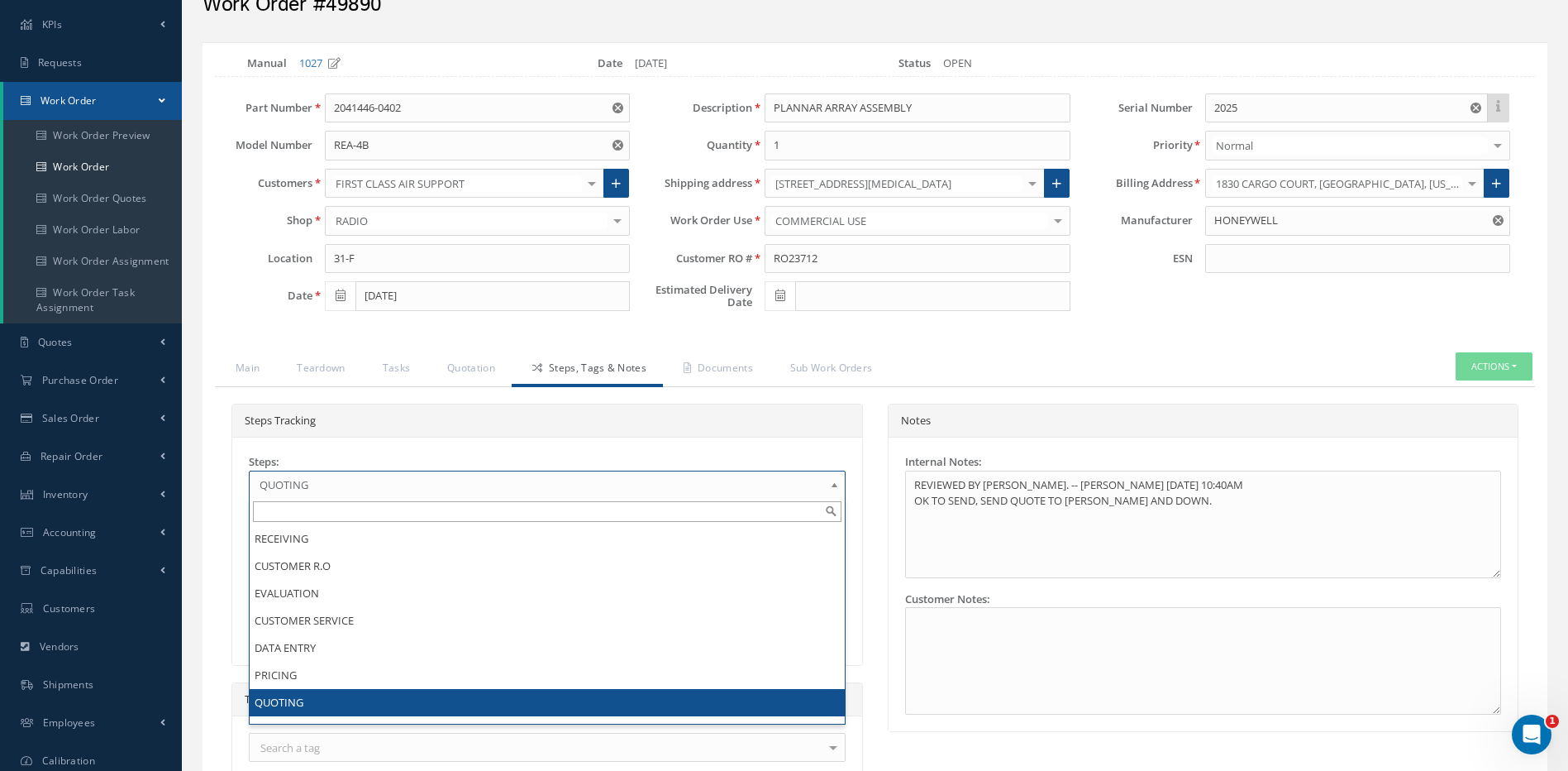
click at [827, 484] on link "QUOTING" at bounding box center [547, 485] width 597 height 29
click at [852, 433] on div "Steps Tracking" at bounding box center [546, 421] width 630 height 34
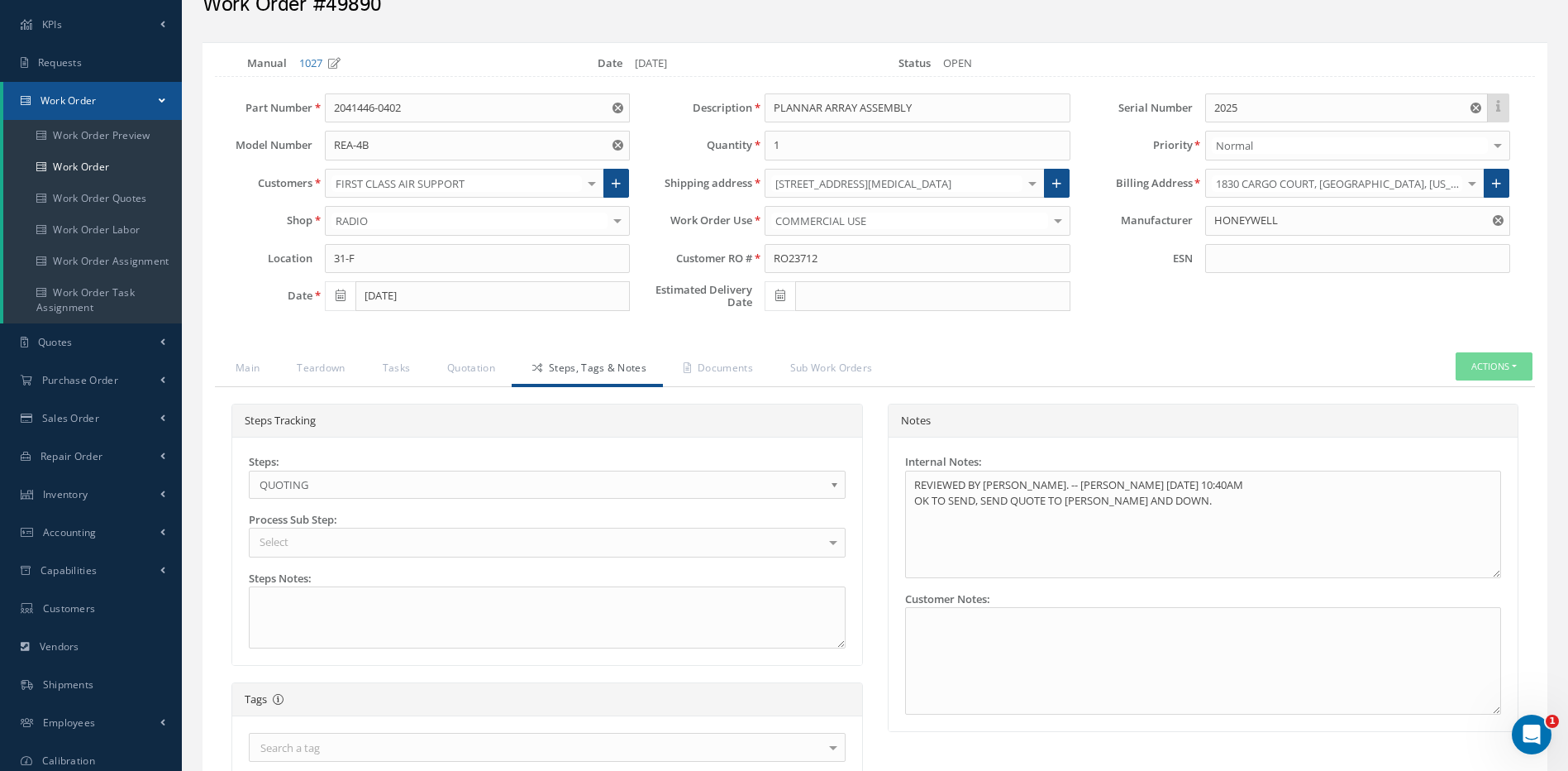
click at [832, 485] on b at bounding box center [837, 489] width 15 height 27
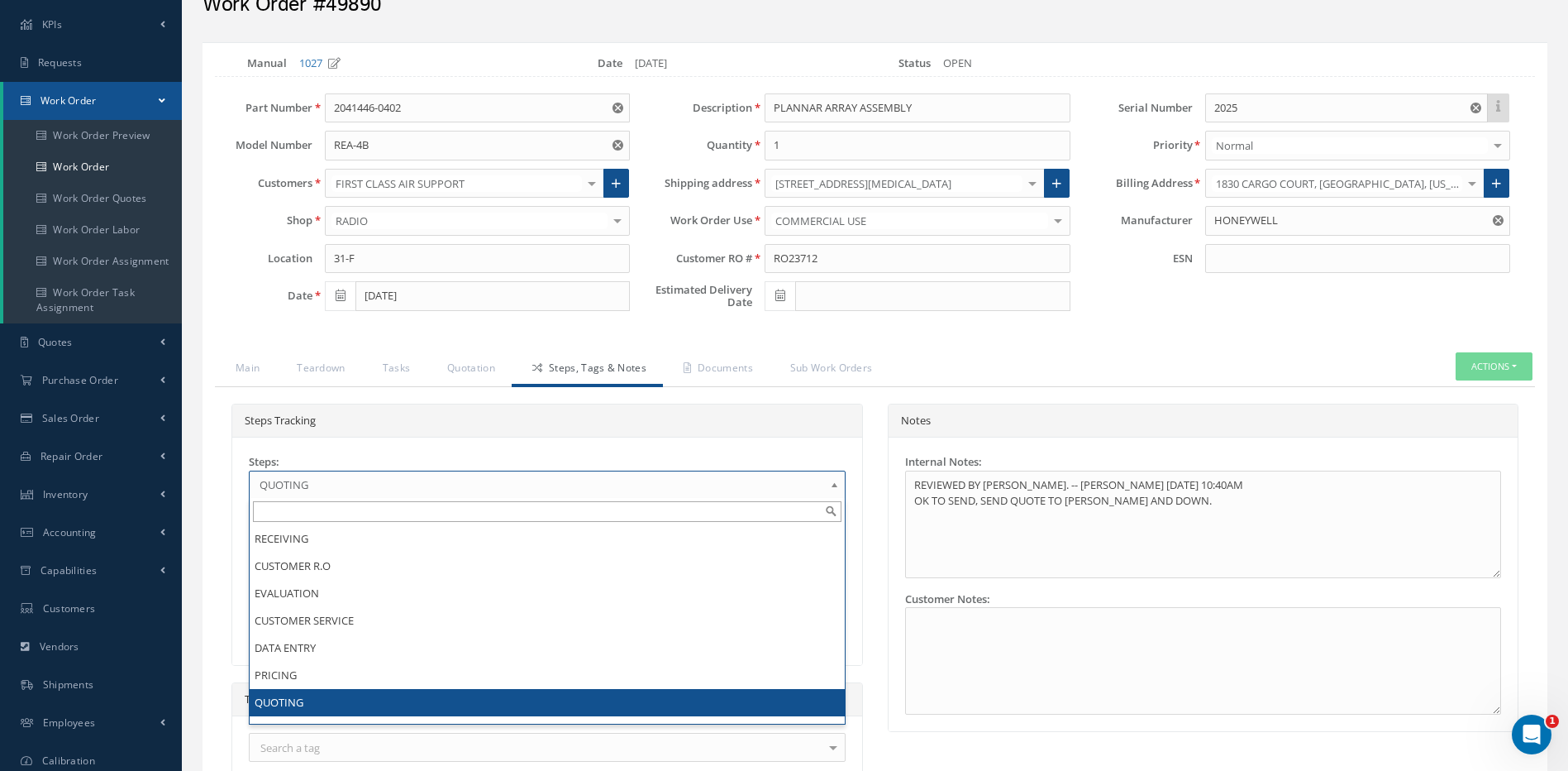
click at [839, 429] on div "Steps Tracking" at bounding box center [546, 421] width 630 height 34
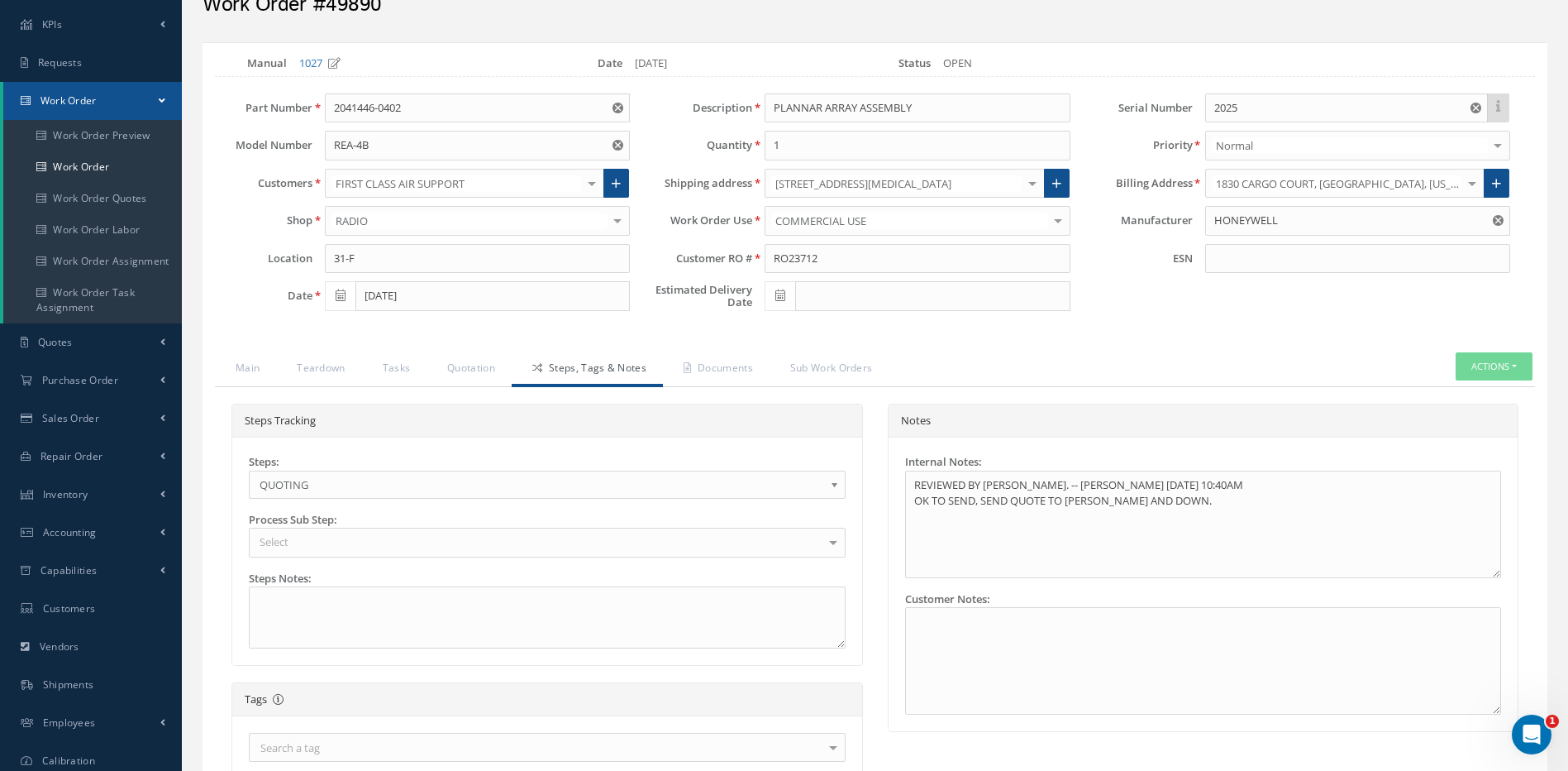
click at [832, 481] on b at bounding box center [837, 489] width 15 height 27
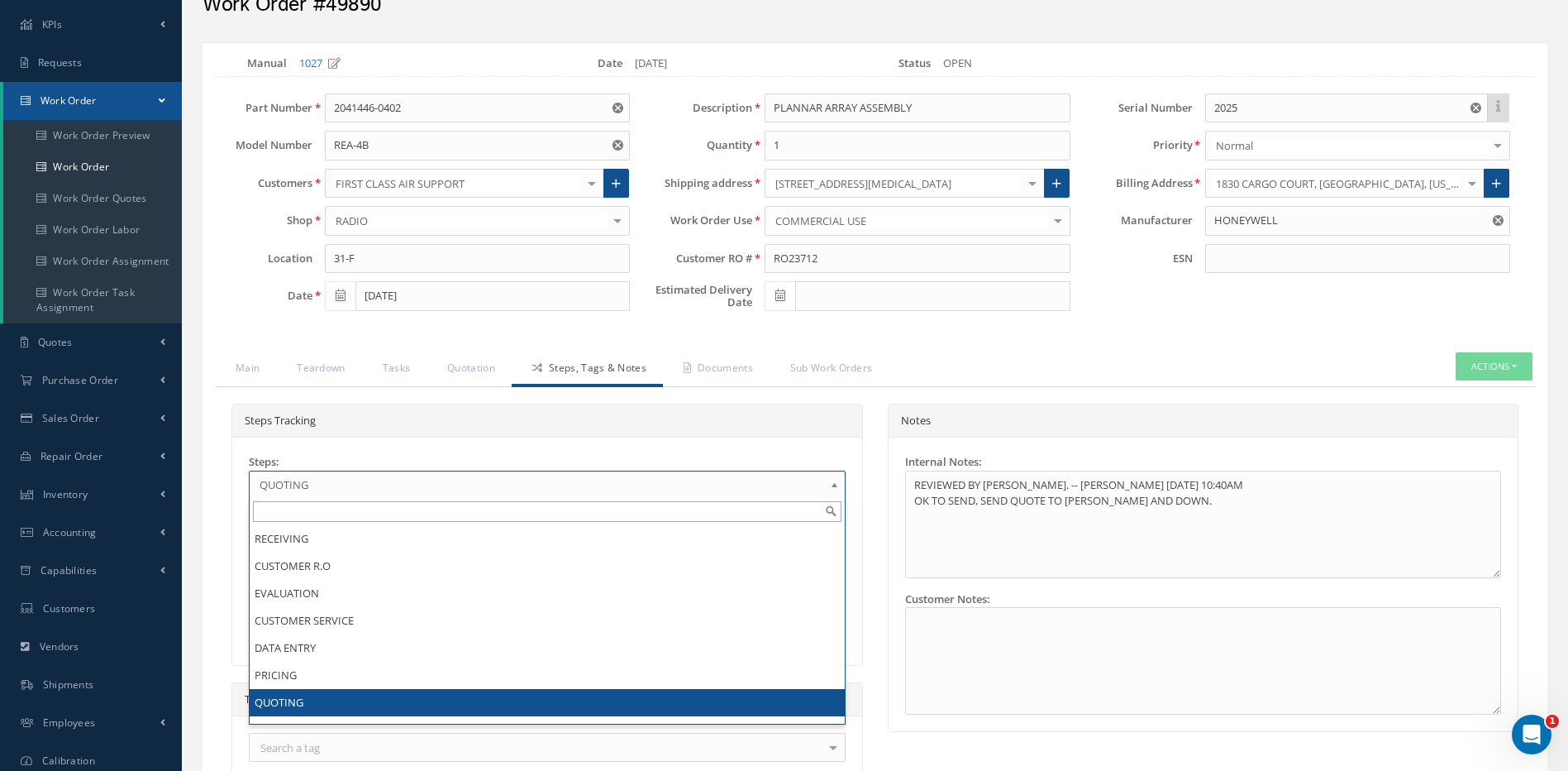
click at [832, 481] on b at bounding box center [837, 489] width 15 height 27
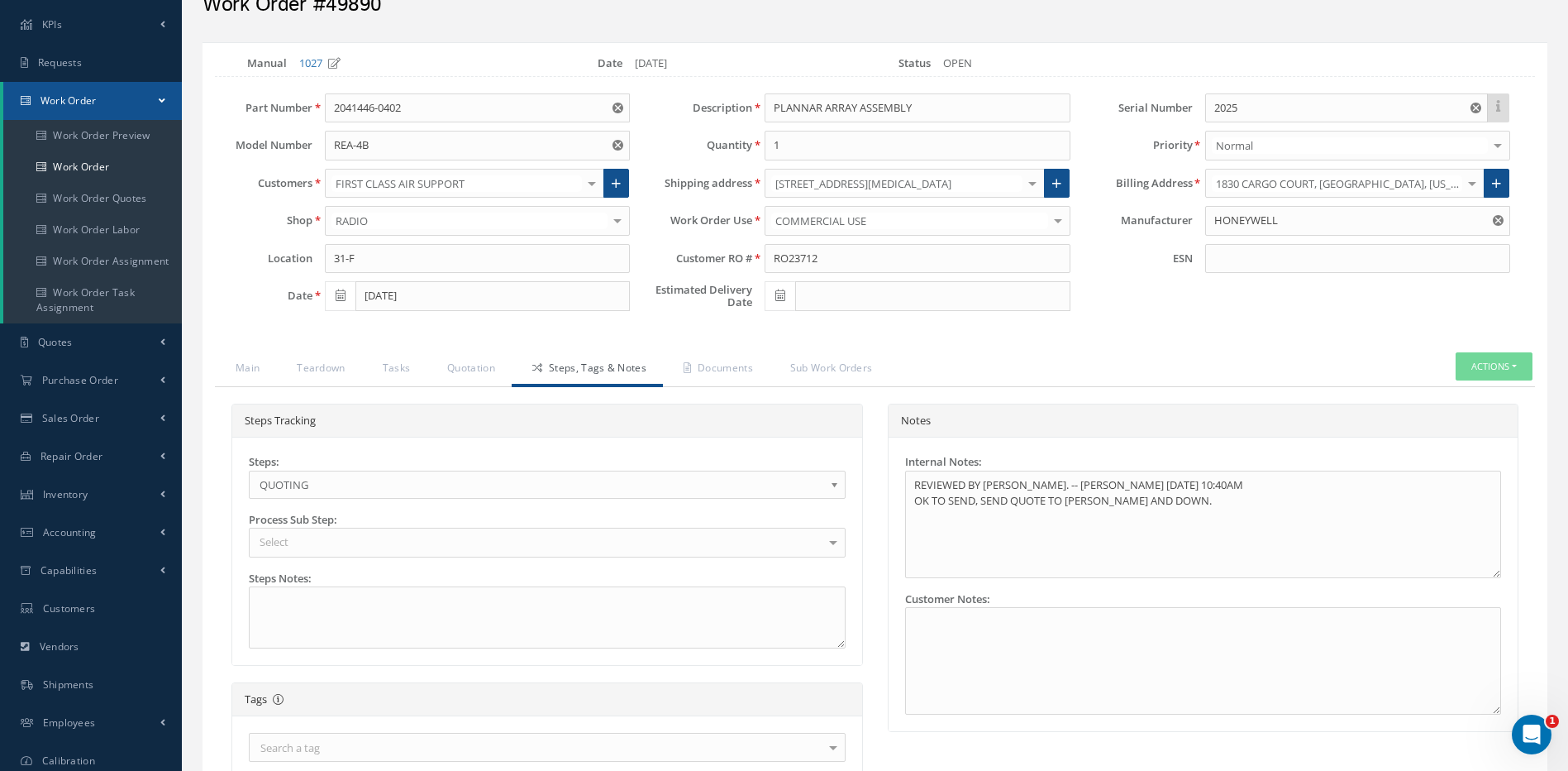
click at [839, 418] on div "Steps Tracking" at bounding box center [546, 421] width 630 height 34
click at [468, 370] on link "Quotation" at bounding box center [469, 369] width 86 height 35
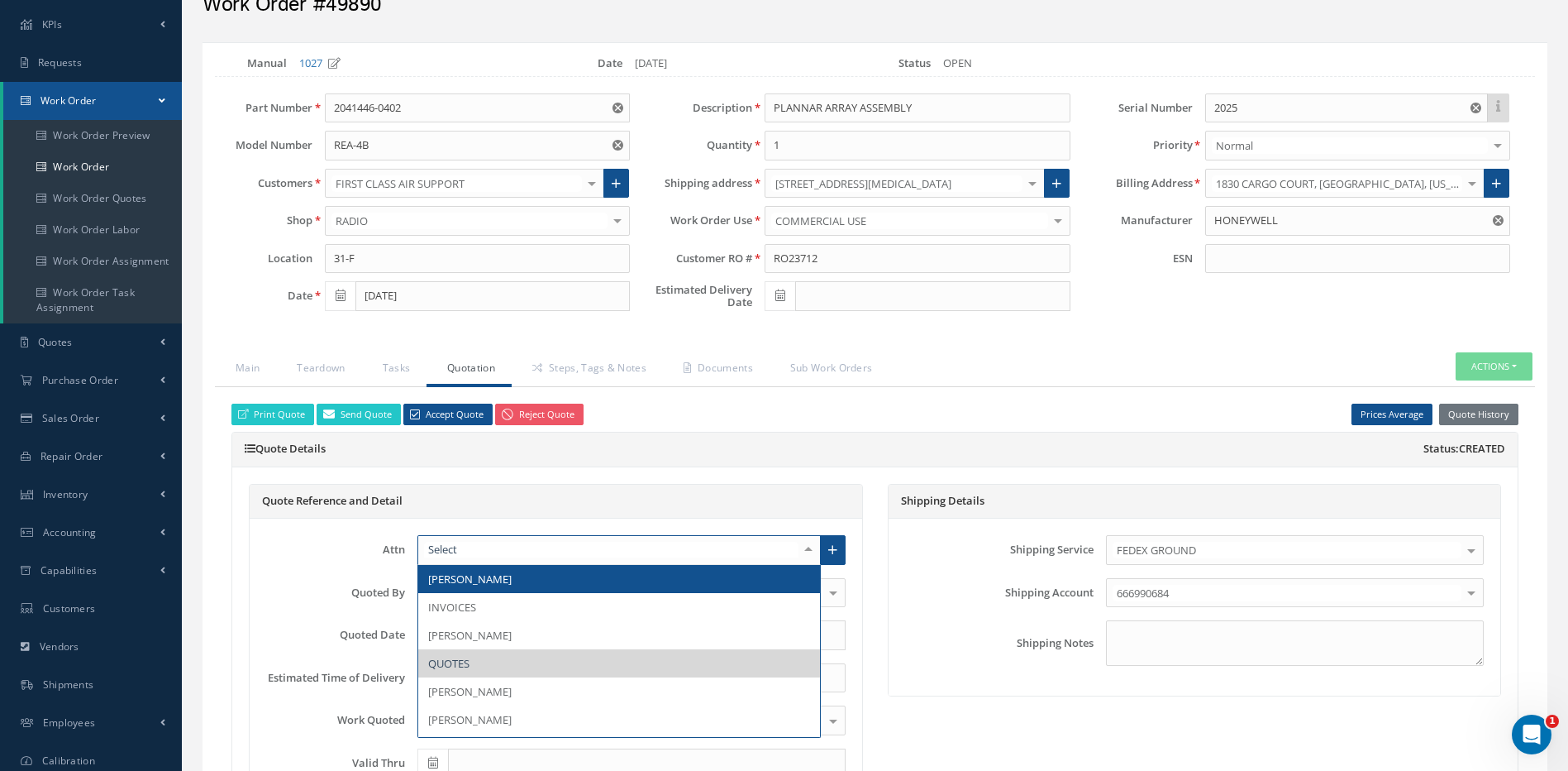
click at [809, 550] on div at bounding box center [808, 549] width 23 height 28
click at [837, 549] on link at bounding box center [832, 549] width 26 height 29
radio input "true"
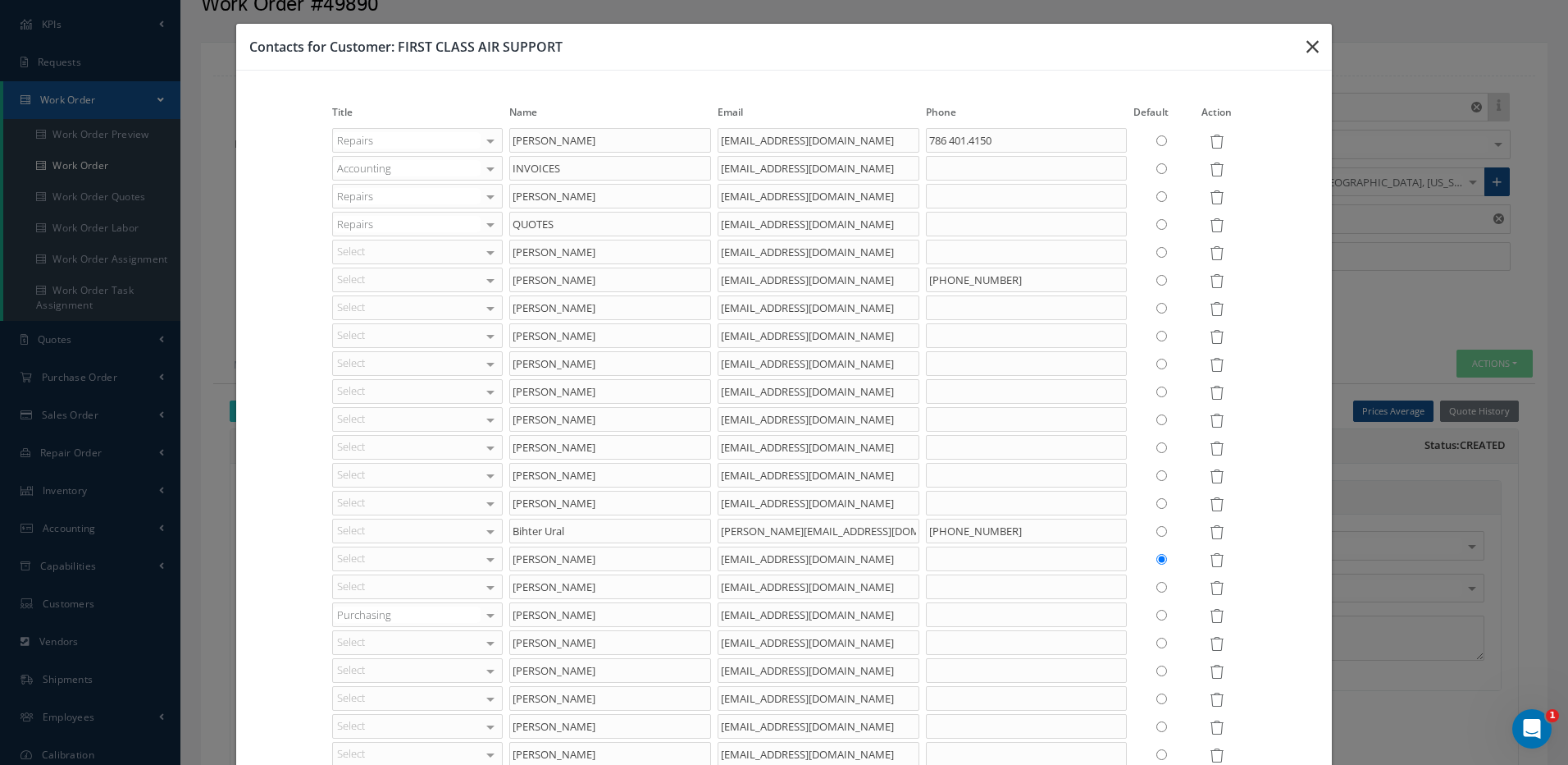
click at [1306, 39] on icon "button" at bounding box center [1312, 46] width 12 height 20
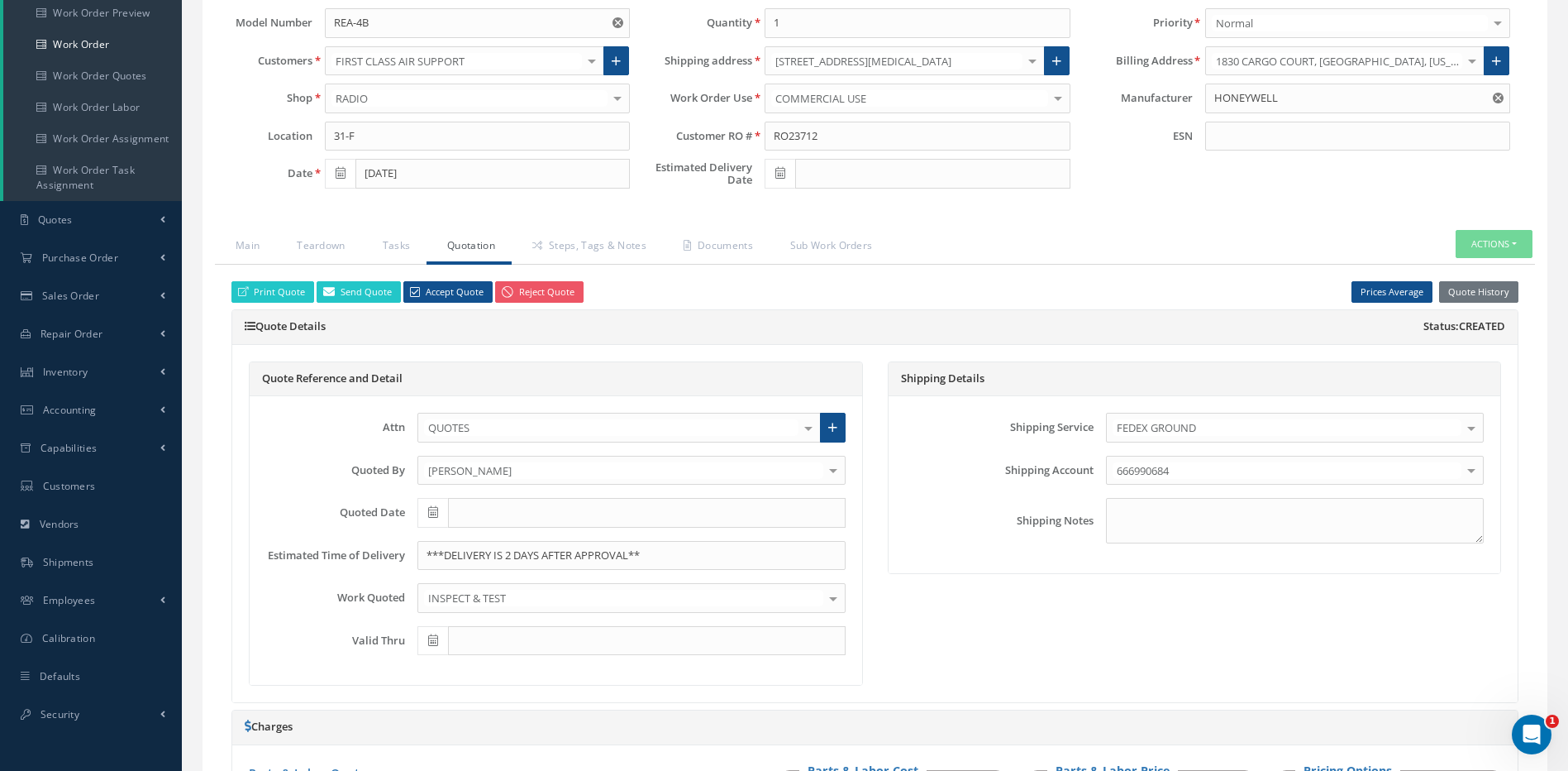
scroll to position [248, 0]
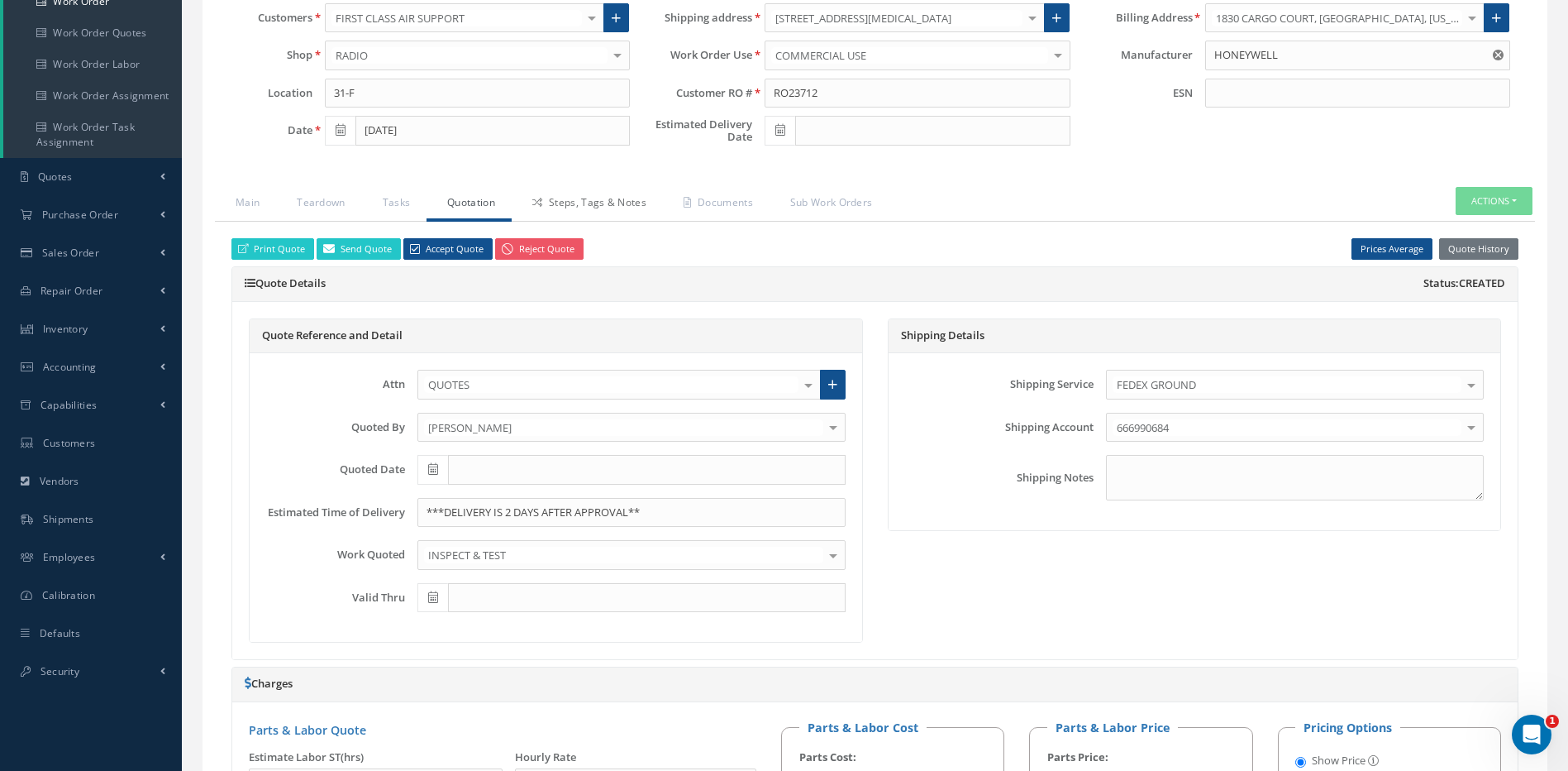
click at [558, 202] on link "Steps, Tags & Notes" at bounding box center [586, 204] width 151 height 35
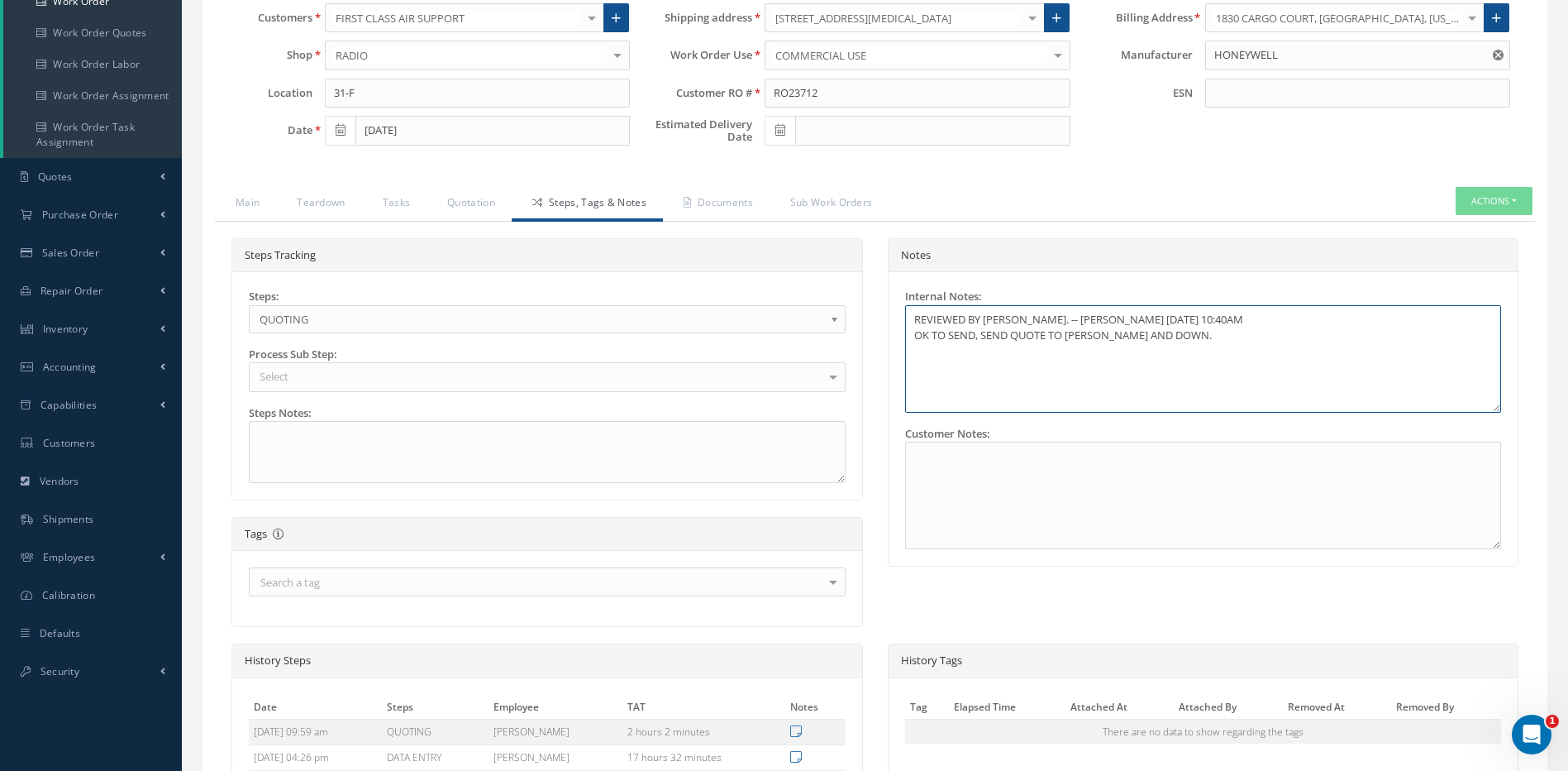
click at [1200, 334] on textarea "REVIEWED BY YUSMARY. -- YUSMARY PADRON 09/29/2025 10:40AM OK TO SEND, SEND QUOT…" at bounding box center [1203, 358] width 597 height 107
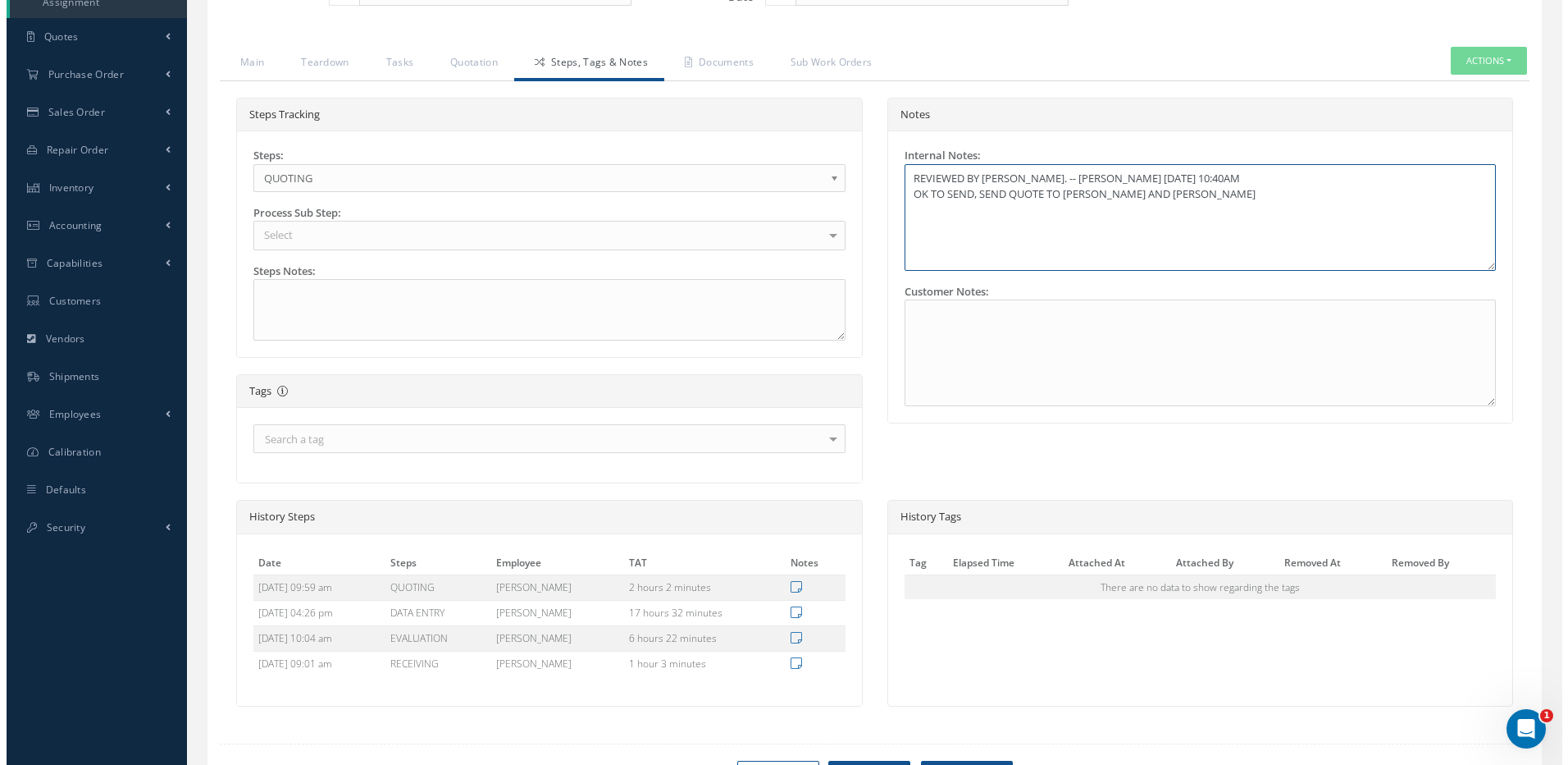
scroll to position [475, 0]
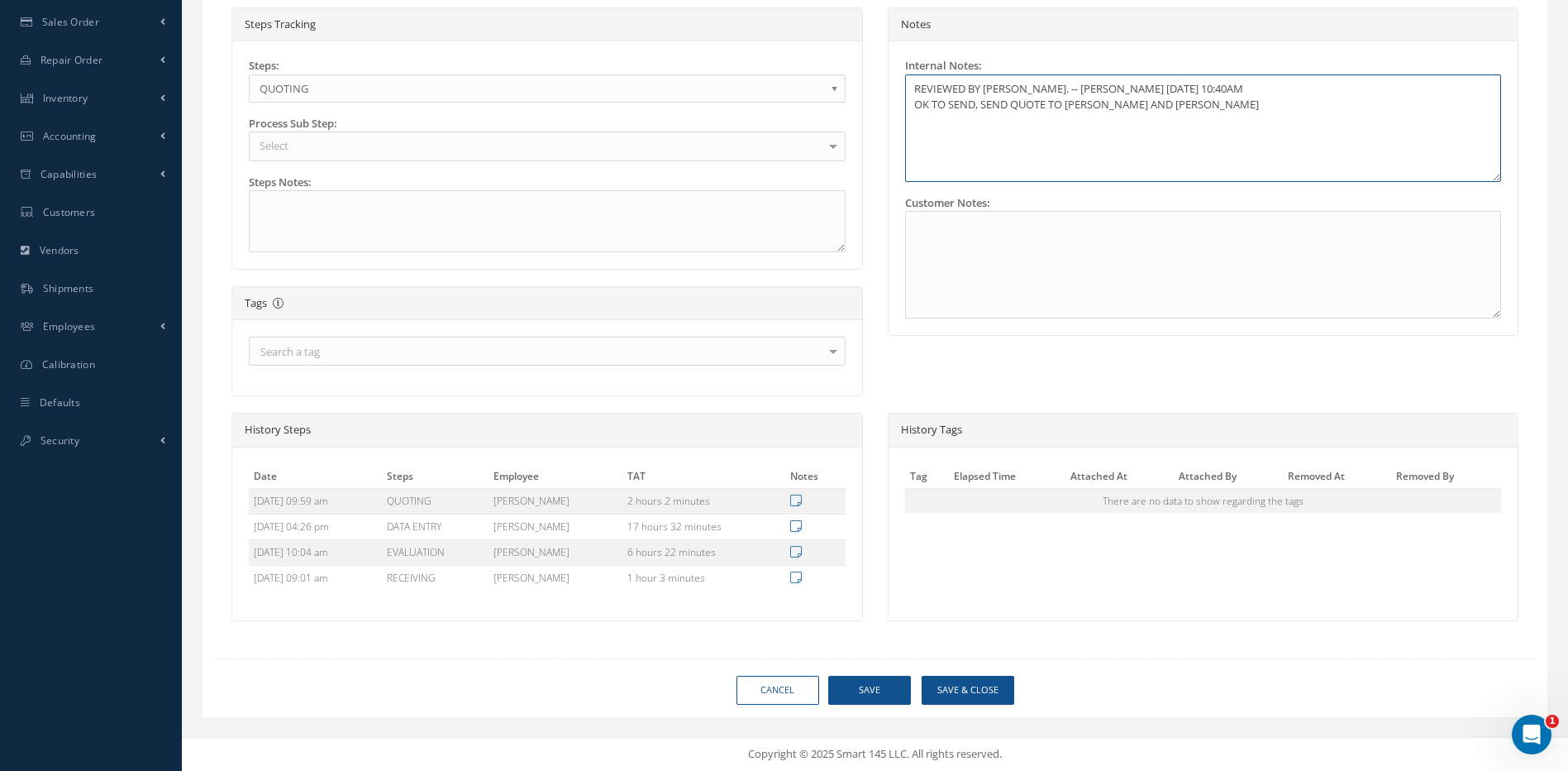
type textarea "REVIEWED BY YUSMARY. -- YUSMARY PADRON 09/29/2025 10:40AM OK TO SEND, SEND QUOT…"
click at [980, 694] on button "Save & Close" at bounding box center [967, 690] width 92 height 29
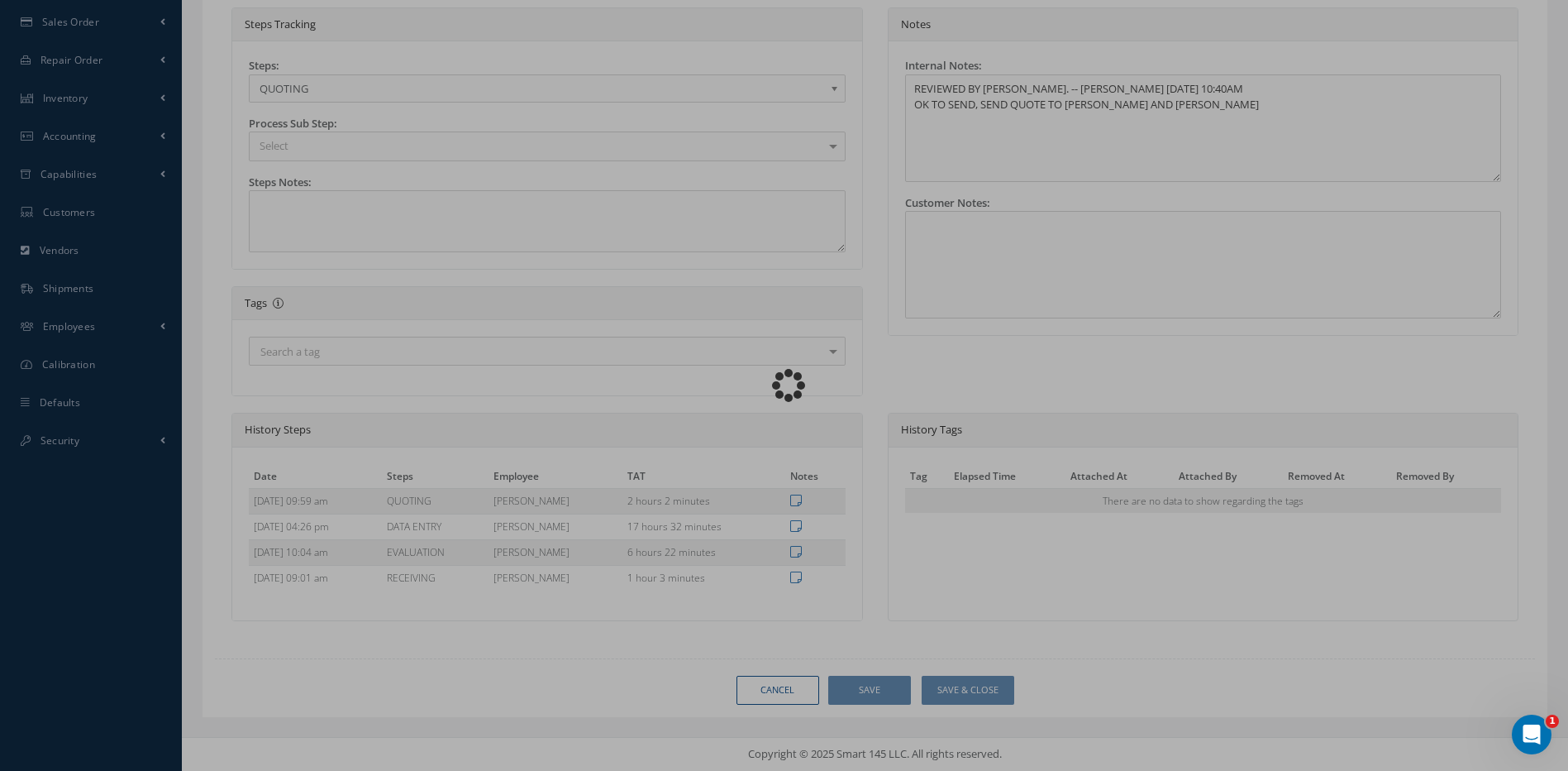
type textarea "REVIEWED BY YUSMARY. -- YUSMARY PADRON 09/29/2025 10:40AM OK TO SEND, SEND QUOT…"
type input "HONEYWELL"
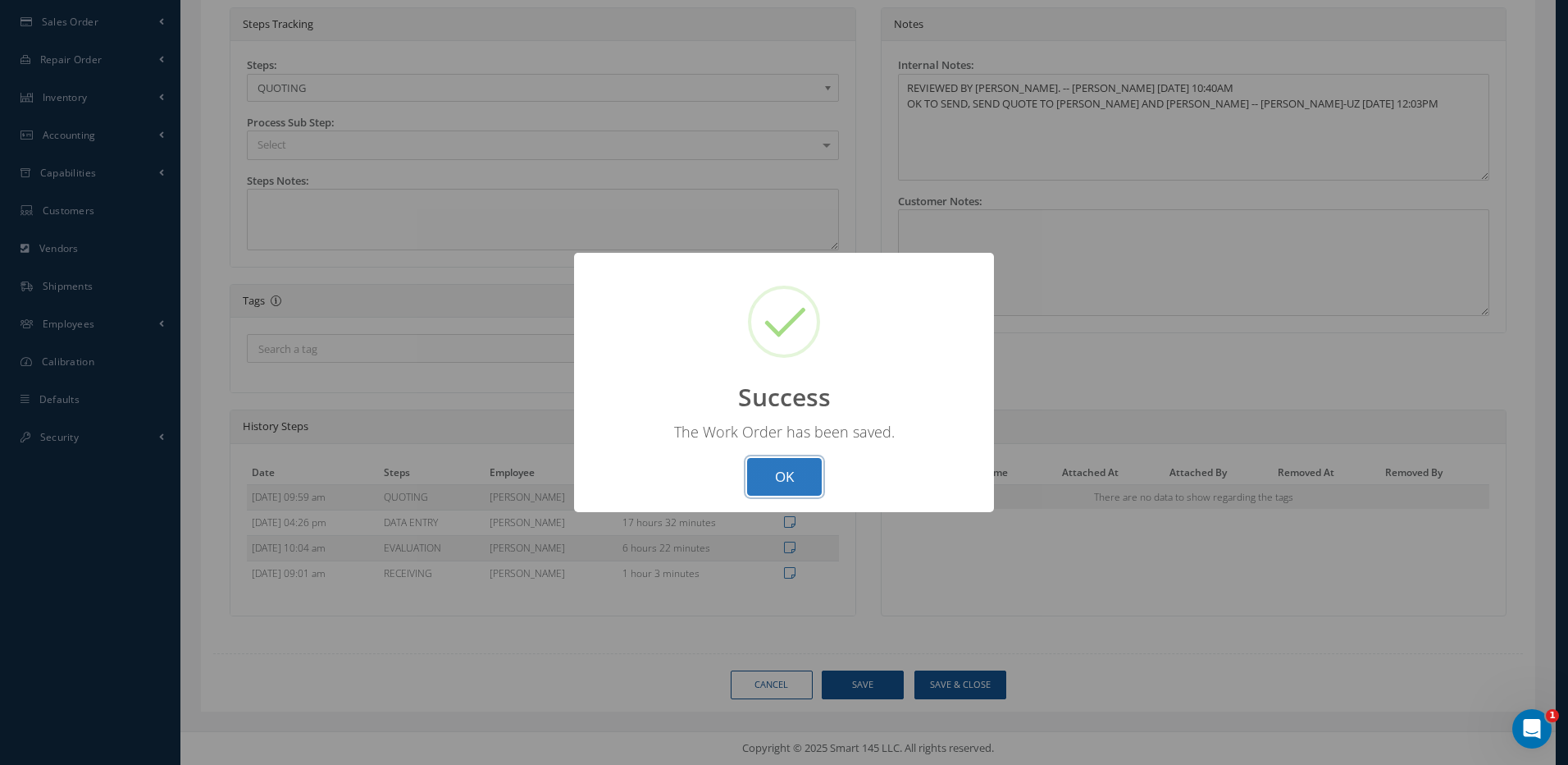
click at [791, 472] on button "OK" at bounding box center [784, 476] width 74 height 39
select select "25"
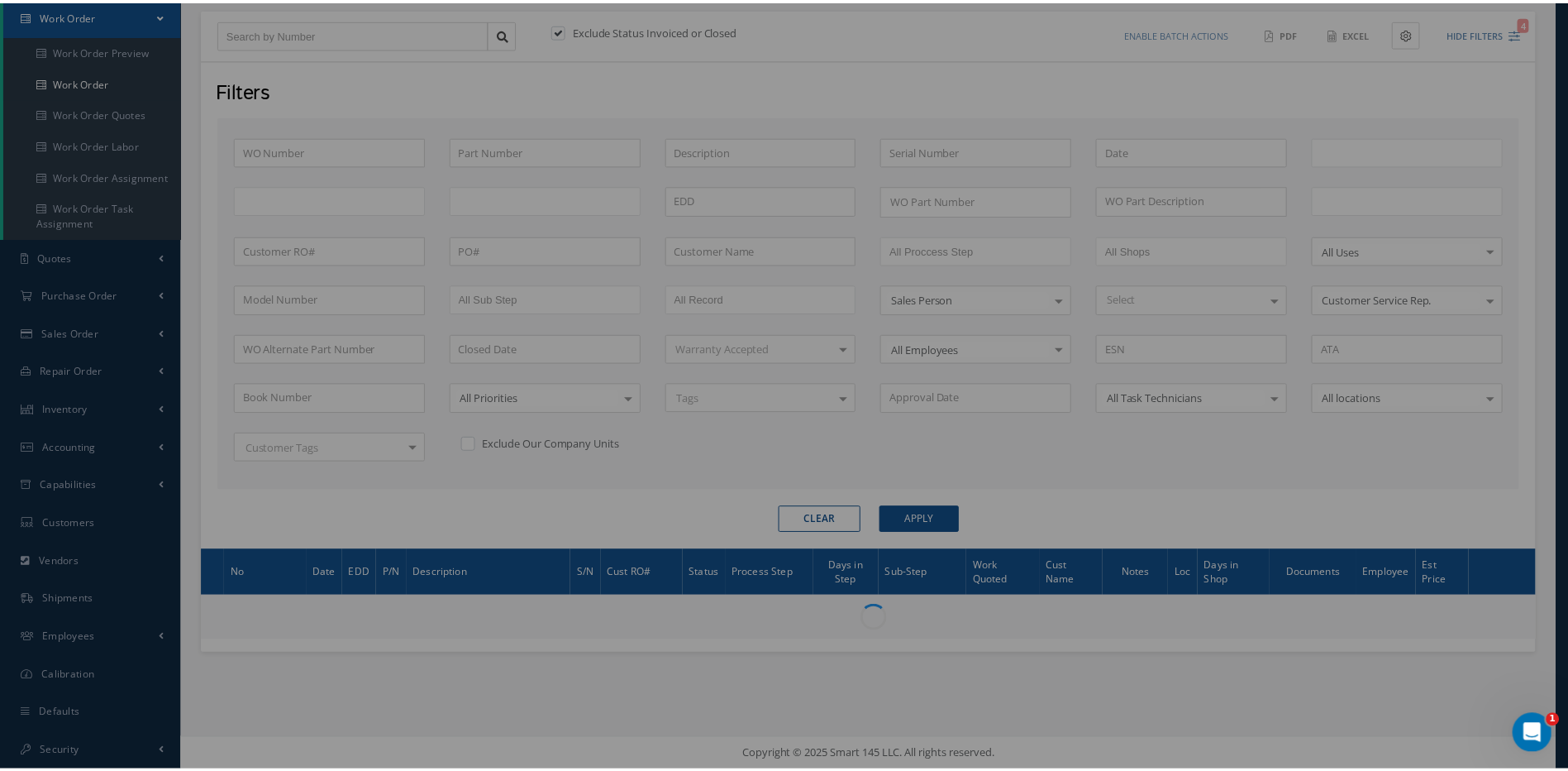
scroll to position [168, 0]
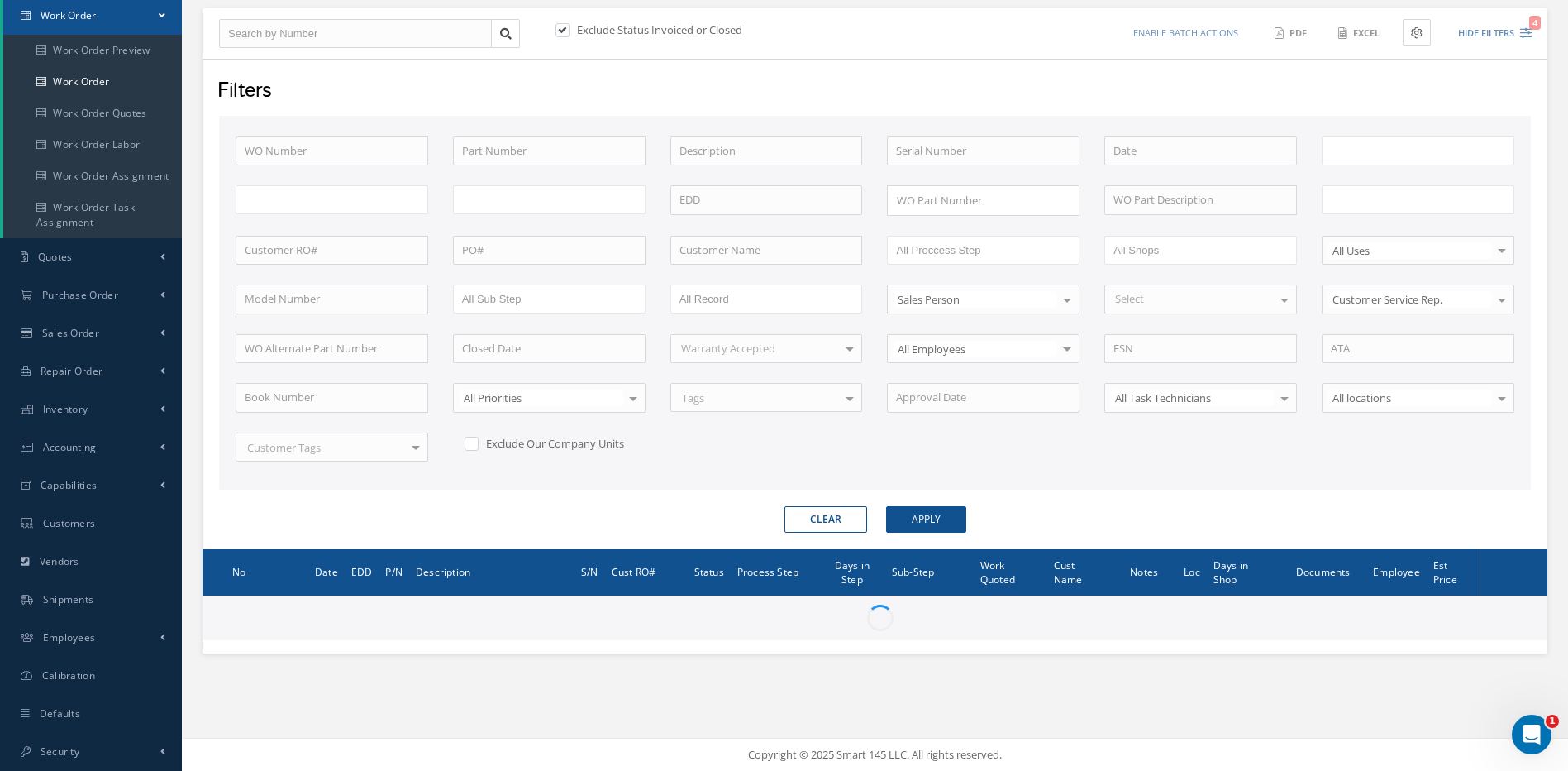
type input "All Work Request"
type input "All Work Performed"
type input "All Status"
type input "WO Part Status"
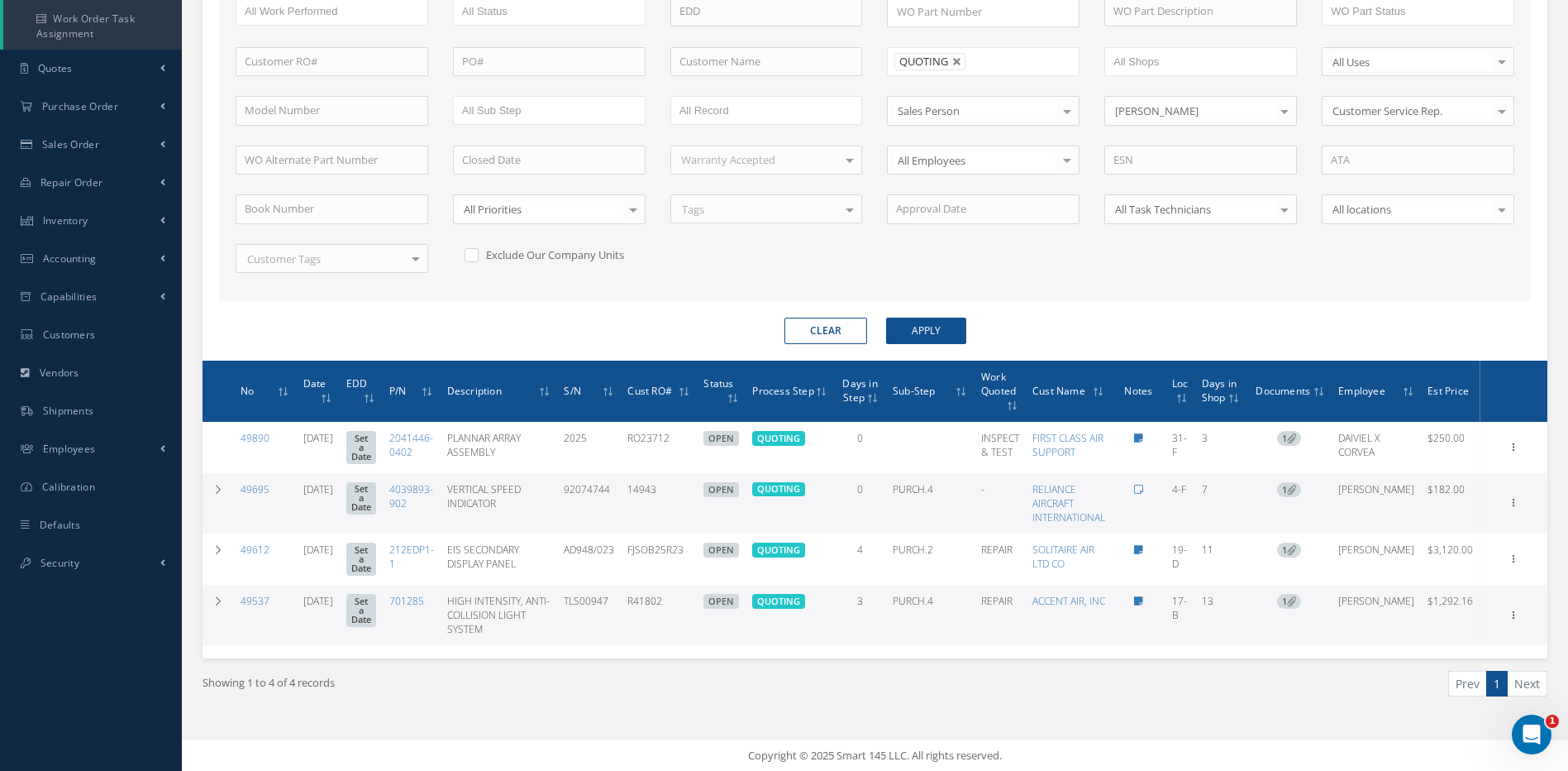
scroll to position [357, 0]
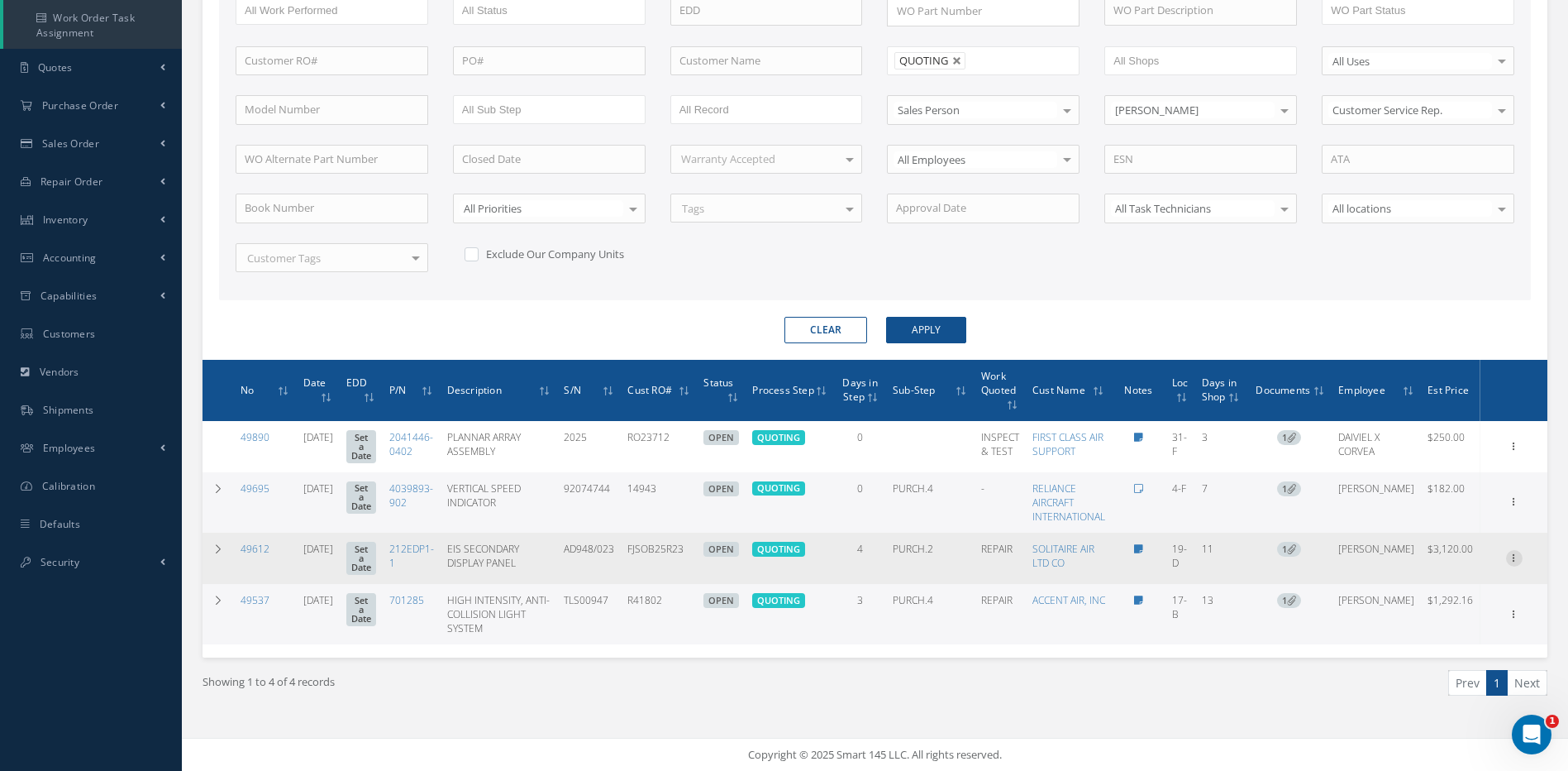
click at [1506, 554] on icon at bounding box center [1514, 556] width 16 height 13
click at [1404, 586] on link "Edit" at bounding box center [1437, 585] width 130 height 22
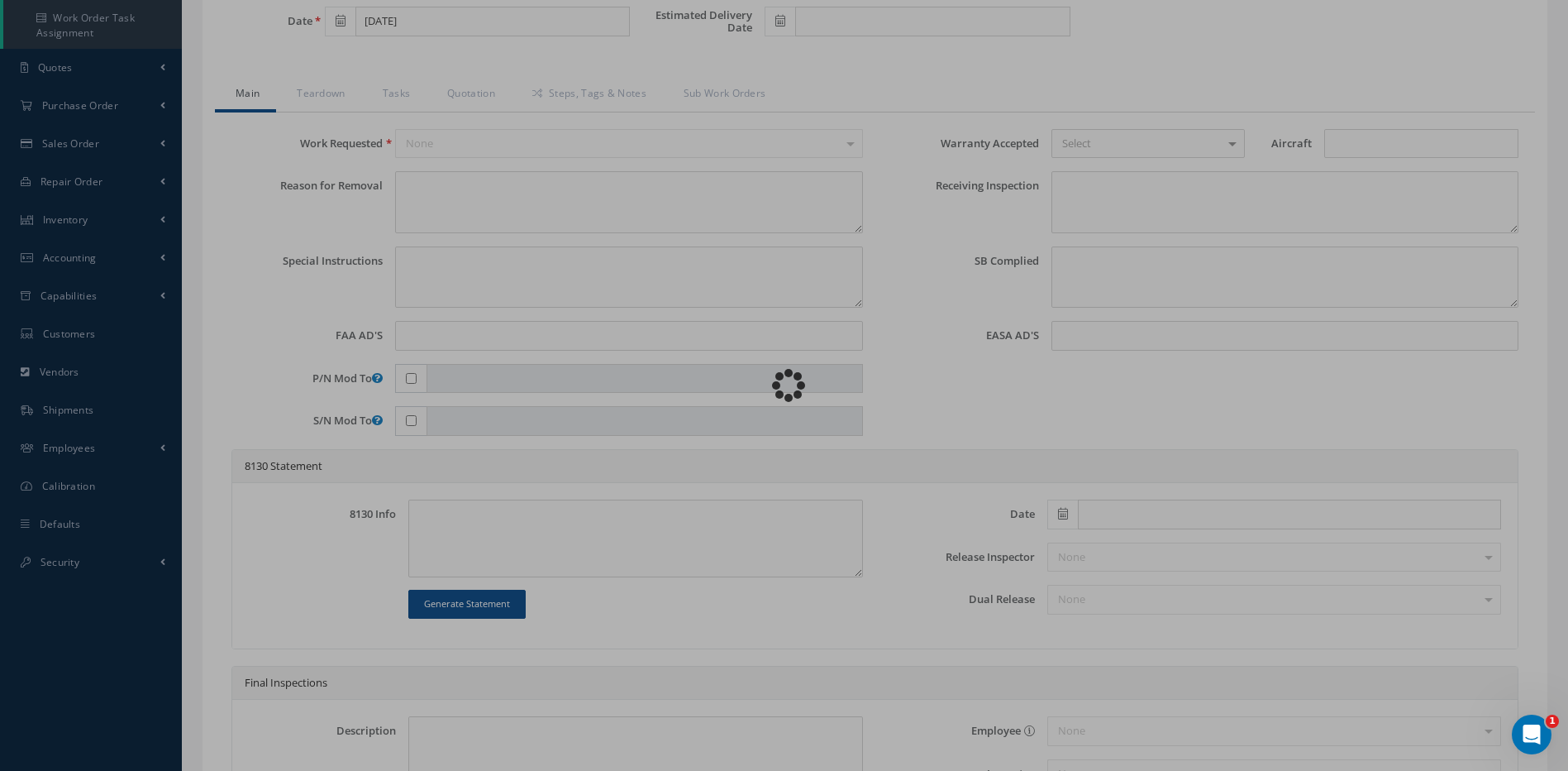
type input "212EDP1-1"
type input "19-D"
type input "[DATE]"
type input "EIS SECONDARY DISPLAY PANEL"
type input "FJSOB25R23"
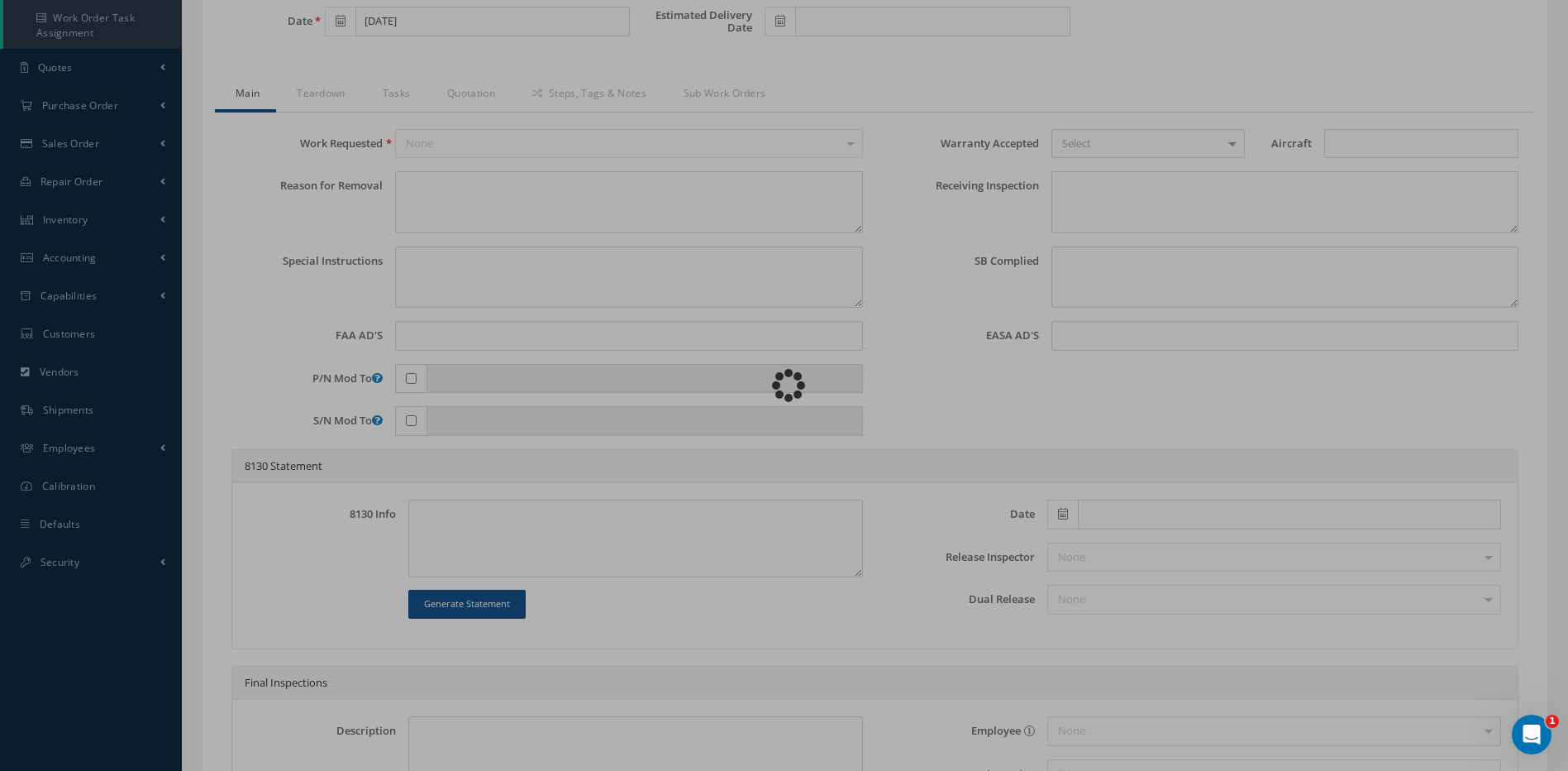
type input "AD948/023"
type textarea "UNIT RECEIVED WITH SN: AD9481023, CORRECT SN: AD948/023"
type textarea "PLEASE SEE R.O. FOR DETAILS"
type textarea "NO VISUAL DAMAGE"
type textarea "VERIFIED PART NUMBER, SERIAL NUMBER AND R.O."
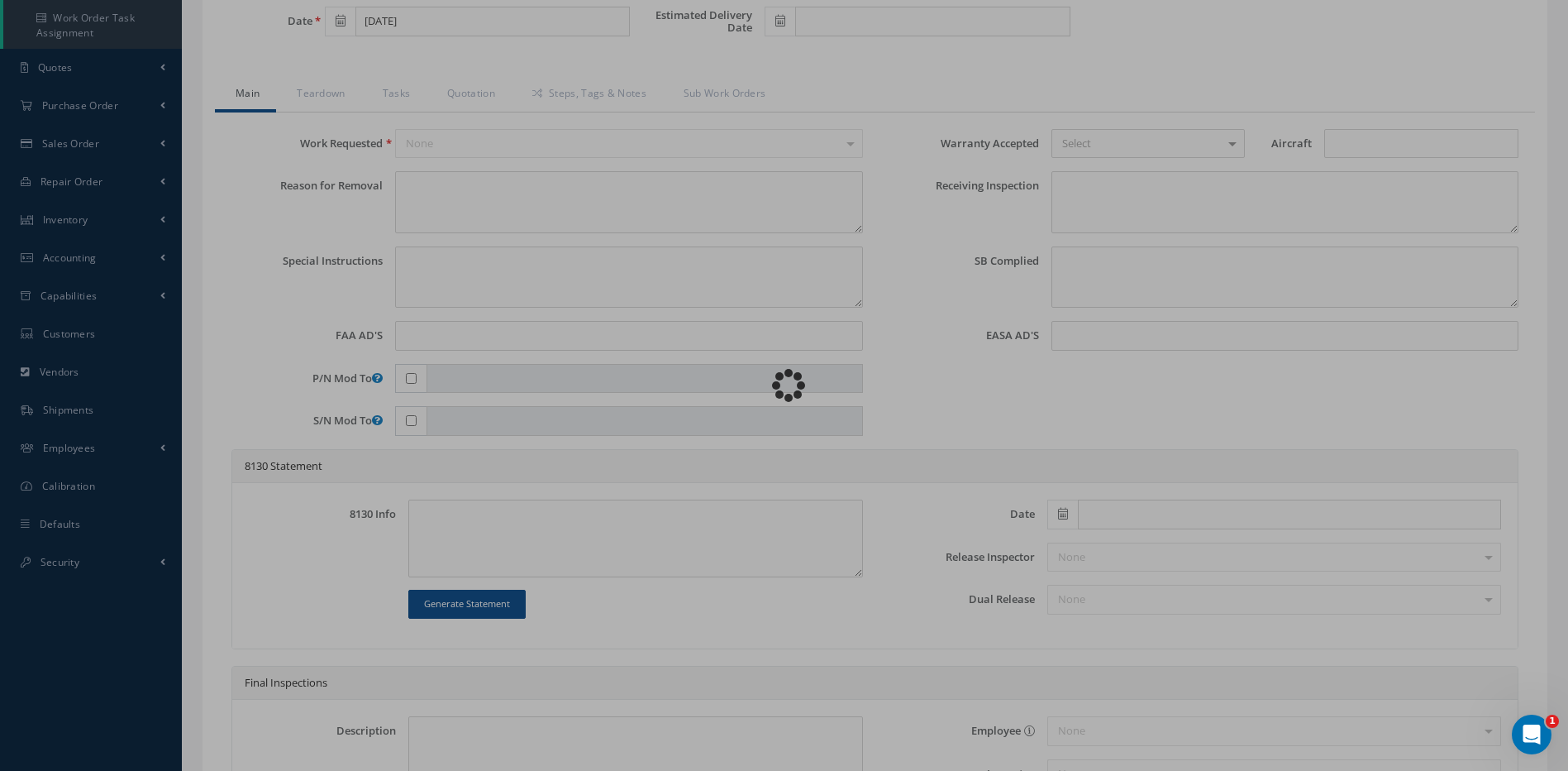
type input "09/23/2025"
checkbox input "true"
type textarea "UNIT FAILED FUNCTIONAL TEST."
type input "09/23/2025"
checkbox input "false"
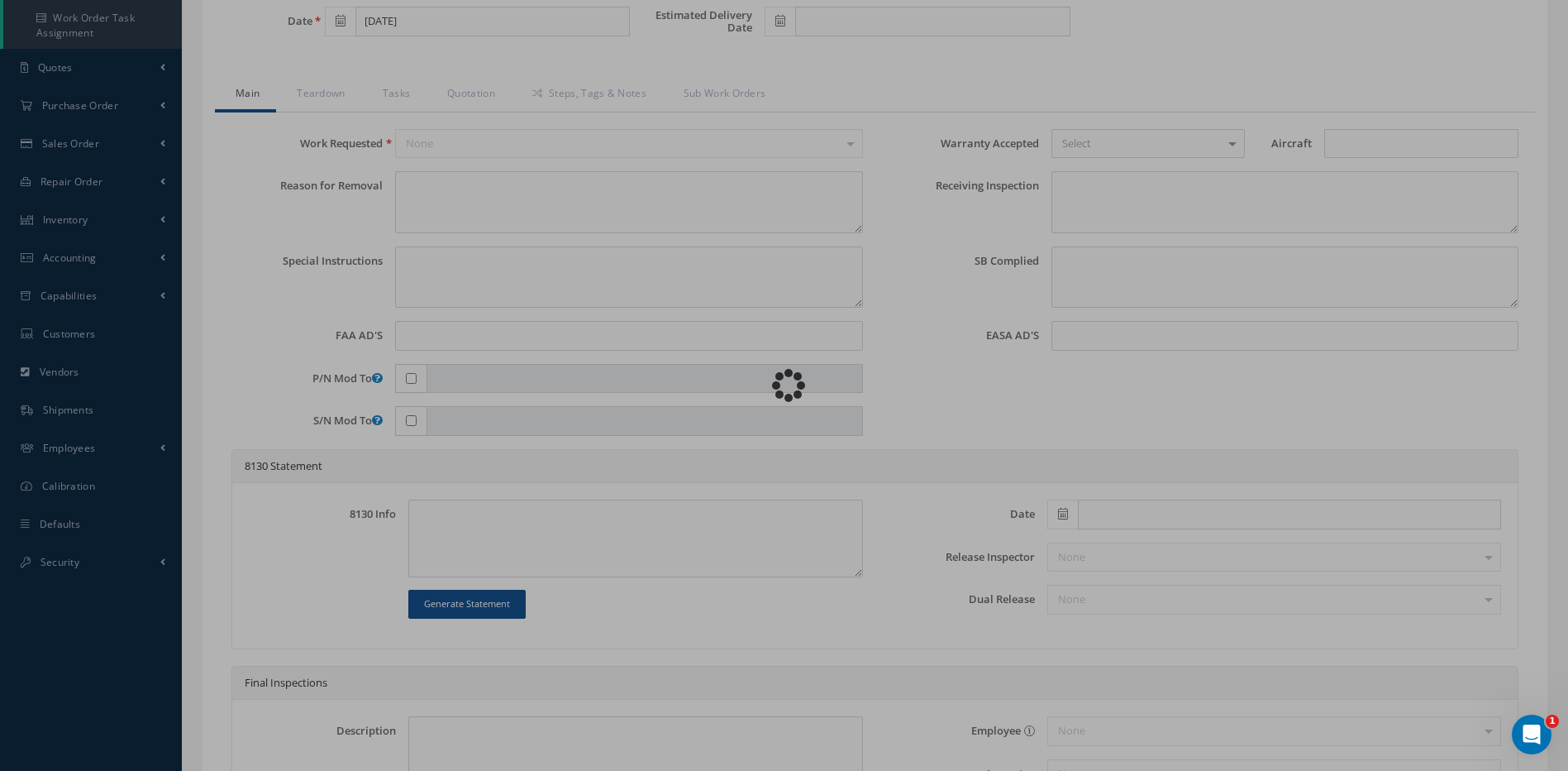
type textarea "N/A."
type input "09/23/2025"
type textarea "DISASSEMBLED UNIT AS REQUIRED FOR INSPECTION AND TROUBLESHOOTING. INSPECTION RE…"
type input "09/23/2025"
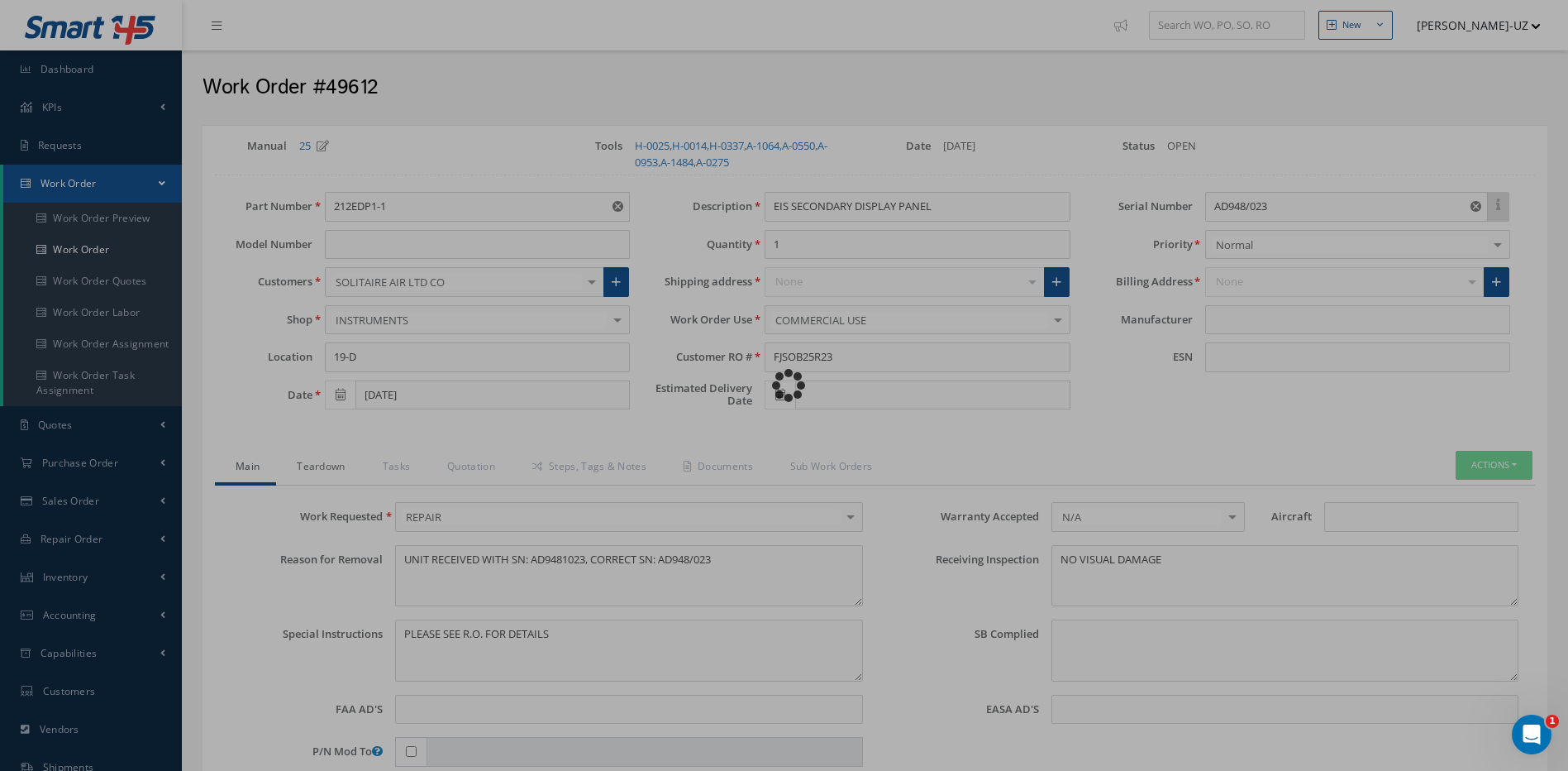
type input "GE AVIATION"
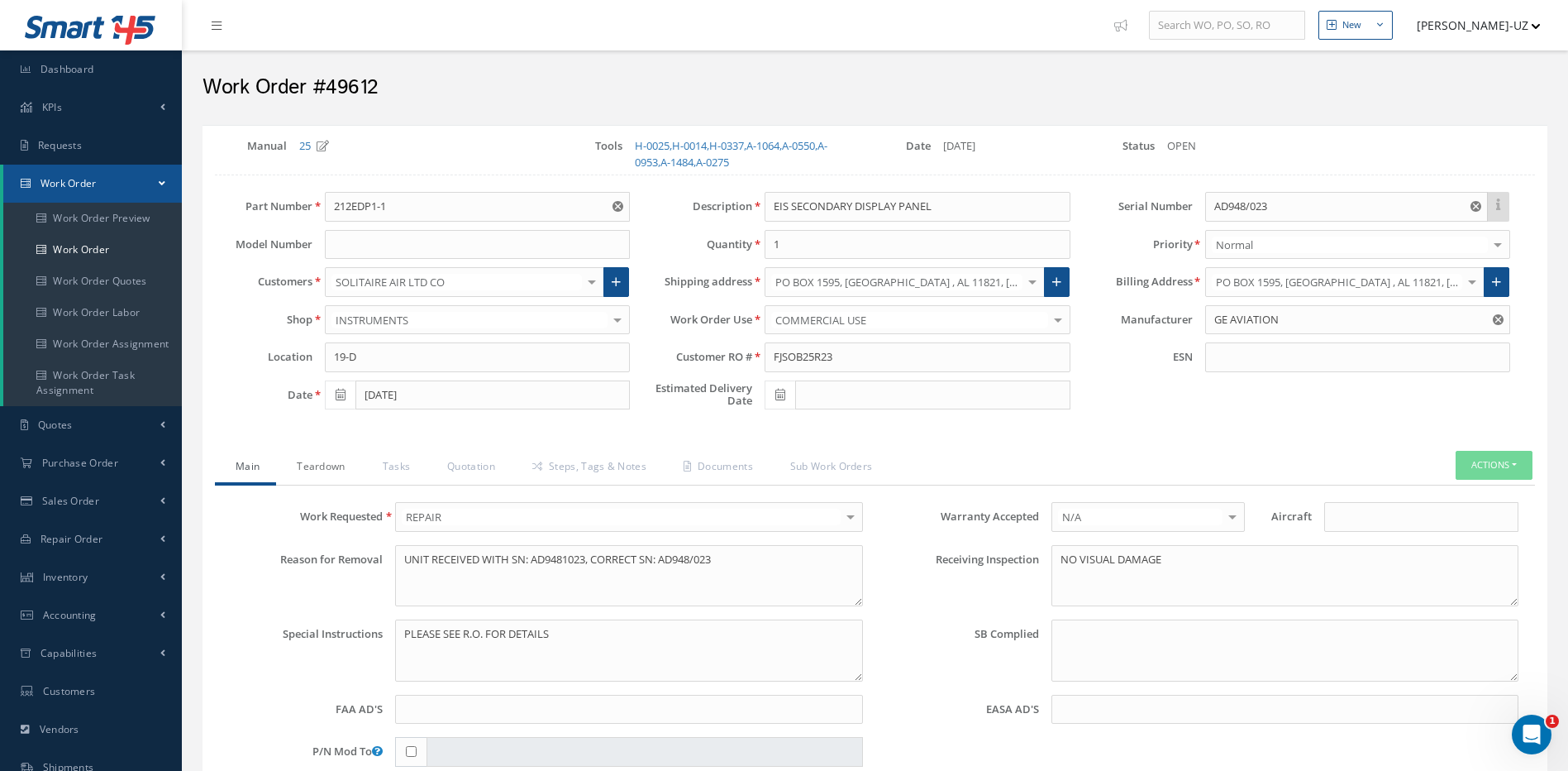
click at [314, 461] on link "Teardown" at bounding box center [318, 468] width 86 height 35
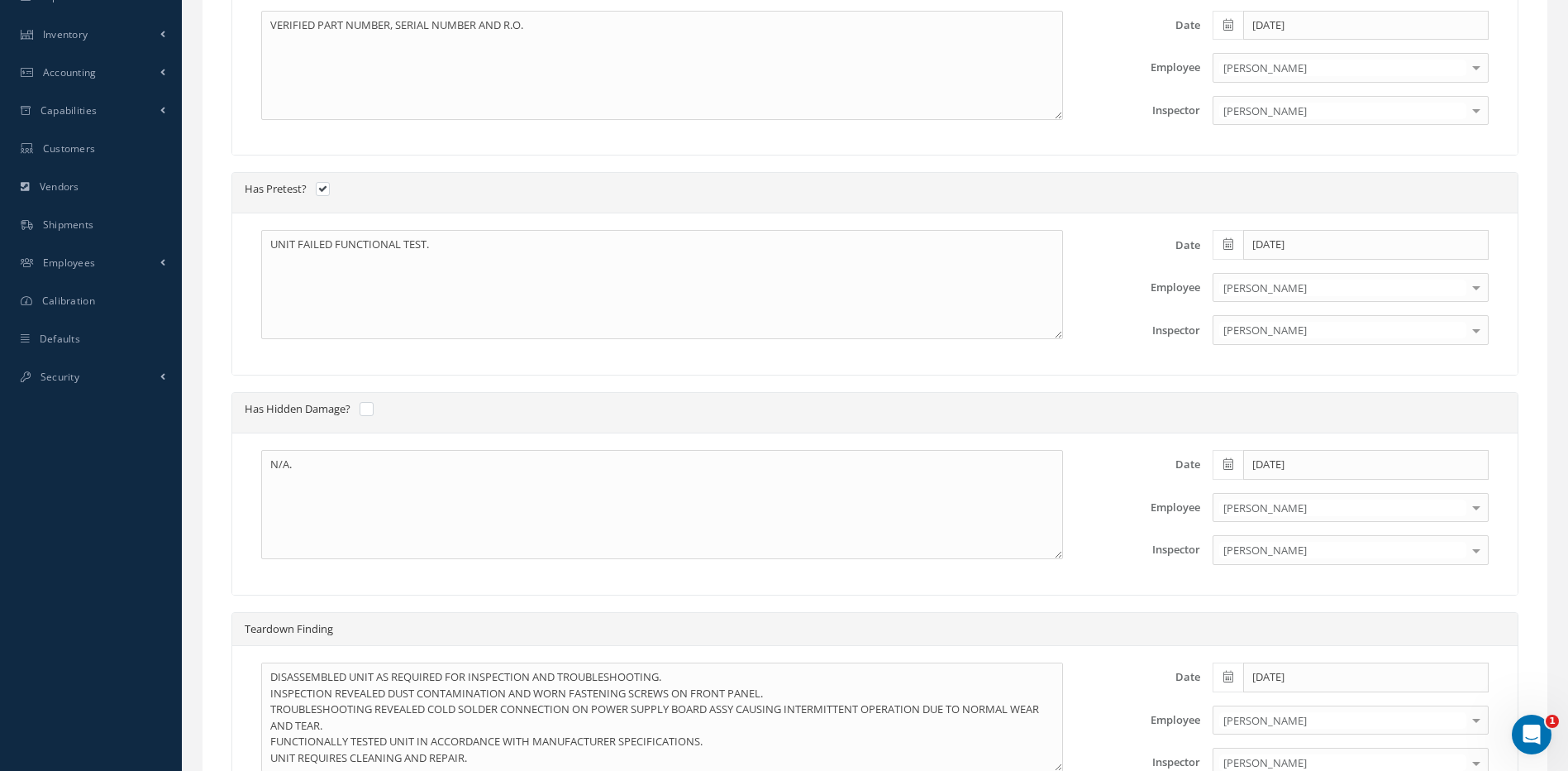
scroll to position [331, 0]
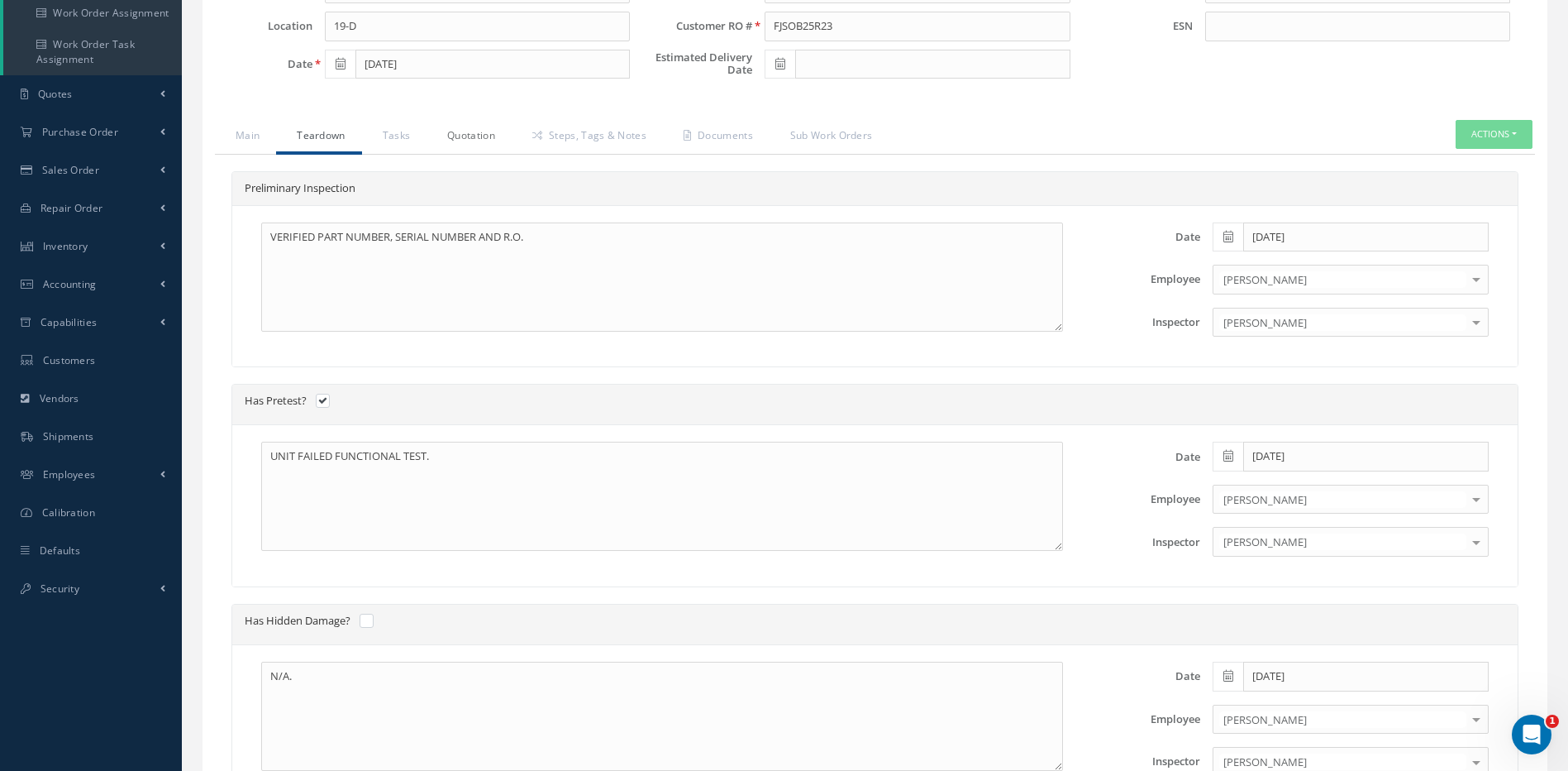
click at [479, 131] on link "Quotation" at bounding box center [469, 137] width 86 height 35
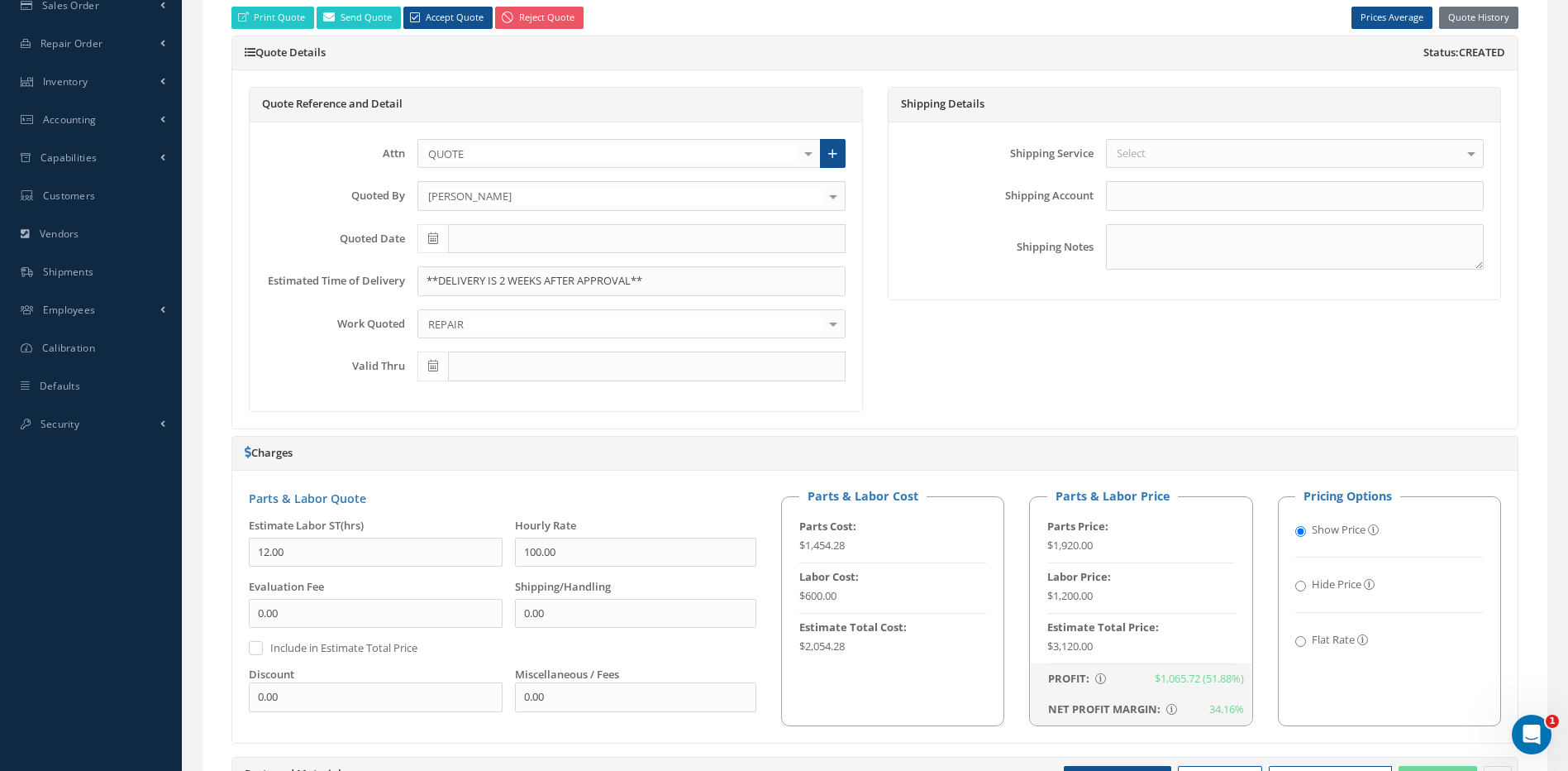
scroll to position [496, 0]
click at [1493, 14] on button "Quote History" at bounding box center [1478, 16] width 79 height 22
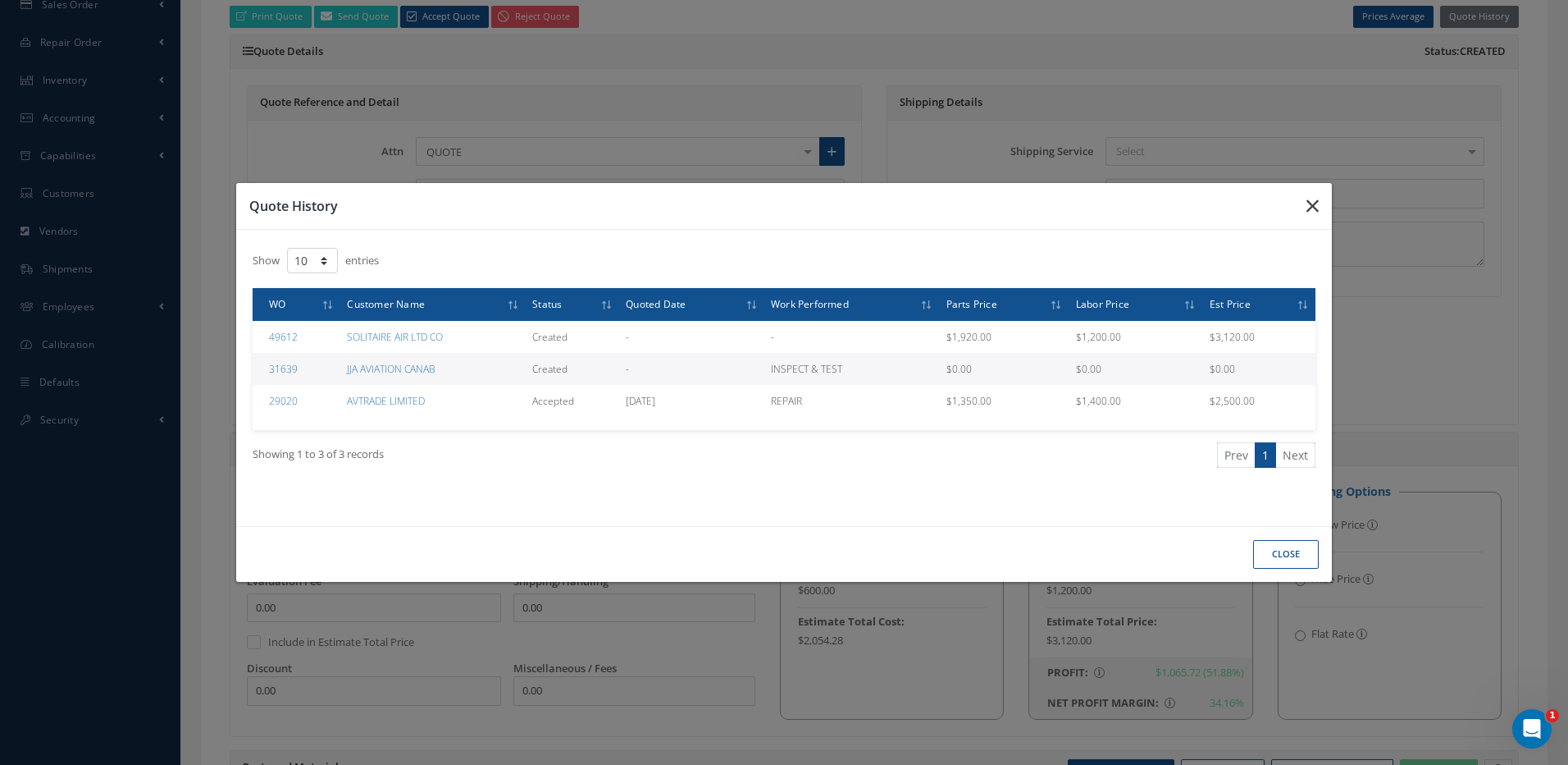
click at [1312, 197] on icon "button" at bounding box center [1312, 206] width 12 height 20
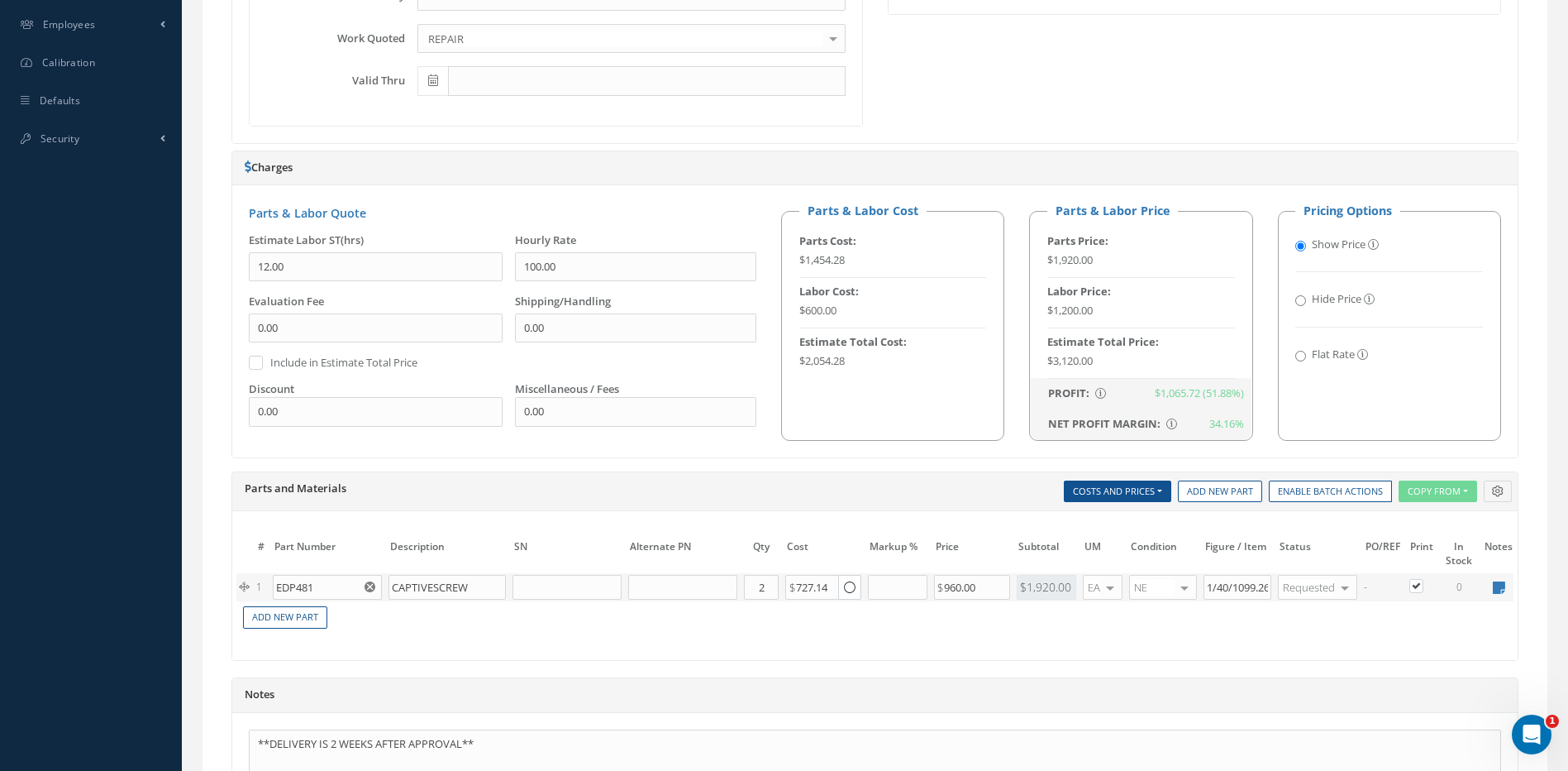
scroll to position [993, 0]
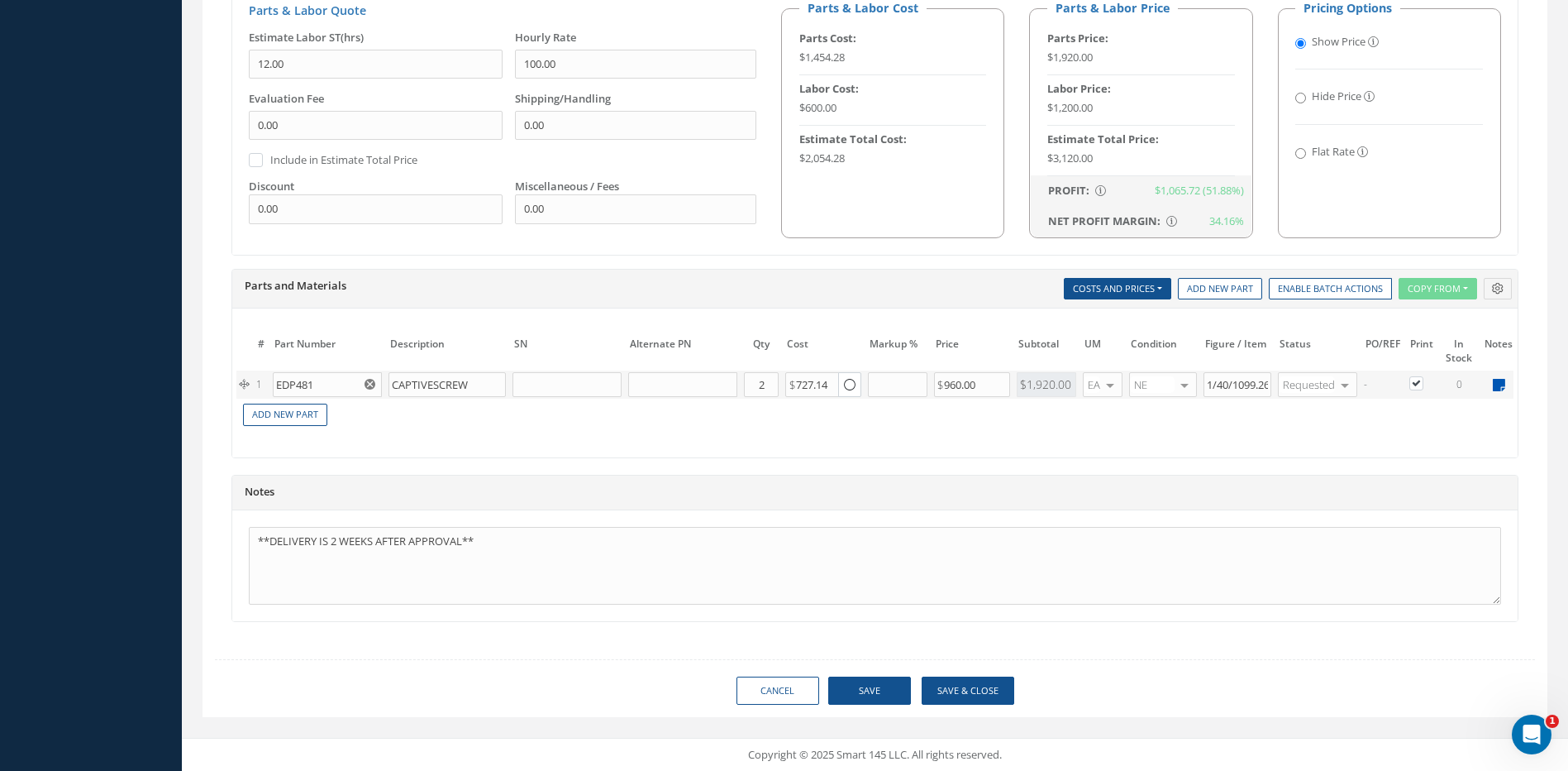
click at [1501, 378] on icon at bounding box center [1499, 384] width 12 height 14
type textarea "aviall/tx"
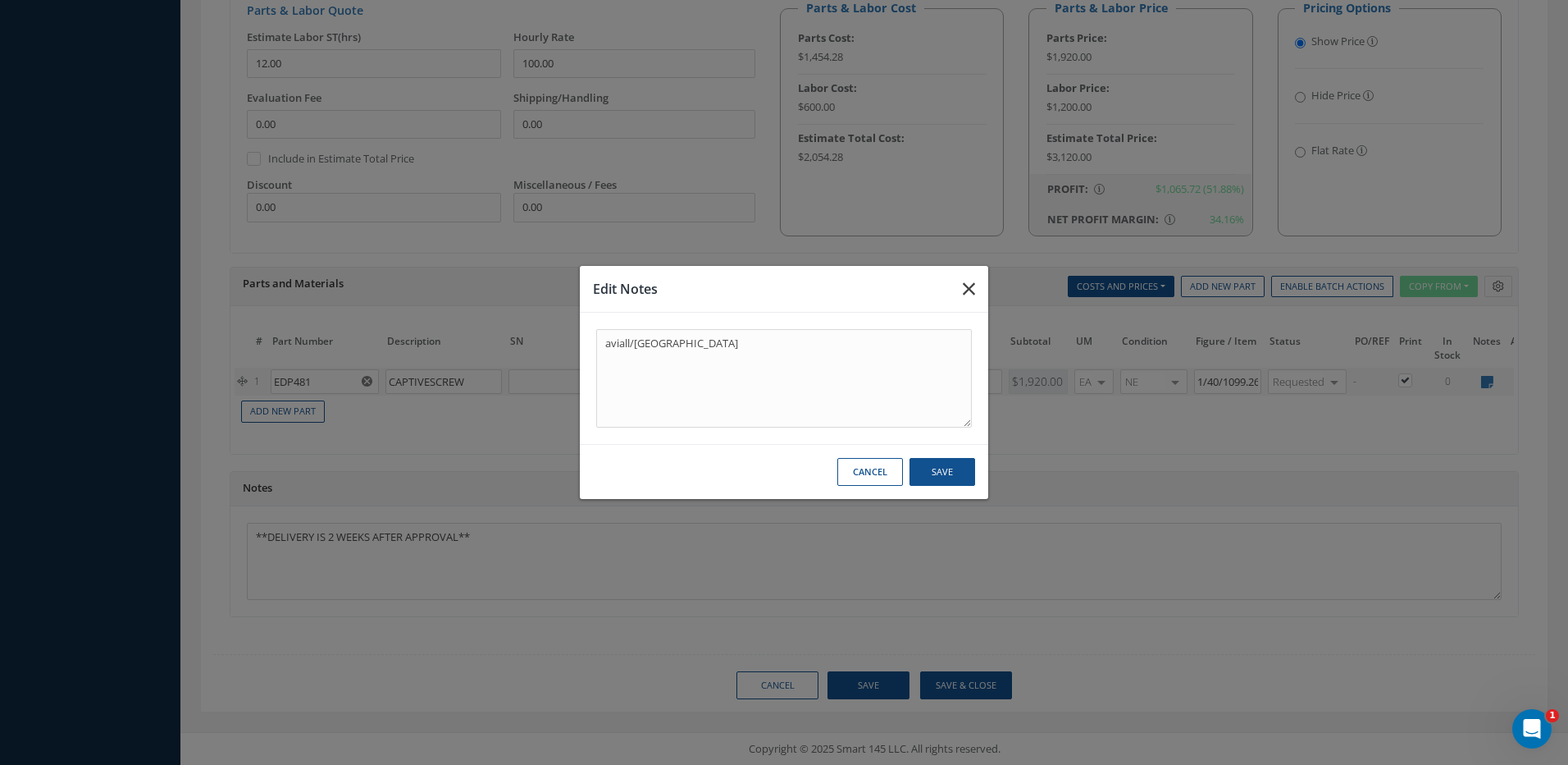
click at [971, 287] on icon "button" at bounding box center [968, 289] width 12 height 20
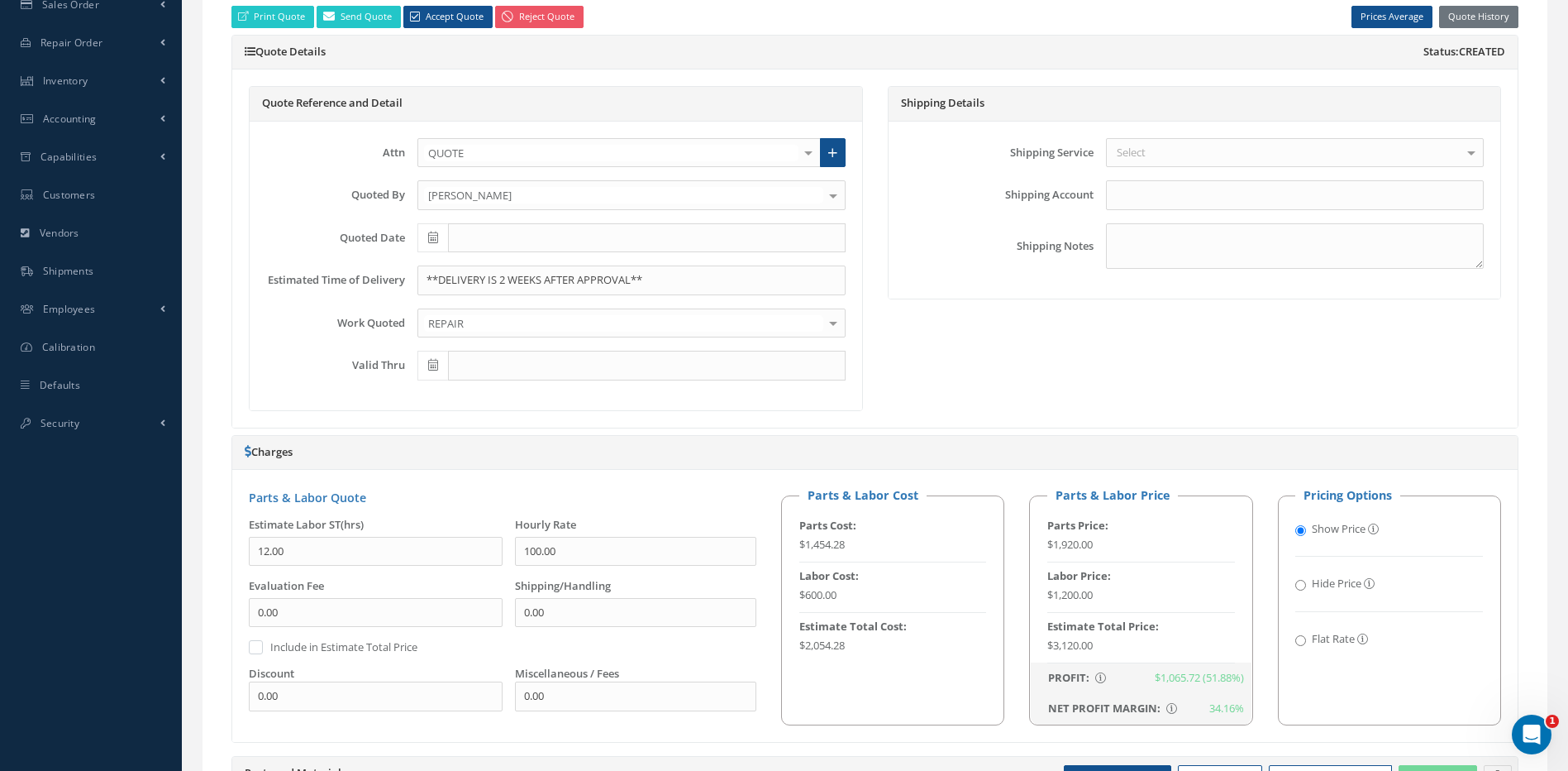
scroll to position [0, 0]
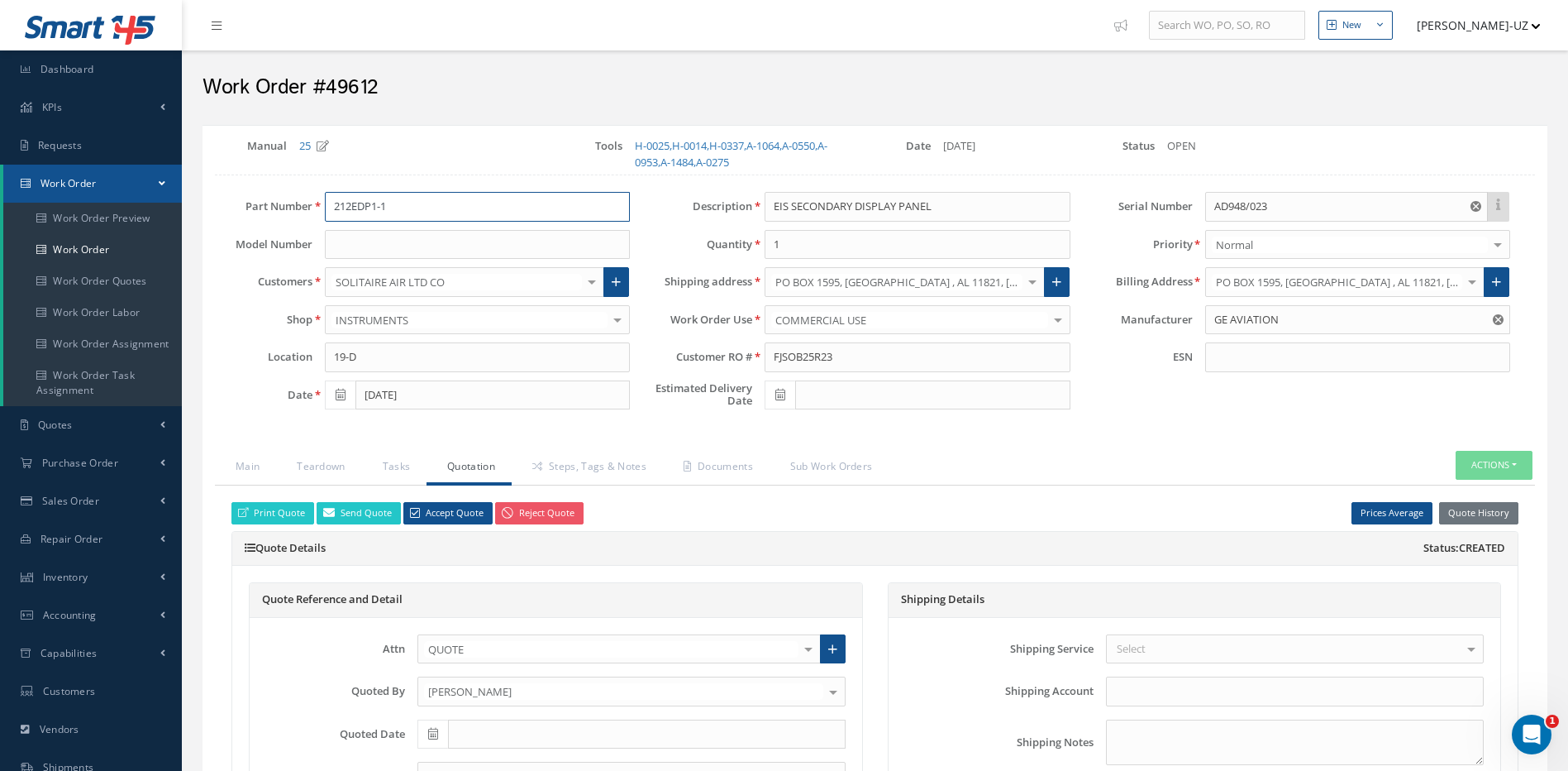
drag, startPoint x: 424, startPoint y: 213, endPoint x: 326, endPoint y: 201, distance: 98.7
click at [326, 201] on input "212EDP1-1" at bounding box center [477, 206] width 305 height 29
click at [315, 466] on link "Teardown" at bounding box center [318, 468] width 86 height 35
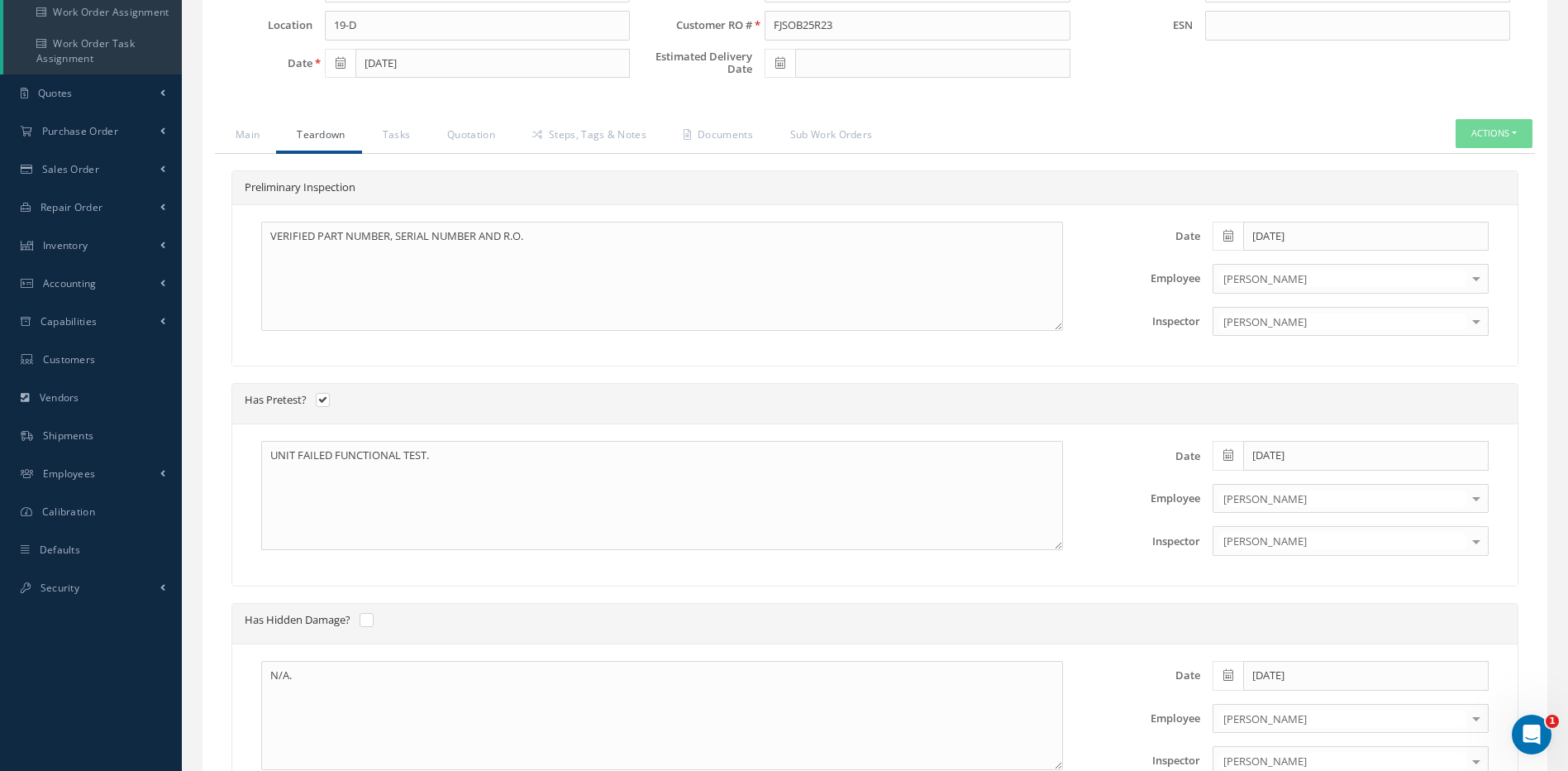
scroll to position [331, 0]
click at [480, 139] on link "Quotation" at bounding box center [469, 137] width 86 height 35
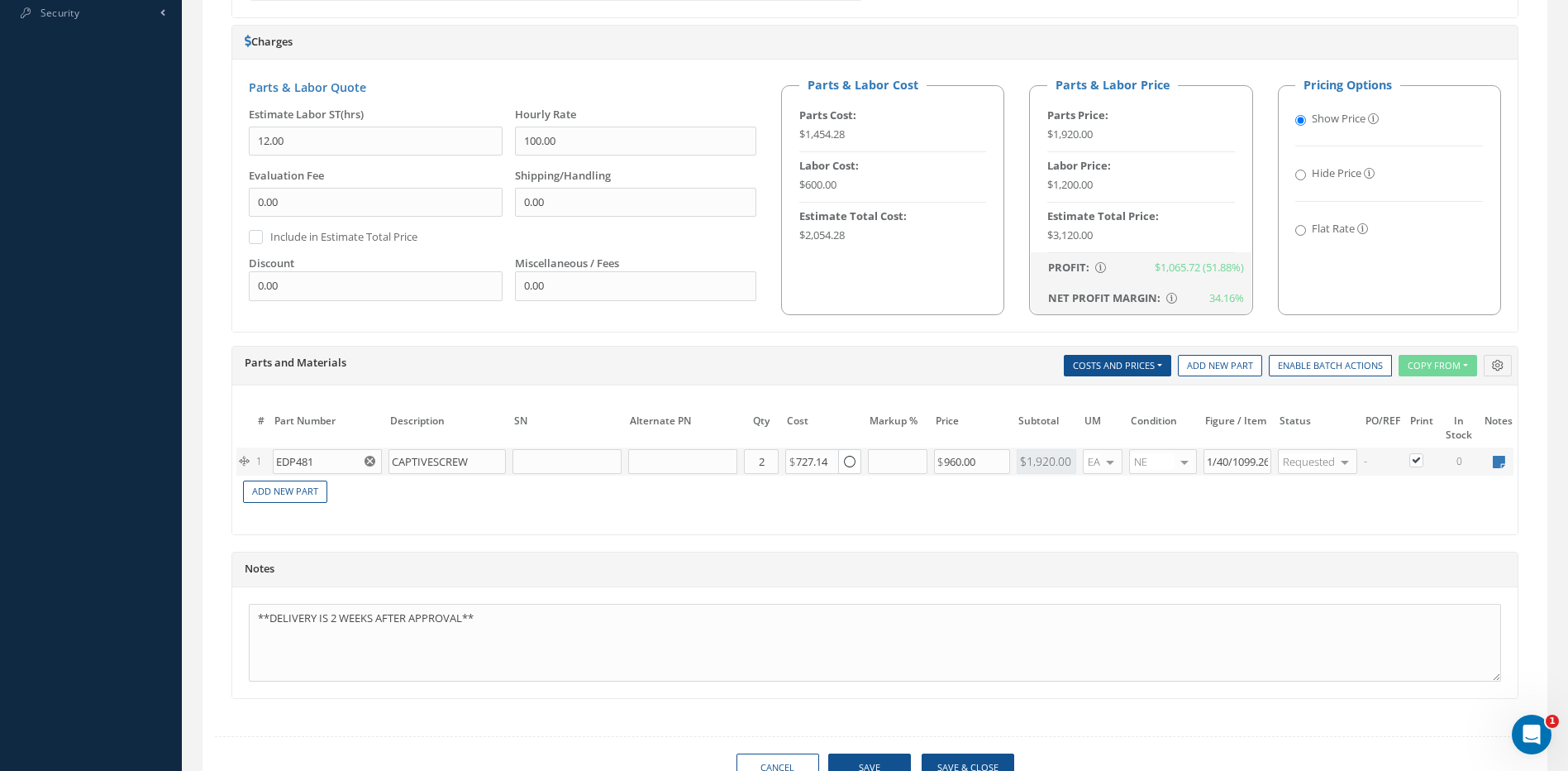
scroll to position [993, 0]
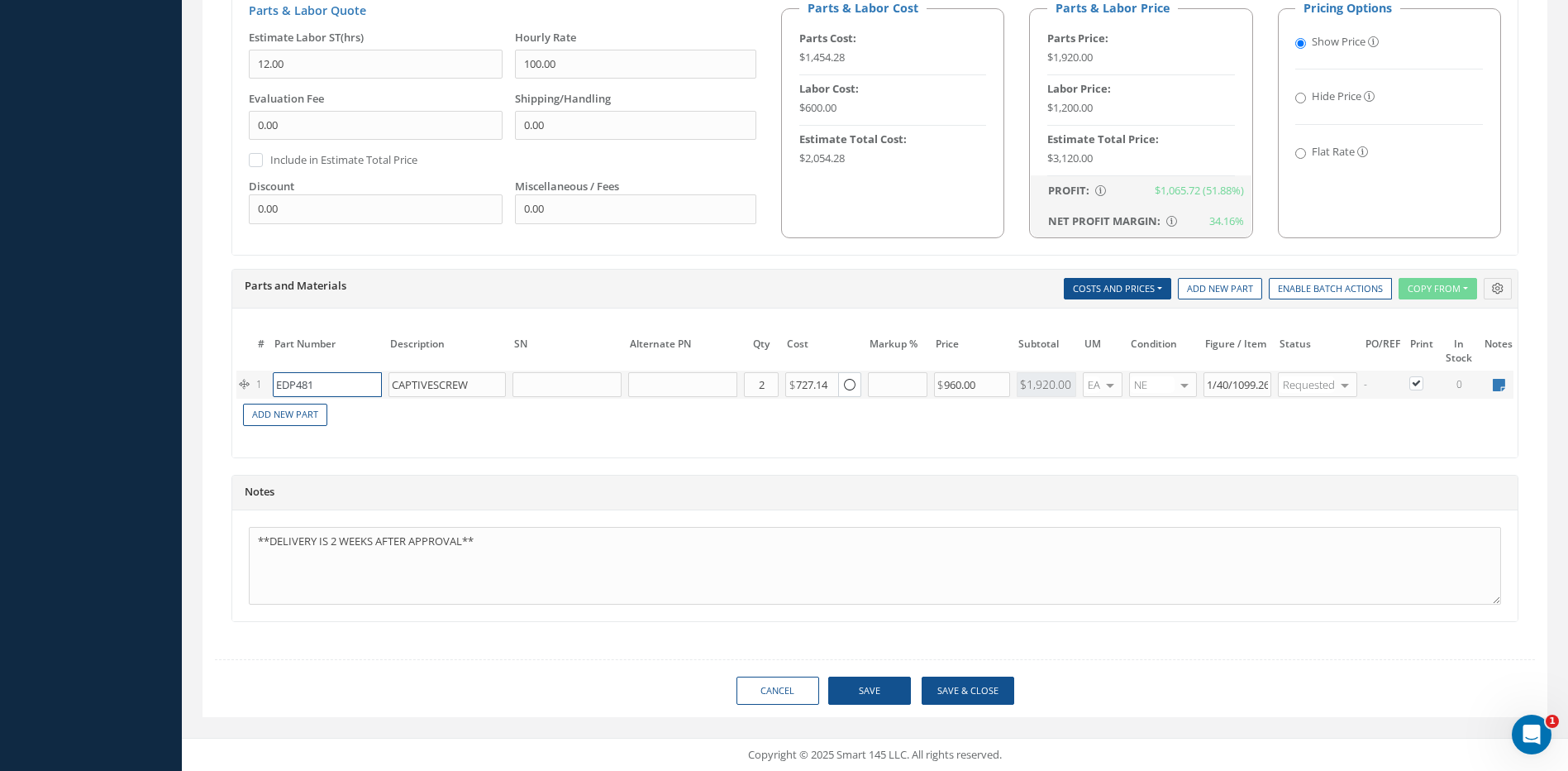
drag, startPoint x: 315, startPoint y: 371, endPoint x: 268, endPoint y: 372, distance: 47.0
click at [268, 372] on tr "1 EDP481 CAPTIVESCREW Part Number Description Qty in Stock Master Cost Master S…" at bounding box center [897, 385] width 1322 height 29
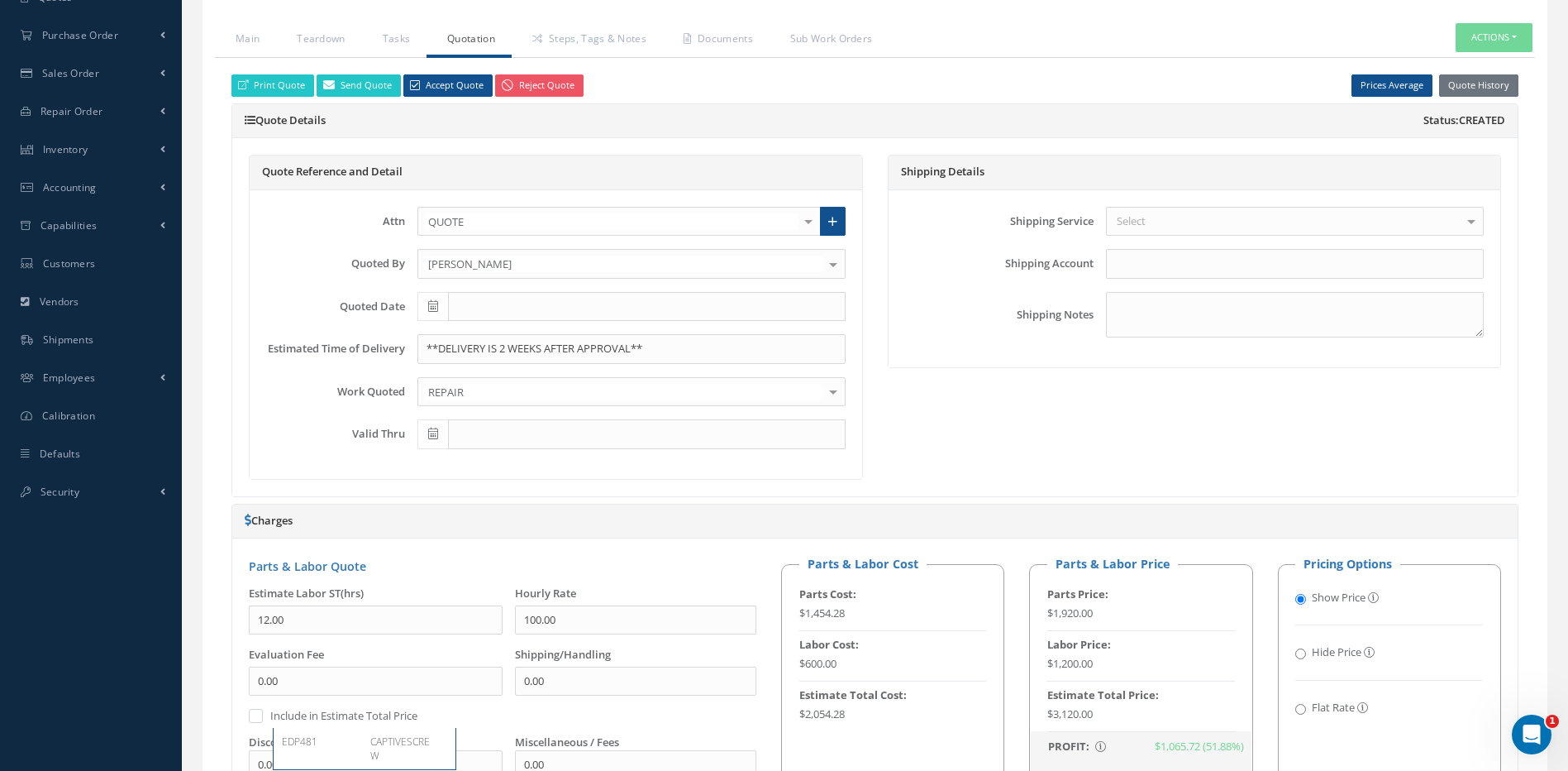
scroll to position [414, 0]
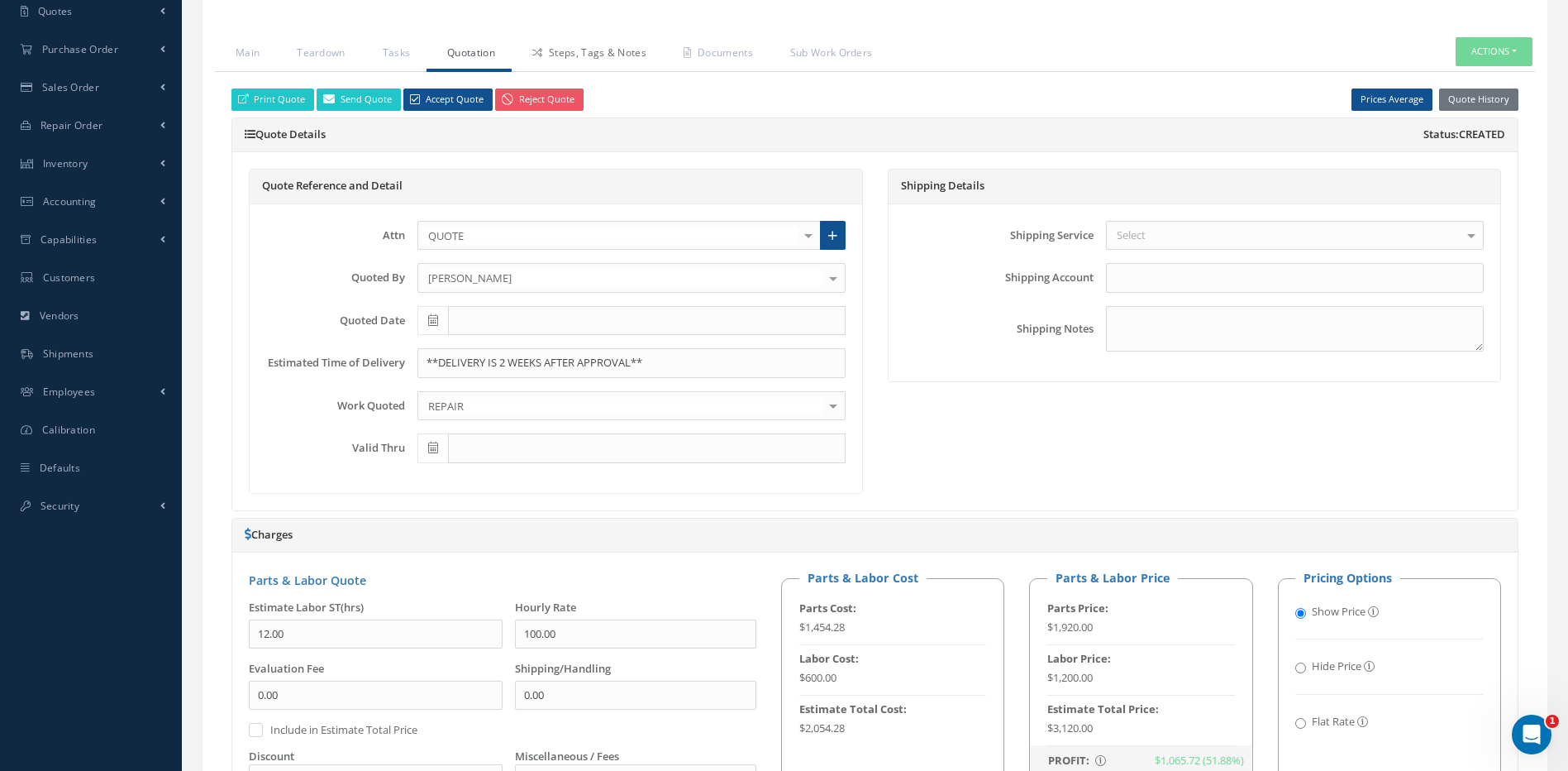
click at [615, 53] on link "Steps, Tags & Notes" at bounding box center [586, 54] width 151 height 35
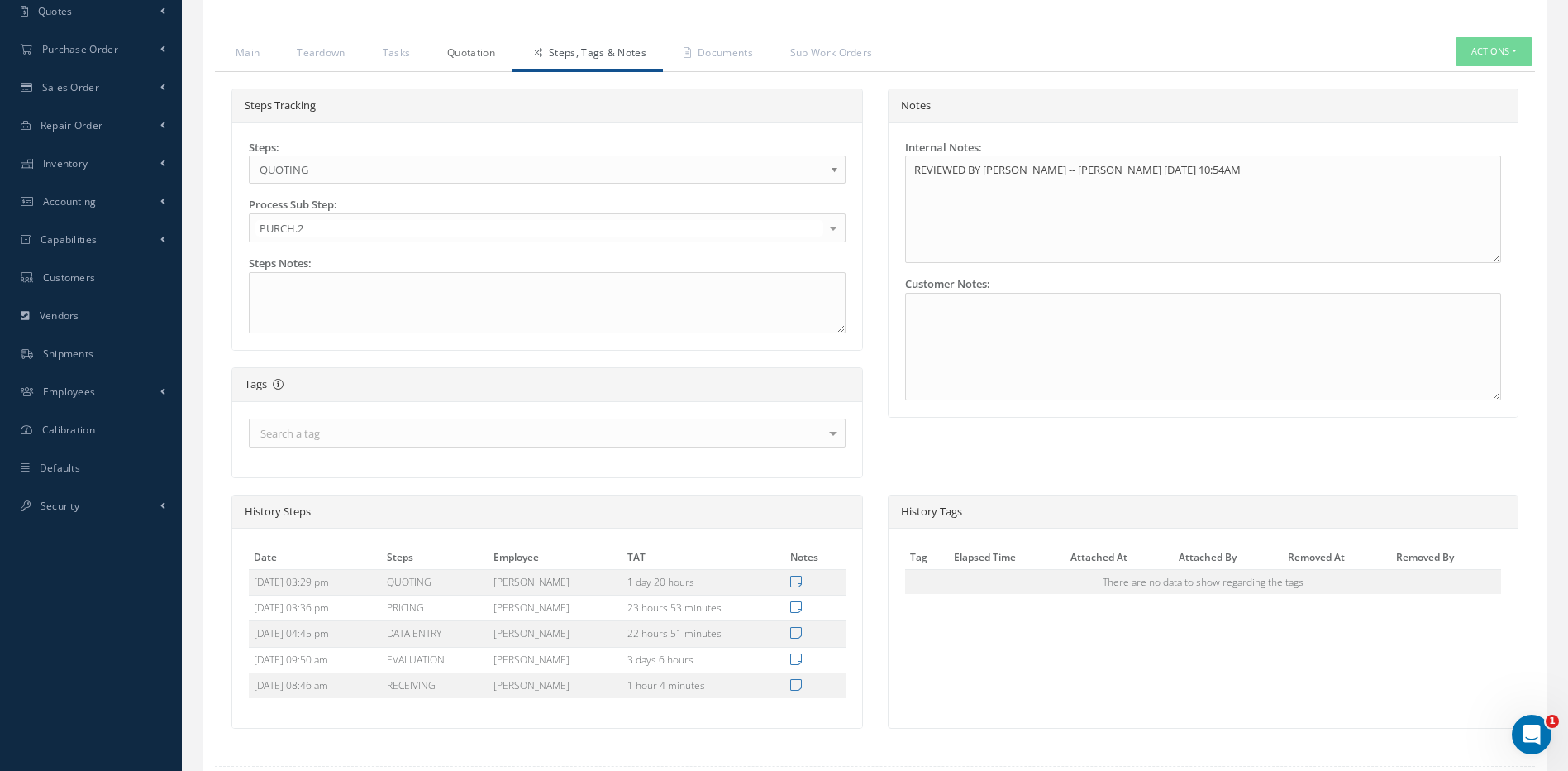
click at [463, 52] on link "Quotation" at bounding box center [469, 54] width 86 height 35
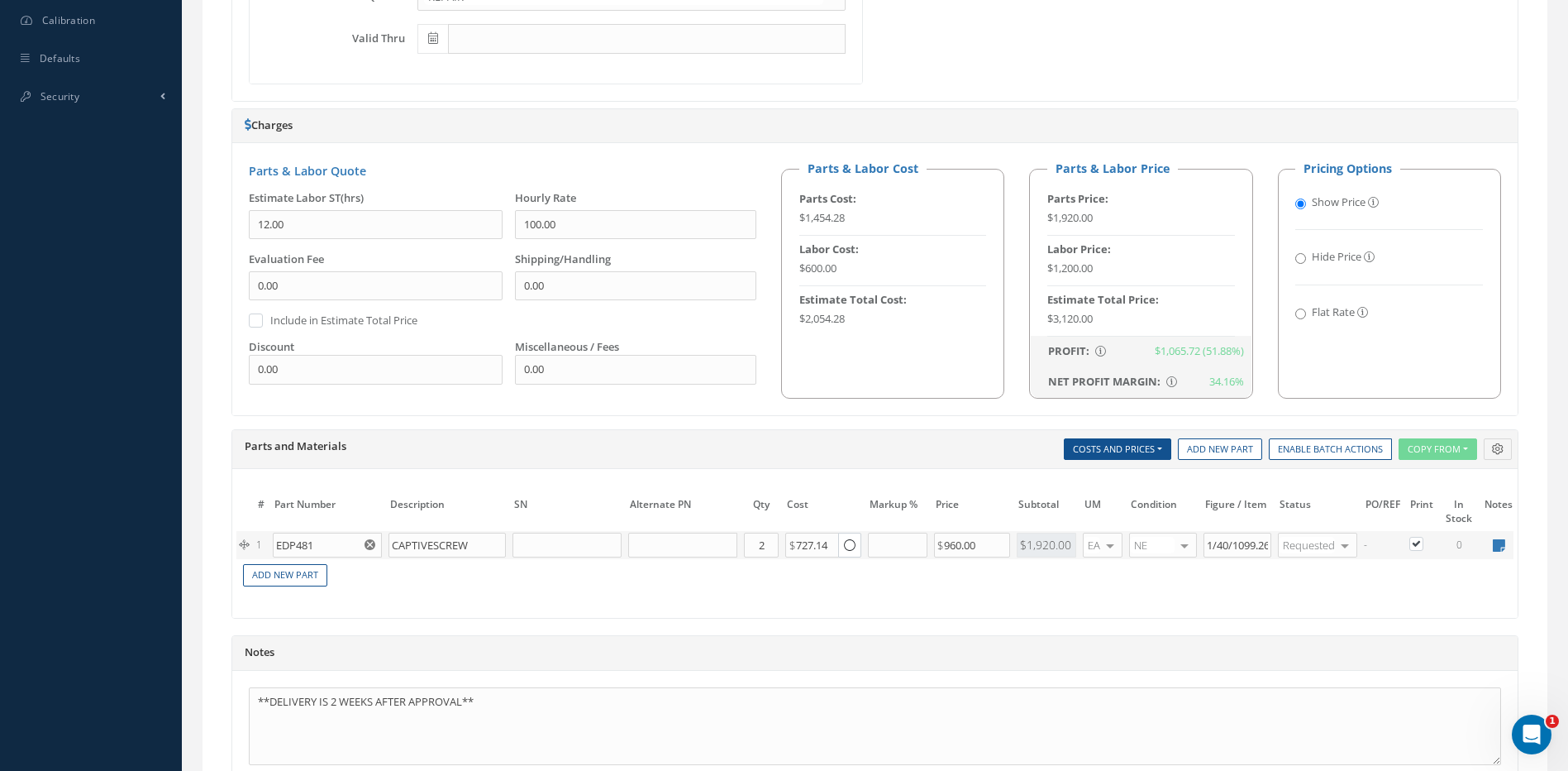
scroll to position [995, 0]
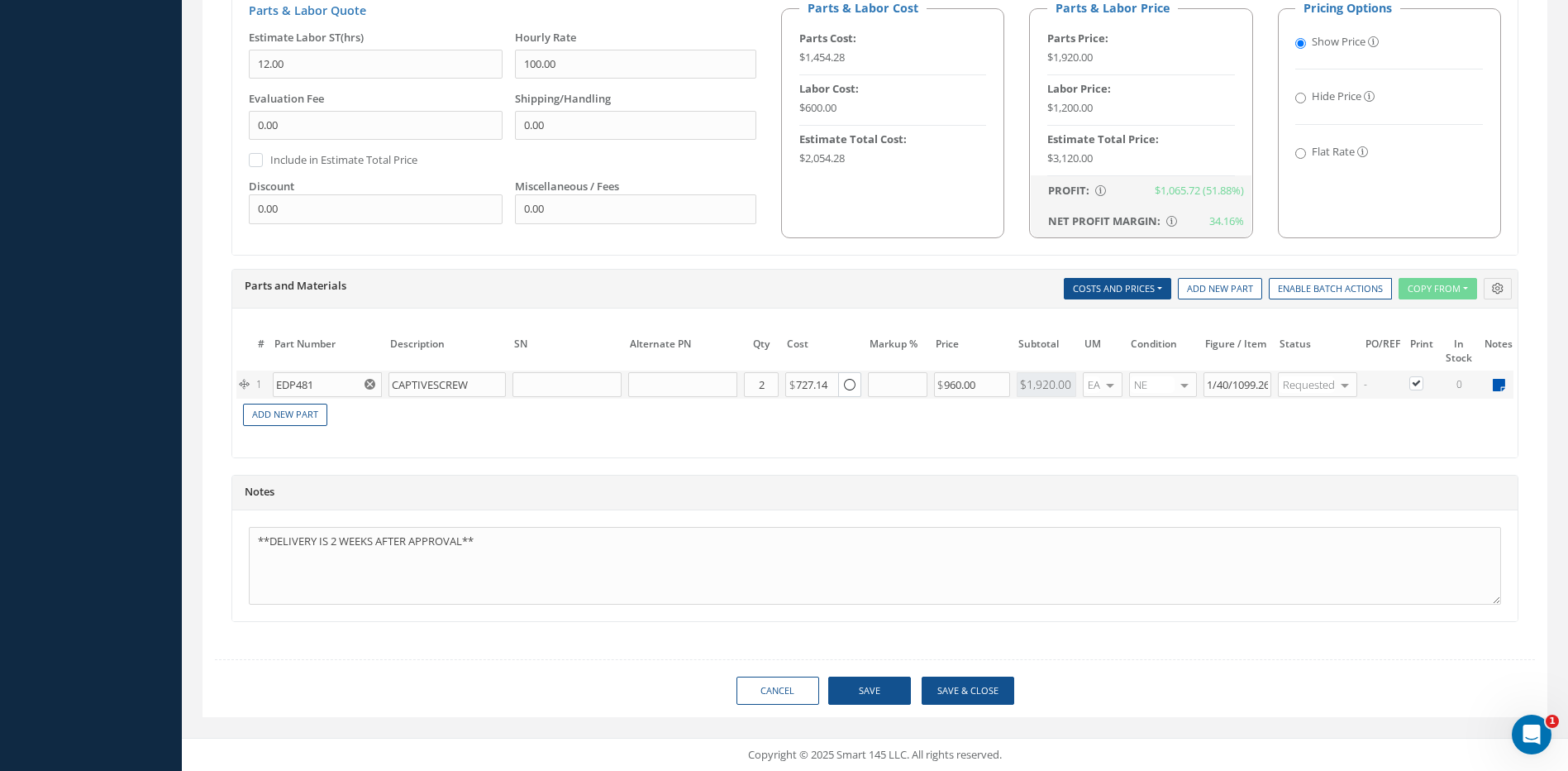
click at [1501, 377] on icon at bounding box center [1499, 384] width 12 height 14
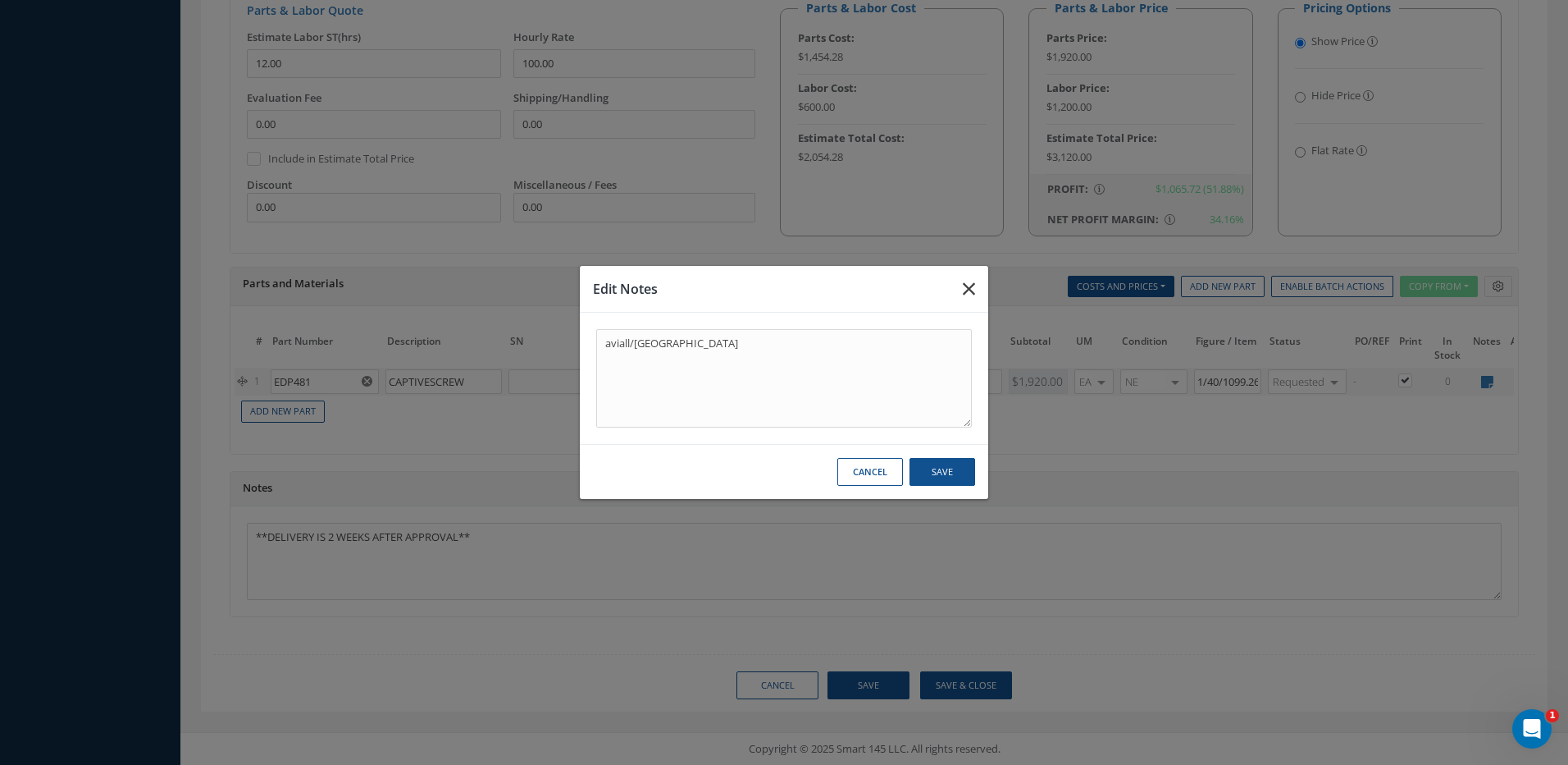
click at [962, 280] on button "button" at bounding box center [968, 289] width 39 height 46
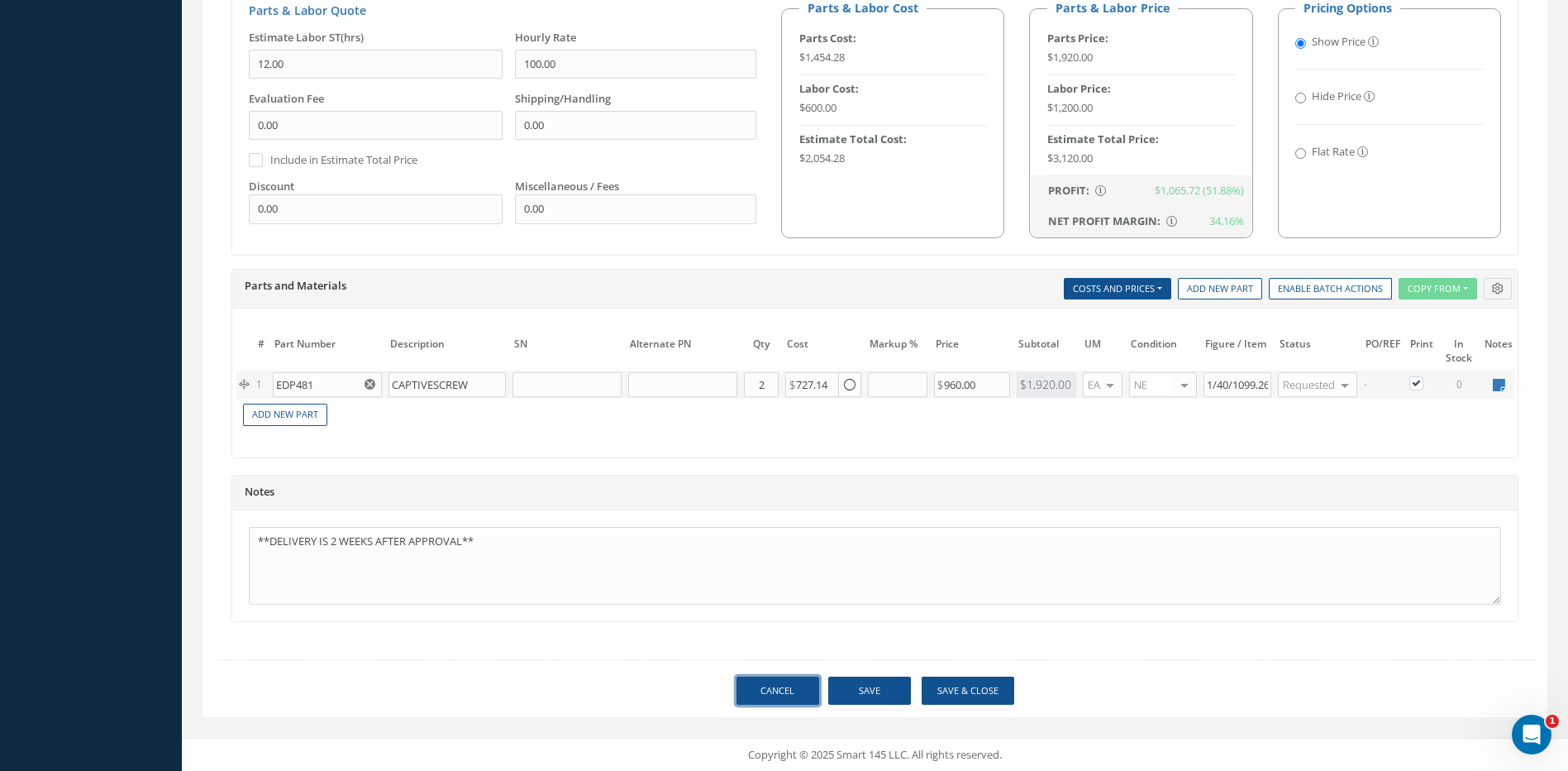
click at [790, 684] on link "Cancel" at bounding box center [777, 690] width 83 height 29
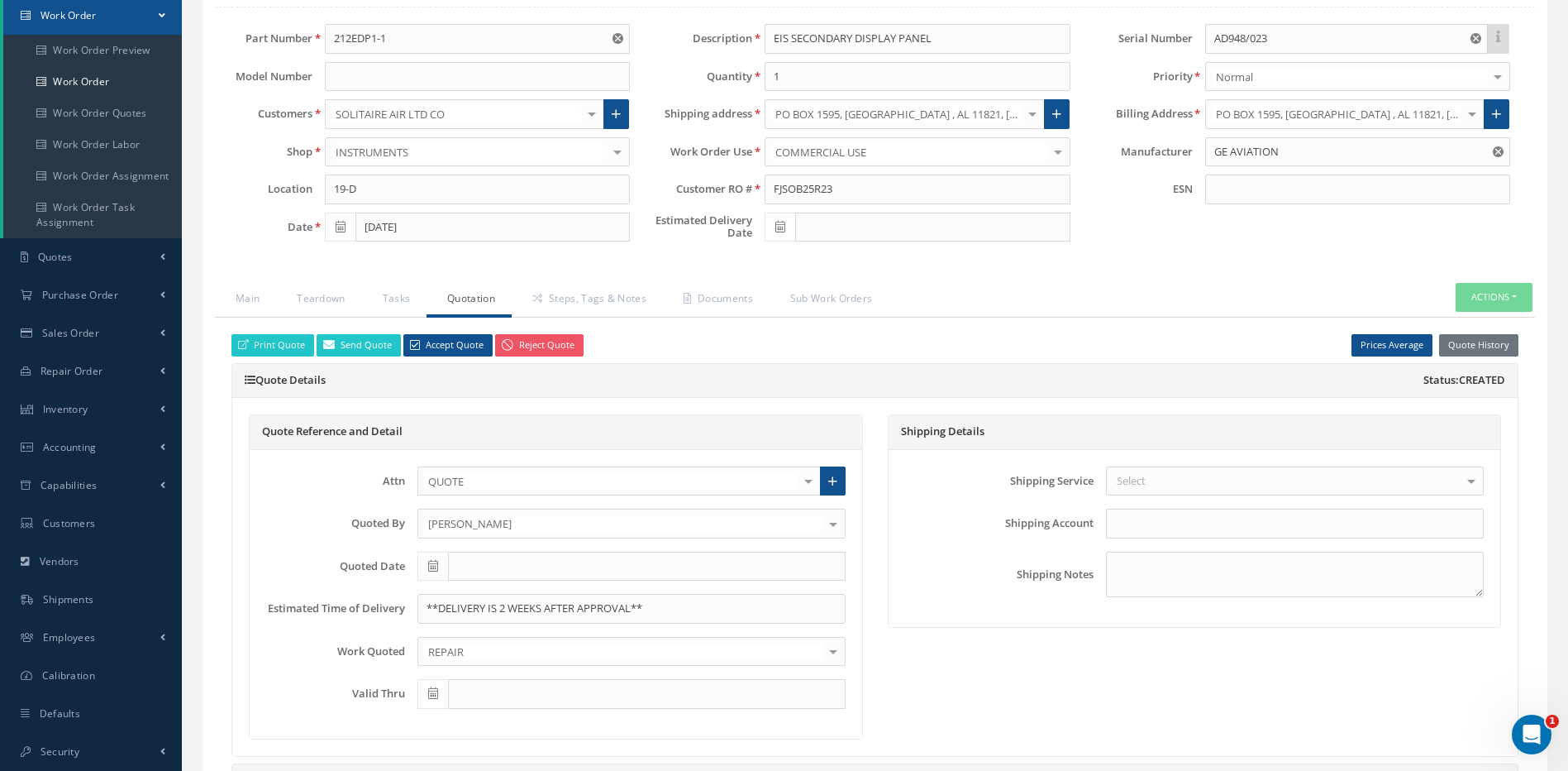
select select "25"
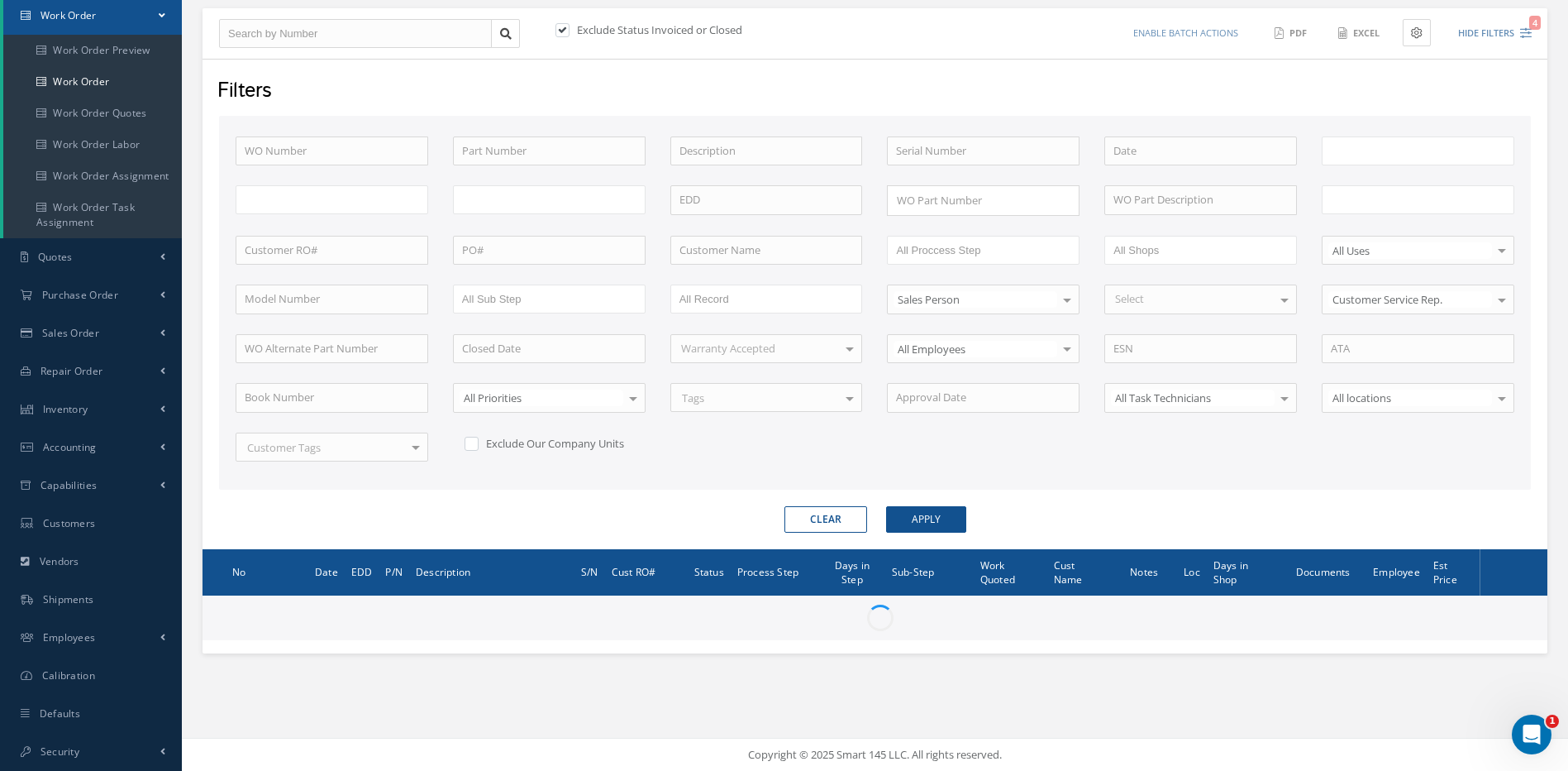
type input "All Work Request"
type input "All Work Performed"
type input "All Status"
type input "WO Part Status"
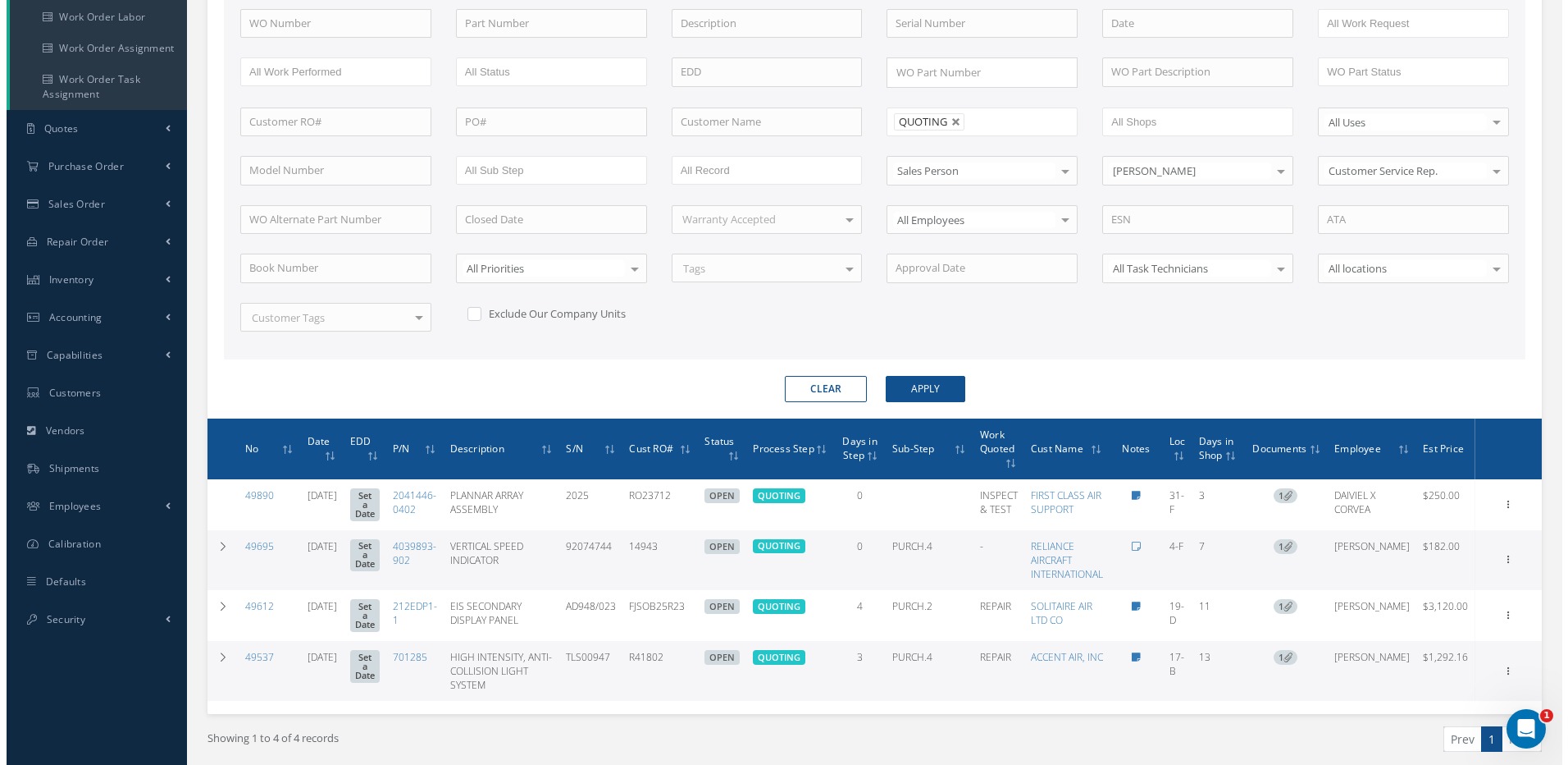
scroll to position [330, 0]
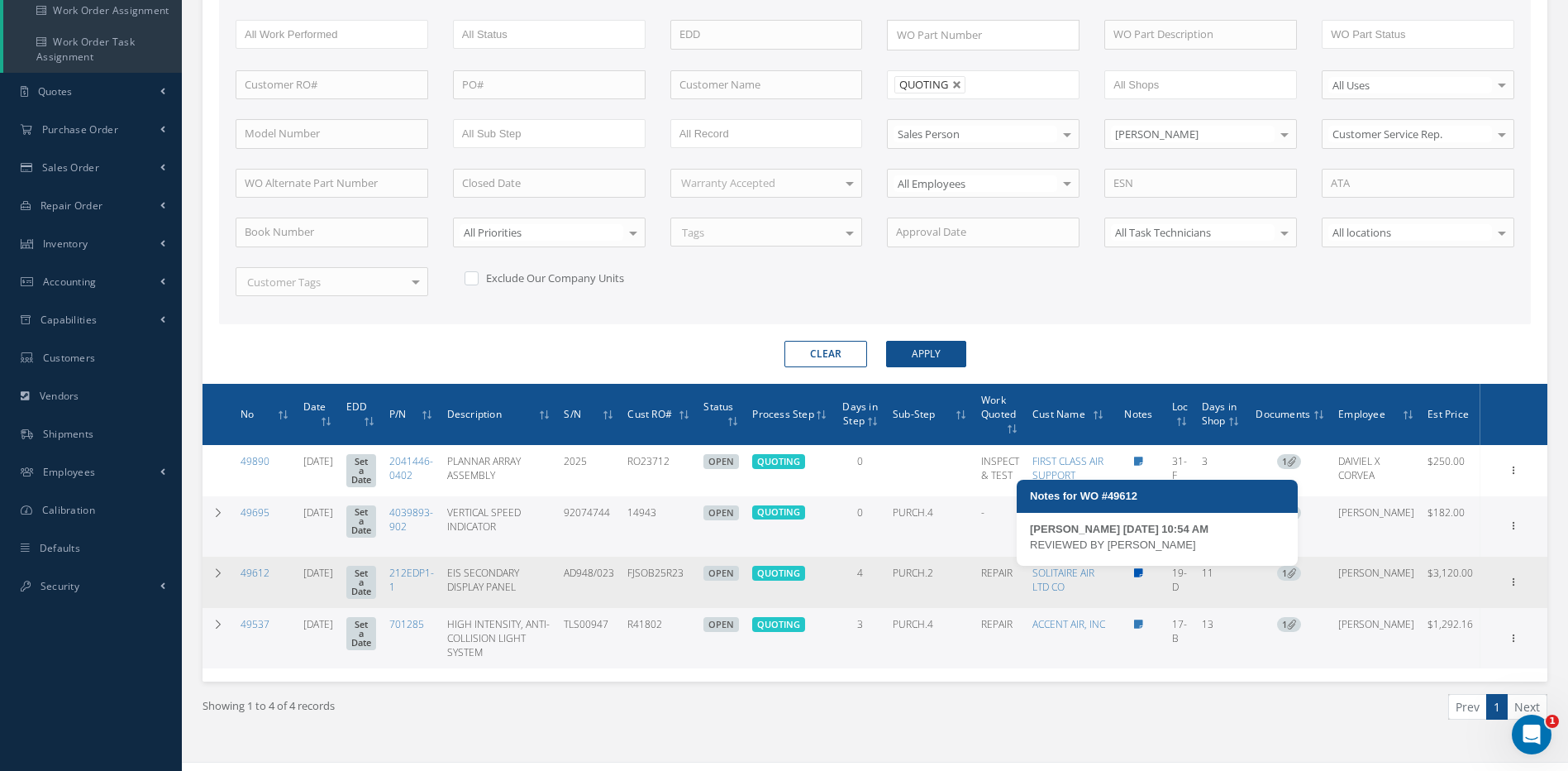
click at [1143, 569] on icon at bounding box center [1138, 572] width 10 height 10
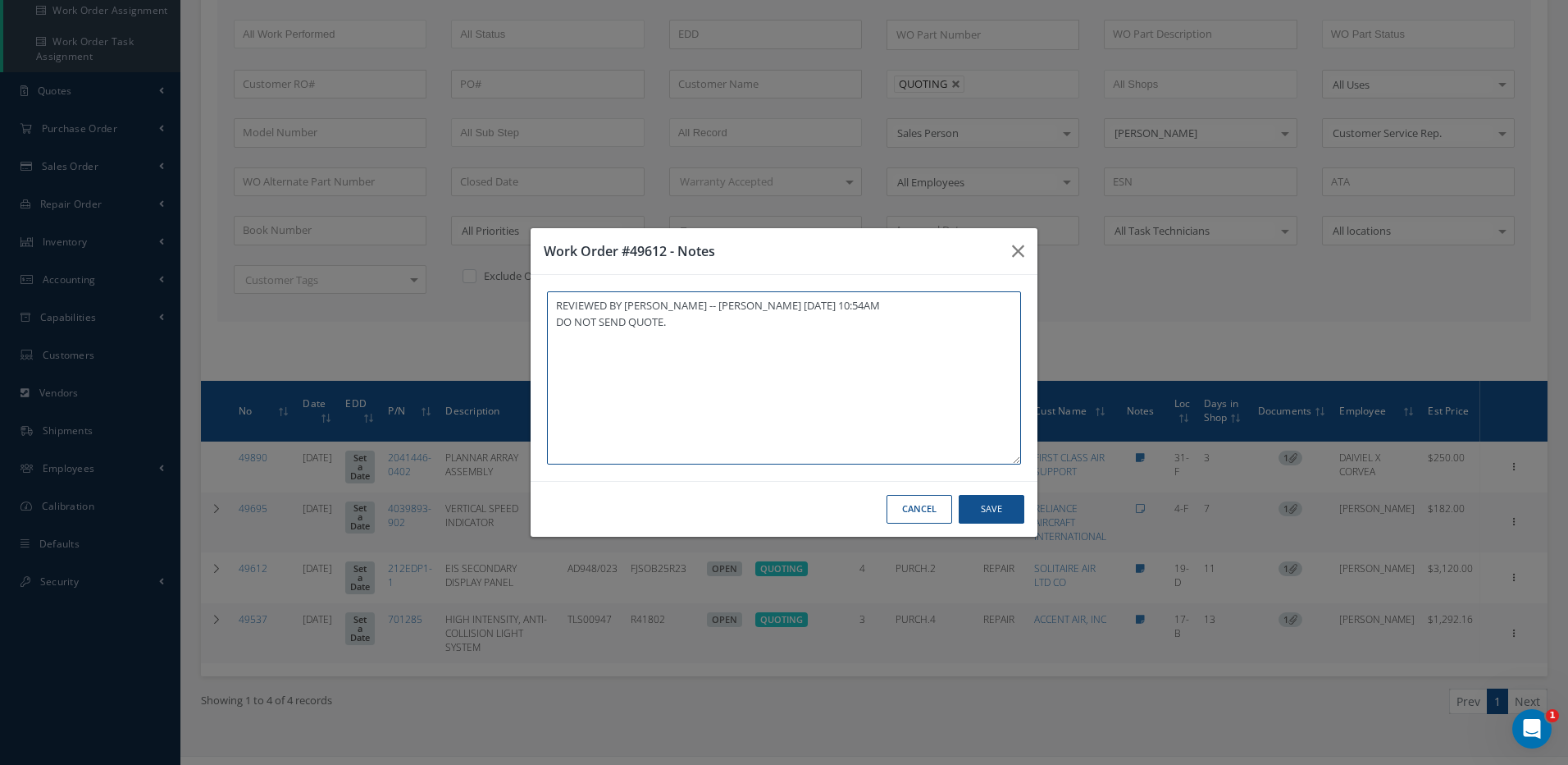
type textarea "REVIEWED BY YUSMARY -- YUSMARY PADRON 09/29/2025 10:54AM DO NOT SEND QUOTE."
click at [1002, 514] on button "Save" at bounding box center [992, 508] width 66 height 28
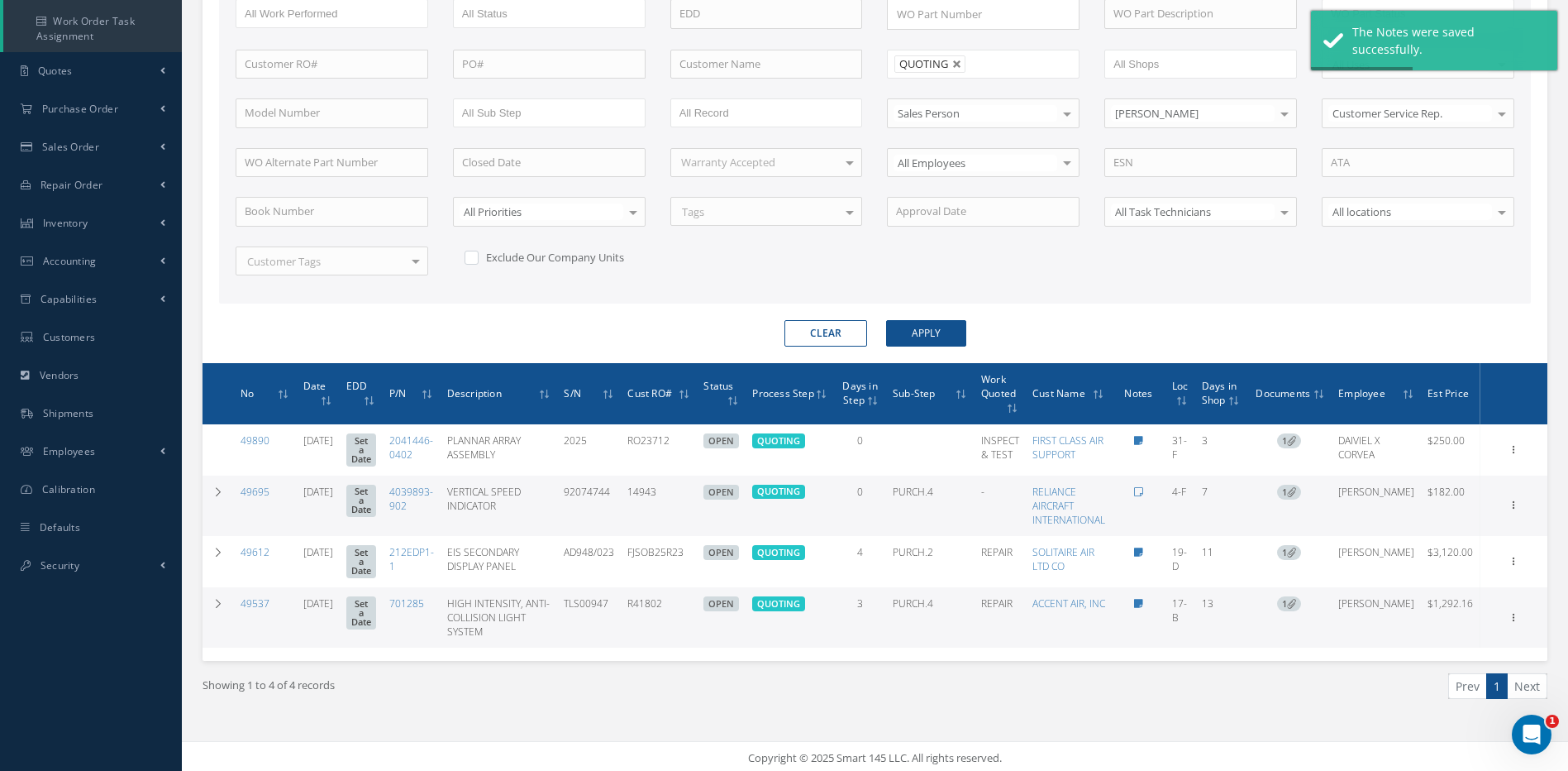
scroll to position [357, 0]
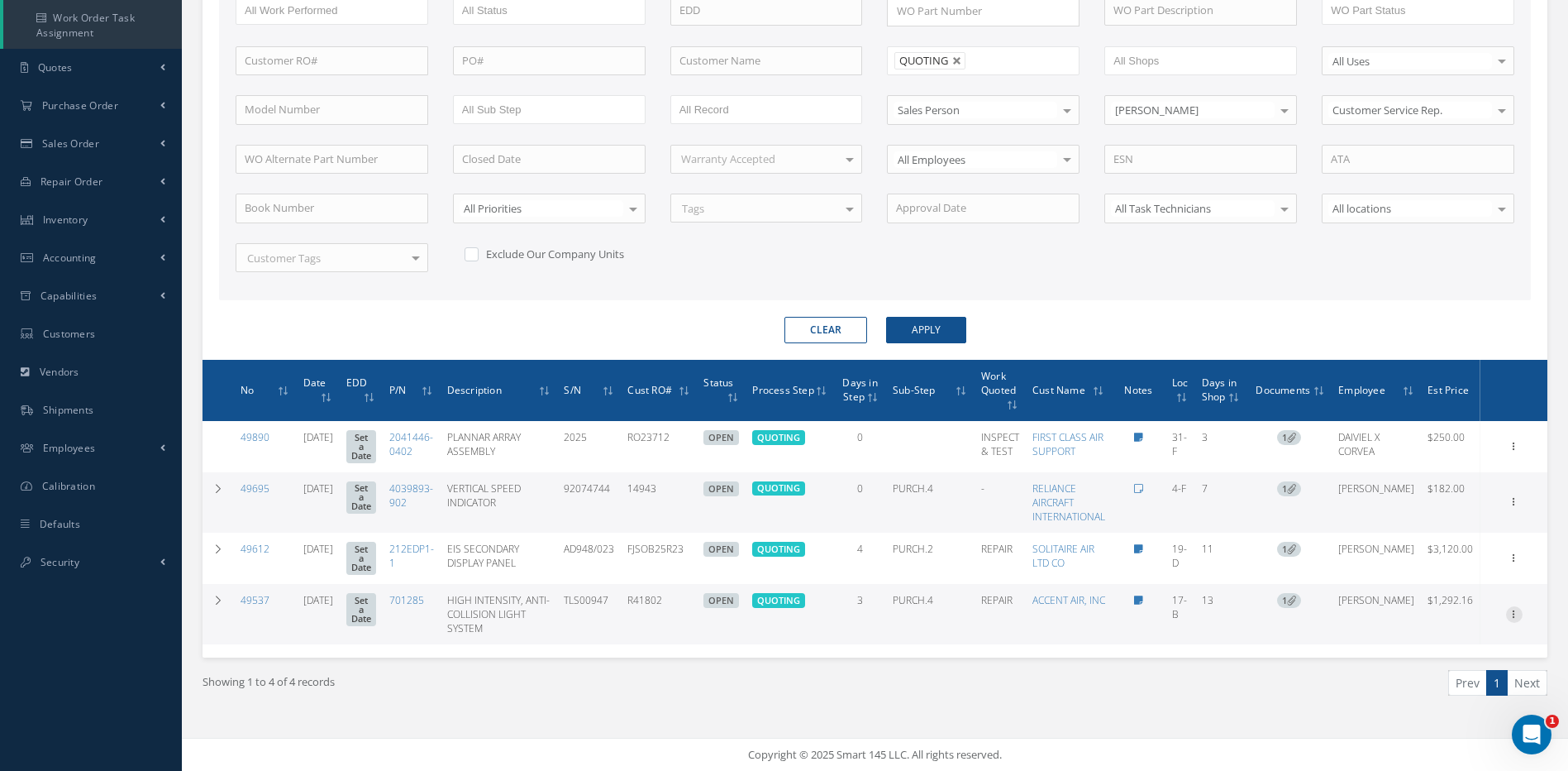
click at [1513, 611] on icon at bounding box center [1514, 612] width 16 height 13
click at [1405, 592] on link "Edit" at bounding box center [1437, 585] width 130 height 22
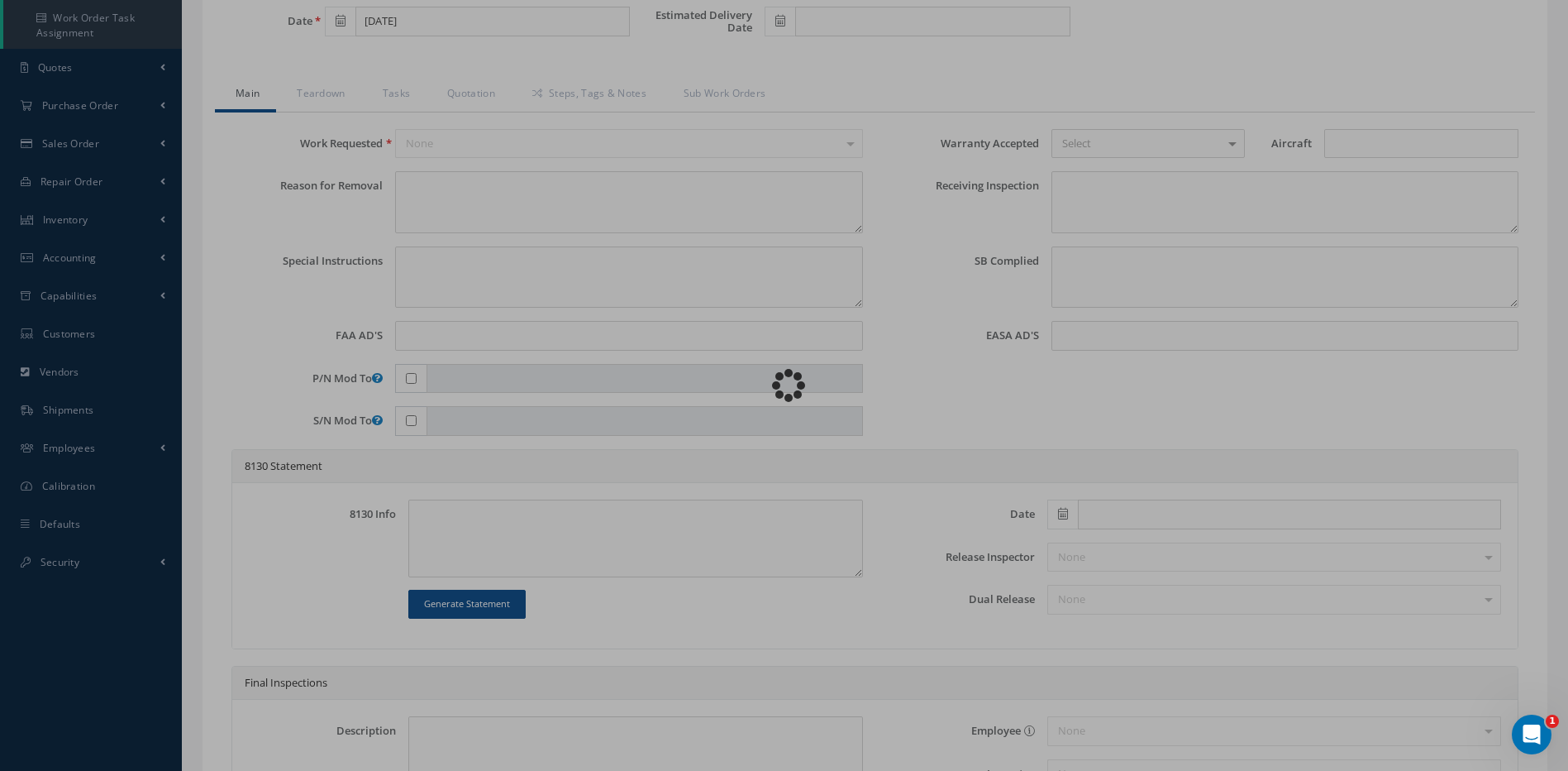
type input "701285"
type input "17-B"
type input "[DATE]"
type input "HIGH INTENSITY, ANTI-COLLISION LIGHT SYSTEM"
type input "R41802"
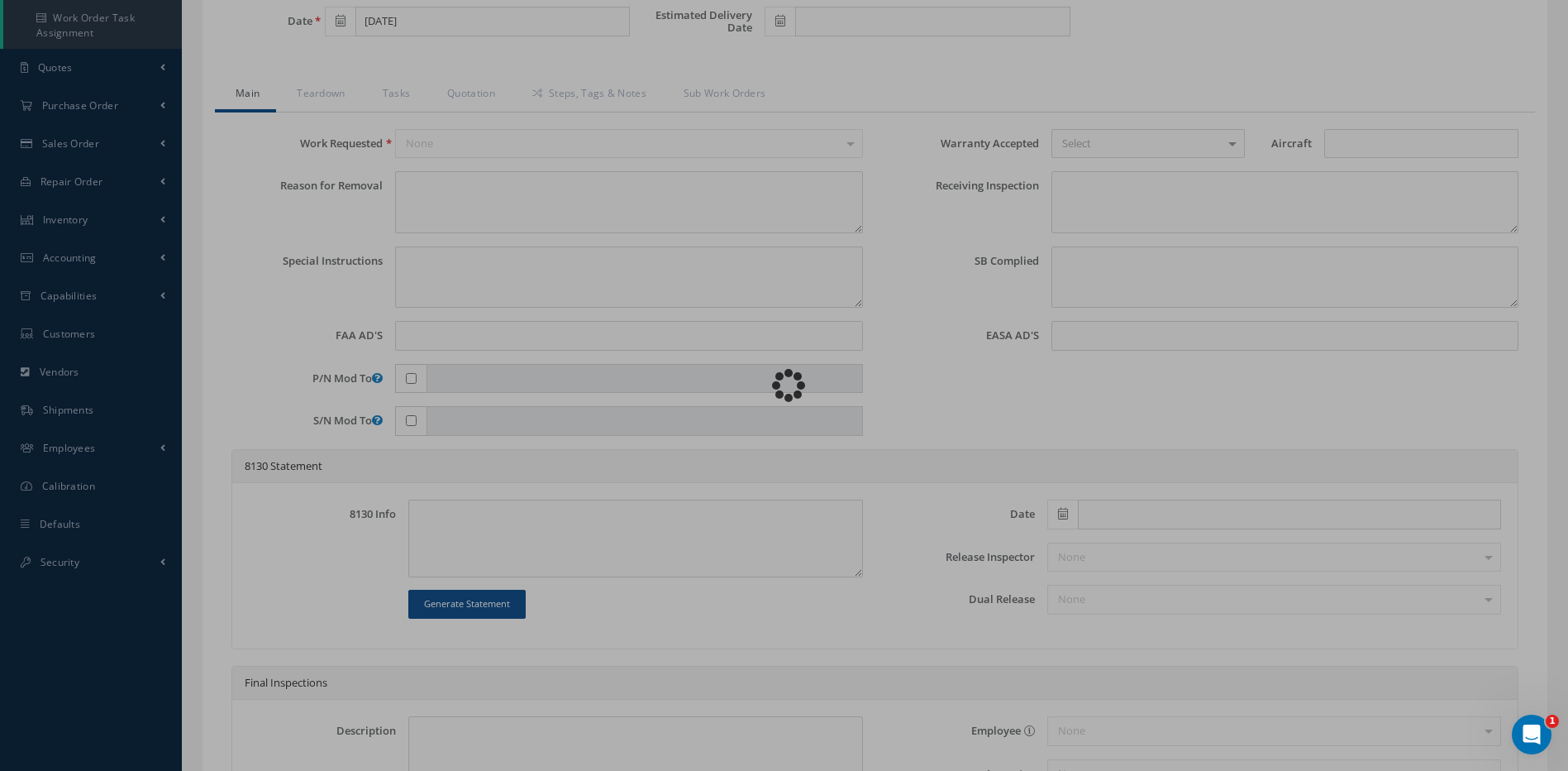
type input "TLS00947"
type textarea "NONE"
type textarea "PLEASE SEE R.O. FOR DETAILS"
type textarea "NO VISUAL DAMAGE"
type textarea "VERIFIED PART NUMBER, SERIAL NUMBER AND R.O."
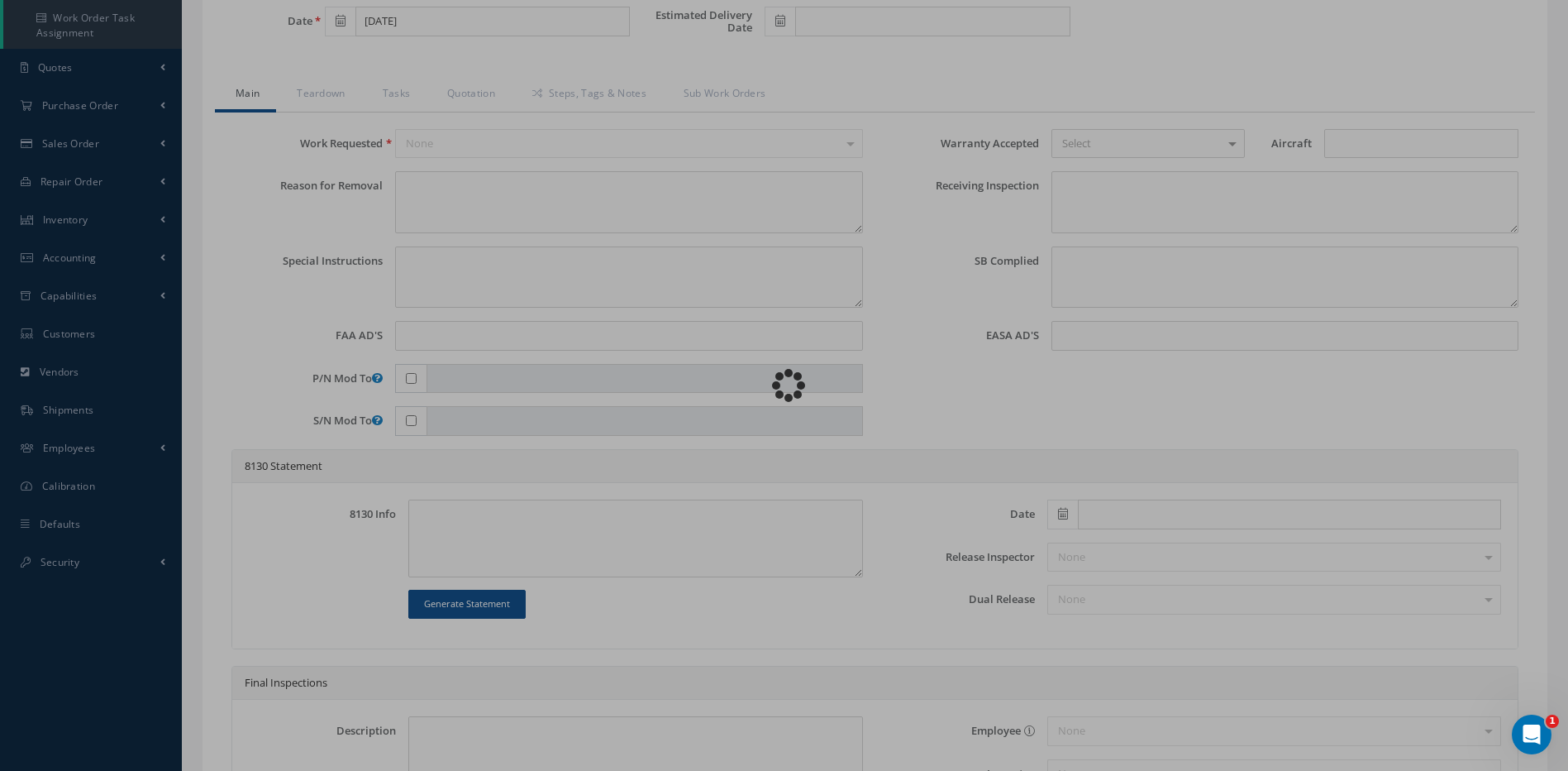
type input "09/22/2025"
checkbox input "true"
type textarea "UNIT FAILED FUNCTIONAL TEST AND VISUAL INSPECTION."
type input "09/22/2025"
checkbox input "false"
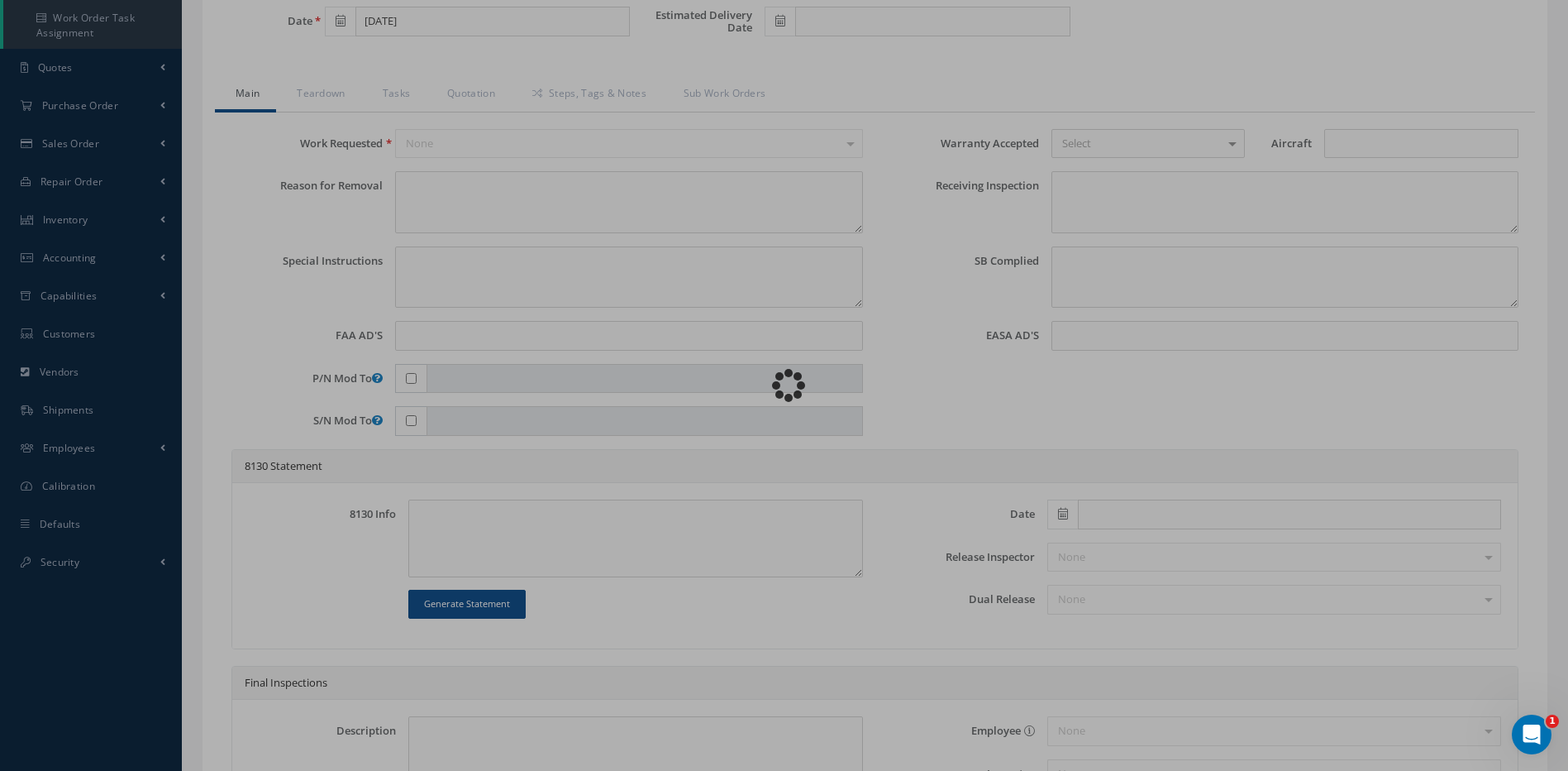
type textarea "N/A."
type input "09/22/2025"
type textarea "DISASSEMBLED UNIT AS REQUIRED FOR INSPECTION AND TROUBLESHOOTING. INSPECTION RE…"
type input "09/22/2025"
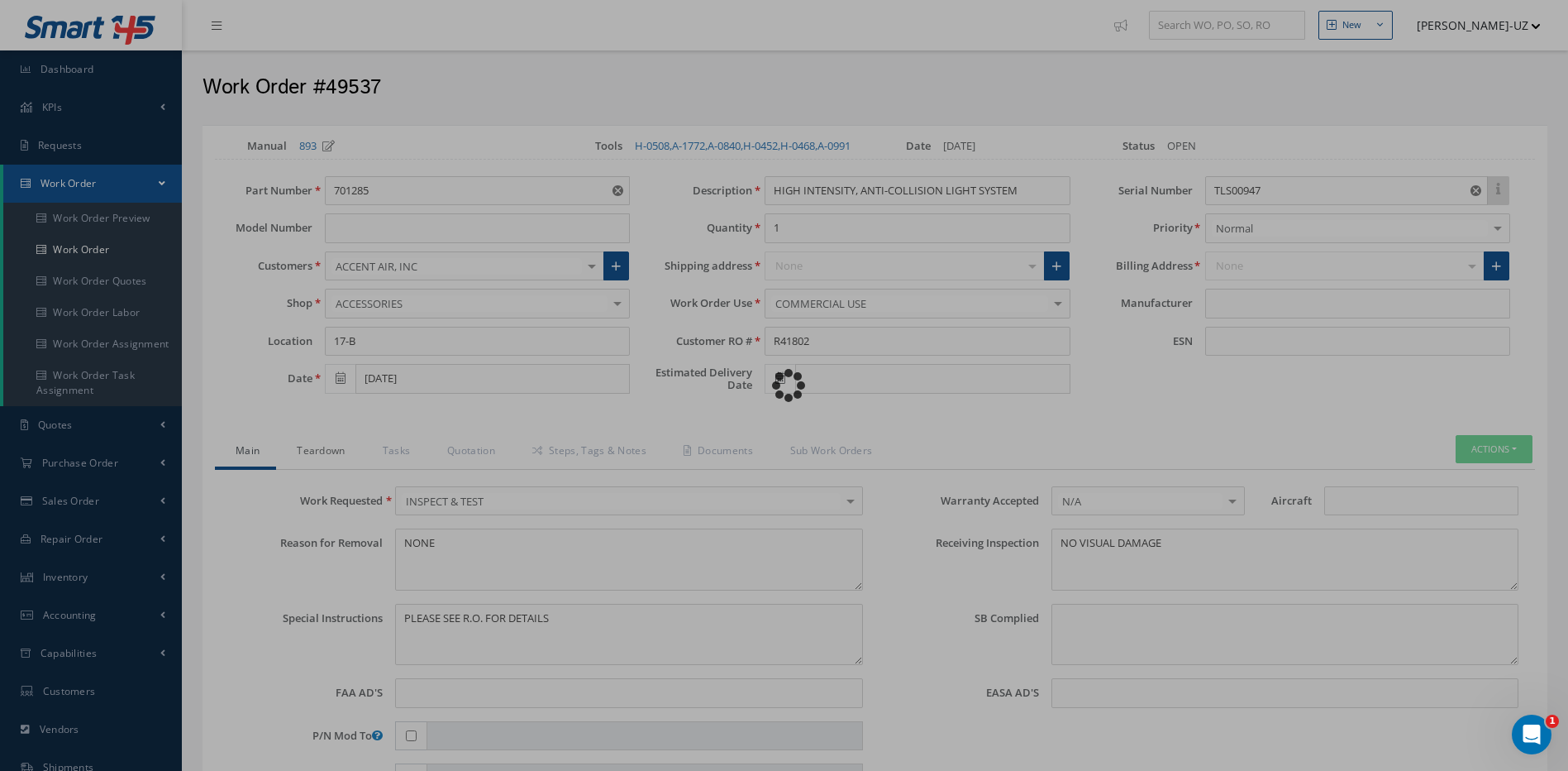
type input "GOODRICH LIGHTING SYSTEMS"
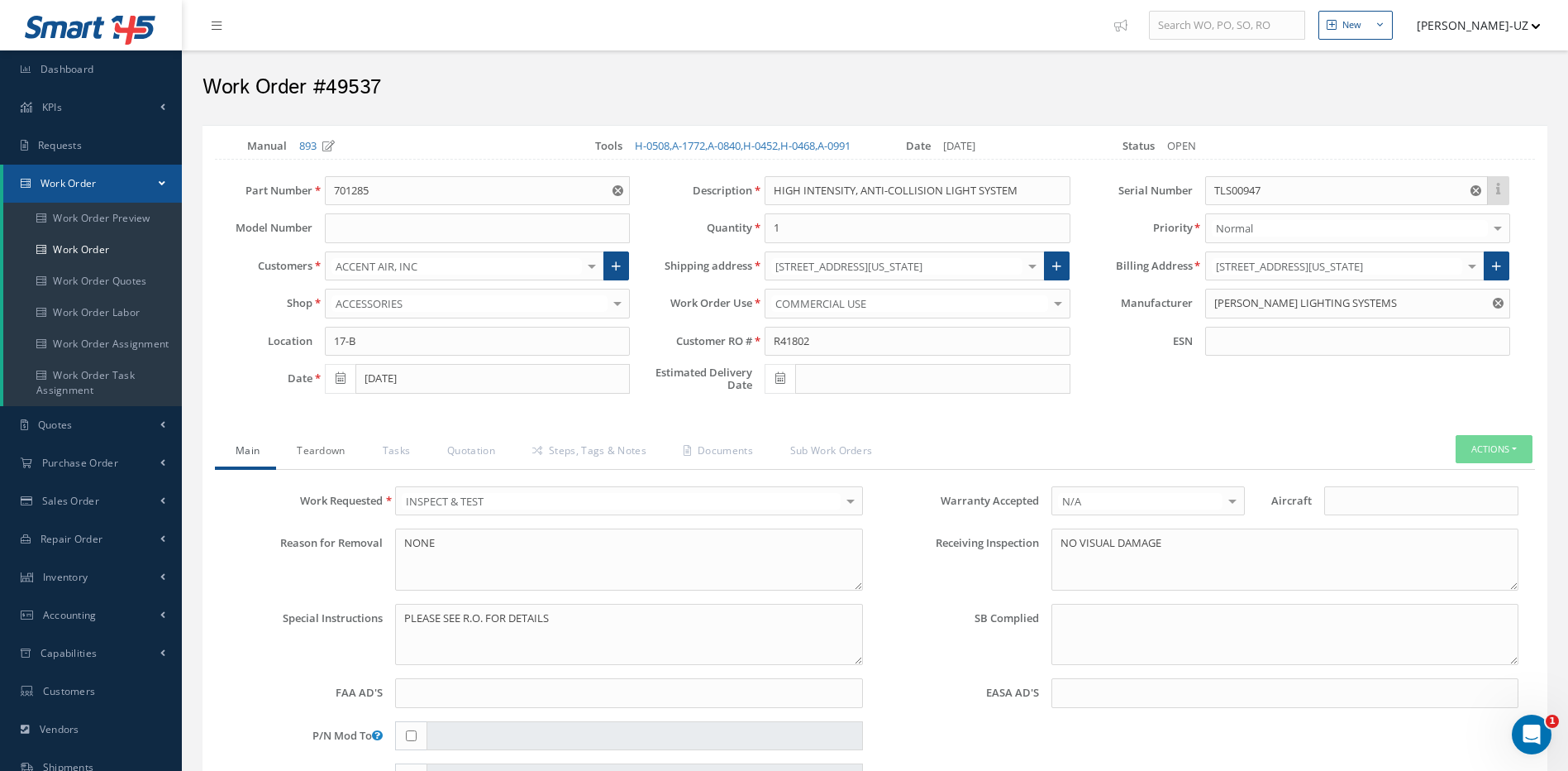
click at [310, 466] on link "Teardown" at bounding box center [318, 452] width 86 height 35
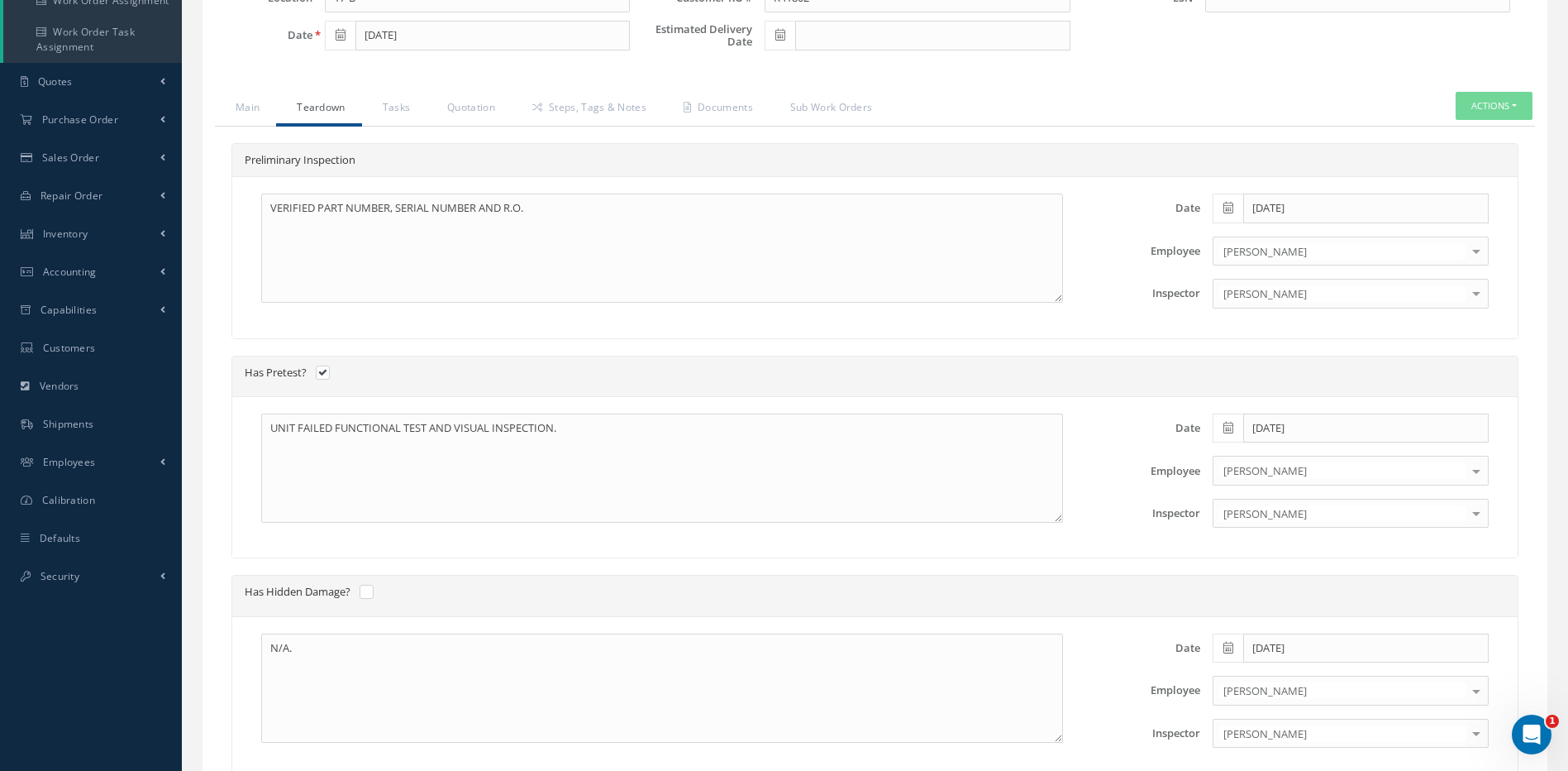
scroll to position [331, 0]
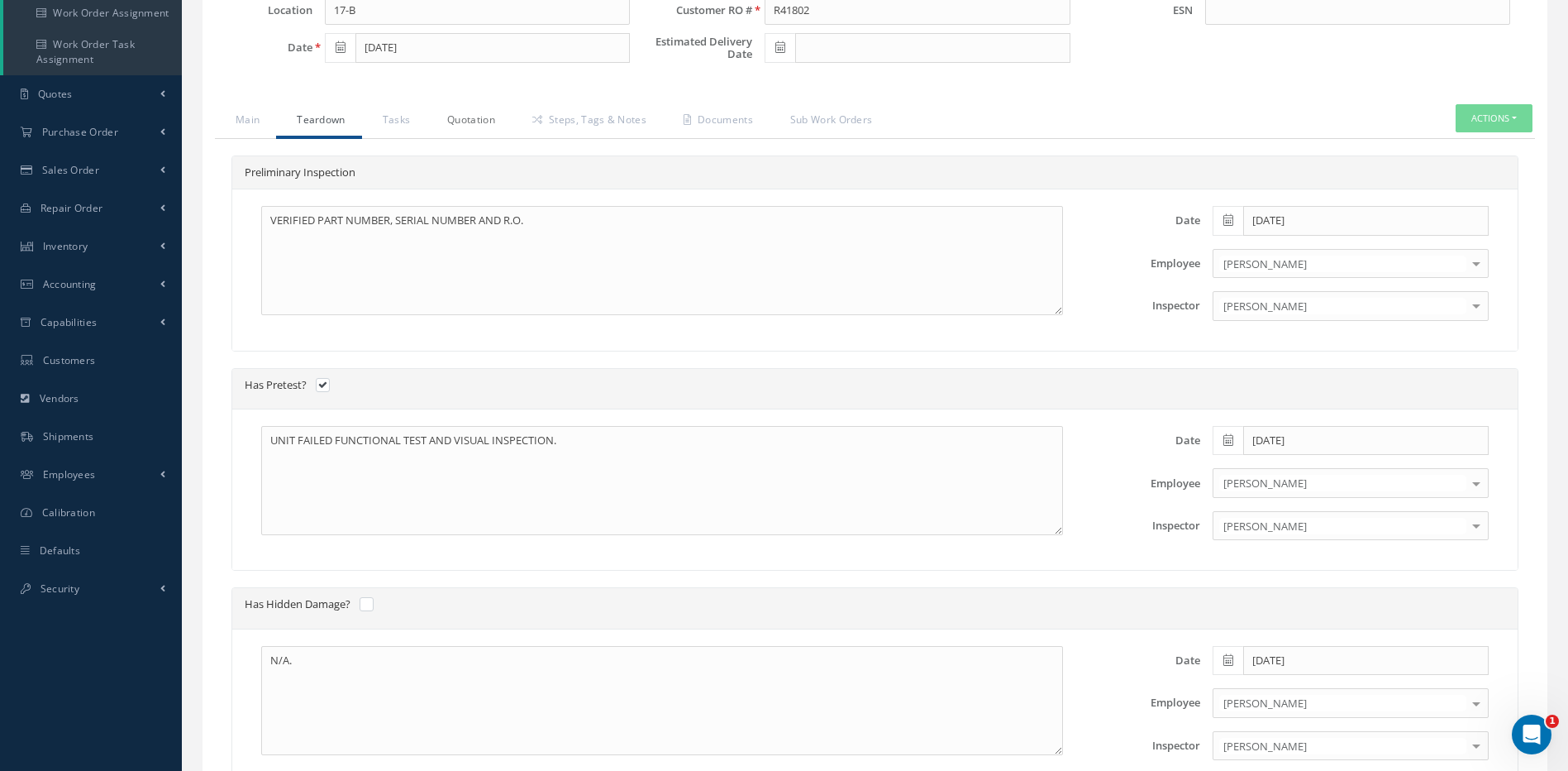
click at [464, 136] on link "Quotation" at bounding box center [469, 122] width 86 height 35
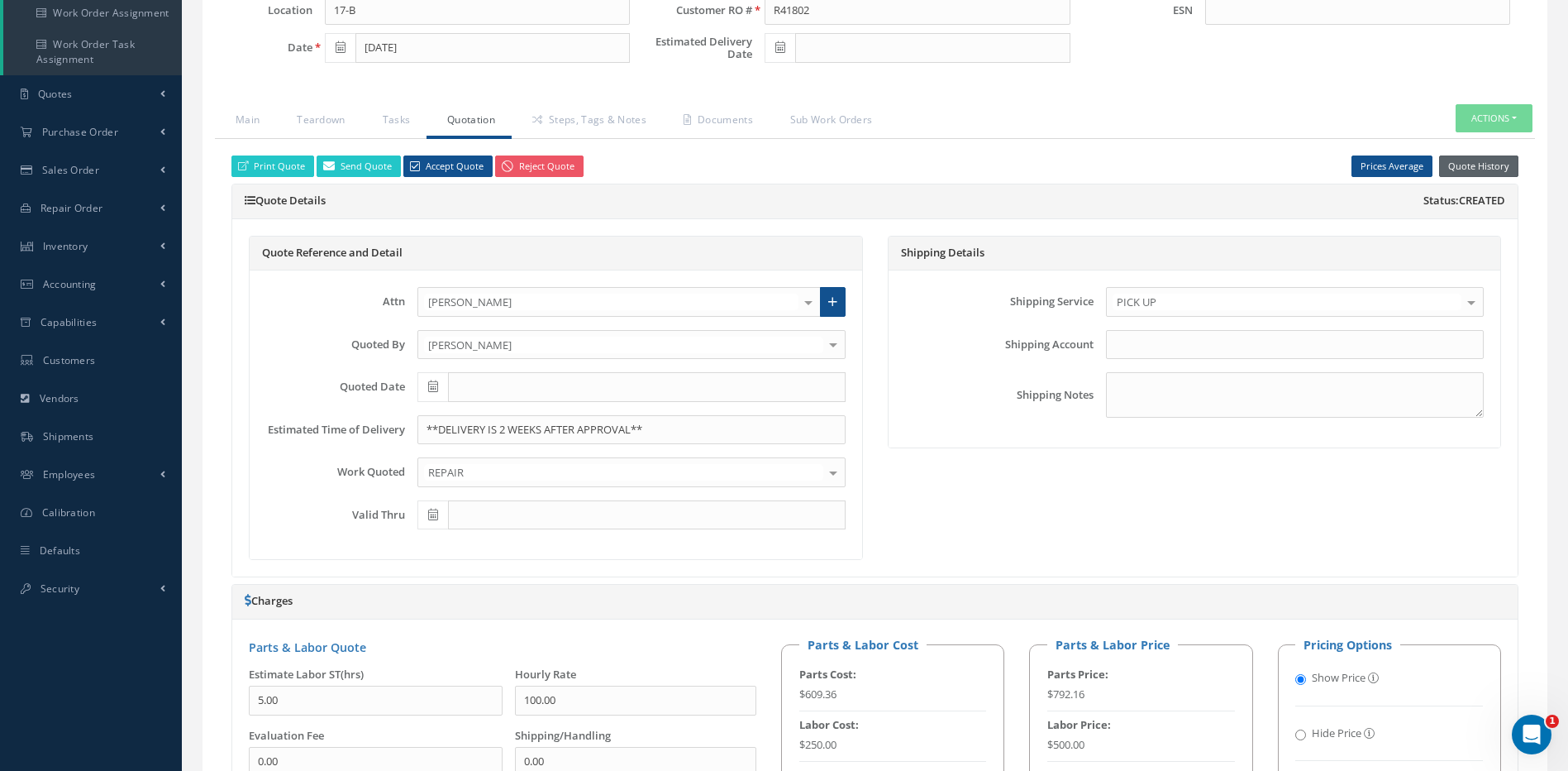
click at [1492, 178] on button "Quote History" at bounding box center [1478, 165] width 79 height 22
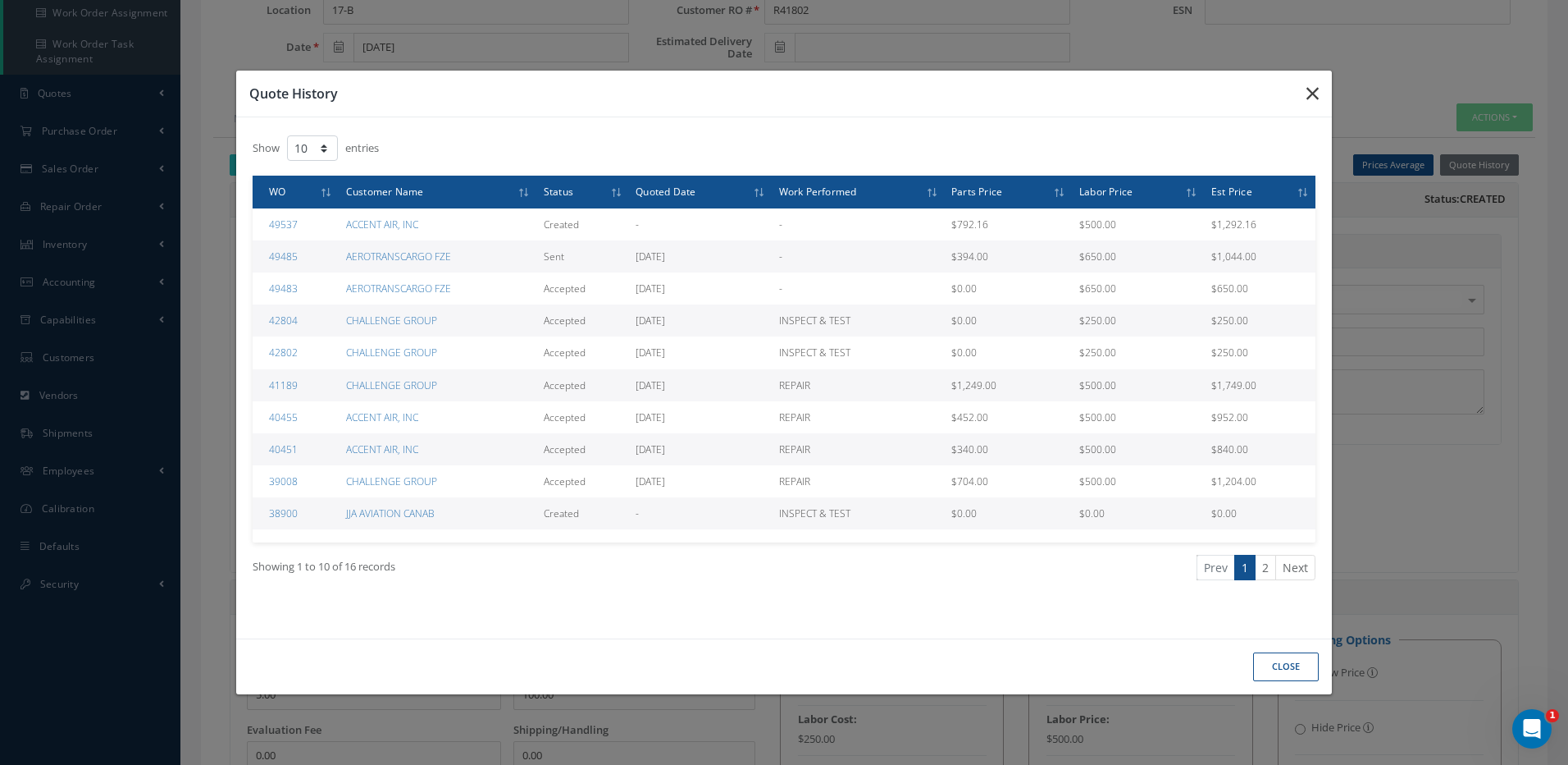
drag, startPoint x: 1315, startPoint y: 88, endPoint x: 1295, endPoint y: 167, distance: 81.5
click at [1314, 91] on icon "button" at bounding box center [1312, 93] width 12 height 20
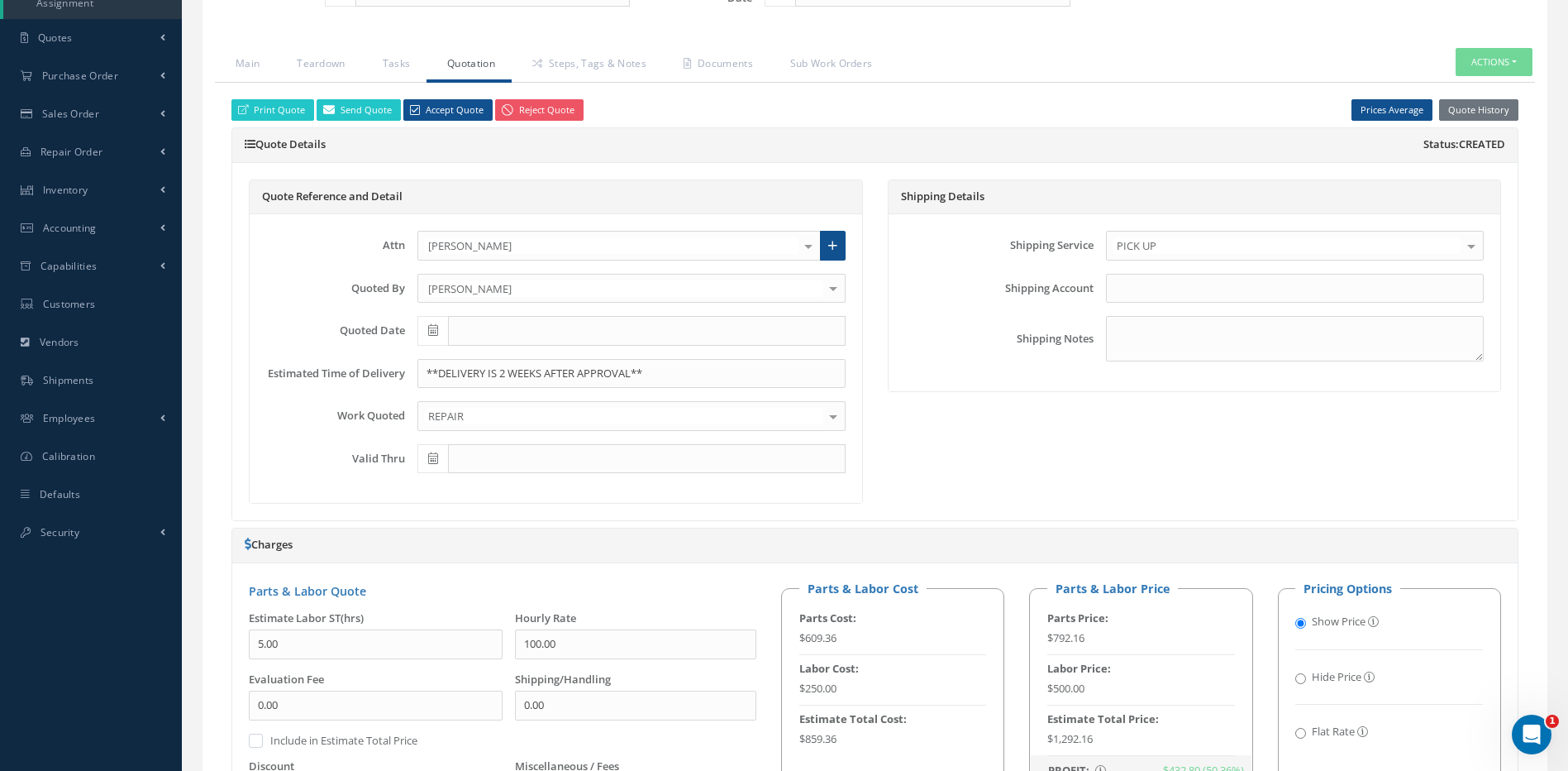
scroll to position [744, 0]
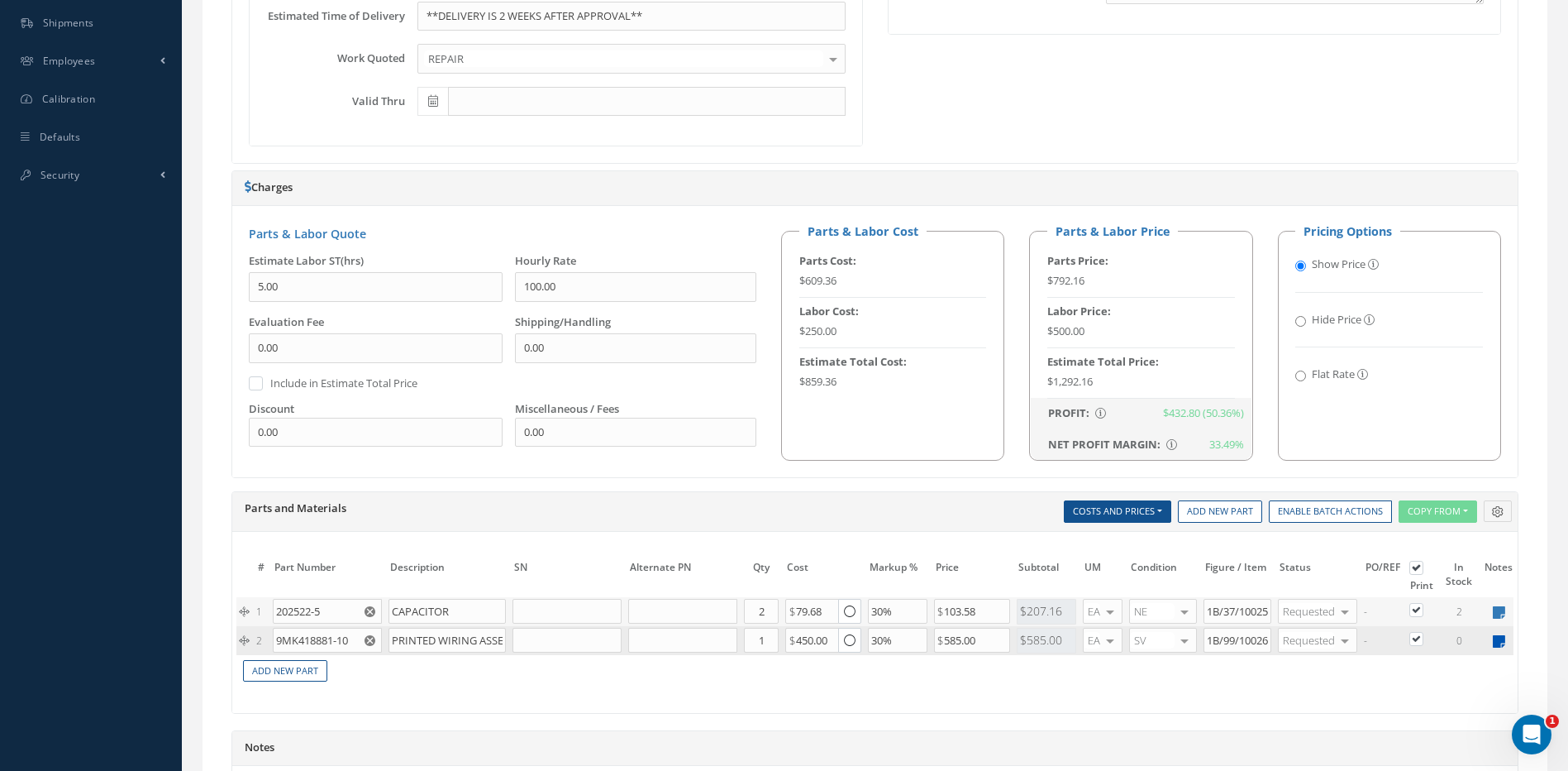
click at [1496, 648] on icon at bounding box center [1499, 641] width 12 height 14
type textarea "Canab from C2 AERO Expensive"
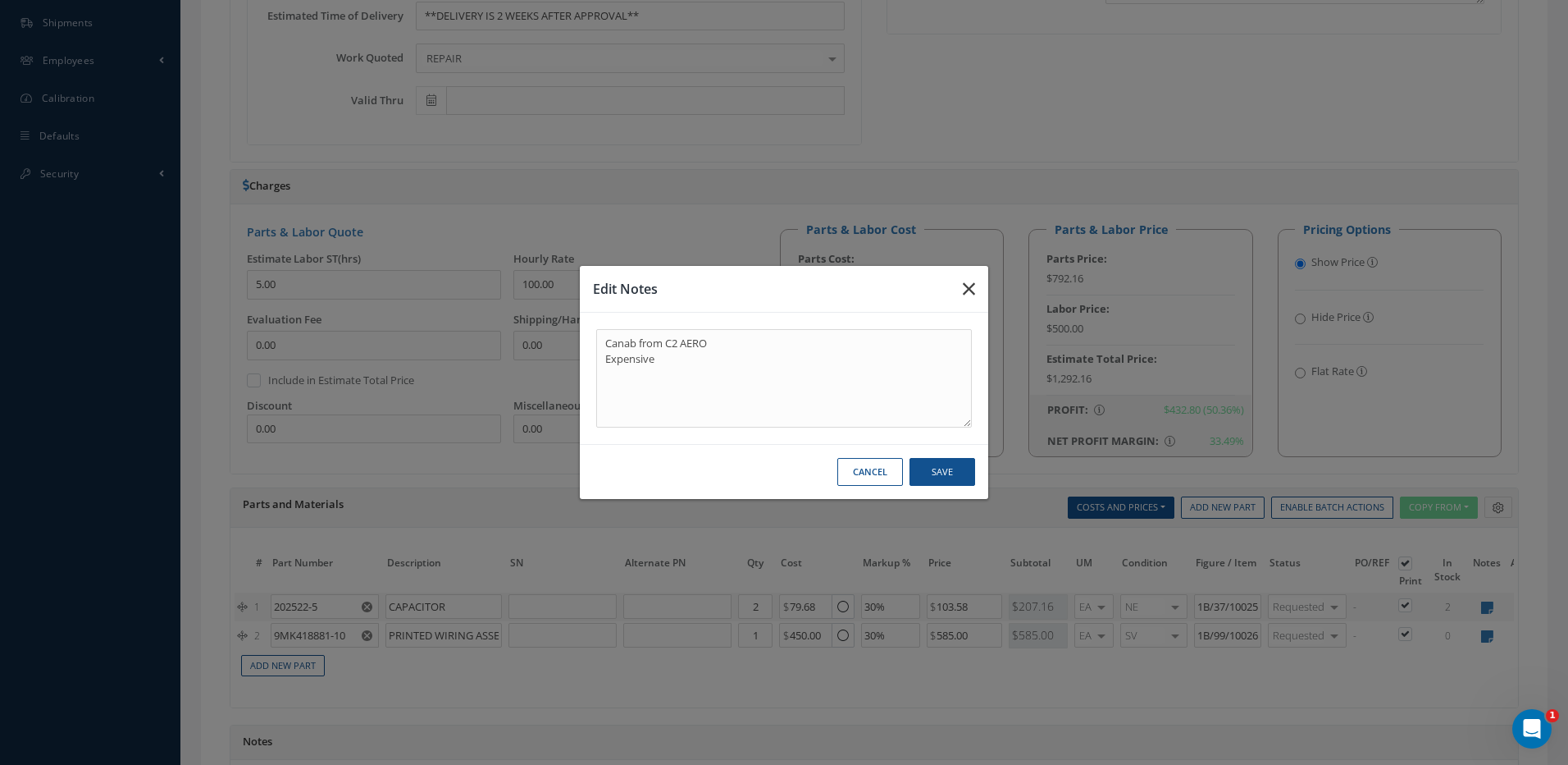
click at [967, 287] on icon "button" at bounding box center [968, 289] width 12 height 20
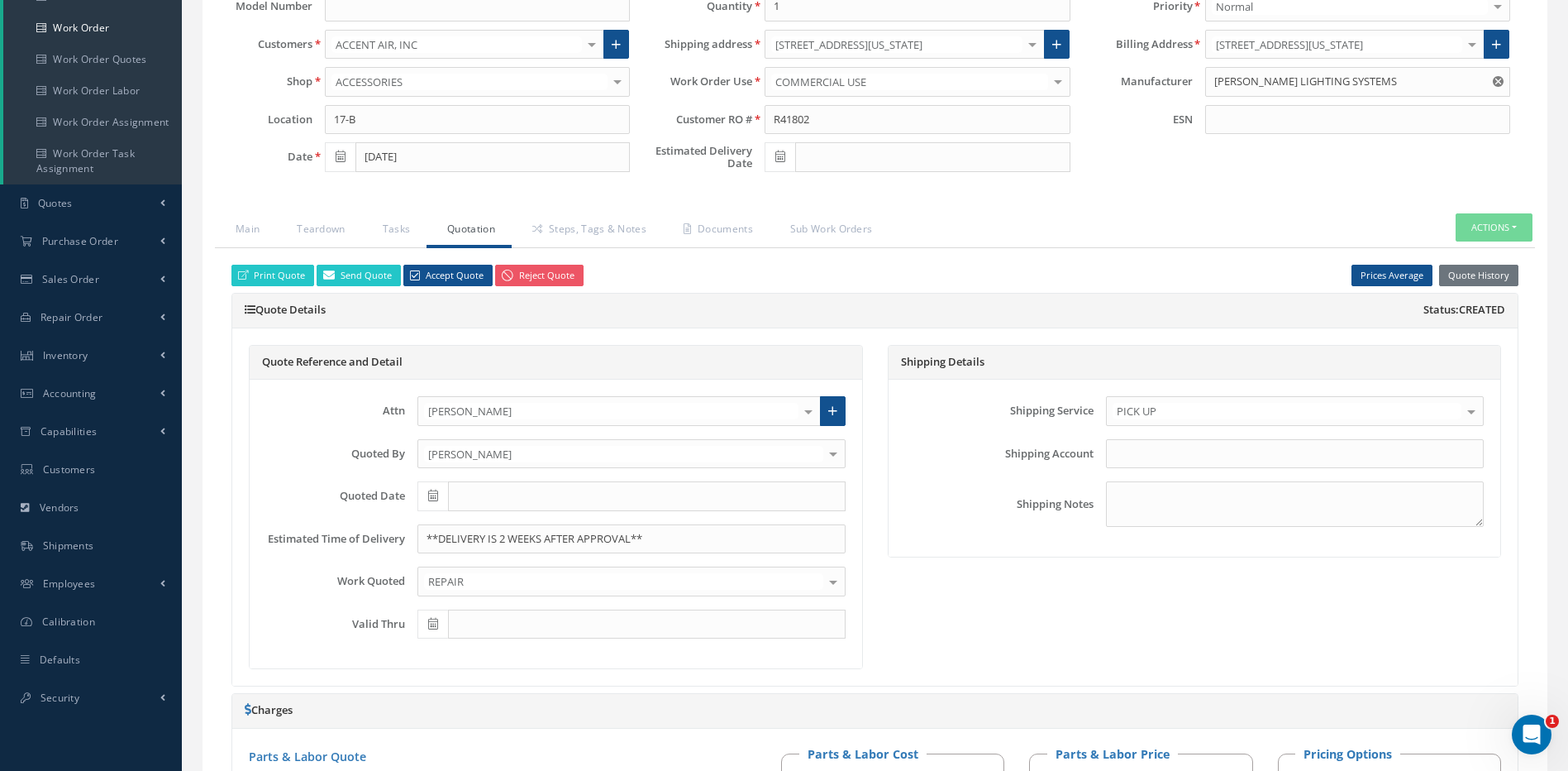
scroll to position [0, 0]
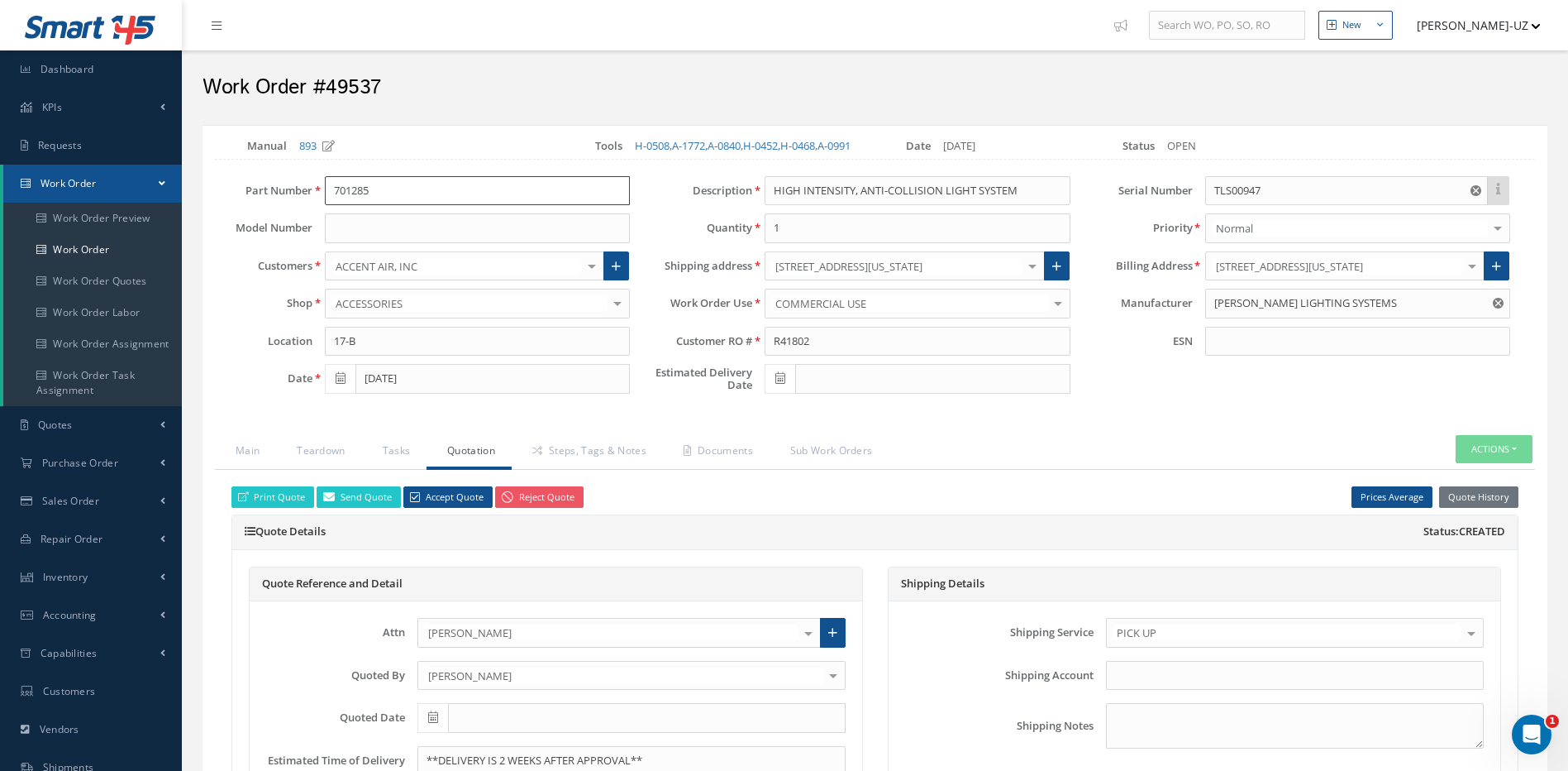
drag, startPoint x: 388, startPoint y: 206, endPoint x: 328, endPoint y: 206, distance: 60.0
click at [328, 206] on input "701285" at bounding box center [477, 190] width 305 height 29
click at [548, 59] on div "Work Order #49537" at bounding box center [874, 84] width 1369 height 49
click at [597, 461] on link "Steps, Tags & Notes" at bounding box center [586, 452] width 151 height 35
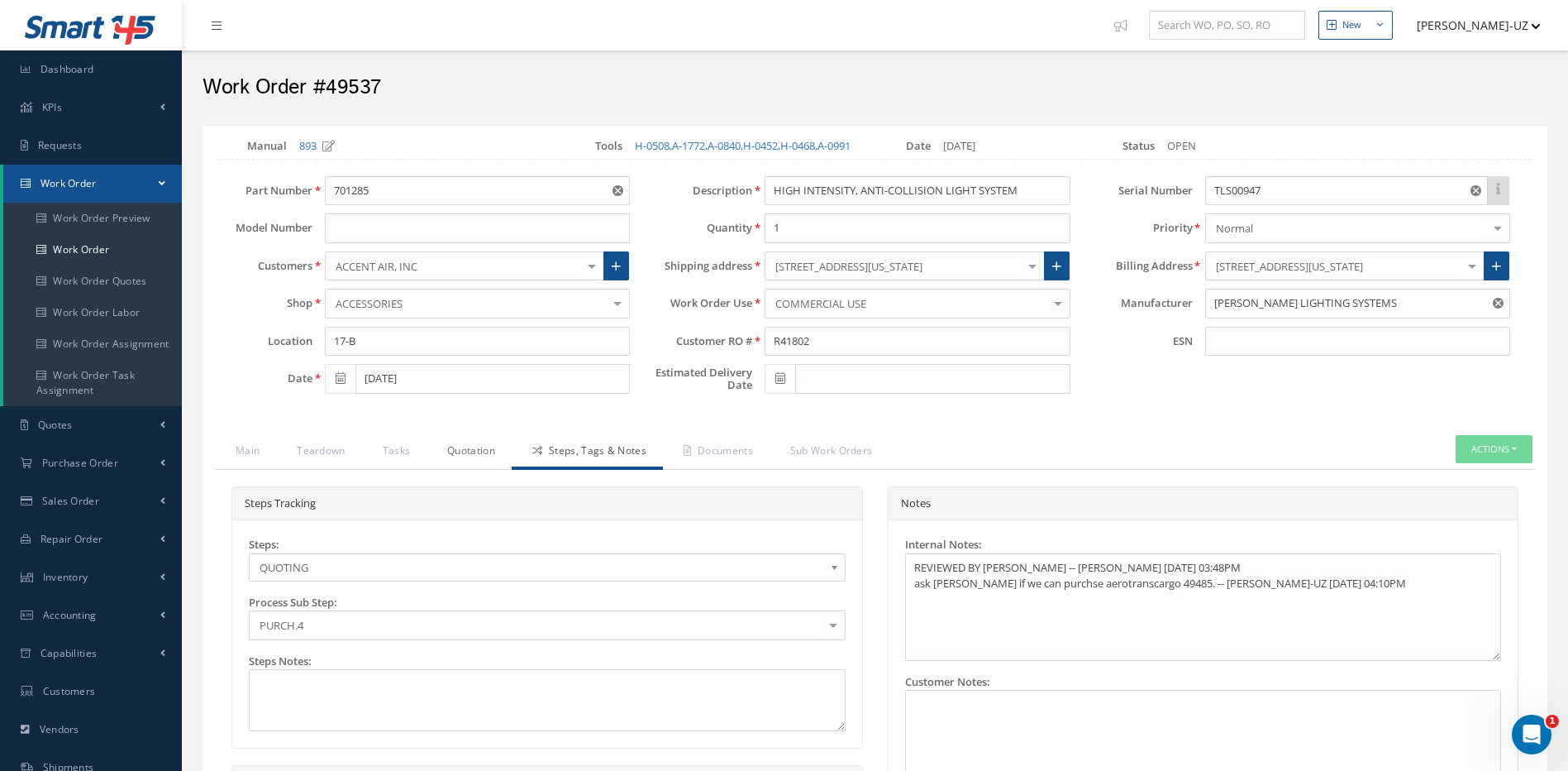
click at [469, 469] on link "Quotation" at bounding box center [469, 452] width 86 height 35
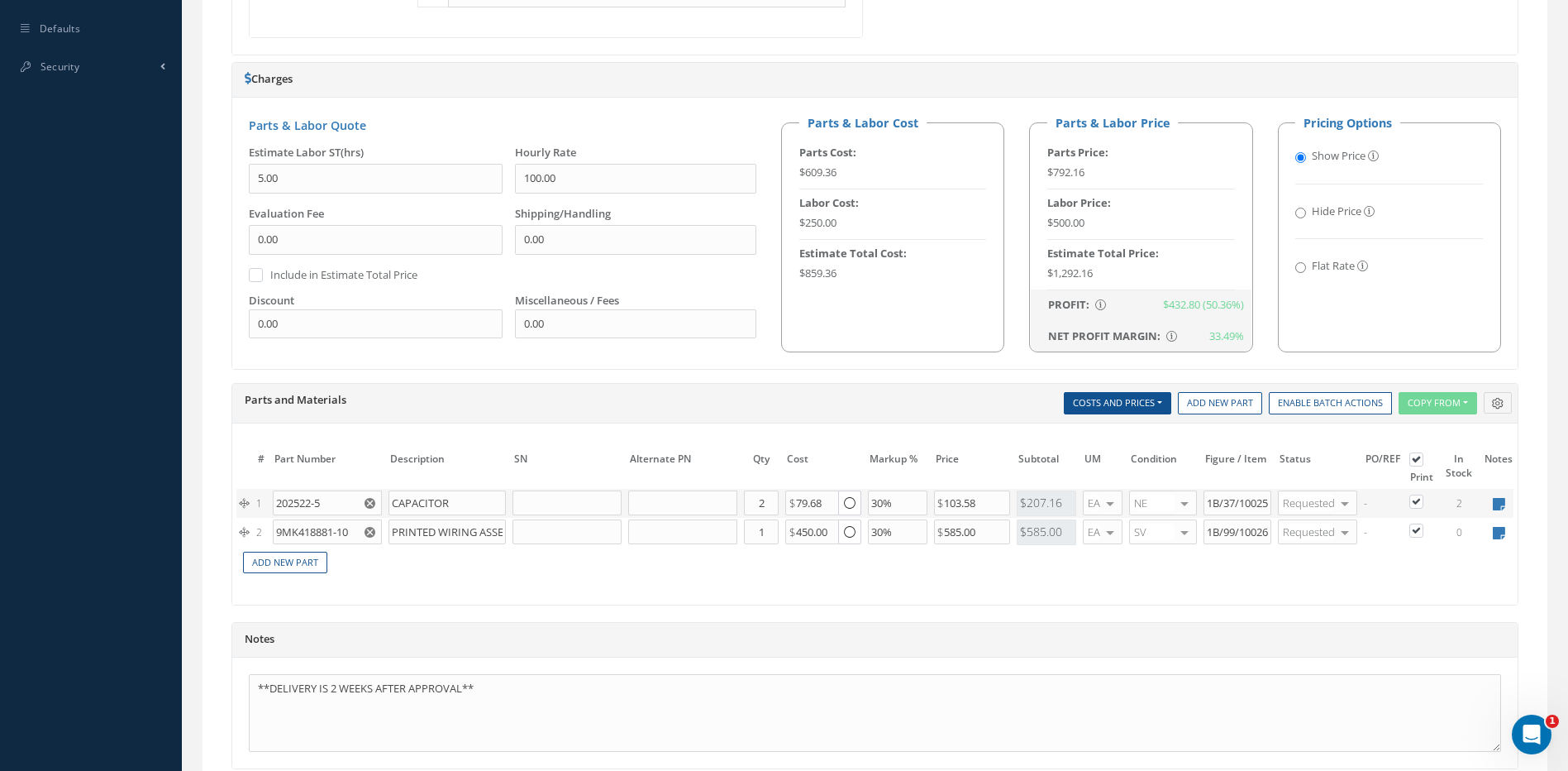
scroll to position [1029, 0]
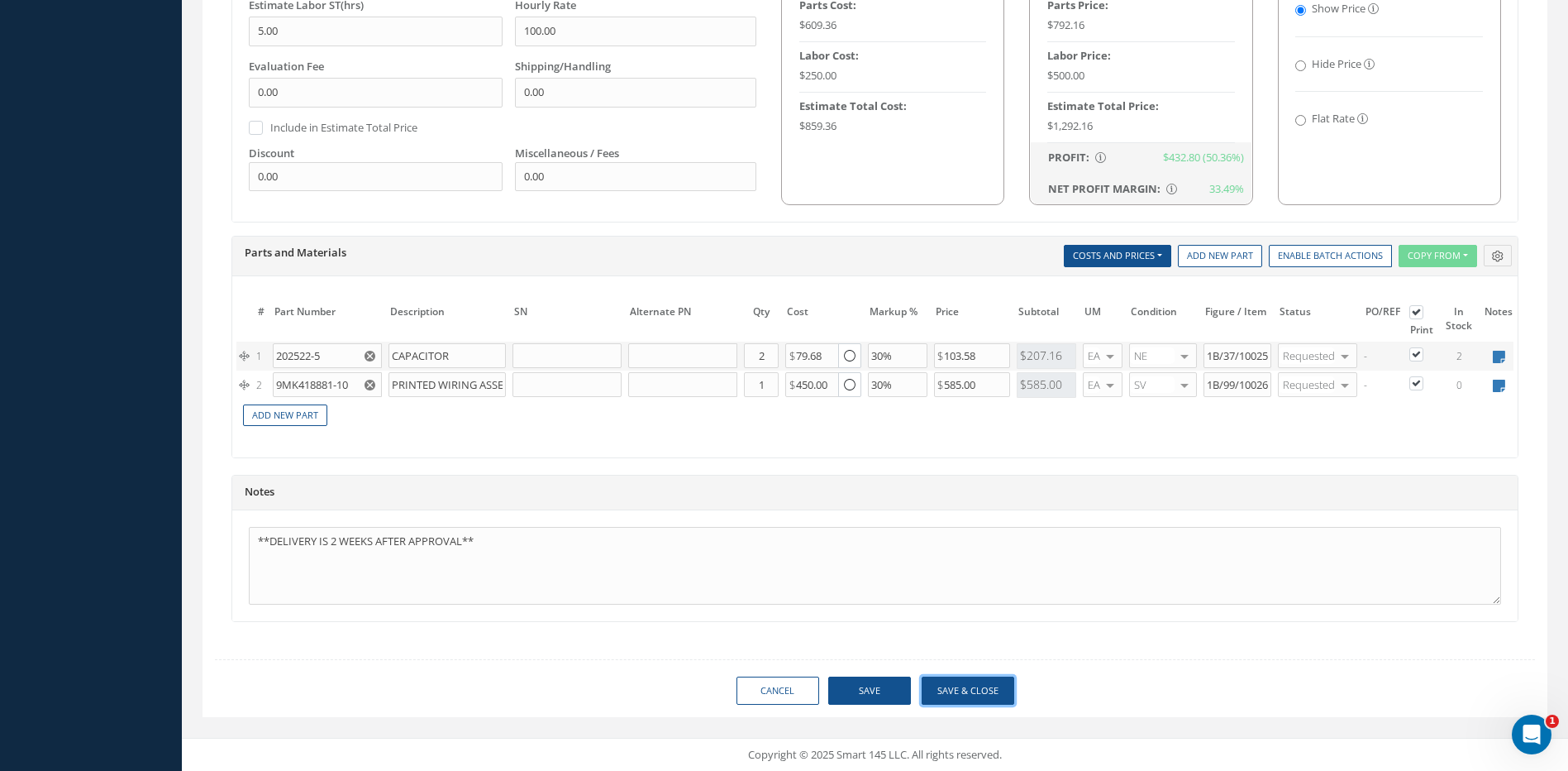
click at [968, 693] on button "Save & Close" at bounding box center [967, 690] width 92 height 29
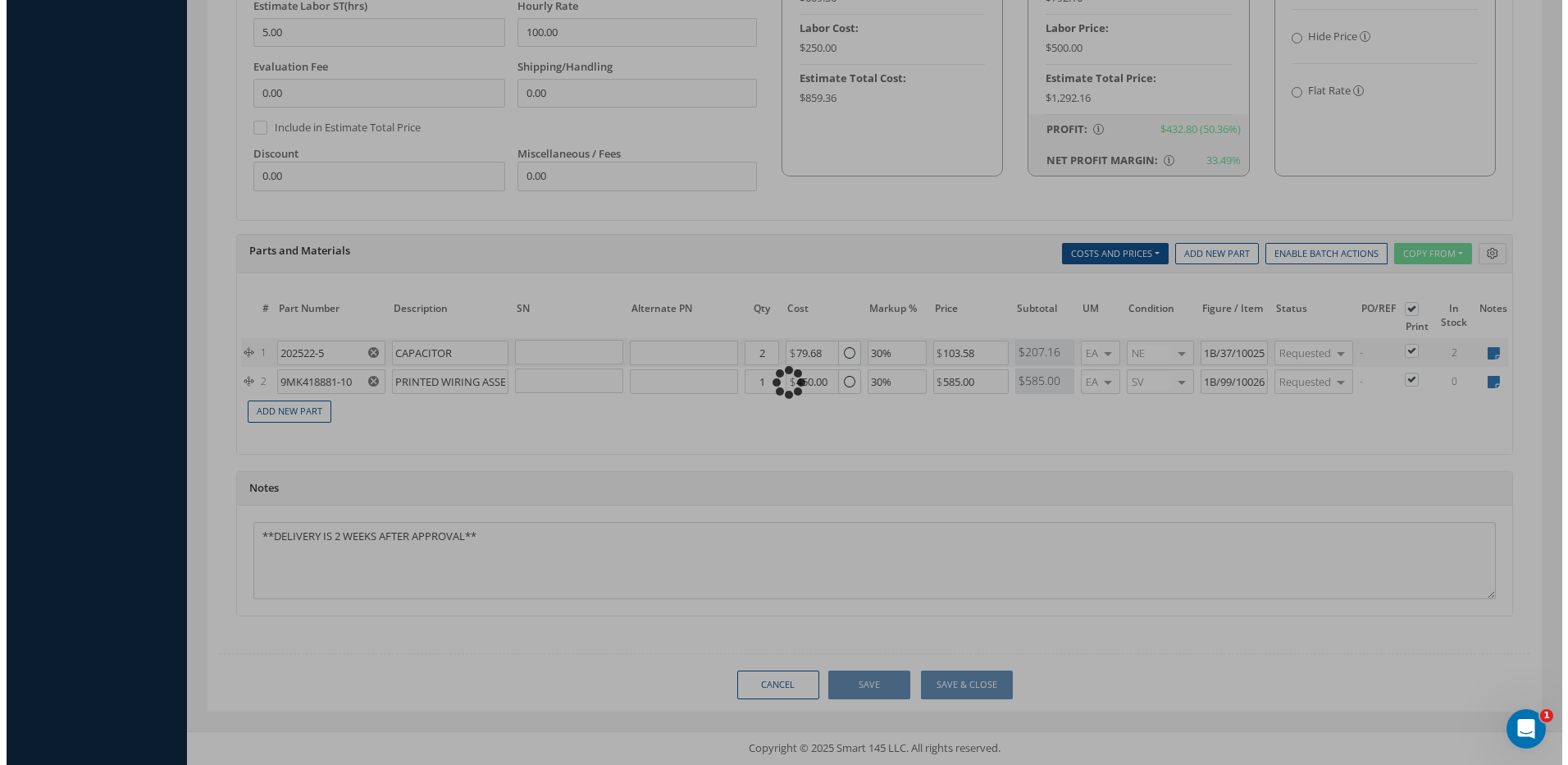
scroll to position [1031, 0]
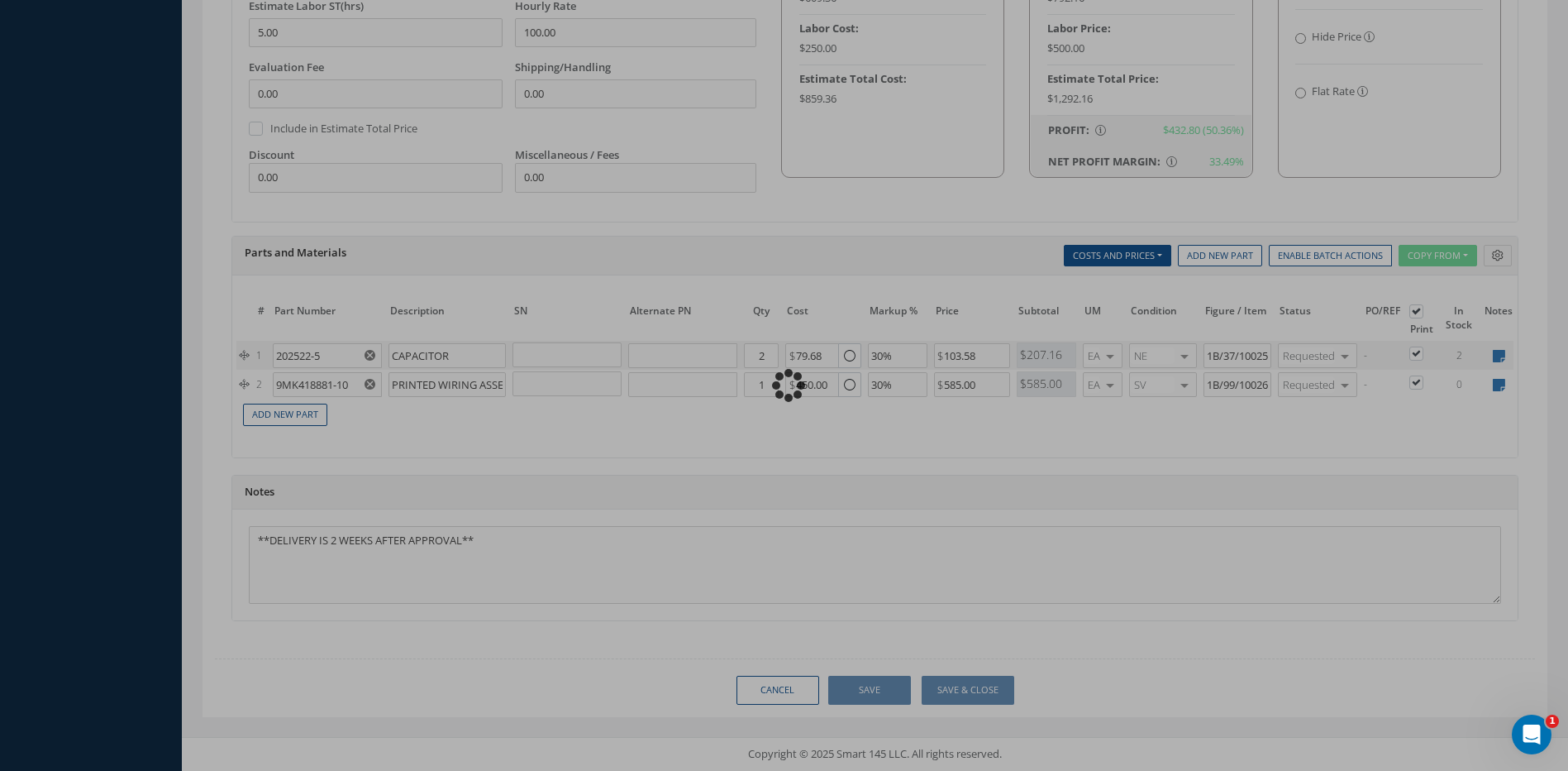
type input "GOODRICH LIGHTING SYSTEMS"
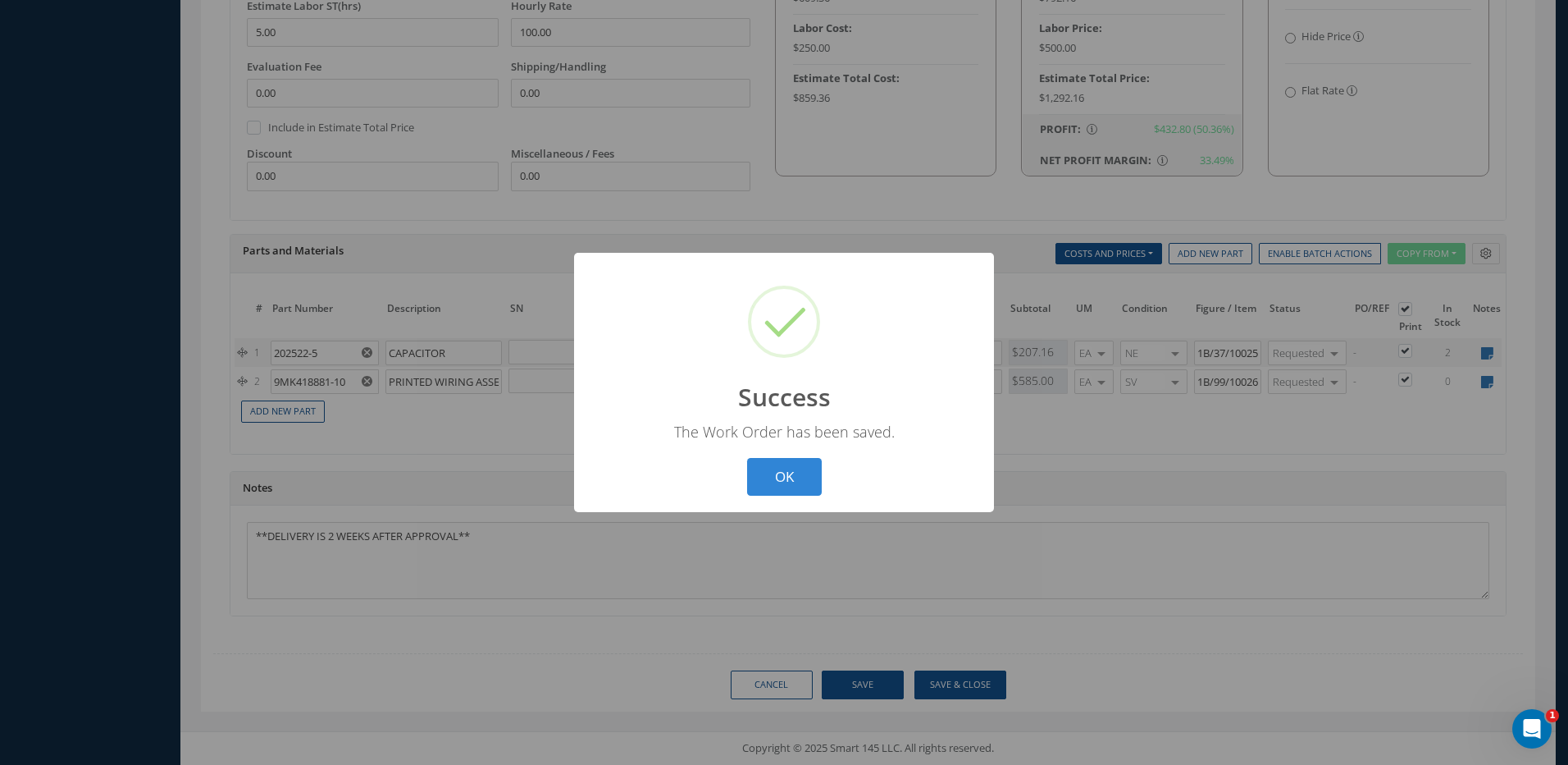
drag, startPoint x: 787, startPoint y: 481, endPoint x: 984, endPoint y: 542, distance: 206.2
click at [786, 481] on button "OK" at bounding box center [784, 476] width 74 height 39
select select "25"
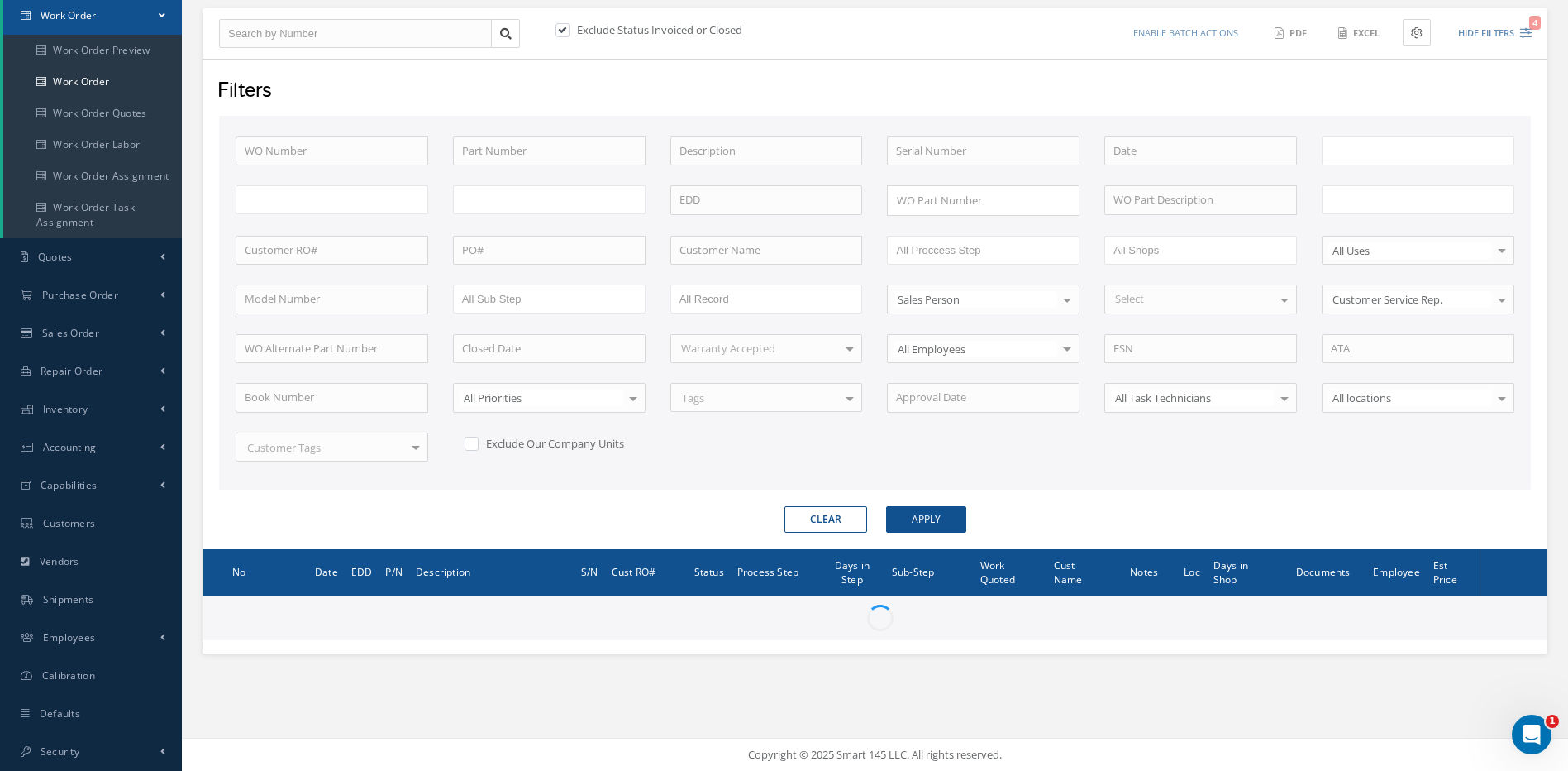
type input "All Work Request"
type input "All Work Performed"
type input "All Status"
type input "WO Part Status"
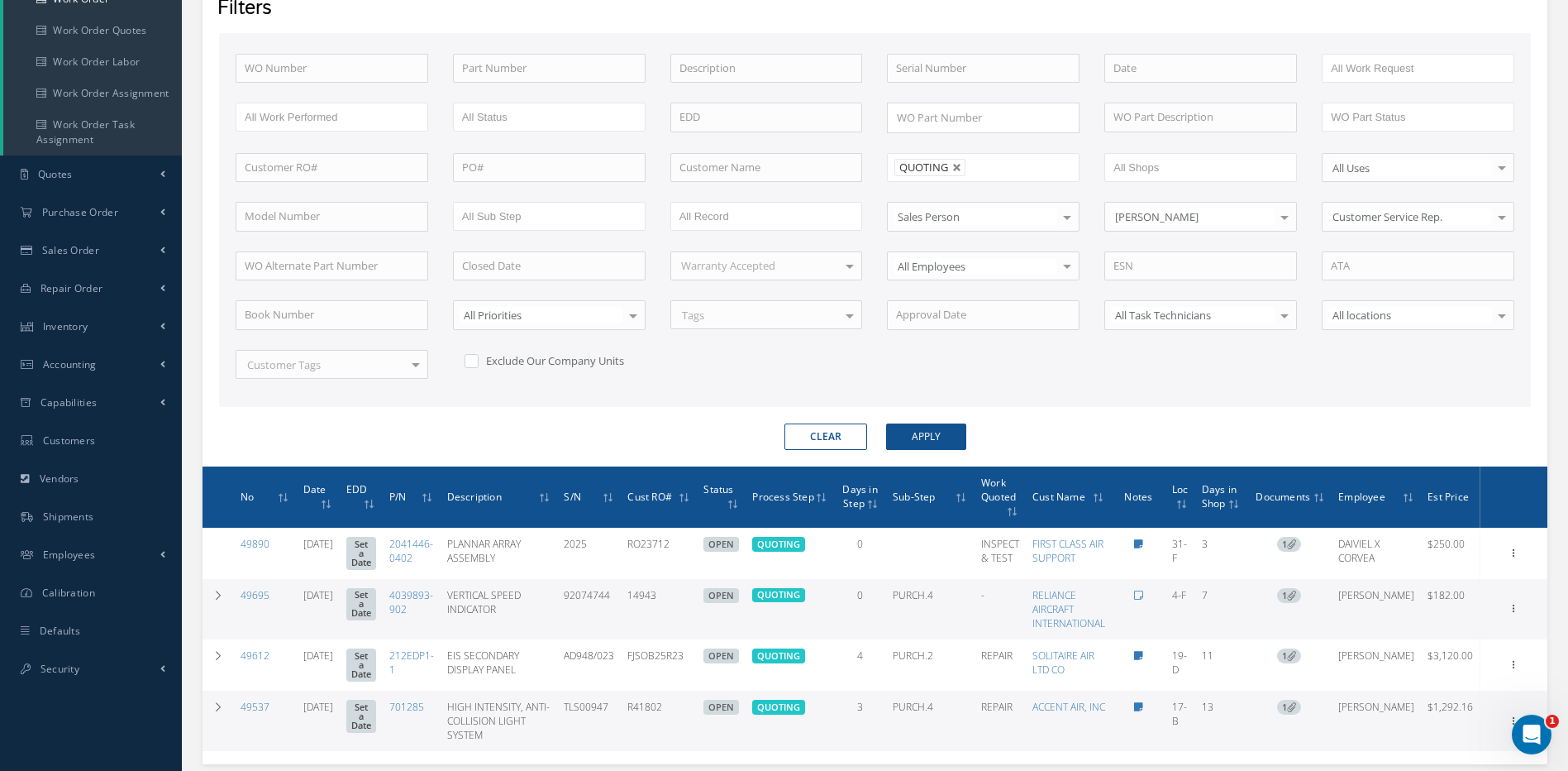
scroll to position [357, 0]
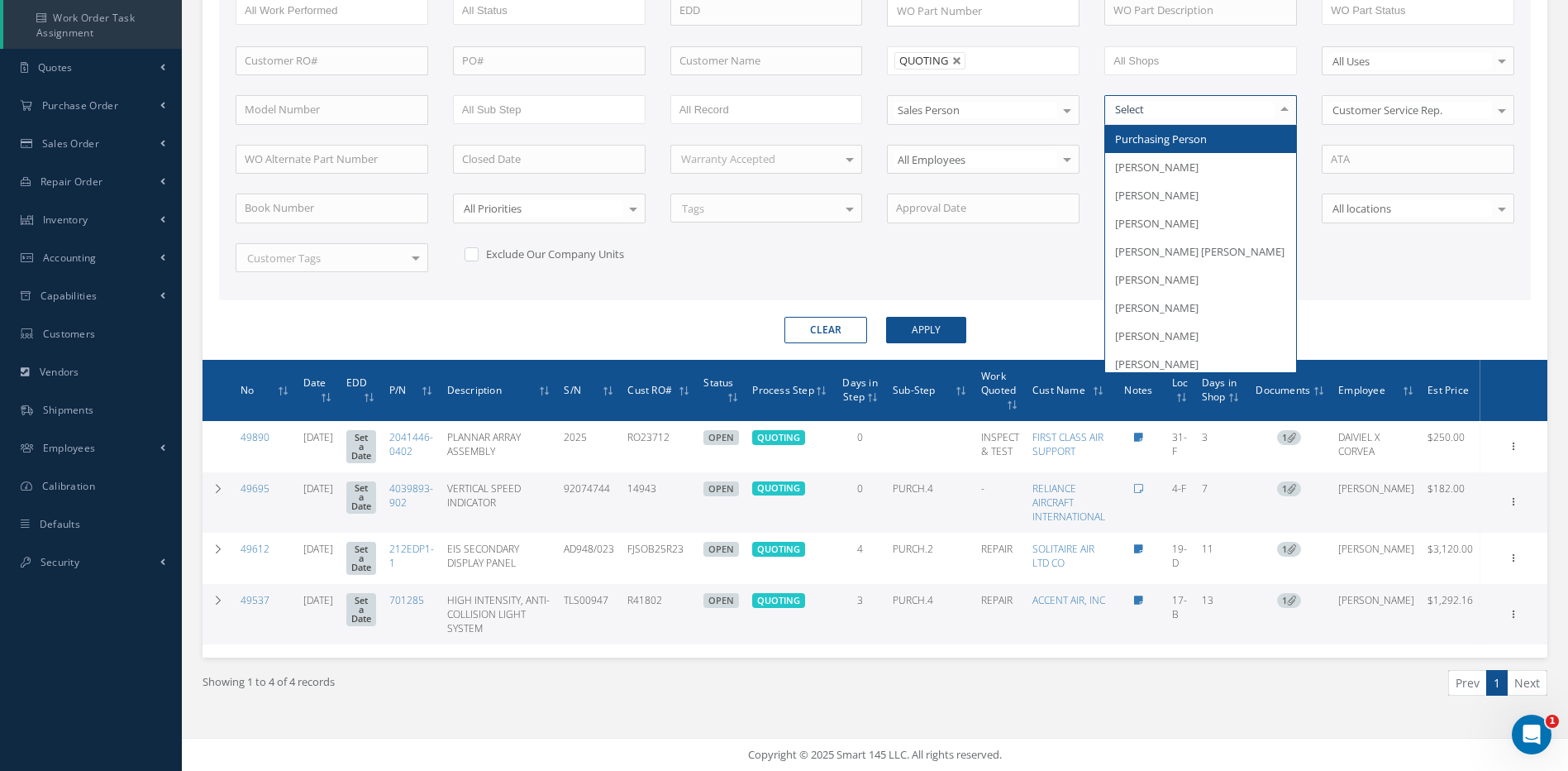
click at [1284, 108] on div at bounding box center [1284, 109] width 23 height 28
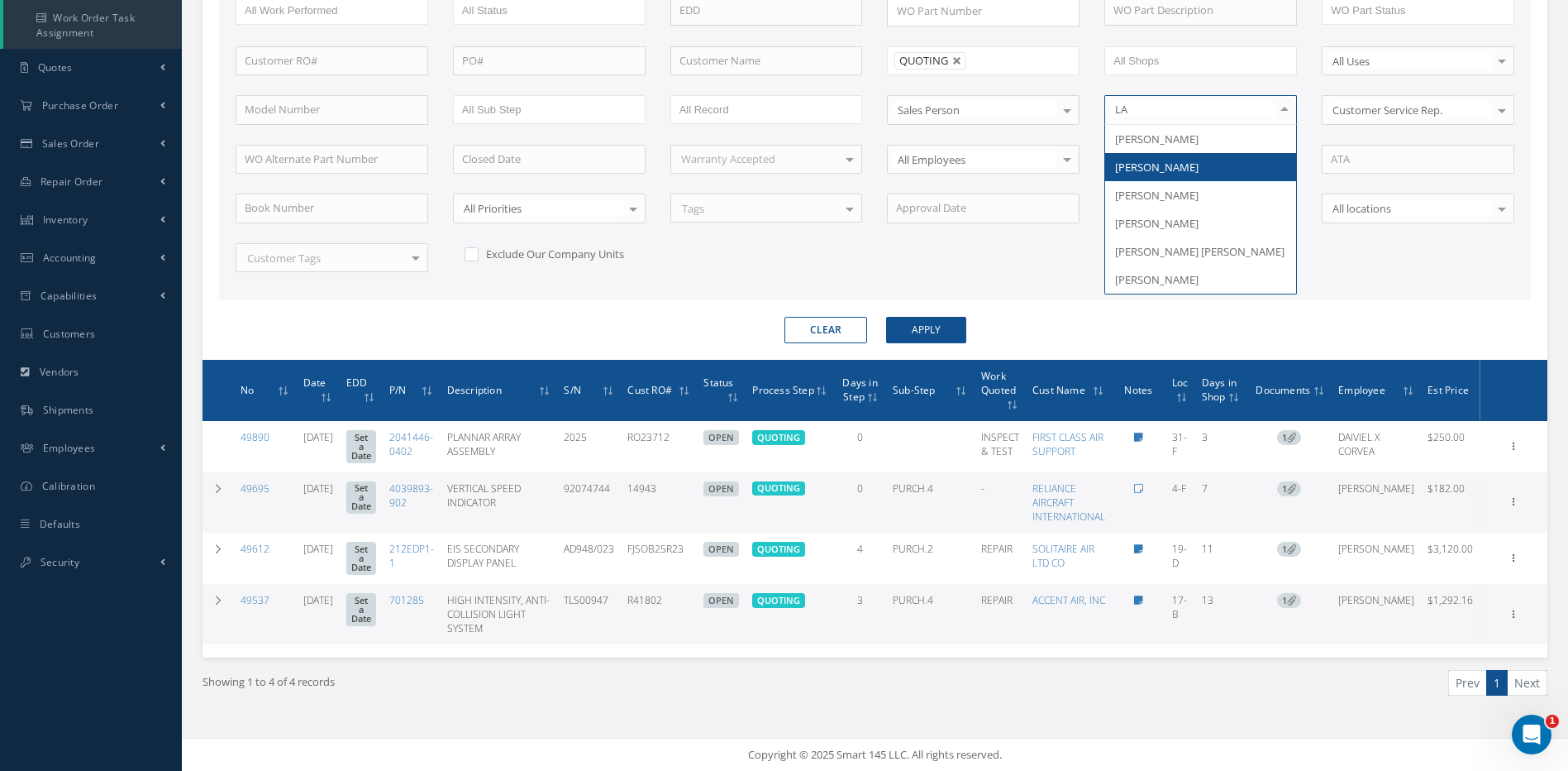
type input "LAU"
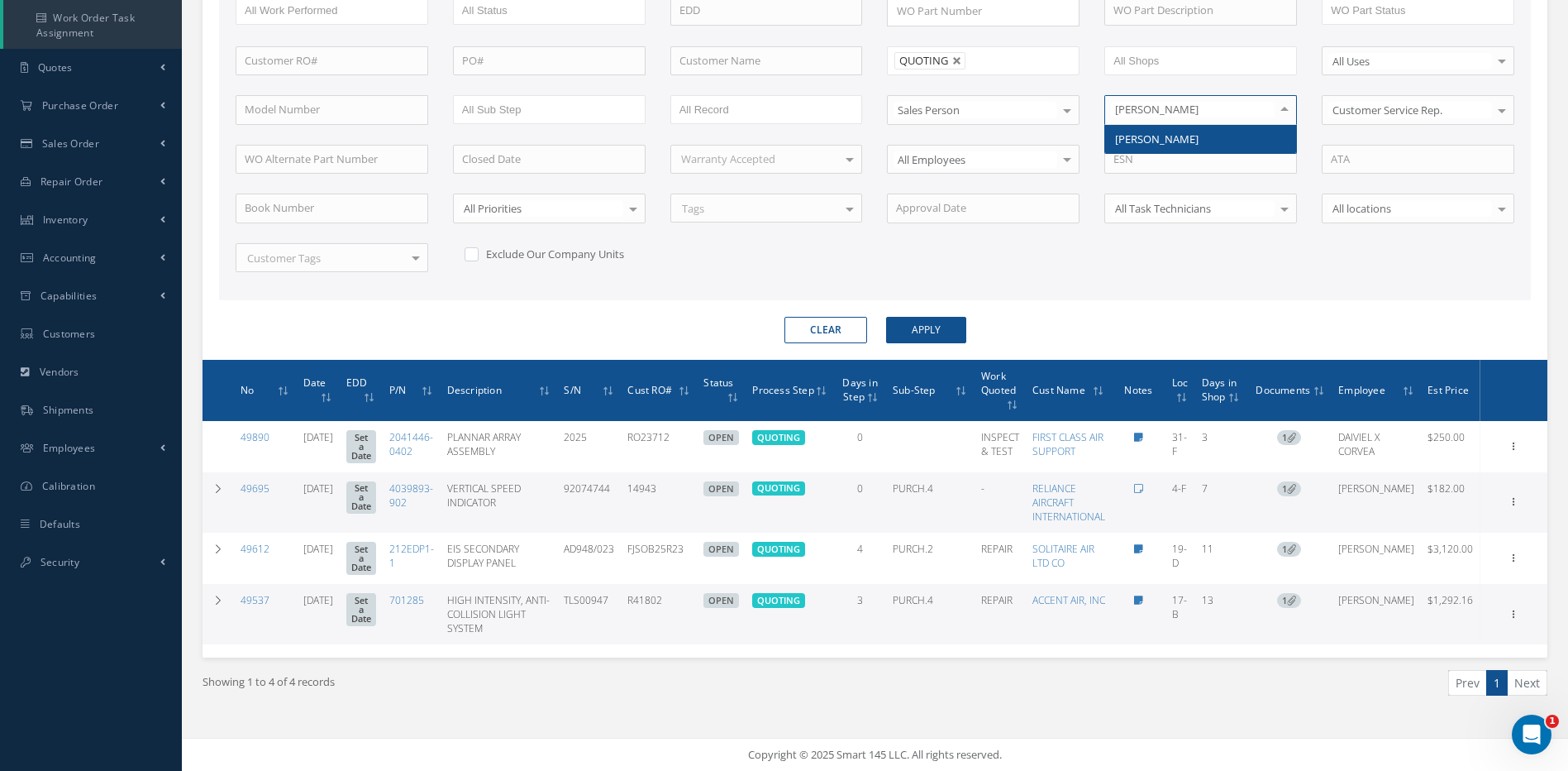
click at [1215, 136] on span "[PERSON_NAME]" at bounding box center [1200, 139] width 191 height 29
click at [920, 327] on button "Apply" at bounding box center [926, 330] width 80 height 27
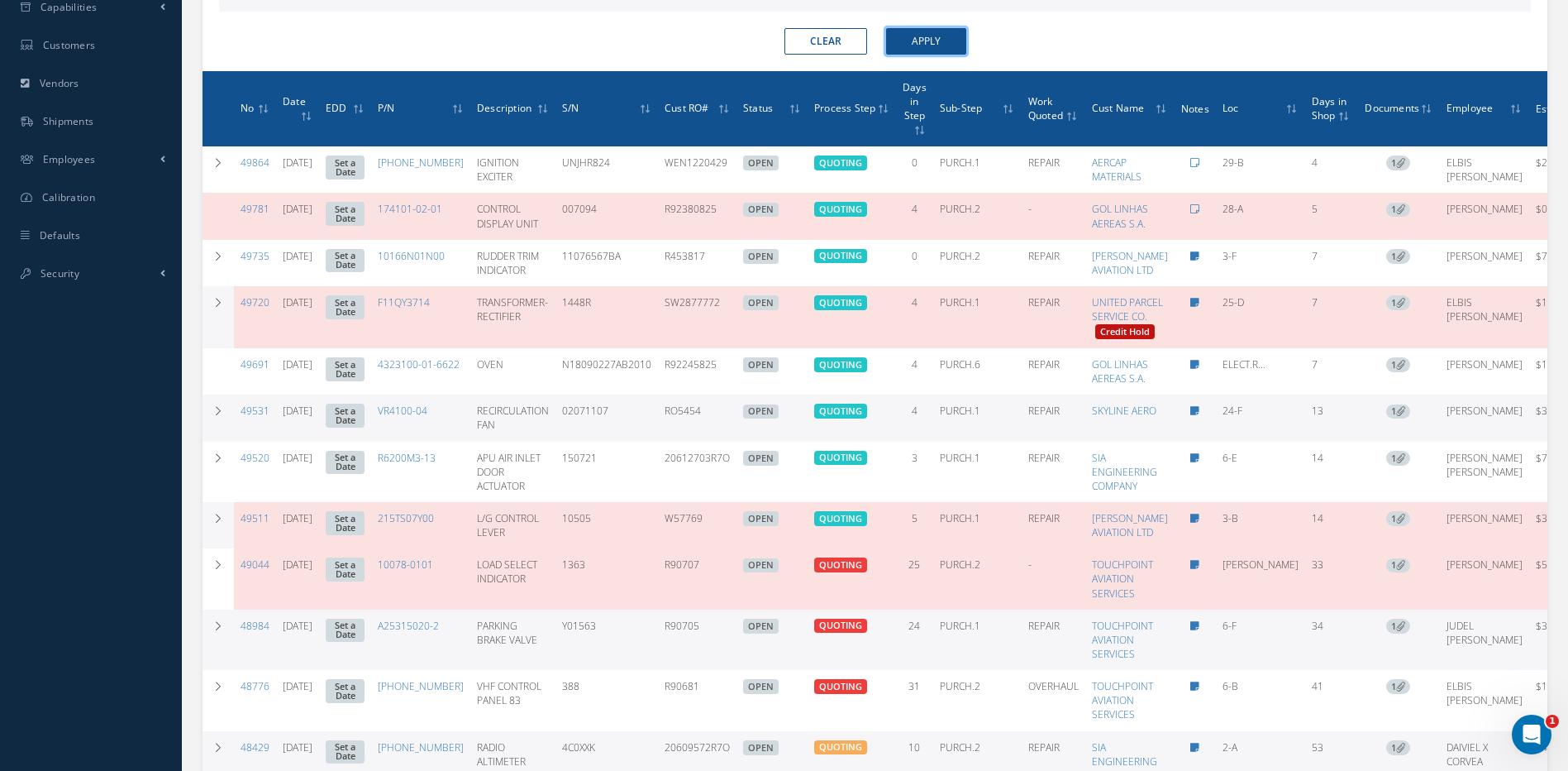
scroll to position [606, 0]
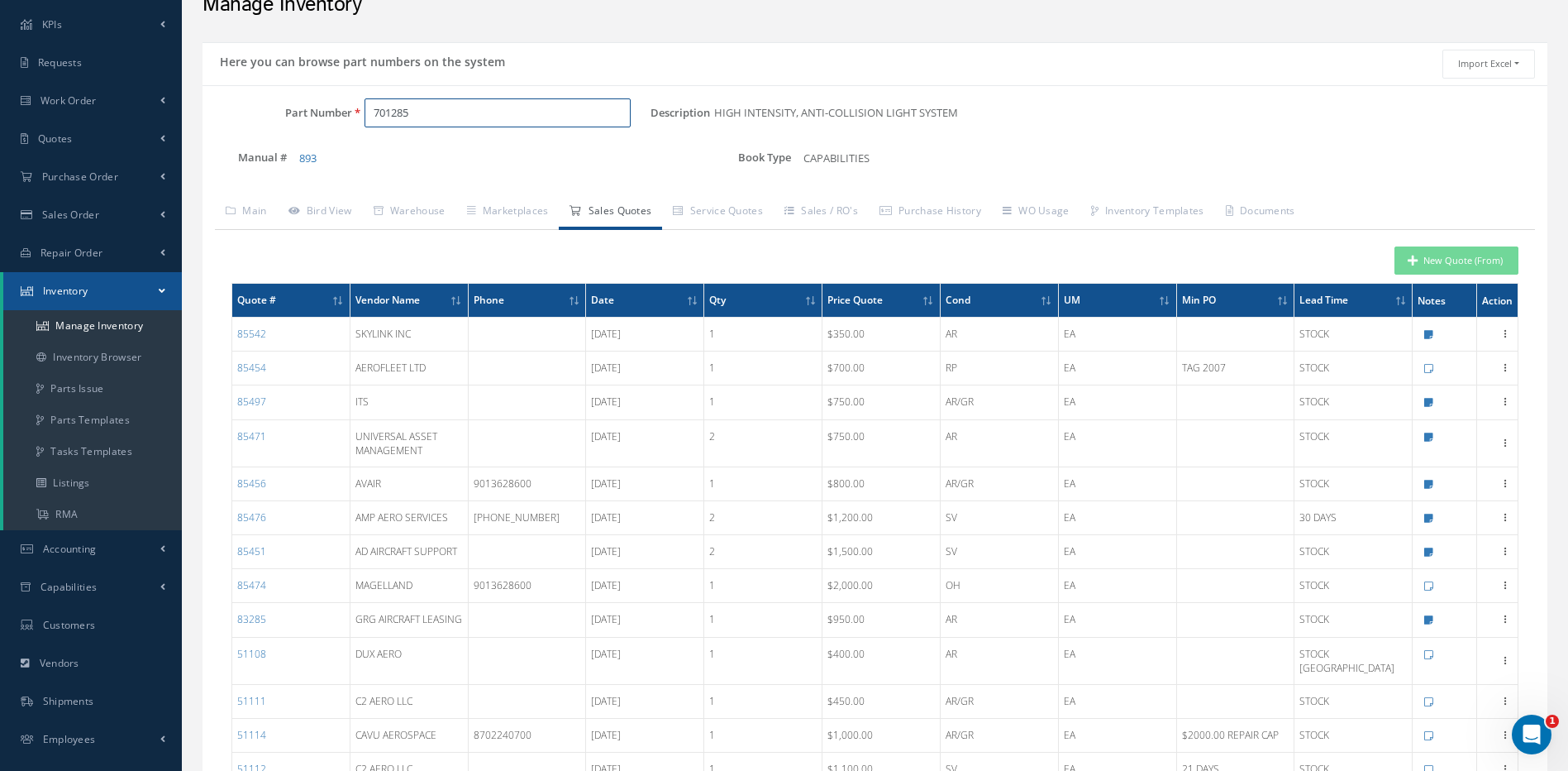
drag, startPoint x: 430, startPoint y: 117, endPoint x: 360, endPoint y: 108, distance: 70.6
click at [360, 108] on div "701285" at bounding box center [501, 112] width 299 height 29
paste input "212EDP1-1"
click at [410, 154] on span "212EDP1-1" at bounding box center [444, 156] width 149 height 17
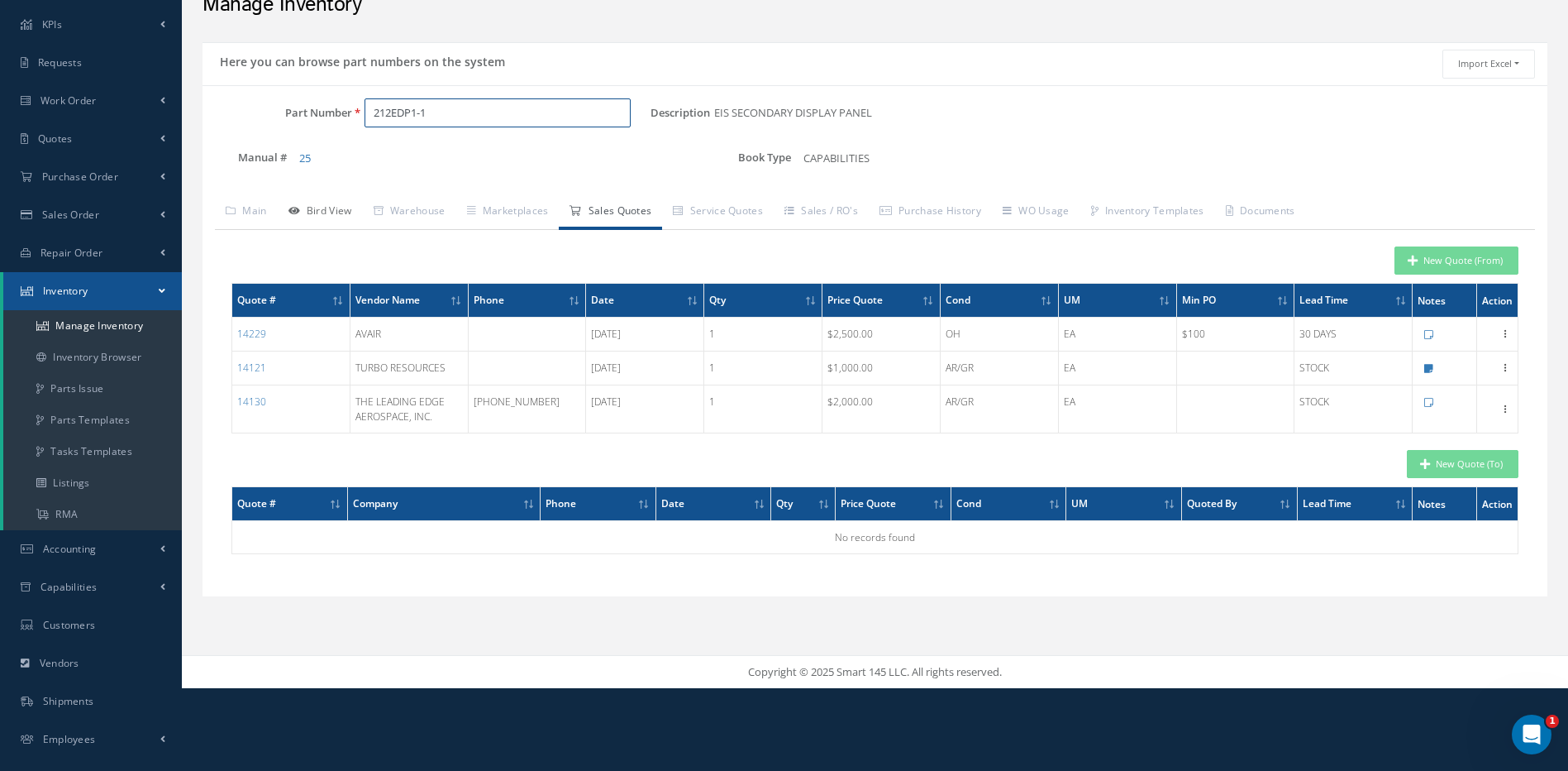
type input "212EDP1-1"
click at [324, 213] on link "Bird View" at bounding box center [320, 212] width 86 height 35
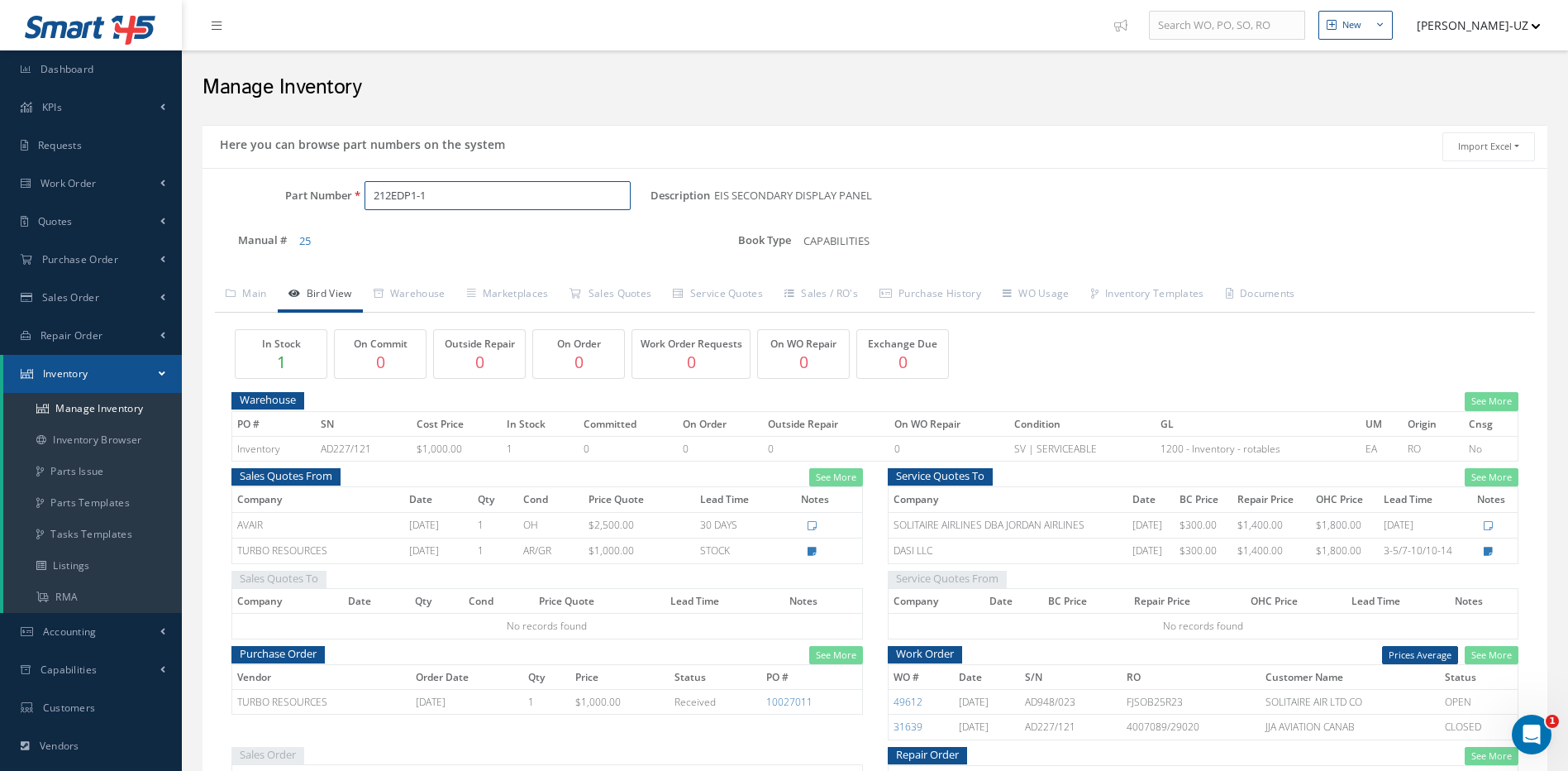
drag, startPoint x: 422, startPoint y: 193, endPoint x: 373, endPoint y: 193, distance: 49.0
click at [373, 193] on input "212EDP1-1" at bounding box center [498, 195] width 267 height 29
paste input "EDP481"
click at [390, 240] on span "EDP481" at bounding box center [444, 239] width 149 height 17
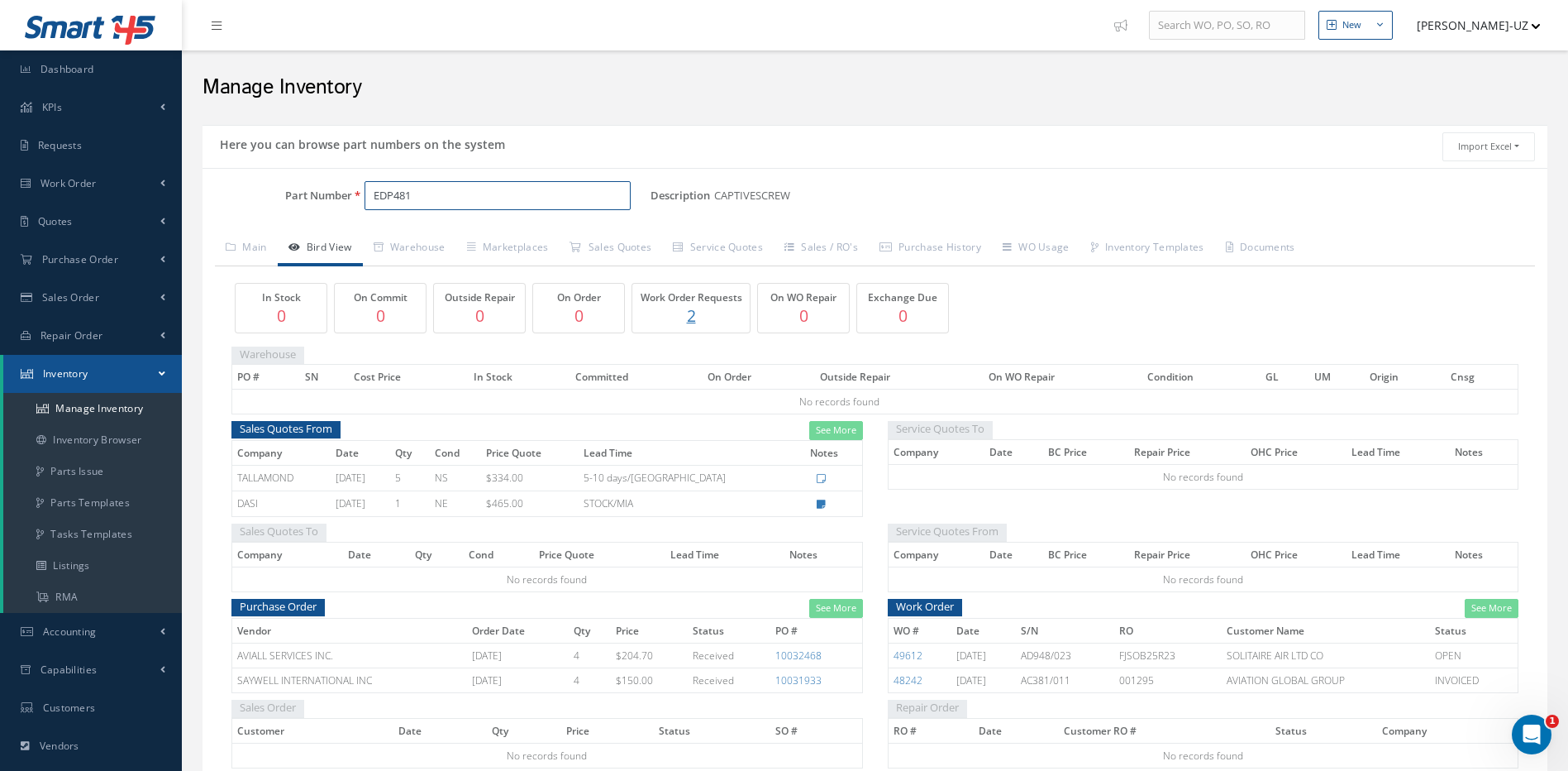
type input "EDP481"
click at [828, 431] on link "See More" at bounding box center [835, 431] width 54 height 19
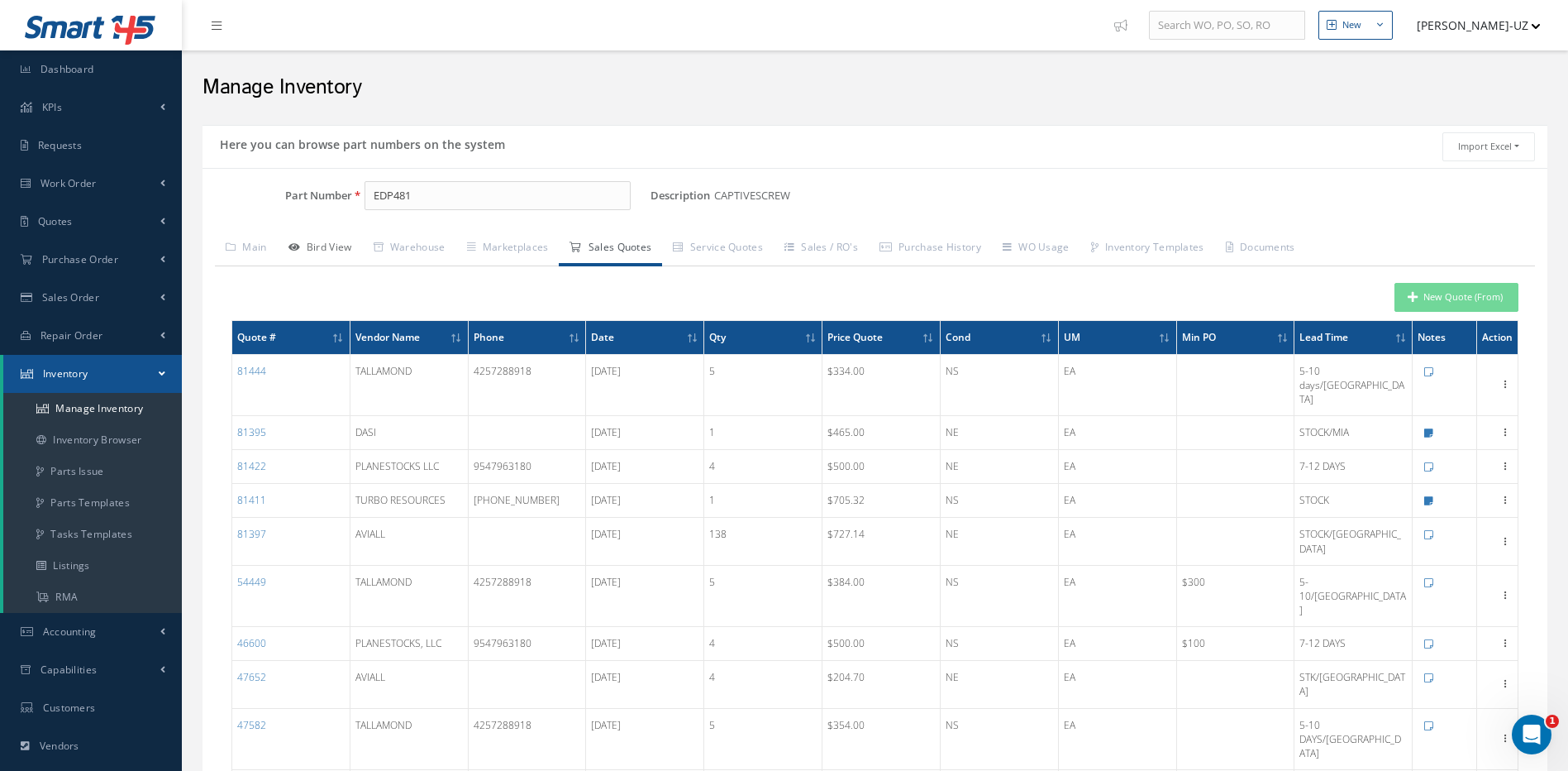
click at [330, 242] on link "Bird View" at bounding box center [320, 249] width 86 height 35
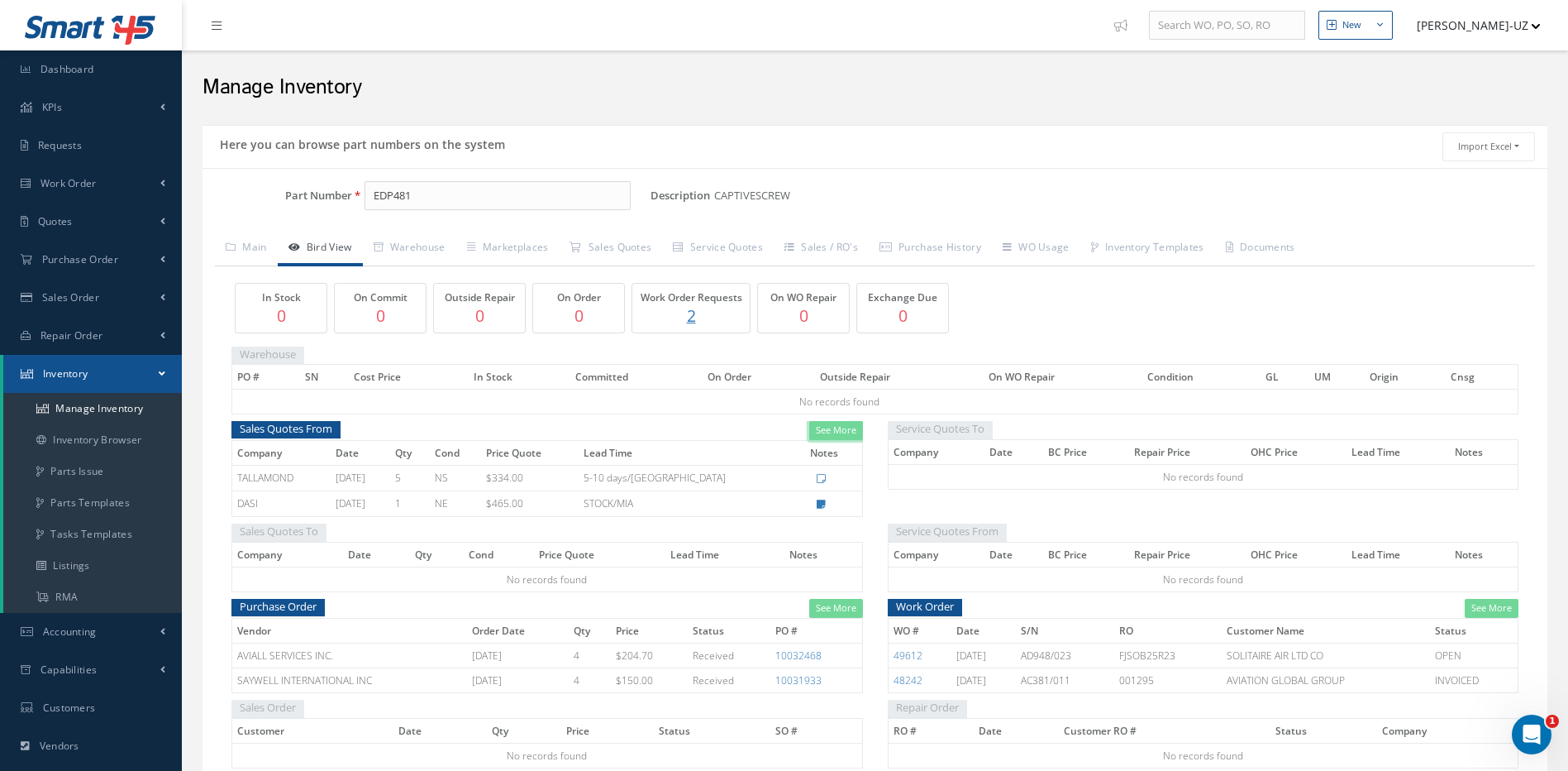
click at [835, 430] on link "See More" at bounding box center [835, 431] width 54 height 19
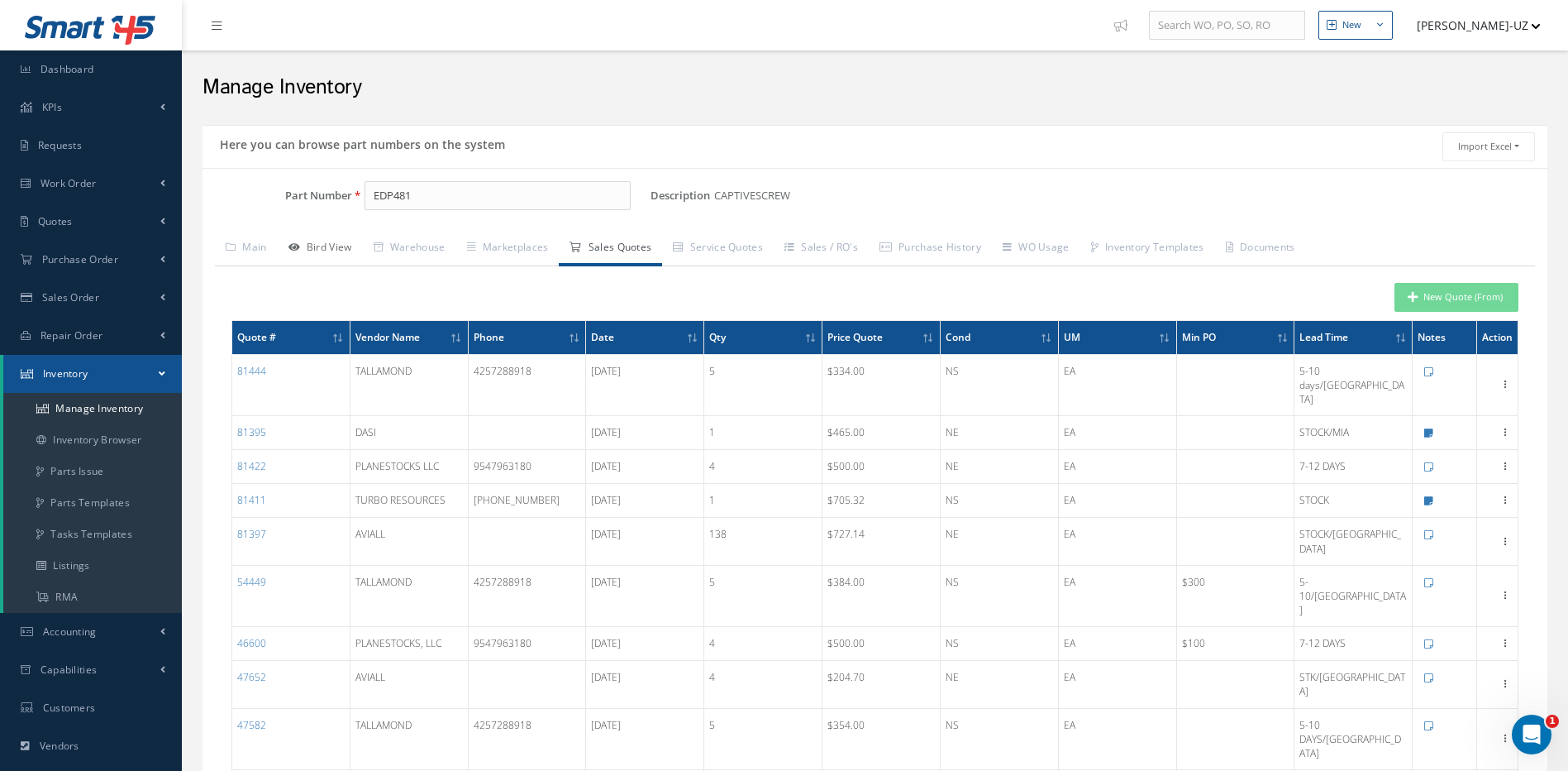
click at [334, 248] on link "Bird View" at bounding box center [320, 249] width 86 height 35
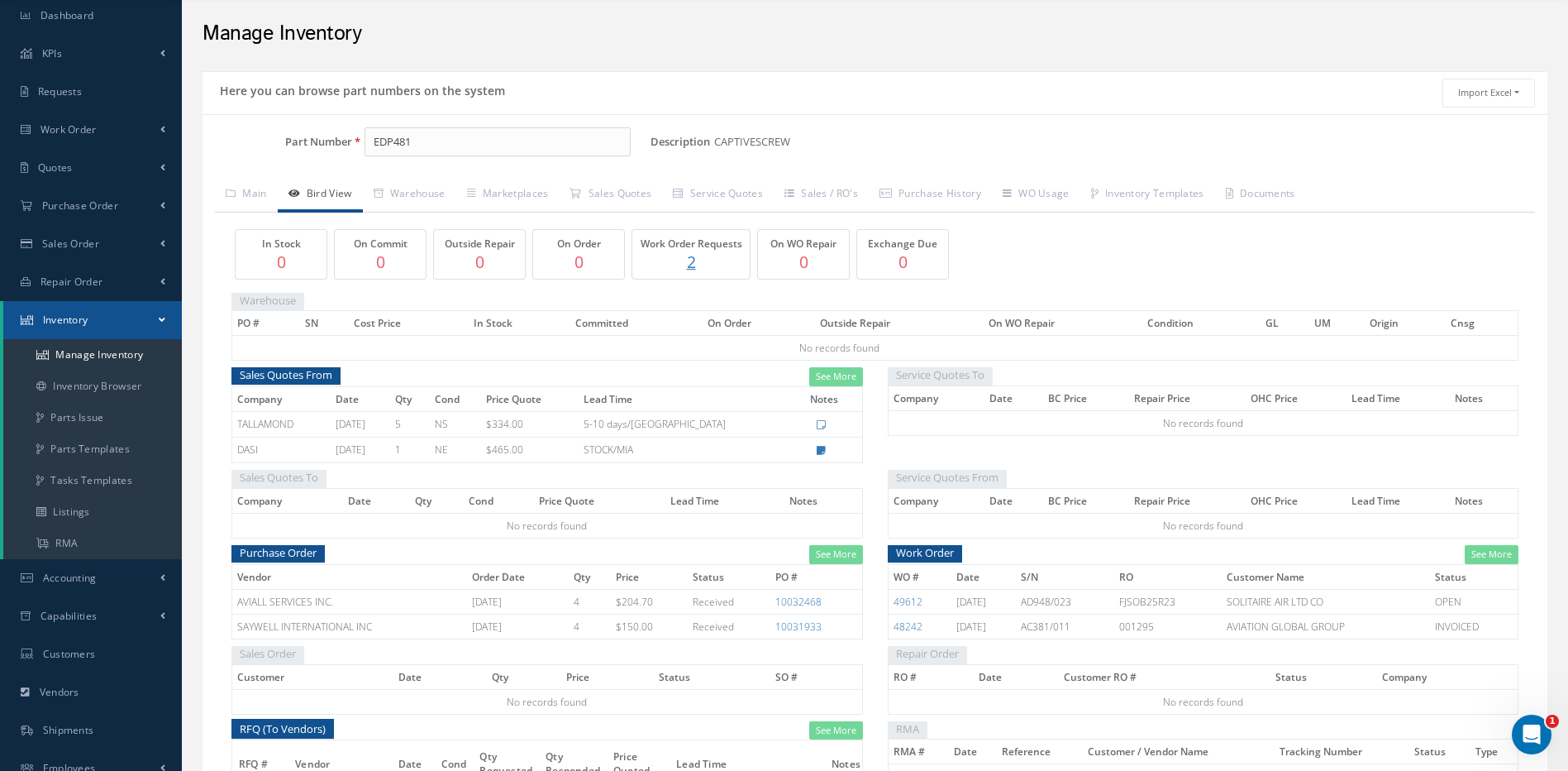
scroll to position [83, 0]
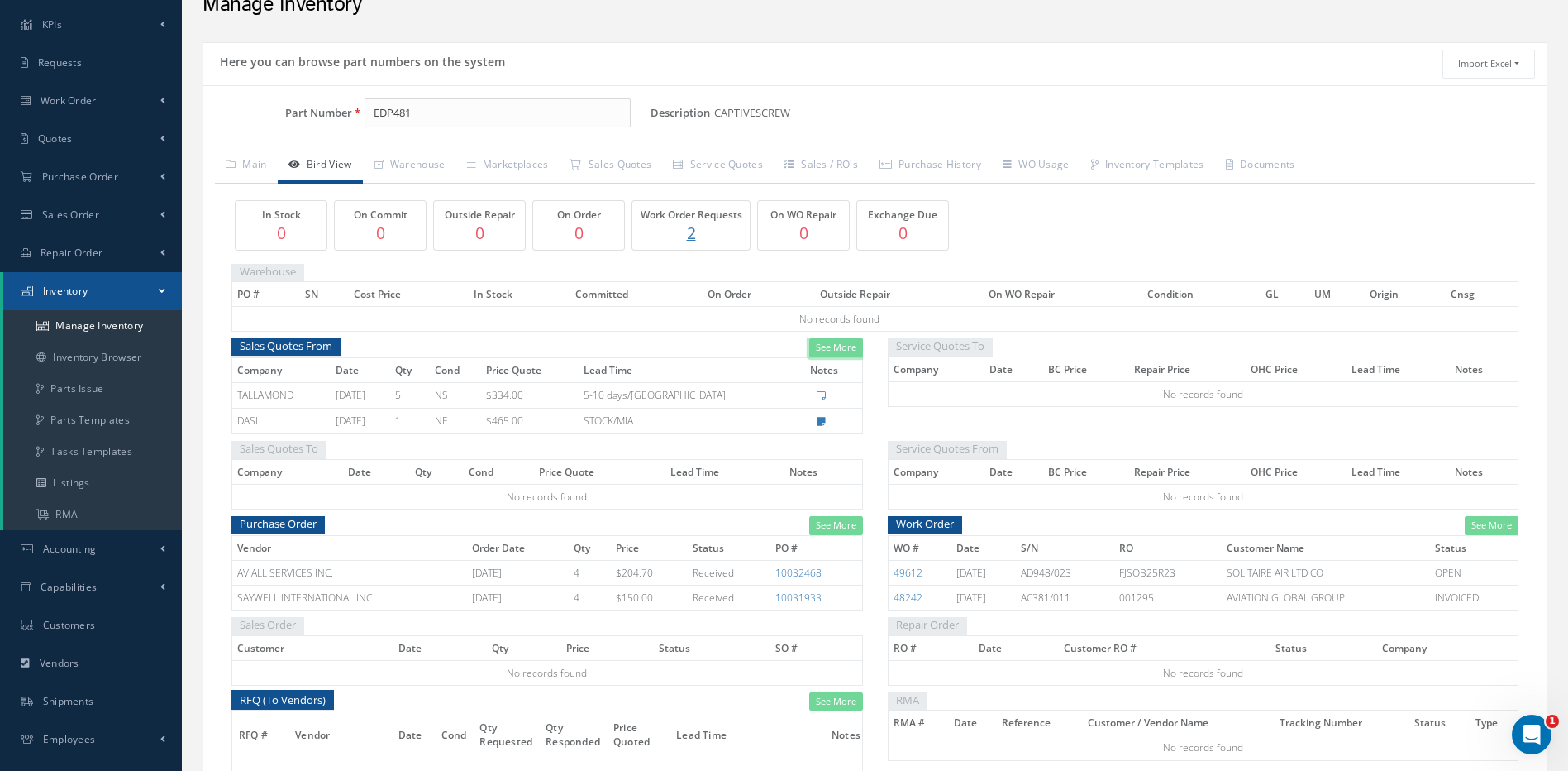
click at [839, 349] on link "See More" at bounding box center [835, 348] width 54 height 19
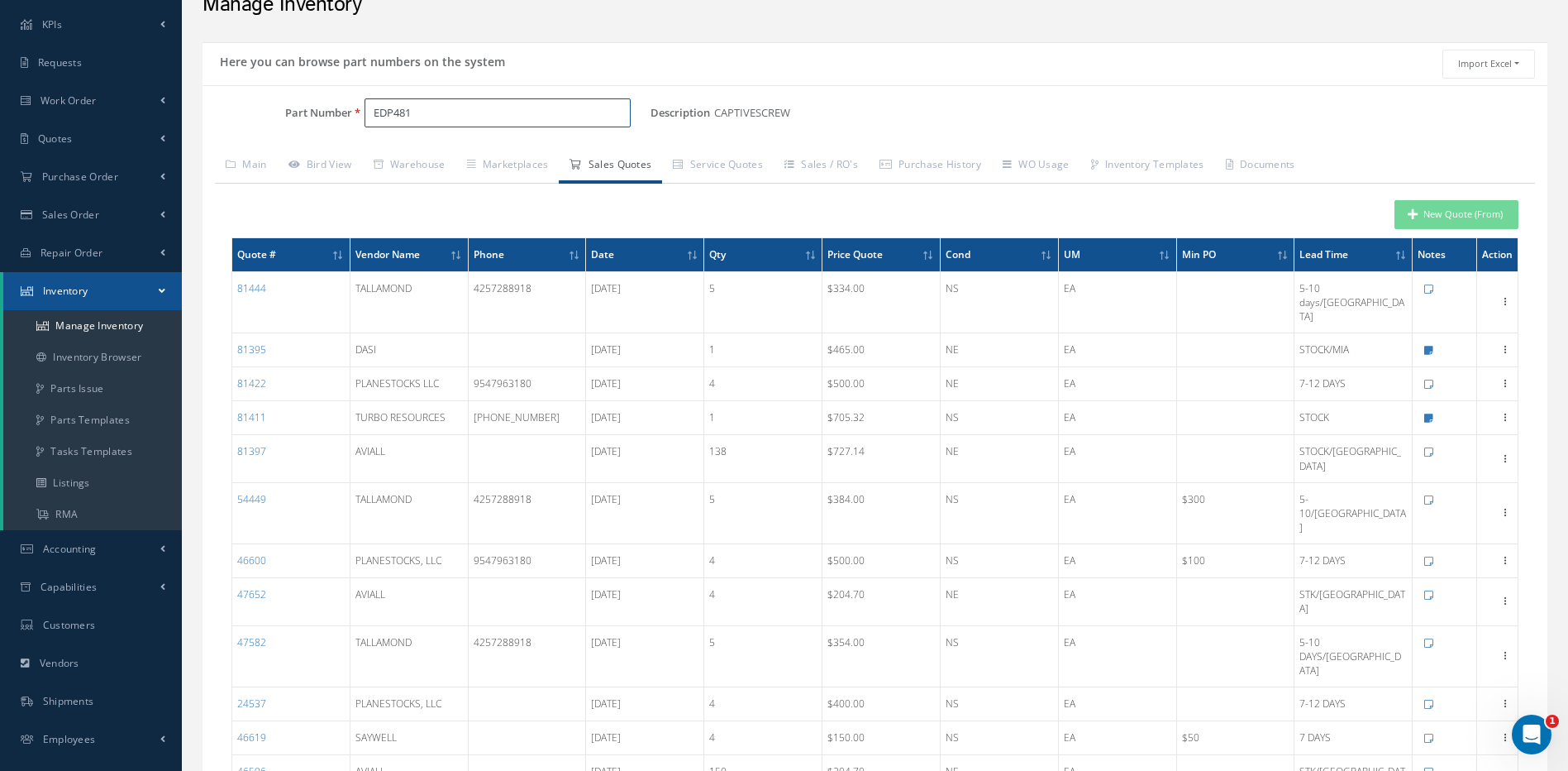
drag, startPoint x: 432, startPoint y: 108, endPoint x: 372, endPoint y: 108, distance: 60.0
click at [372, 108] on input "EDP481" at bounding box center [498, 112] width 267 height 29
paste input "701285"
click at [409, 153] on span "701285" at bounding box center [444, 156] width 149 height 17
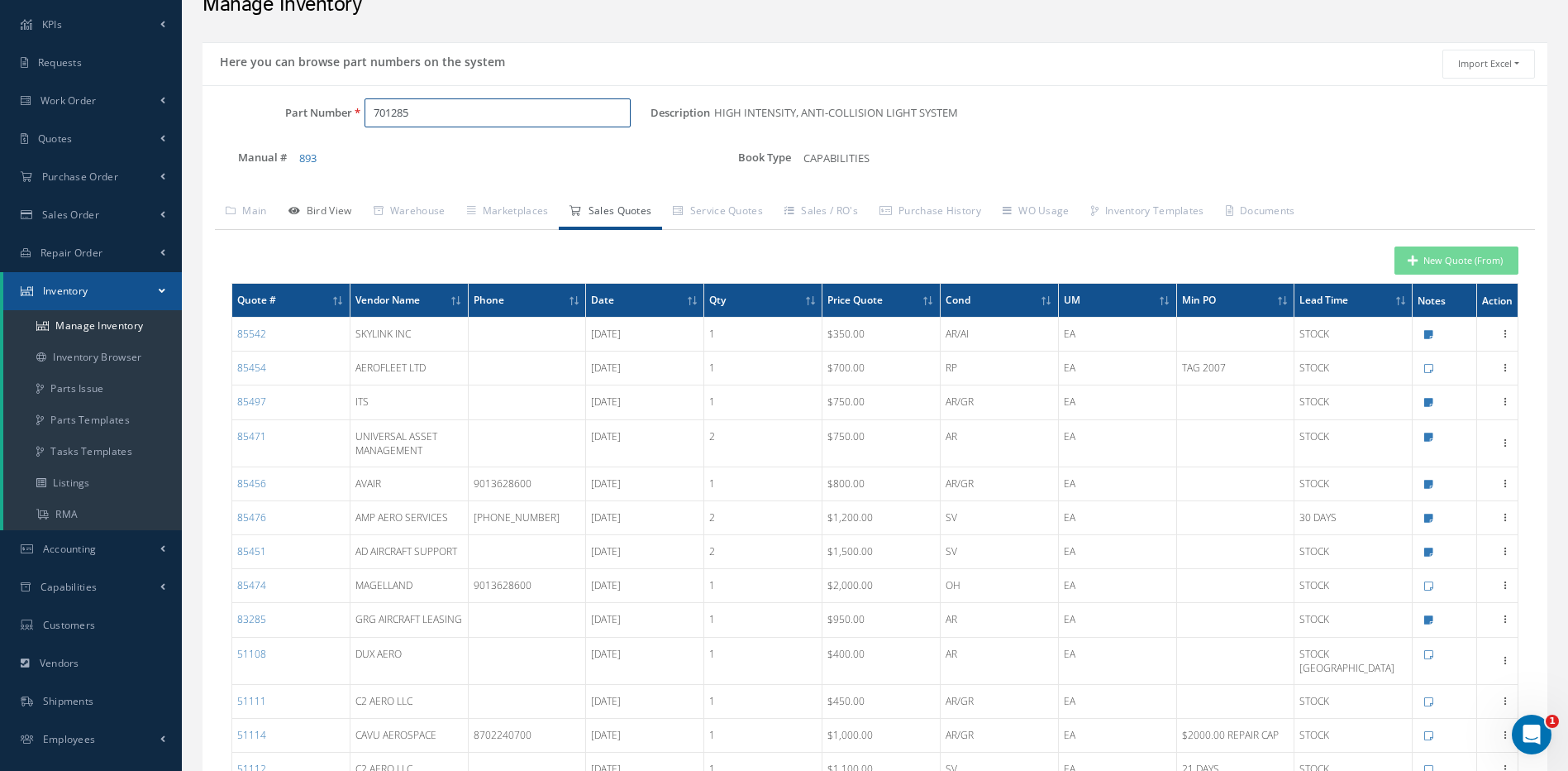
type input "701285"
click at [317, 214] on link "Bird View" at bounding box center [320, 212] width 86 height 35
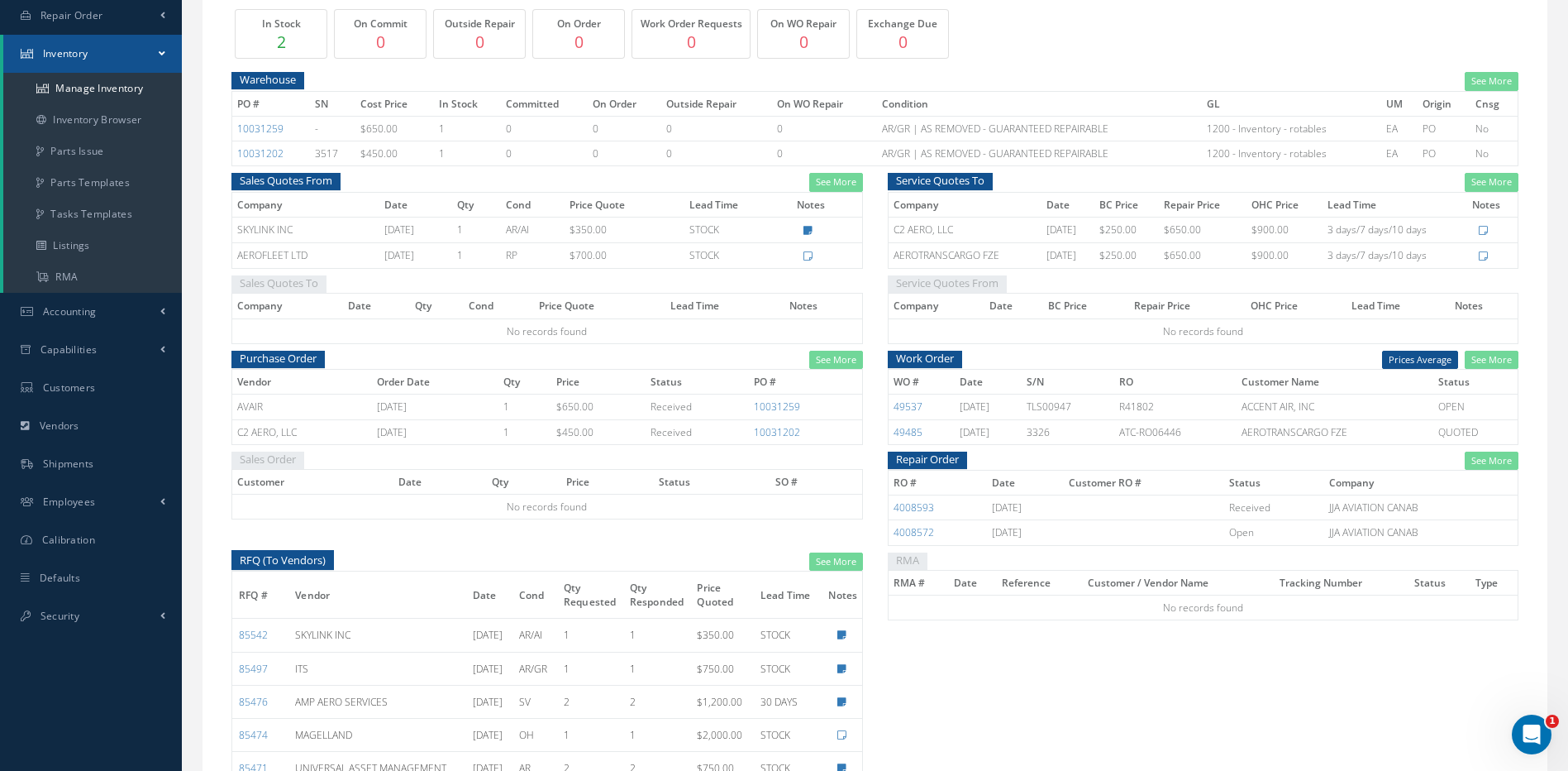
scroll to position [331, 0]
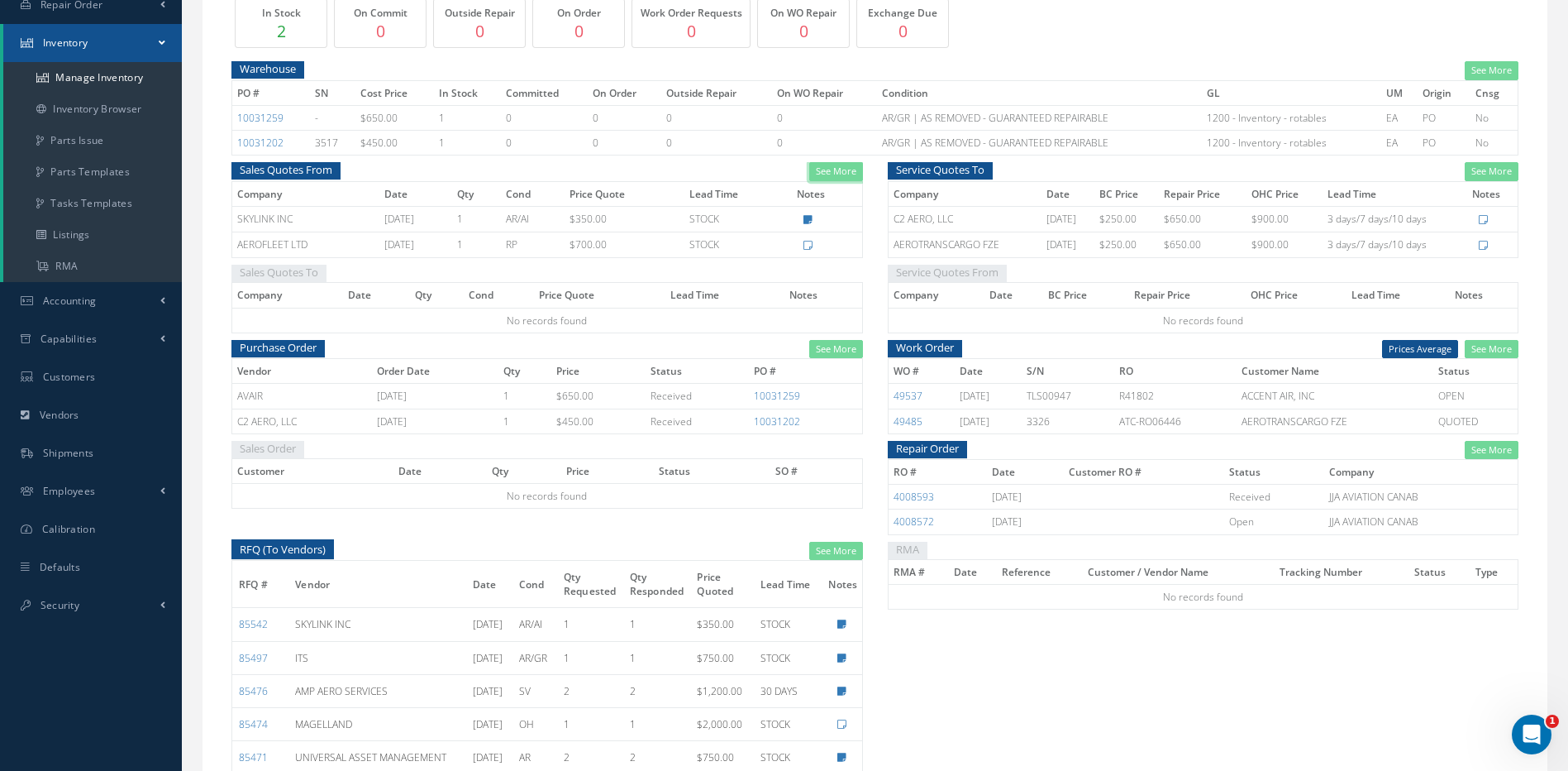
click at [840, 170] on link "See More" at bounding box center [835, 171] width 54 height 19
